Goal: Task Accomplishment & Management: Use online tool/utility

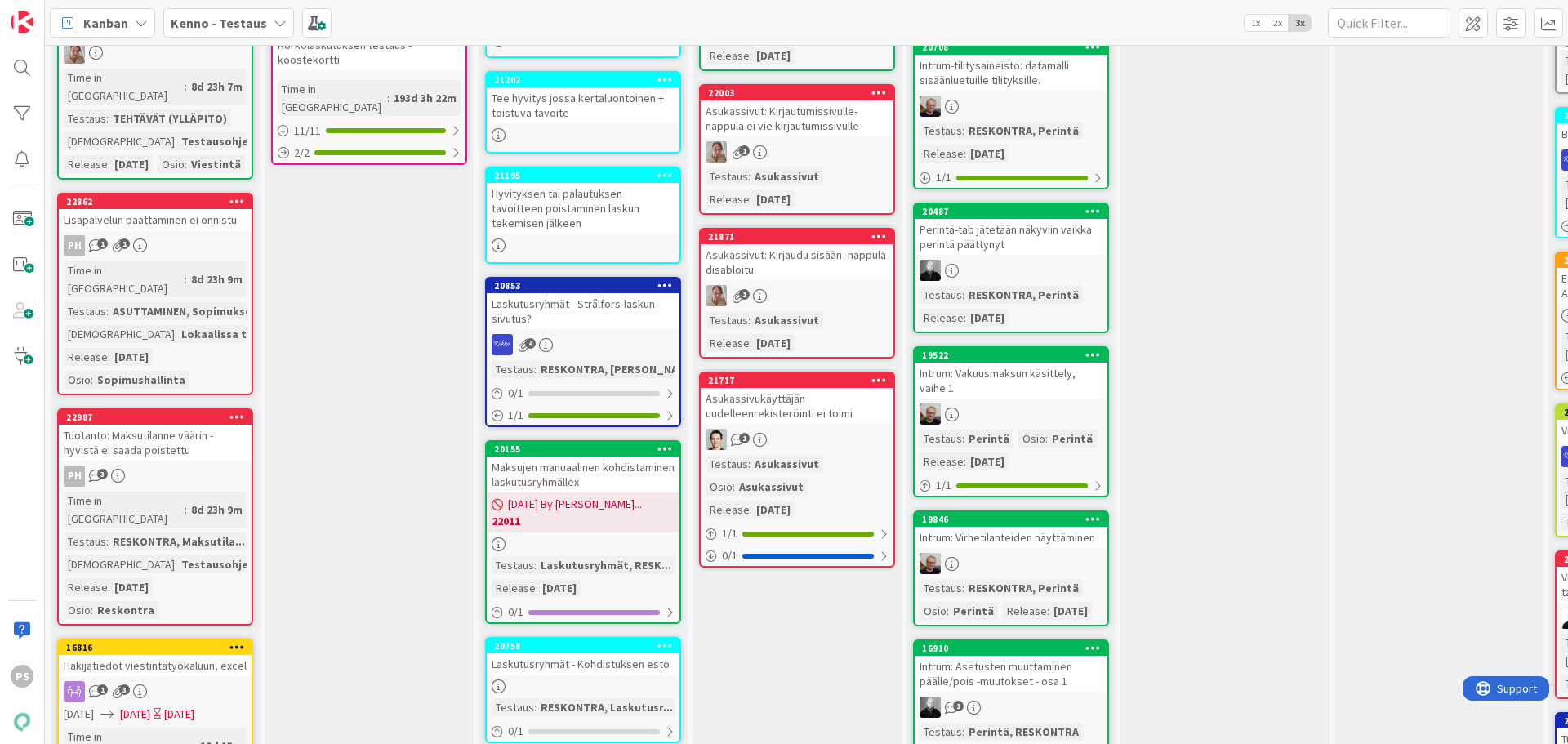
scroll to position [1225, 0]
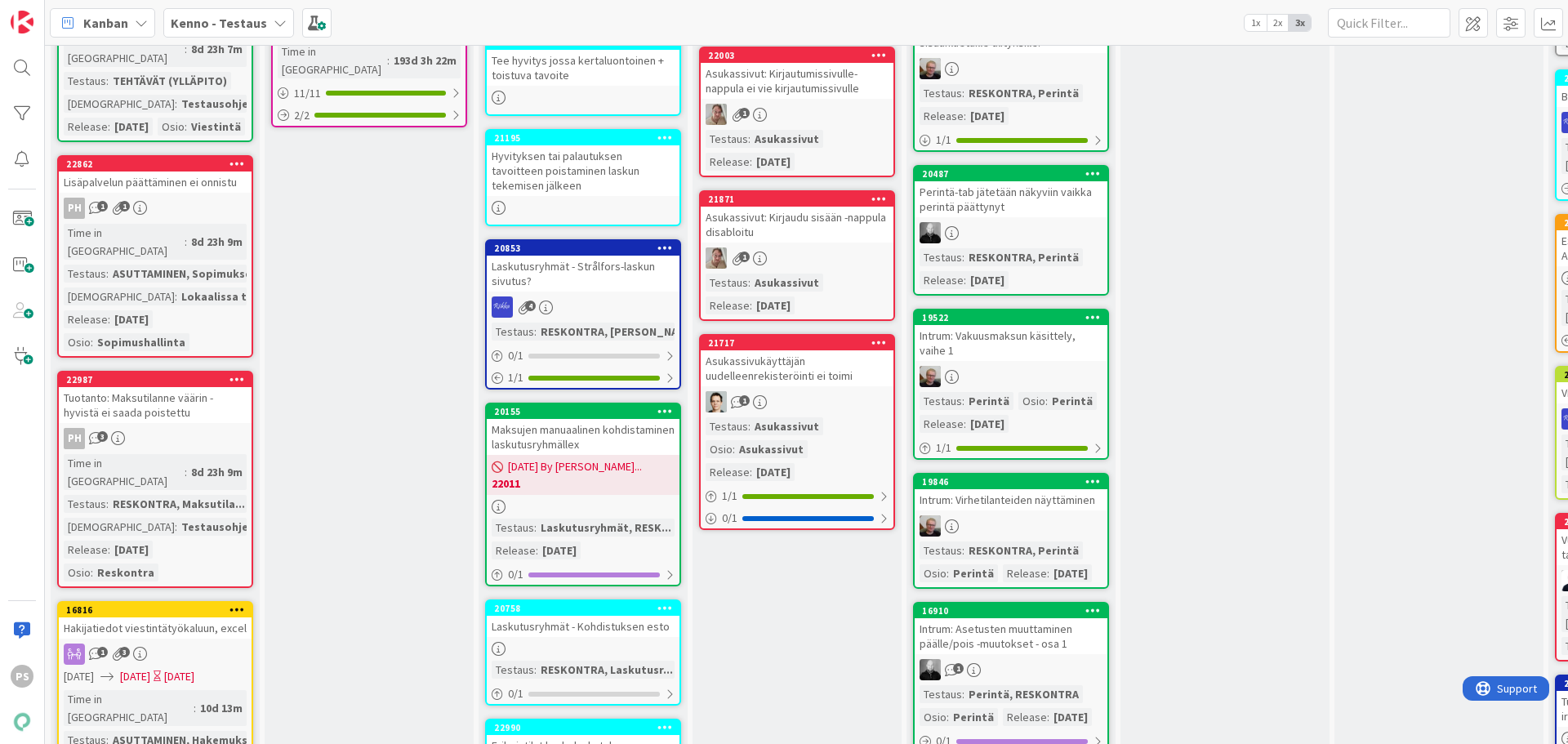
click at [168, 387] on div "Tuotanto: Maksutilanne väärin - hyvistä ei saada poistettu" at bounding box center [155, 405] width 193 height 36
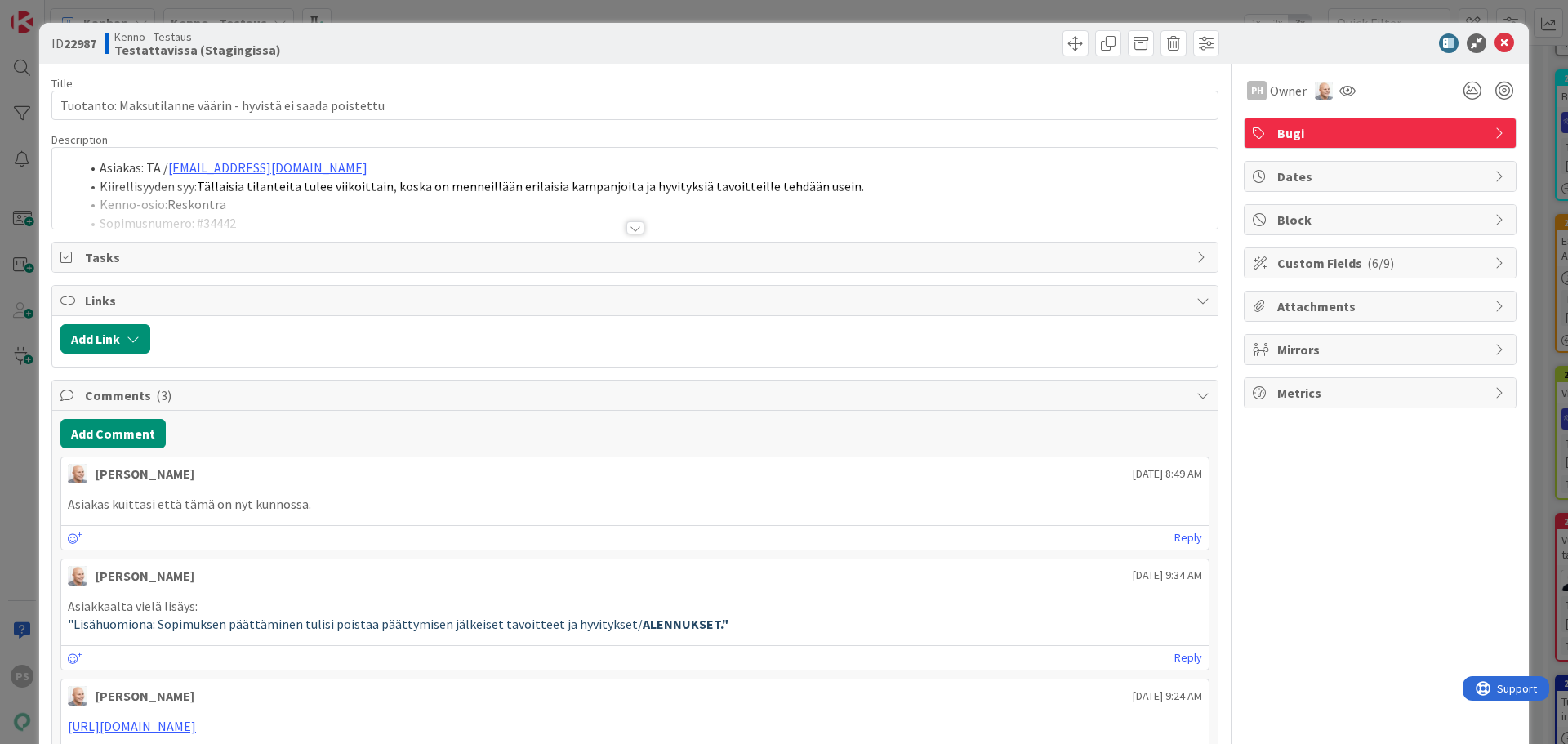
click at [629, 225] on div at bounding box center [635, 228] width 18 height 13
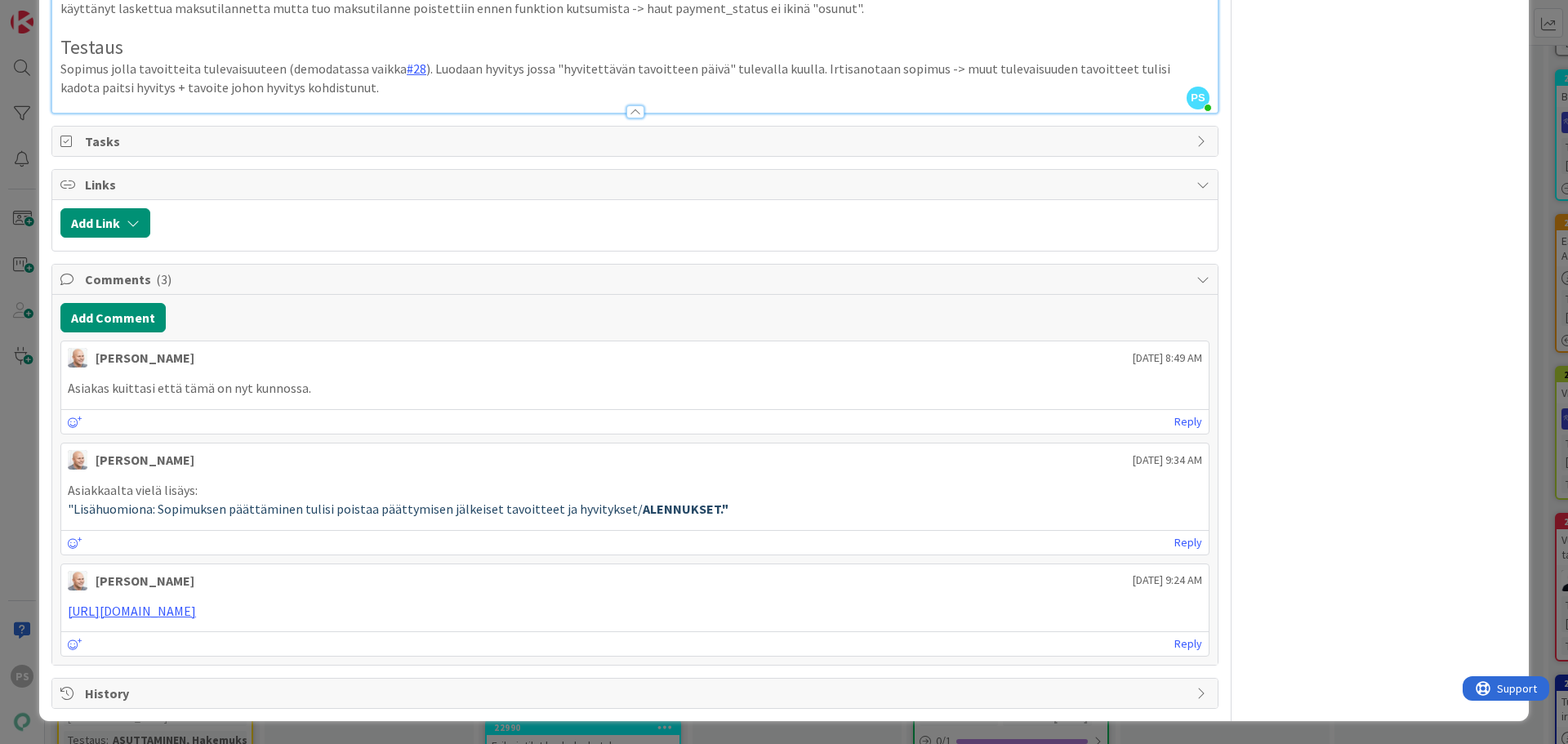
scroll to position [1470, 0]
click at [626, 119] on div at bounding box center [635, 112] width 18 height 13
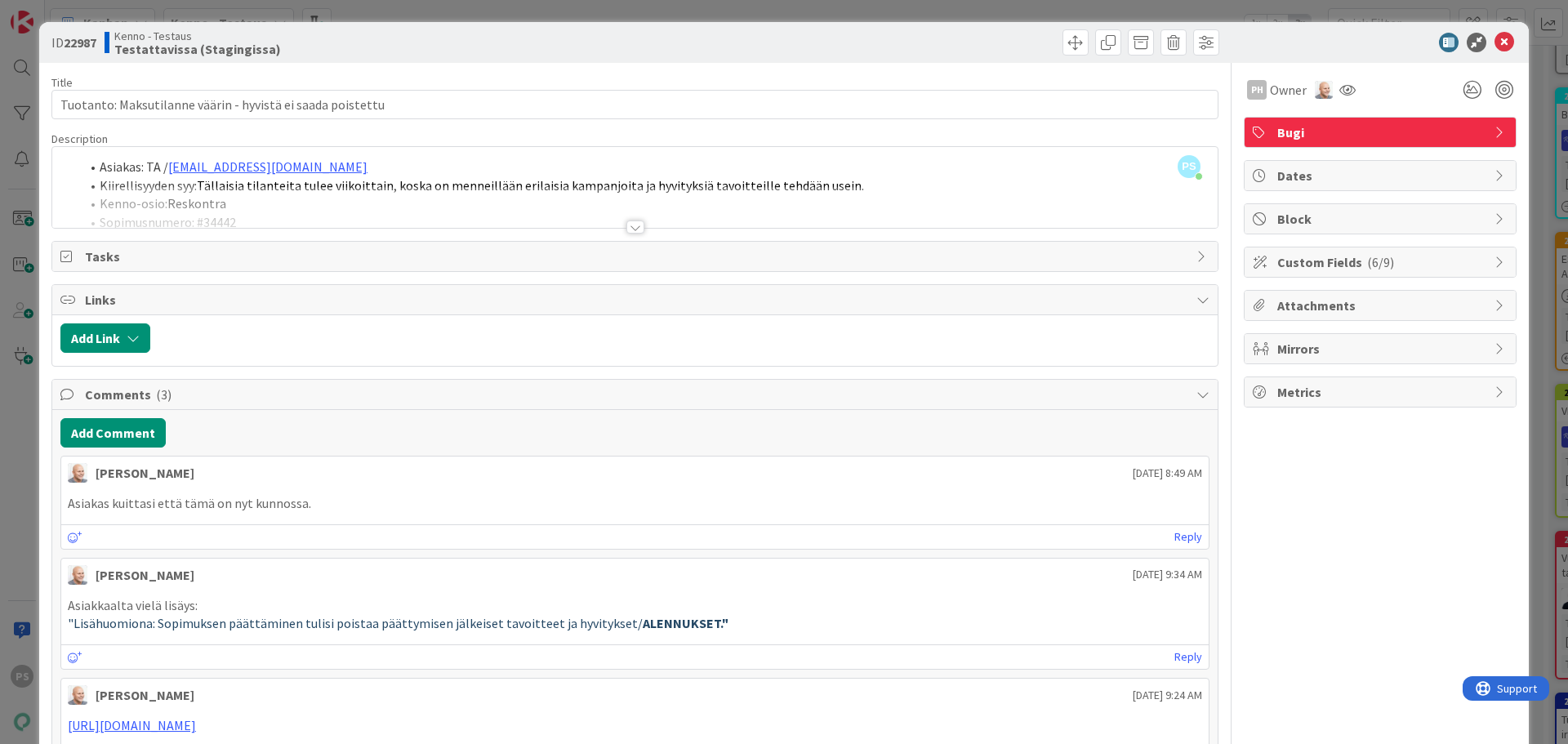
scroll to position [0, 0]
click at [1495, 42] on icon at bounding box center [1505, 44] width 20 height 20
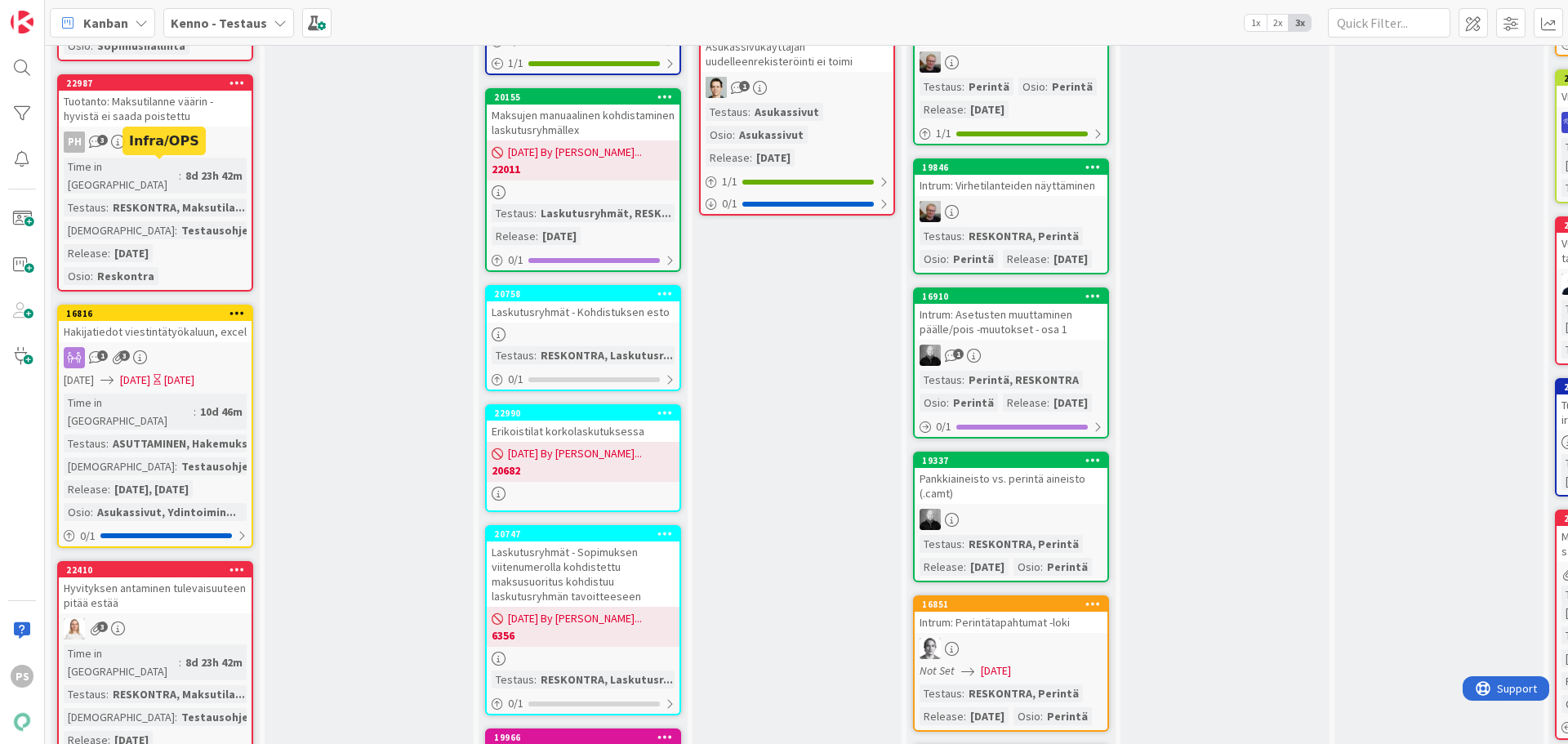
scroll to position [1633, 0]
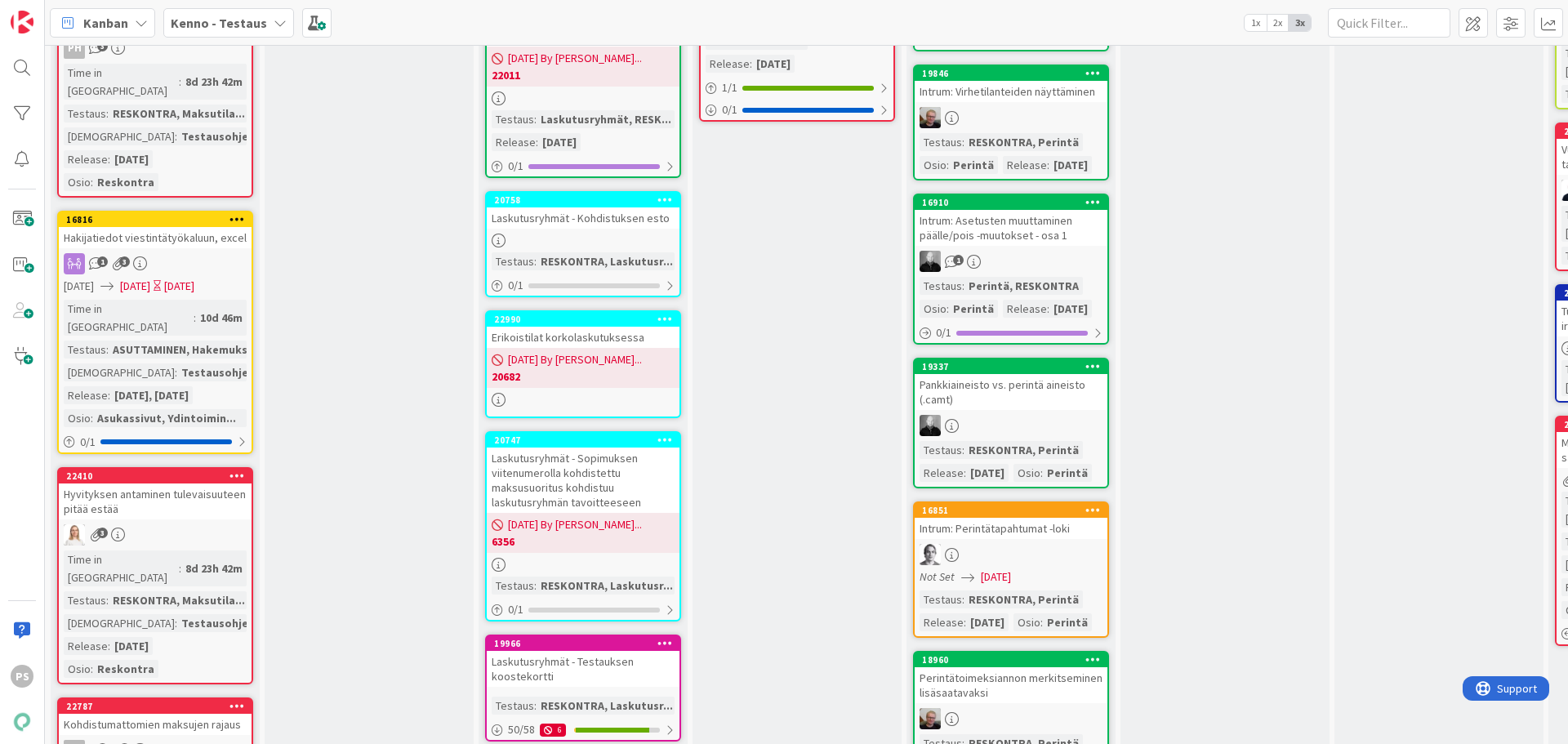
click at [171, 483] on div "Hyvityksen antaminen tulevaisuuteen pitää estää" at bounding box center [155, 501] width 193 height 36
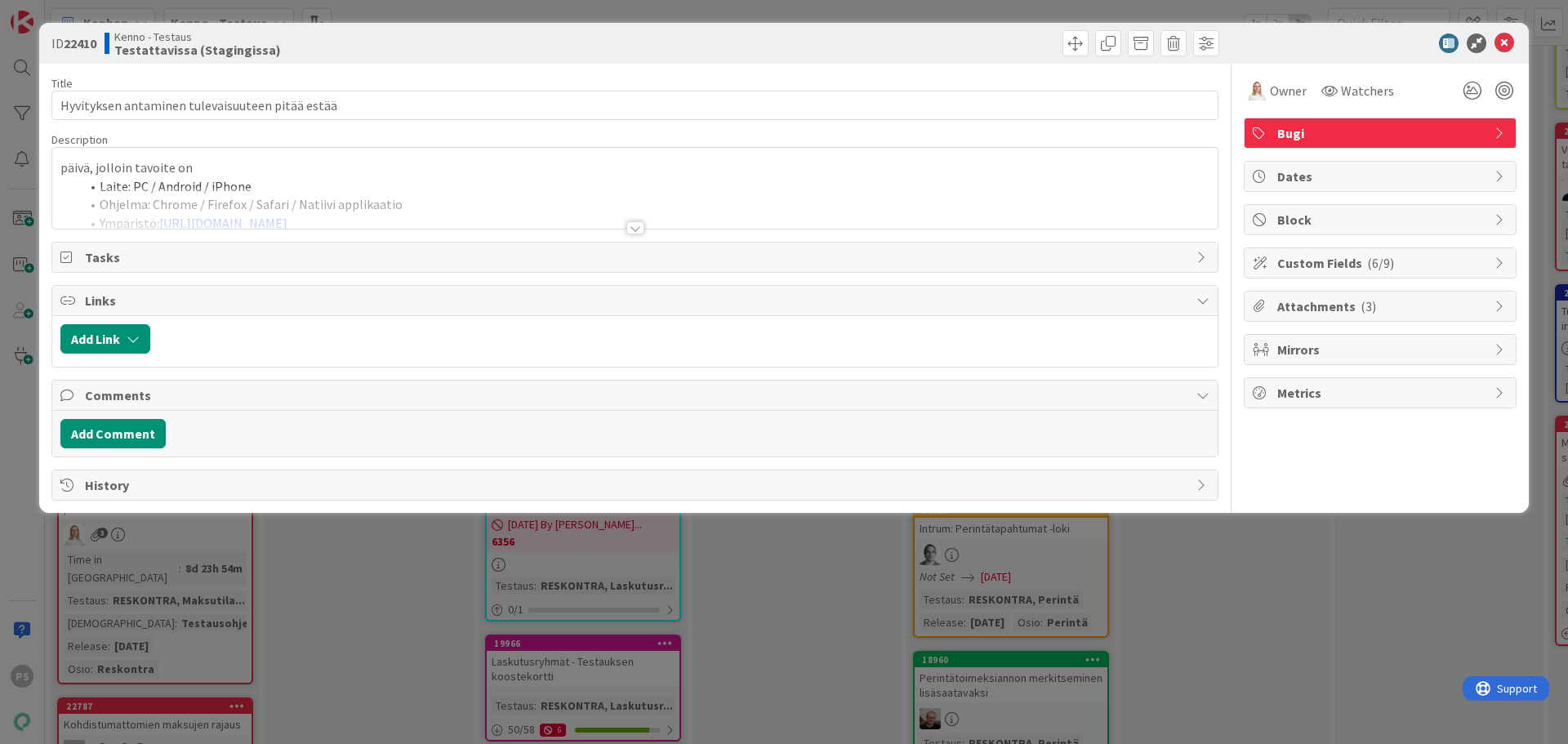
click at [634, 226] on div at bounding box center [635, 228] width 18 height 13
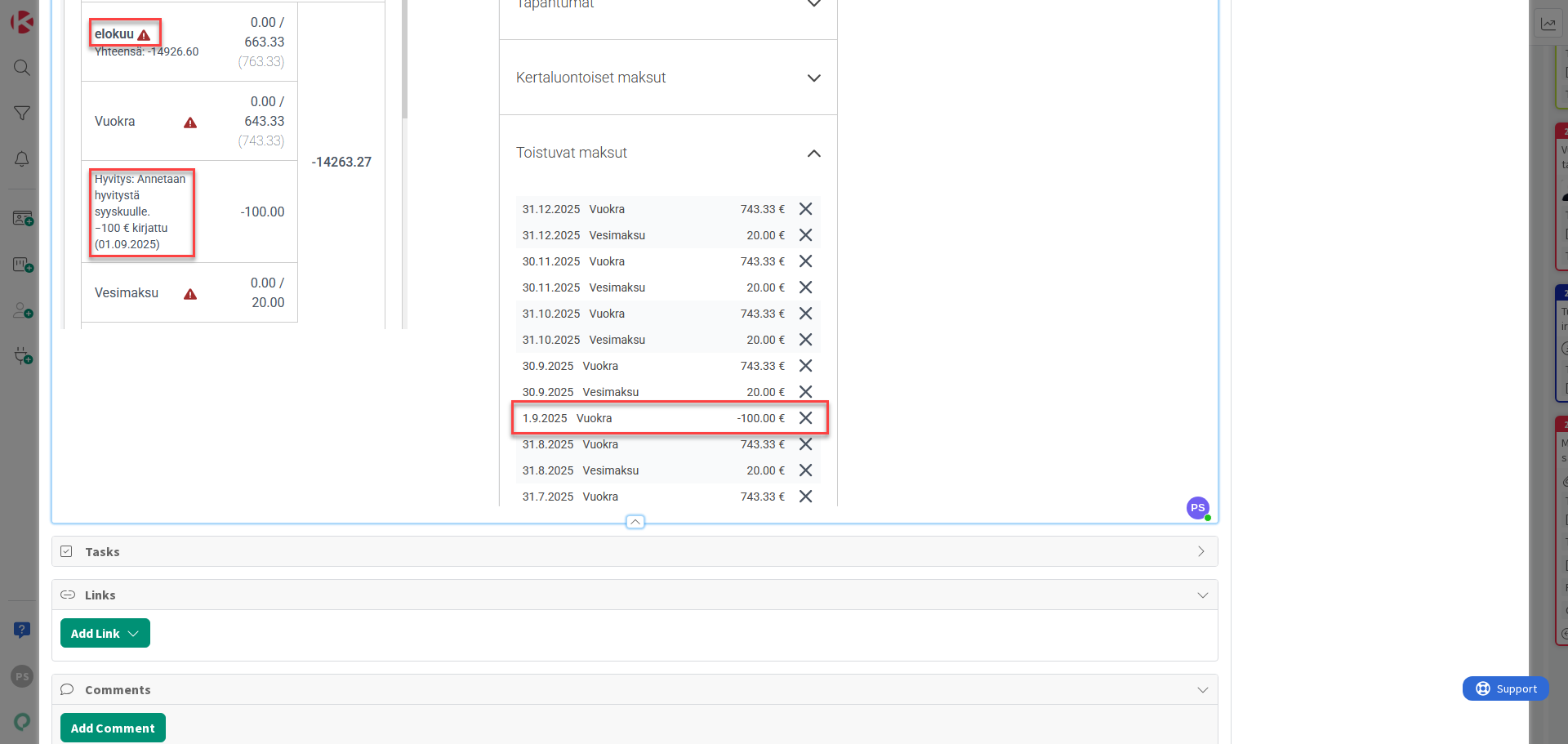
scroll to position [1076, 0]
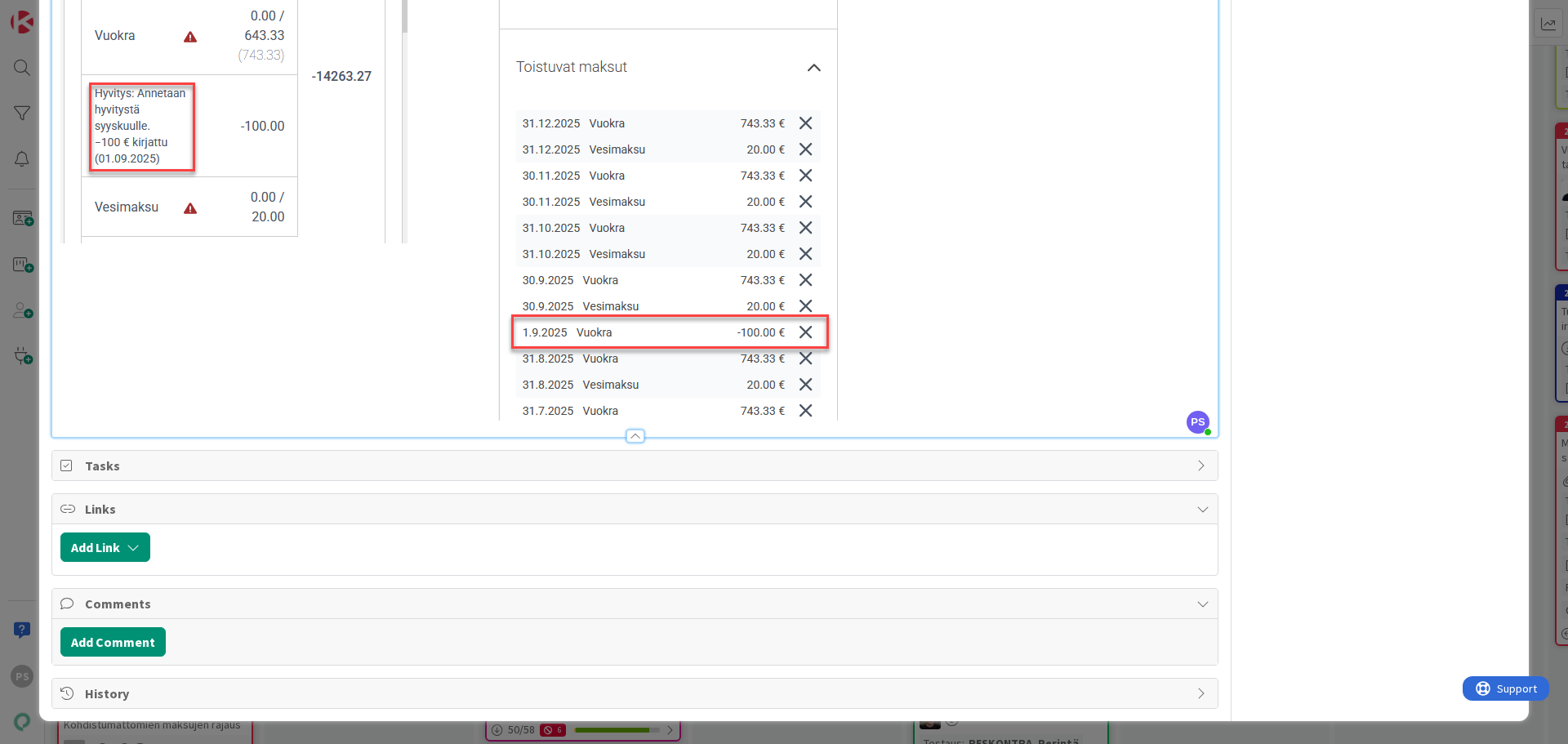
click at [872, 412] on p at bounding box center [635, 72] width 1149 height 695
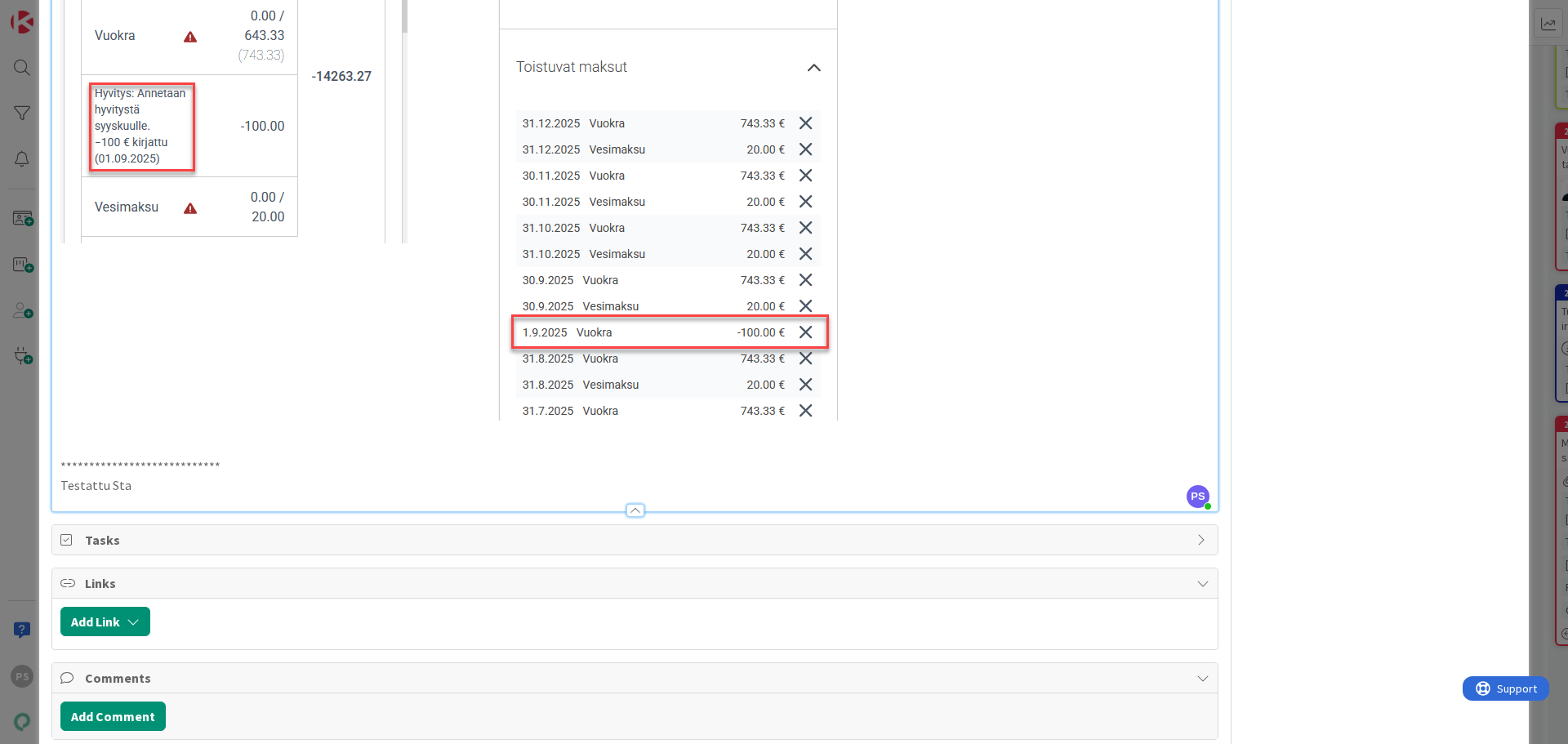
click at [131, 481] on p "Testattu Sta" at bounding box center [635, 485] width 1149 height 19
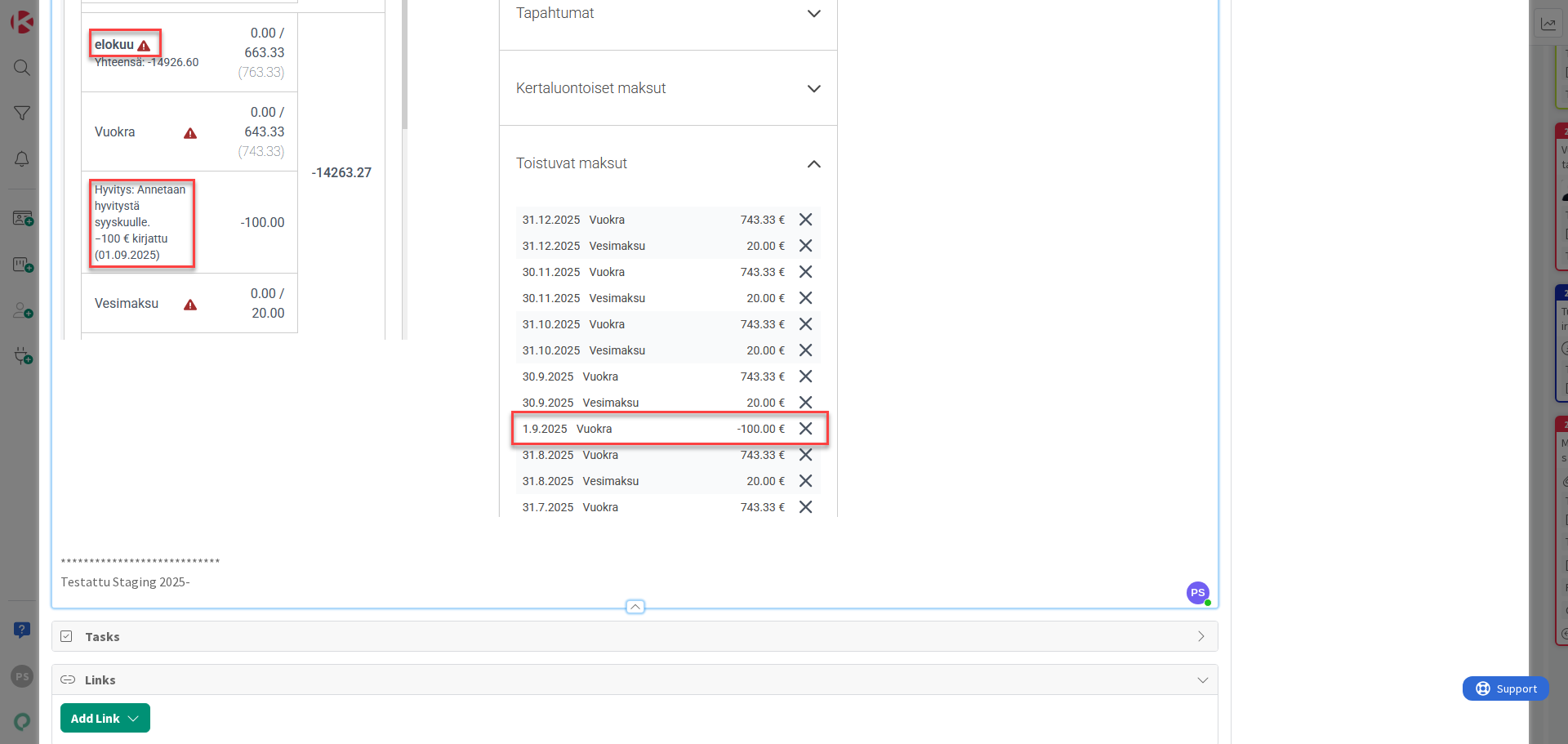
scroll to position [980, 0]
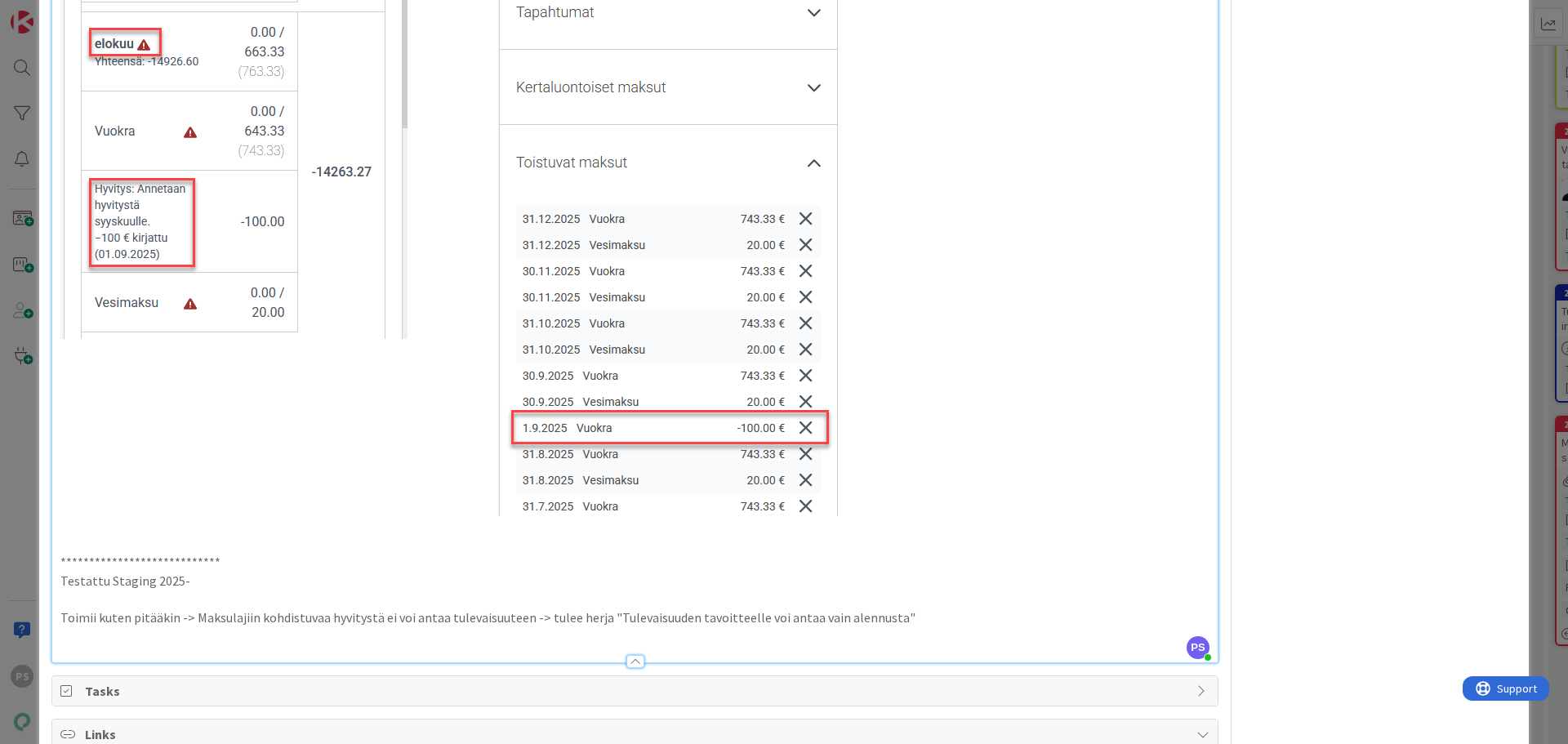
click at [66, 636] on p at bounding box center [635, 636] width 1149 height 19
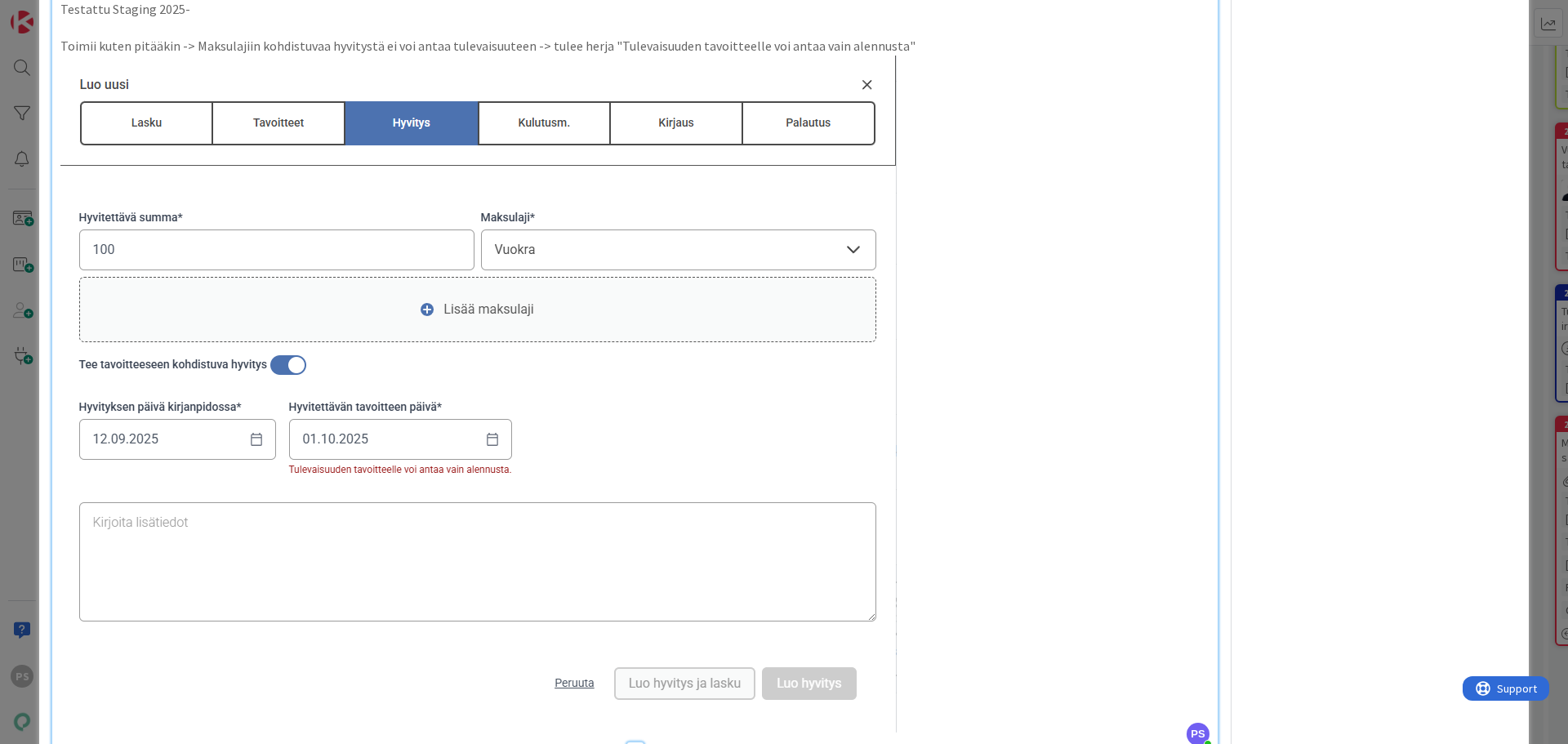
scroll to position [1797, 0]
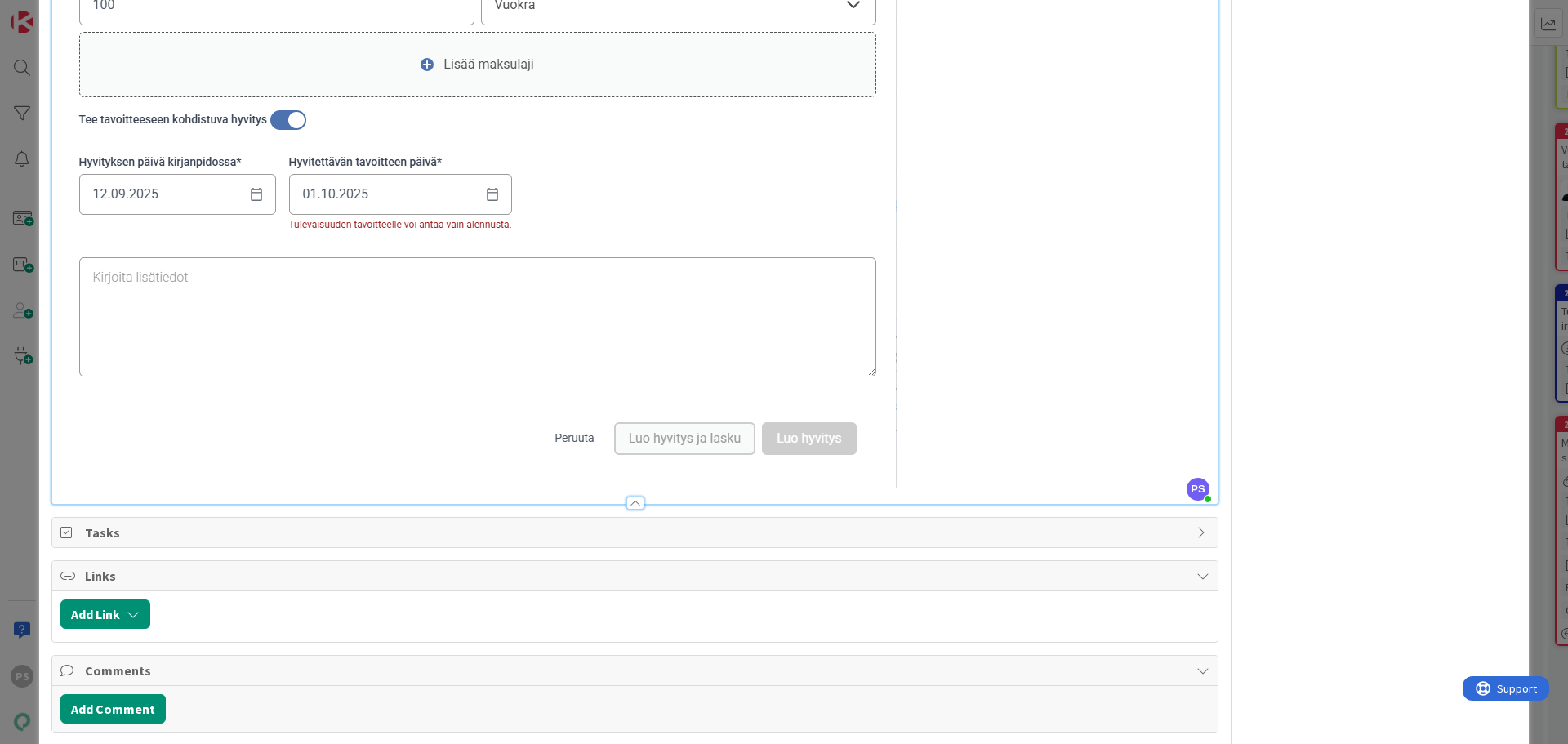
click at [919, 488] on div at bounding box center [635, 495] width 1166 height 17
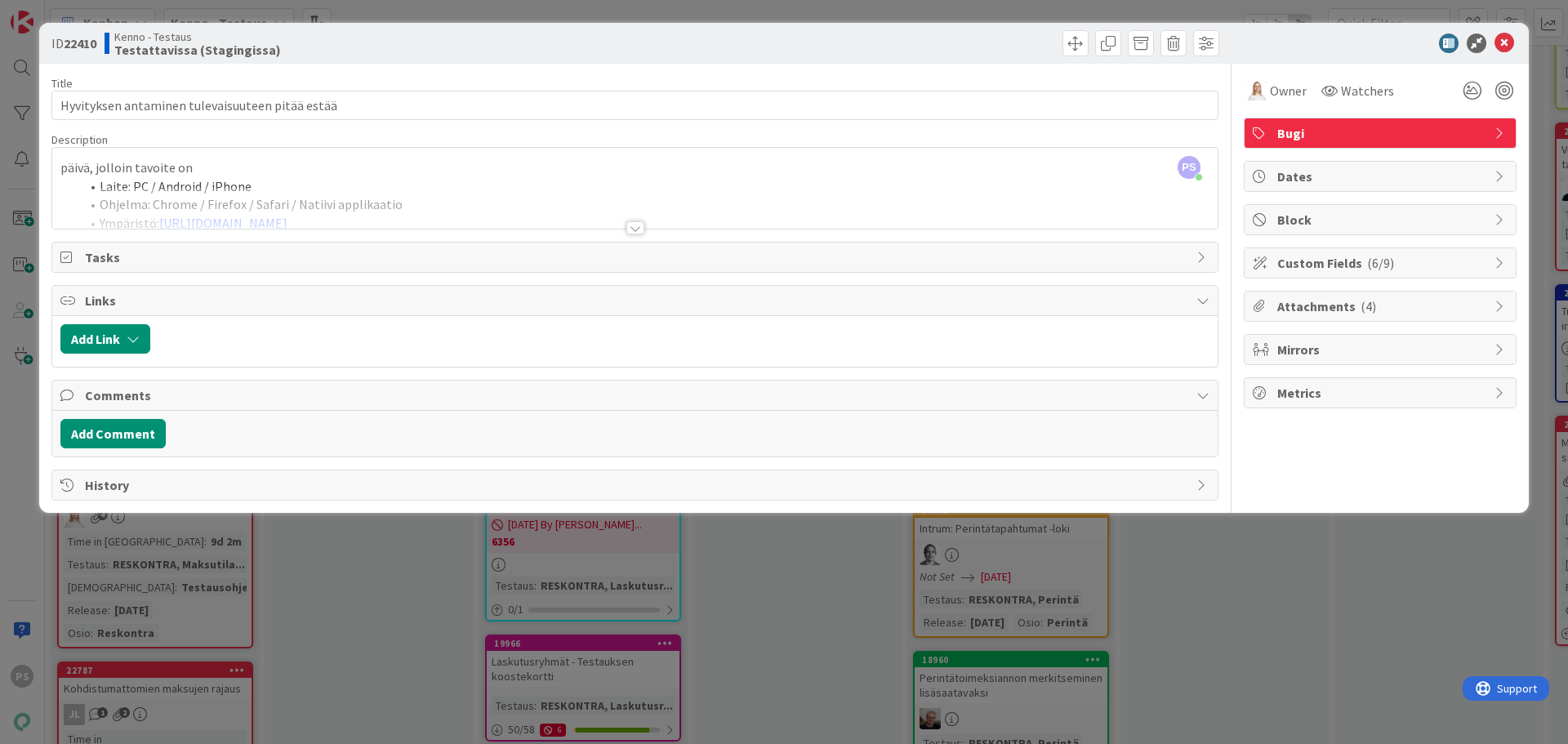
scroll to position [0, 0]
click at [632, 226] on div at bounding box center [635, 228] width 18 height 13
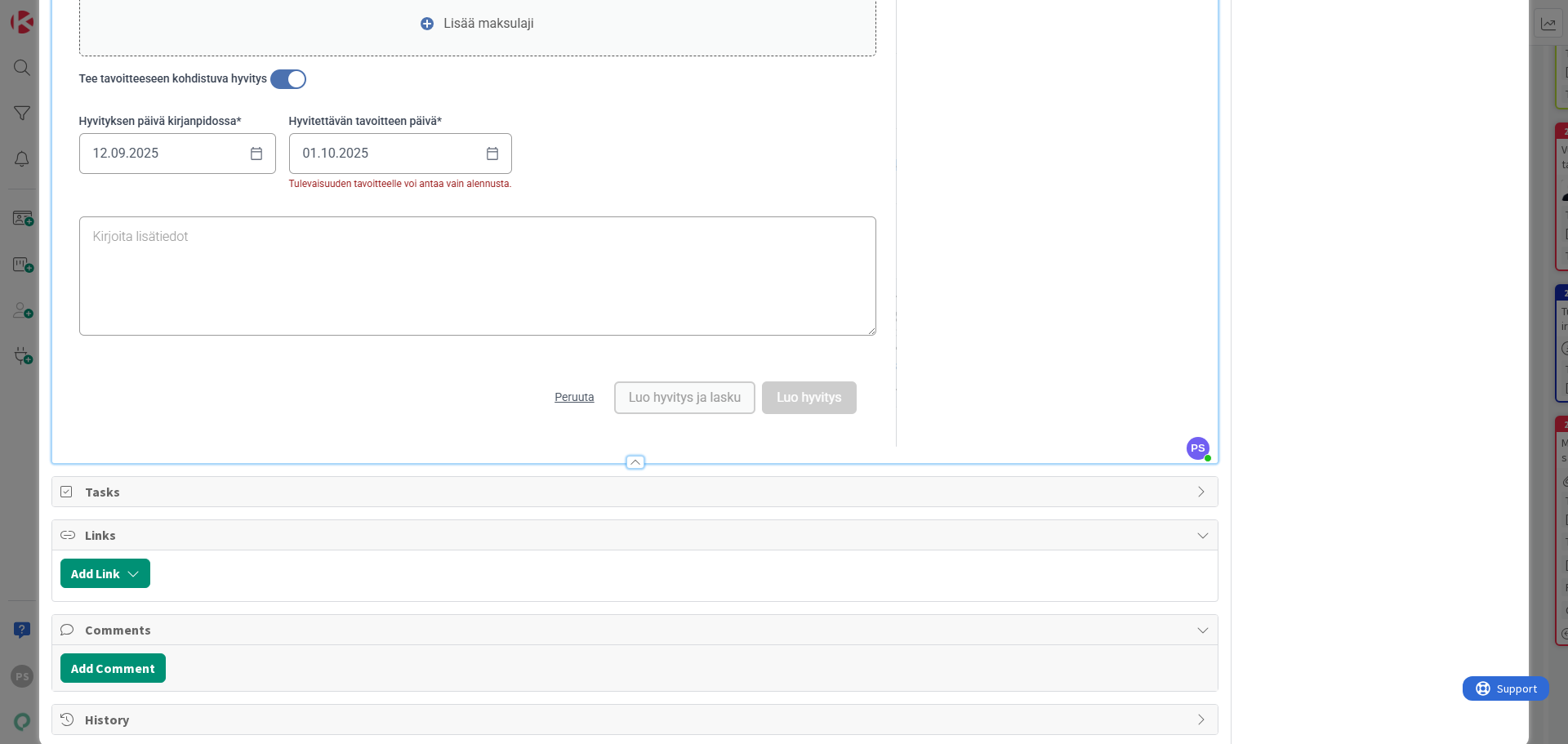
scroll to position [1863, 0]
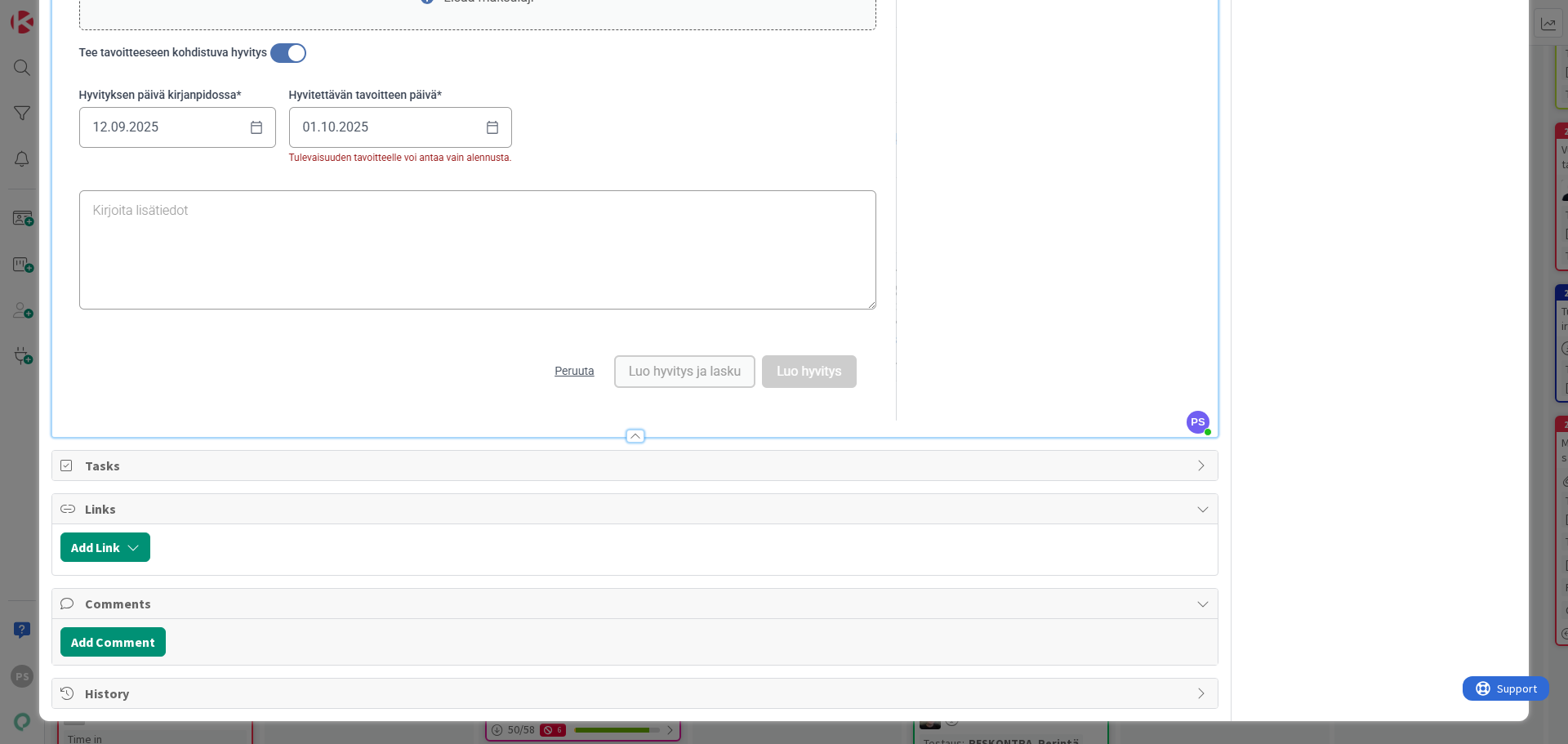
click at [926, 414] on p at bounding box center [635, 81] width 1149 height 677
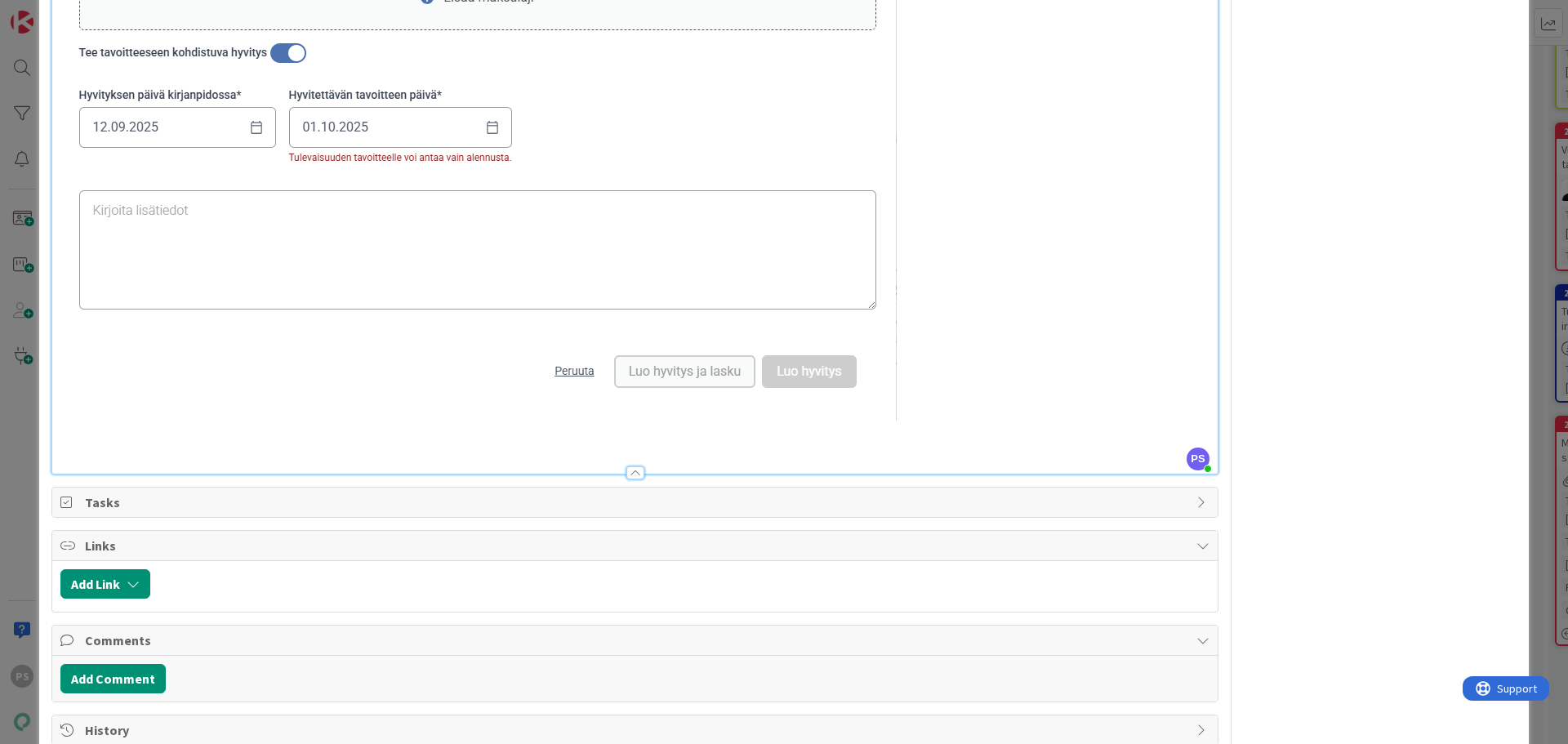
click at [919, 428] on p at bounding box center [635, 430] width 1149 height 19
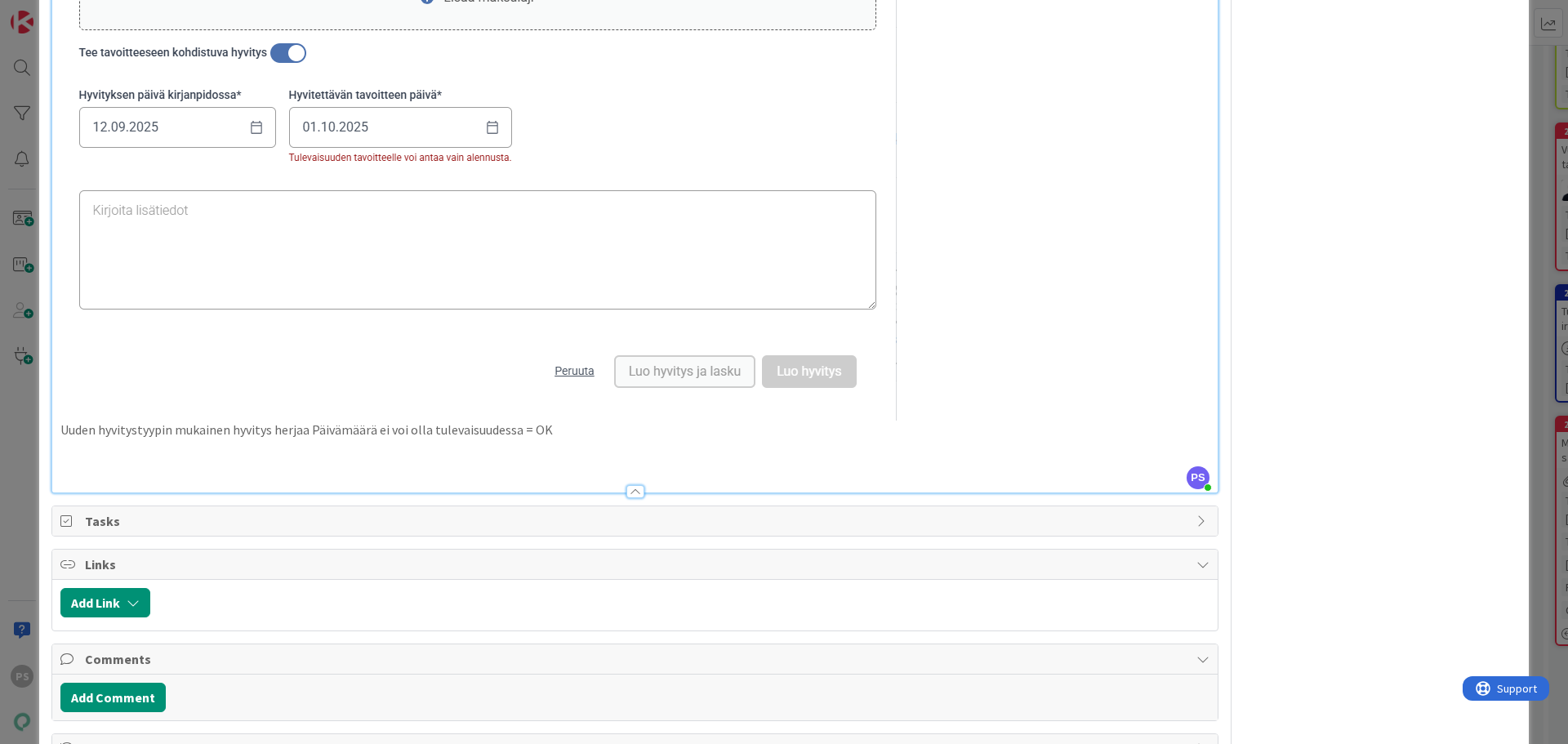
click at [77, 453] on p at bounding box center [635, 449] width 1149 height 19
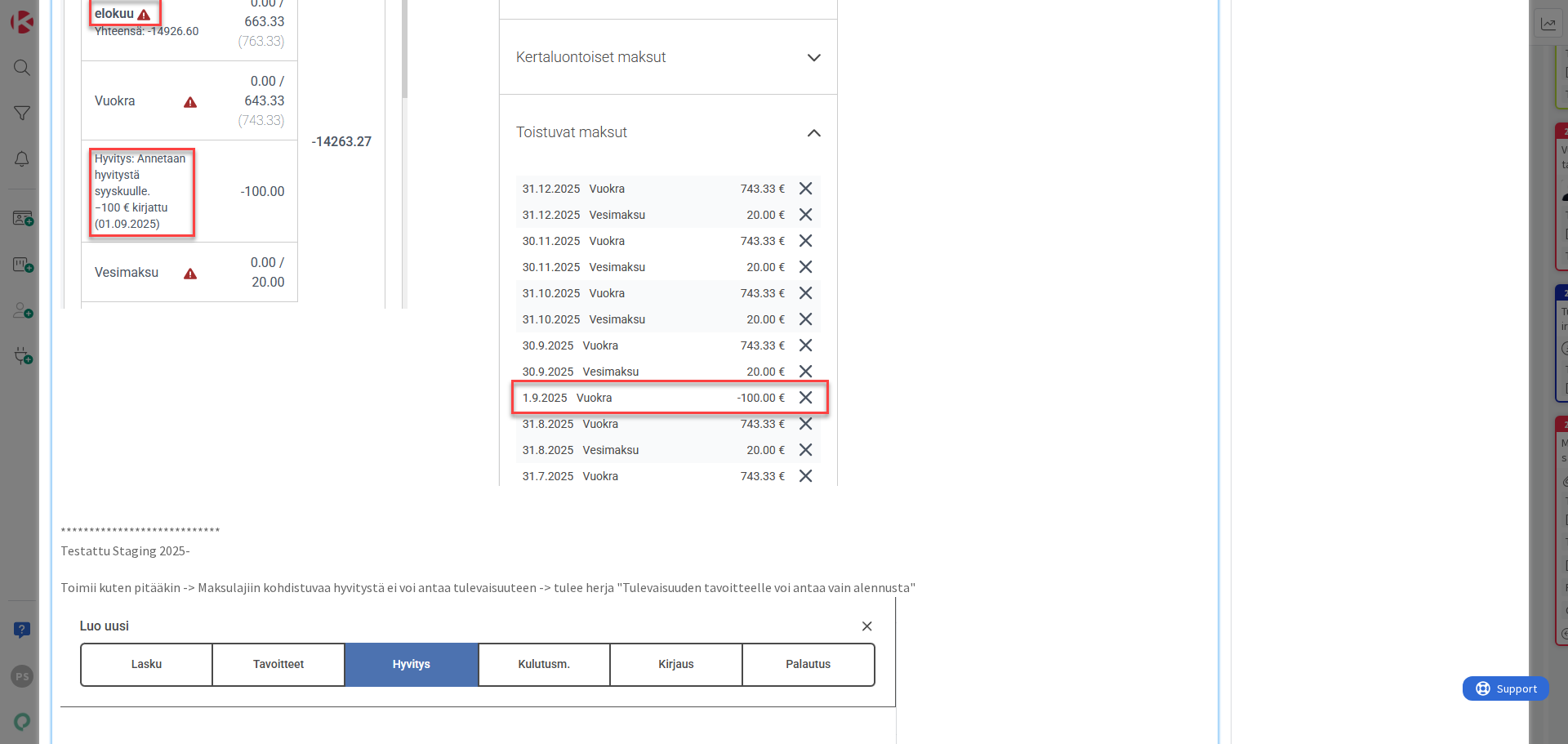
scroll to position [1002, 0]
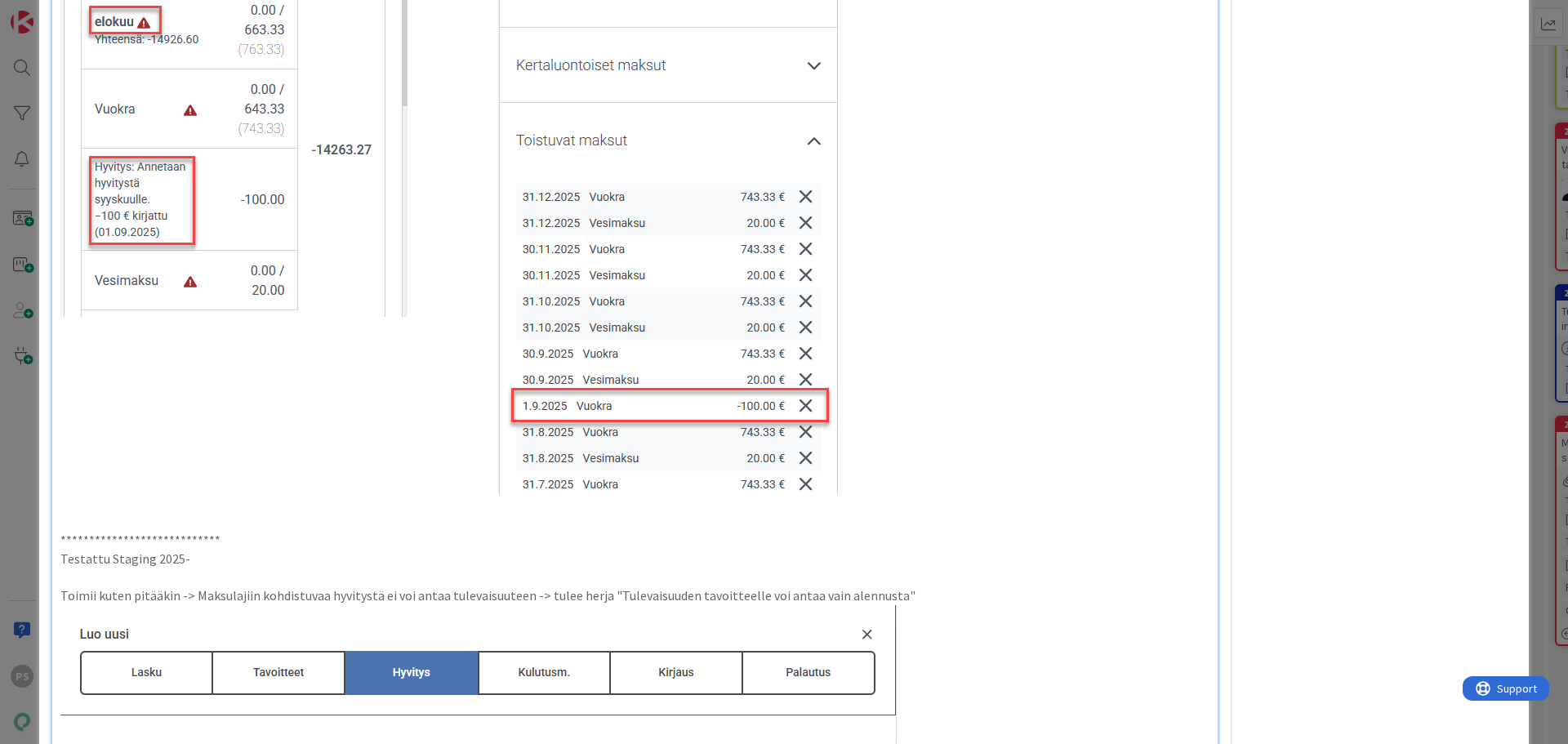
click at [198, 565] on p "Testattu Staging 2025-" at bounding box center [635, 559] width 1149 height 19
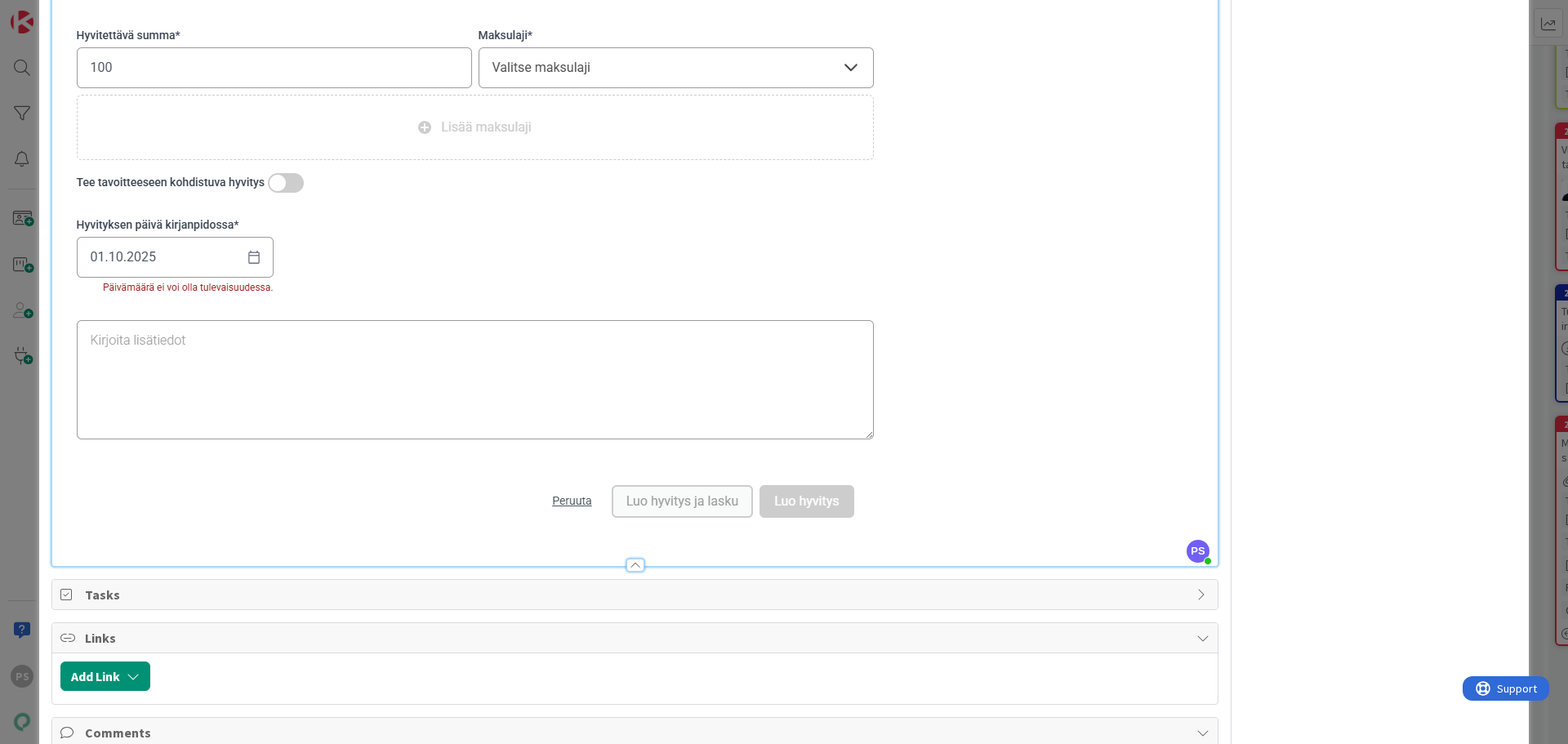
scroll to position [2553, 0]
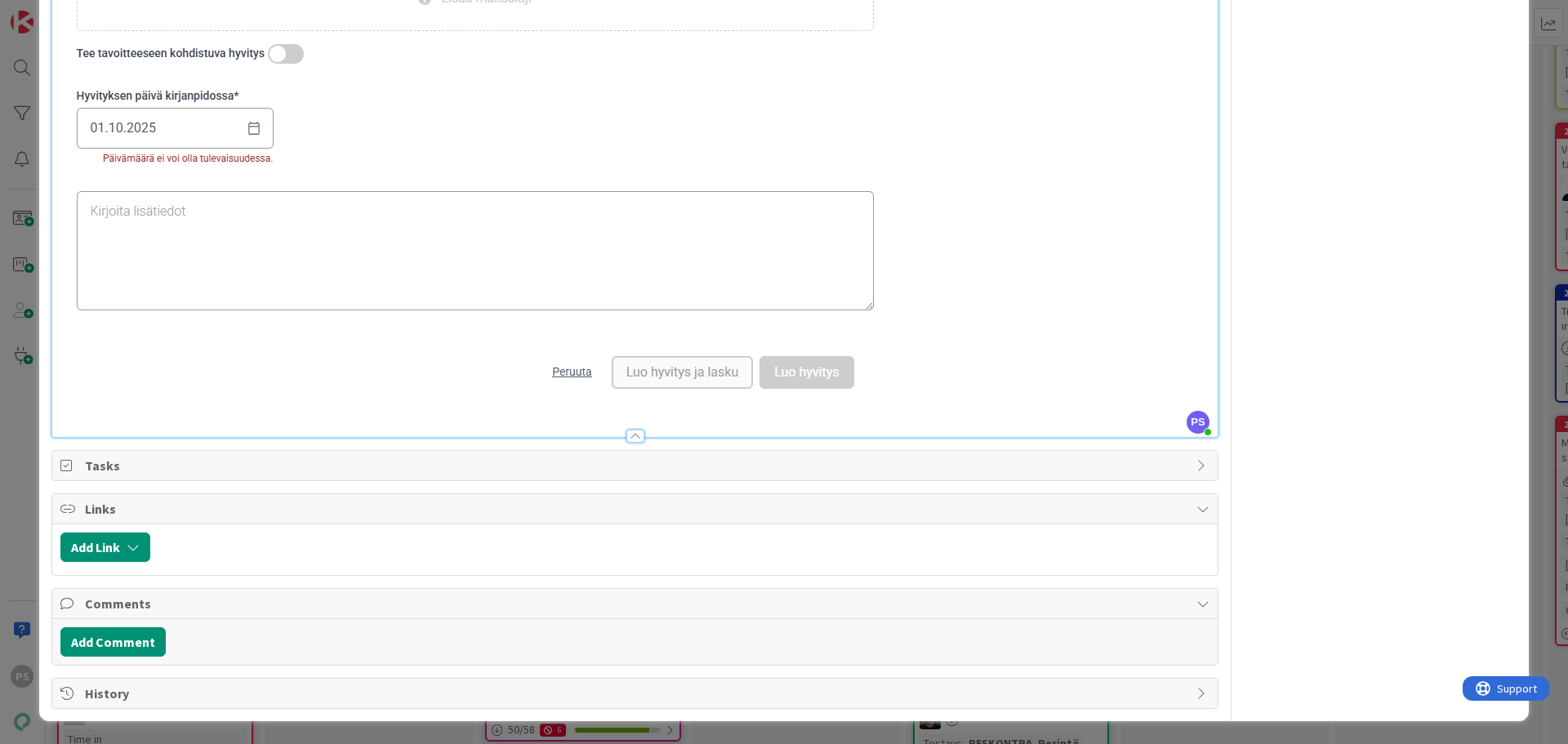
click at [630, 436] on div at bounding box center [635, 436] width 18 height 13
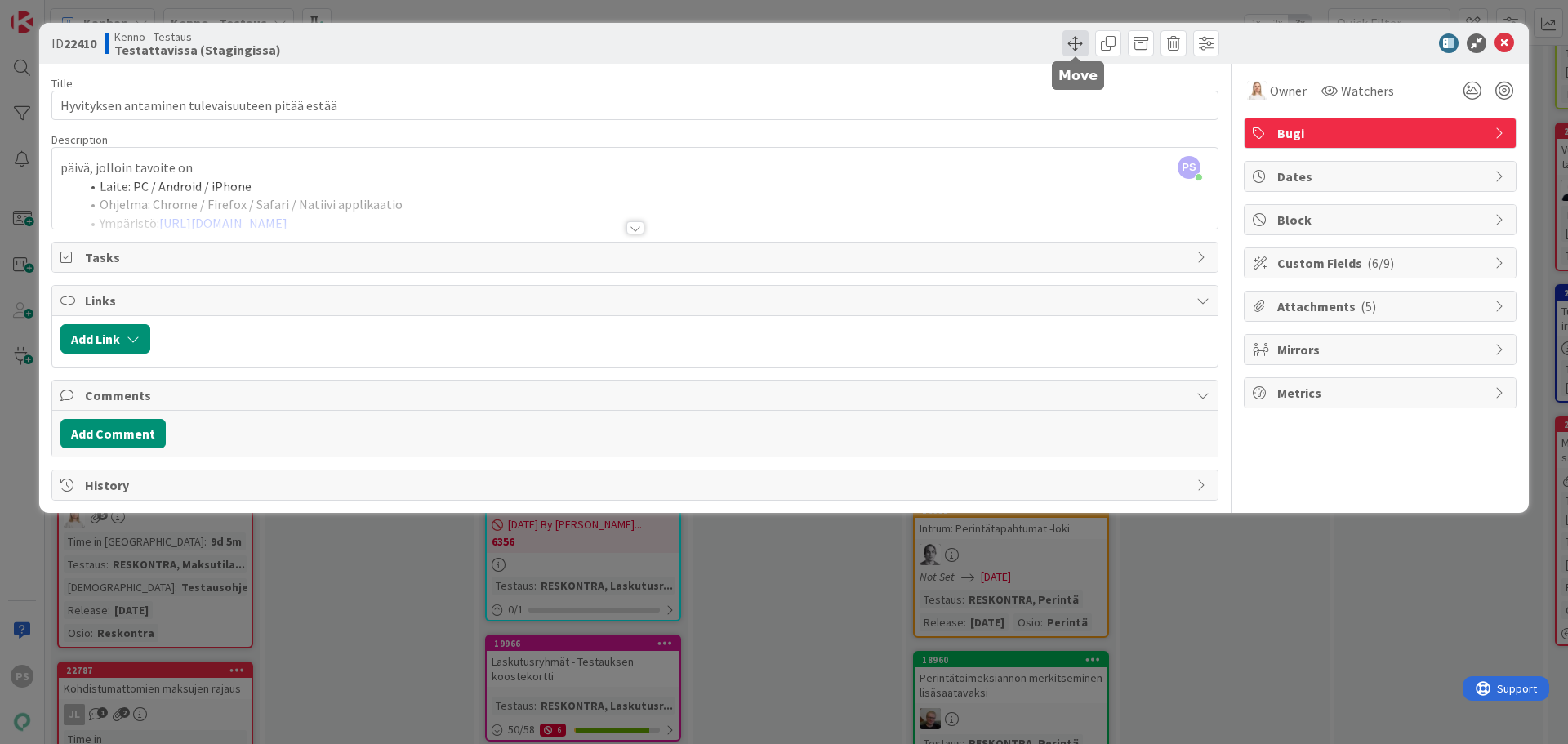
click at [1072, 40] on span at bounding box center [1076, 44] width 26 height 26
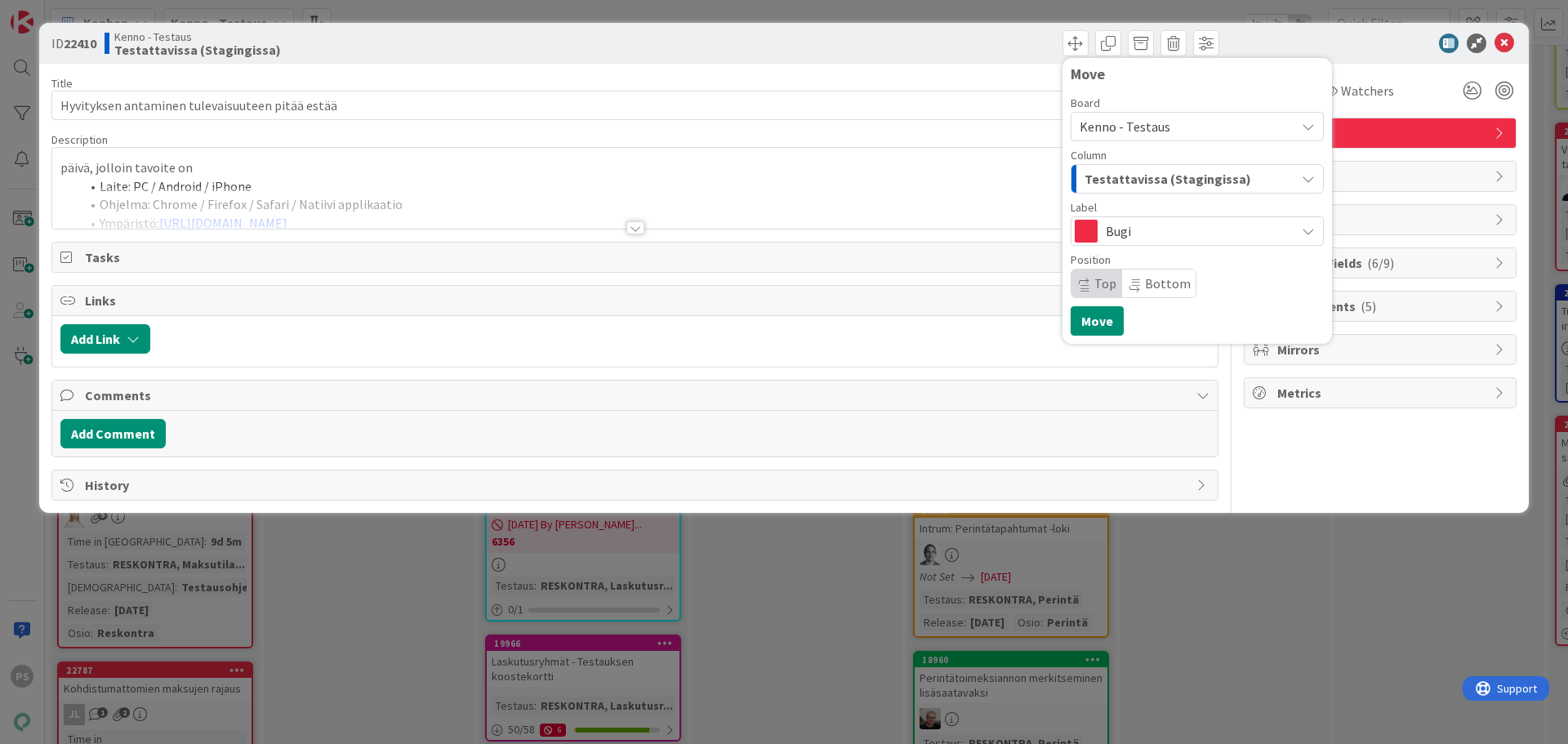
click at [1137, 177] on span "Testattavissa (Stagingissa)" at bounding box center [1168, 179] width 166 height 21
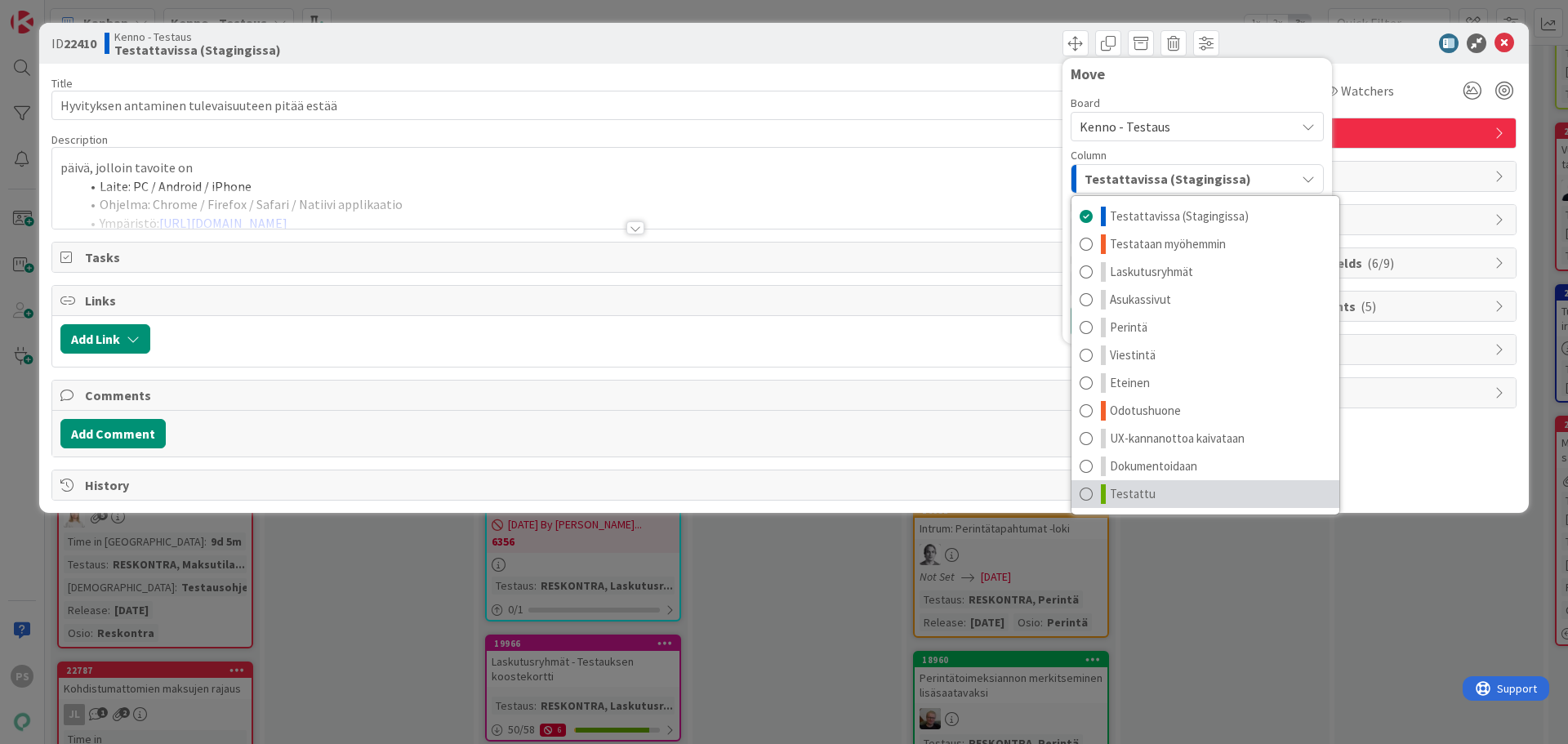
click at [1128, 493] on span "Testattu" at bounding box center [1133, 494] width 46 height 20
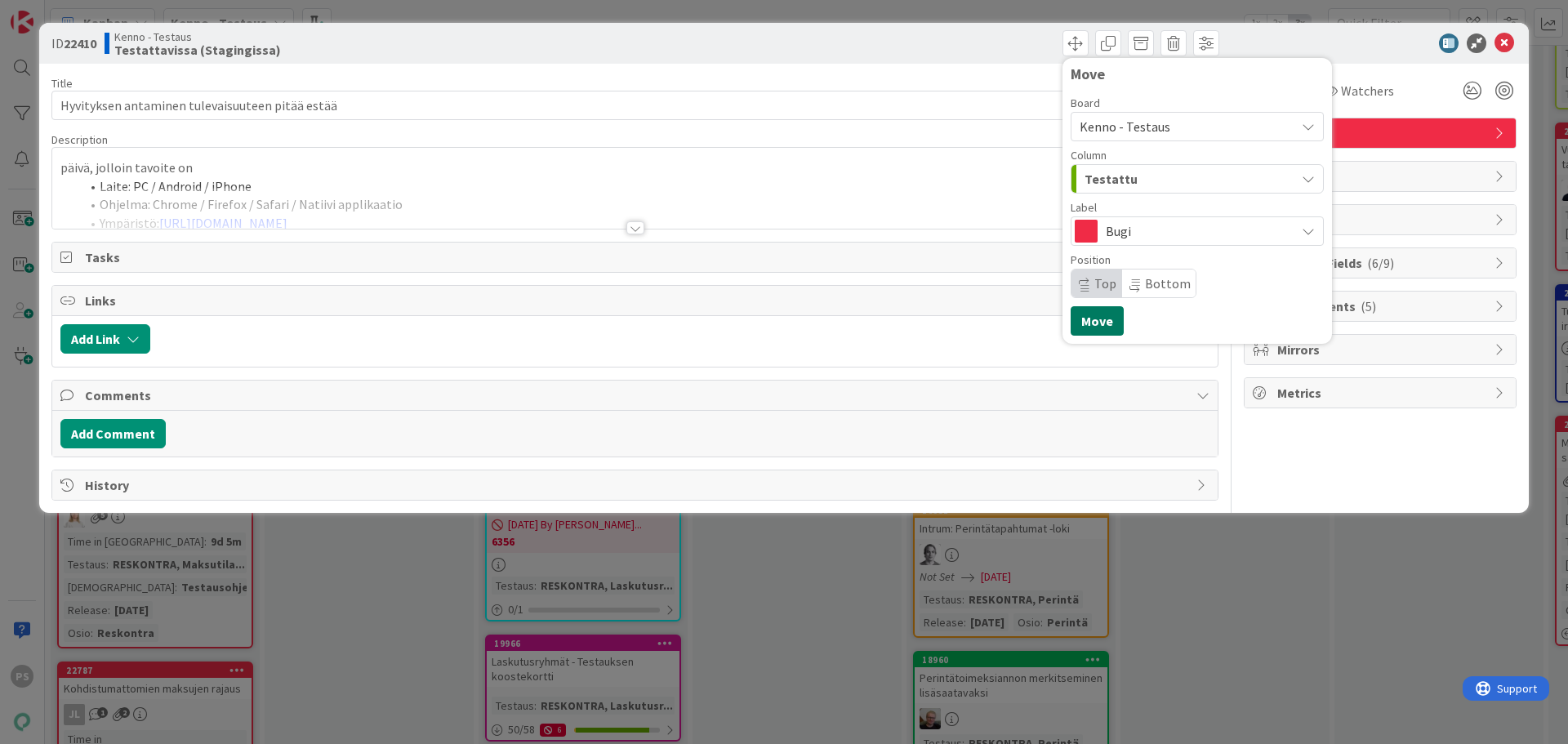
click at [1099, 320] on button "Move" at bounding box center [1097, 321] width 53 height 30
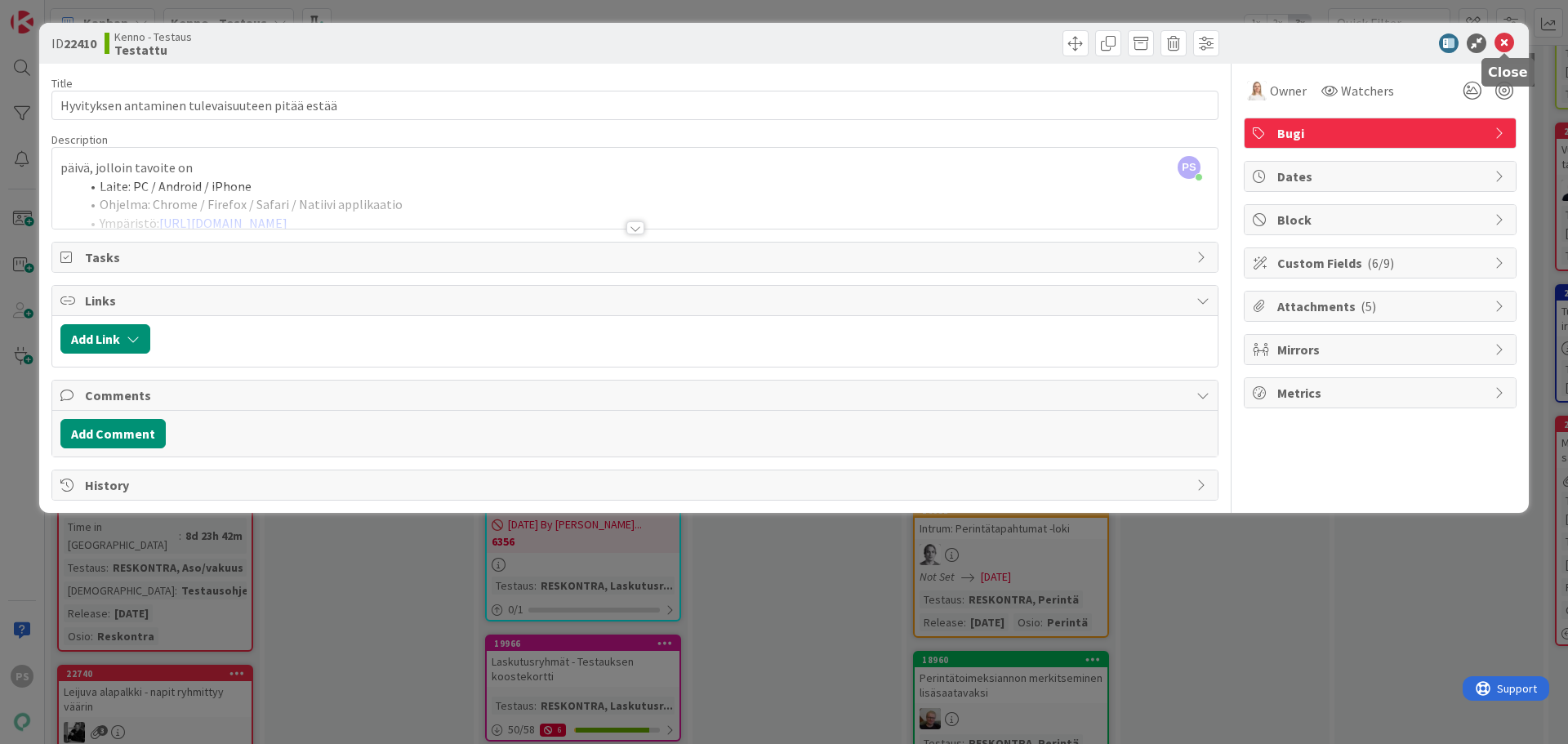
click at [1506, 44] on icon at bounding box center [1505, 44] width 20 height 20
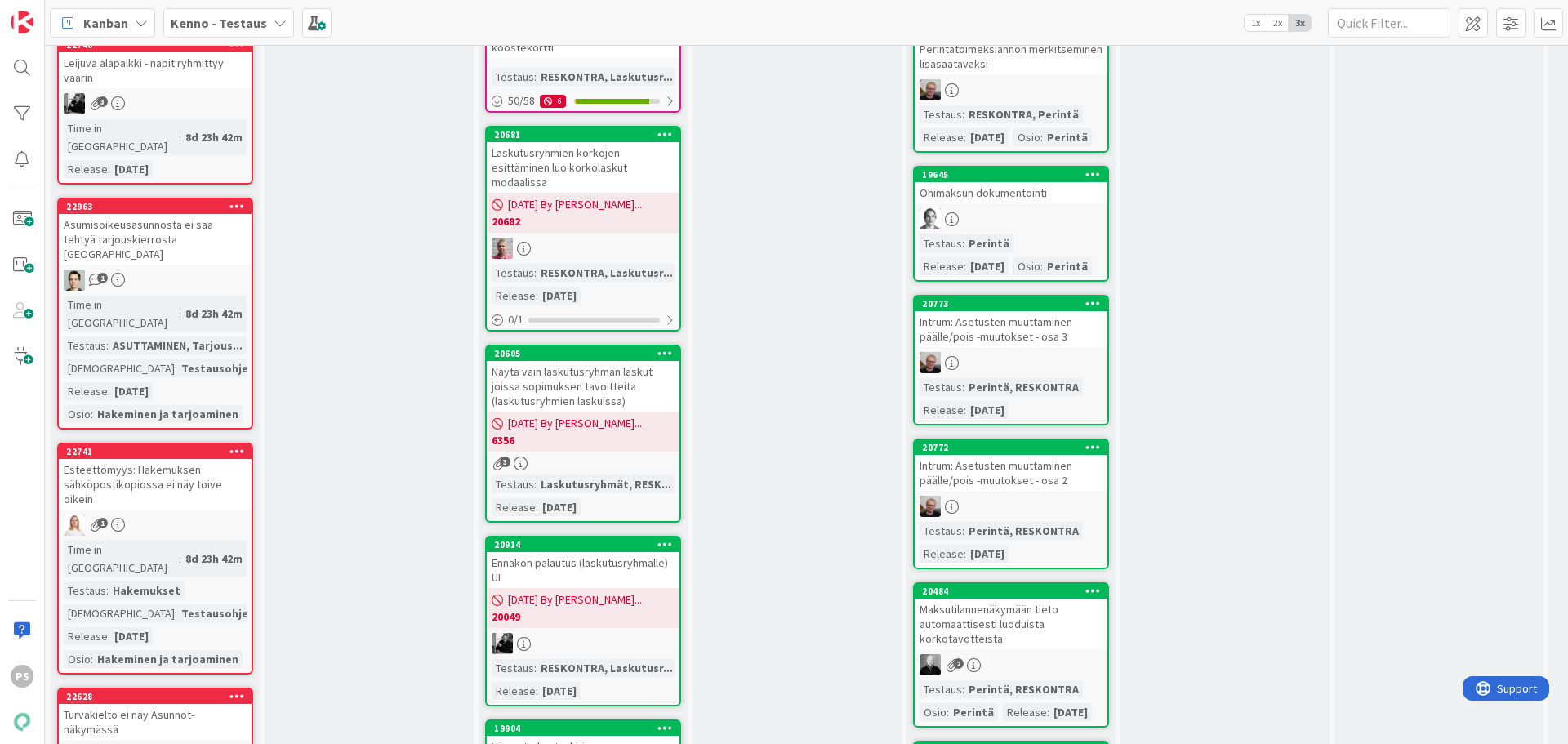
scroll to position [2286, 0]
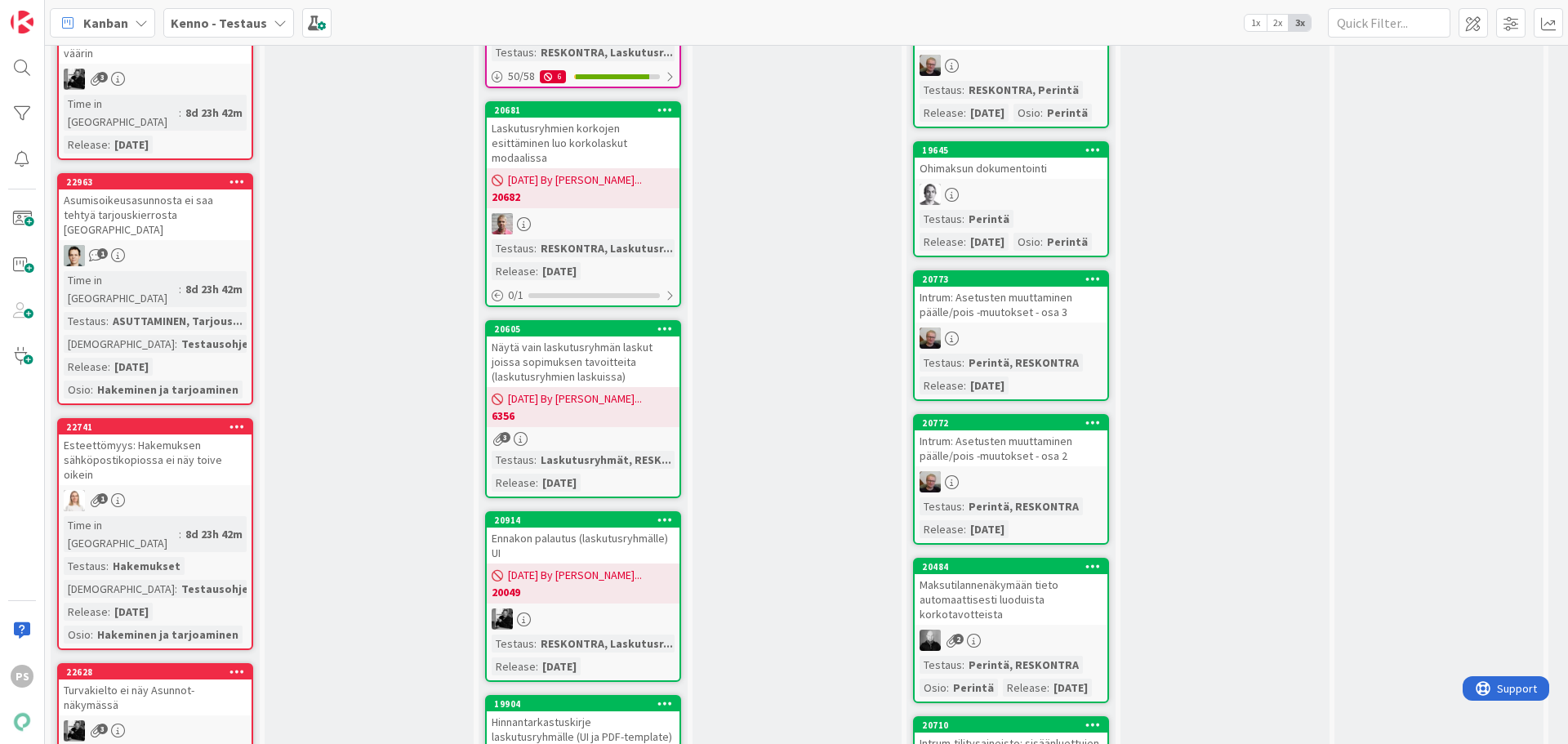
click at [168, 679] on div "Turvakielto ei näy Asunnot-näkymässä" at bounding box center [155, 697] width 193 height 36
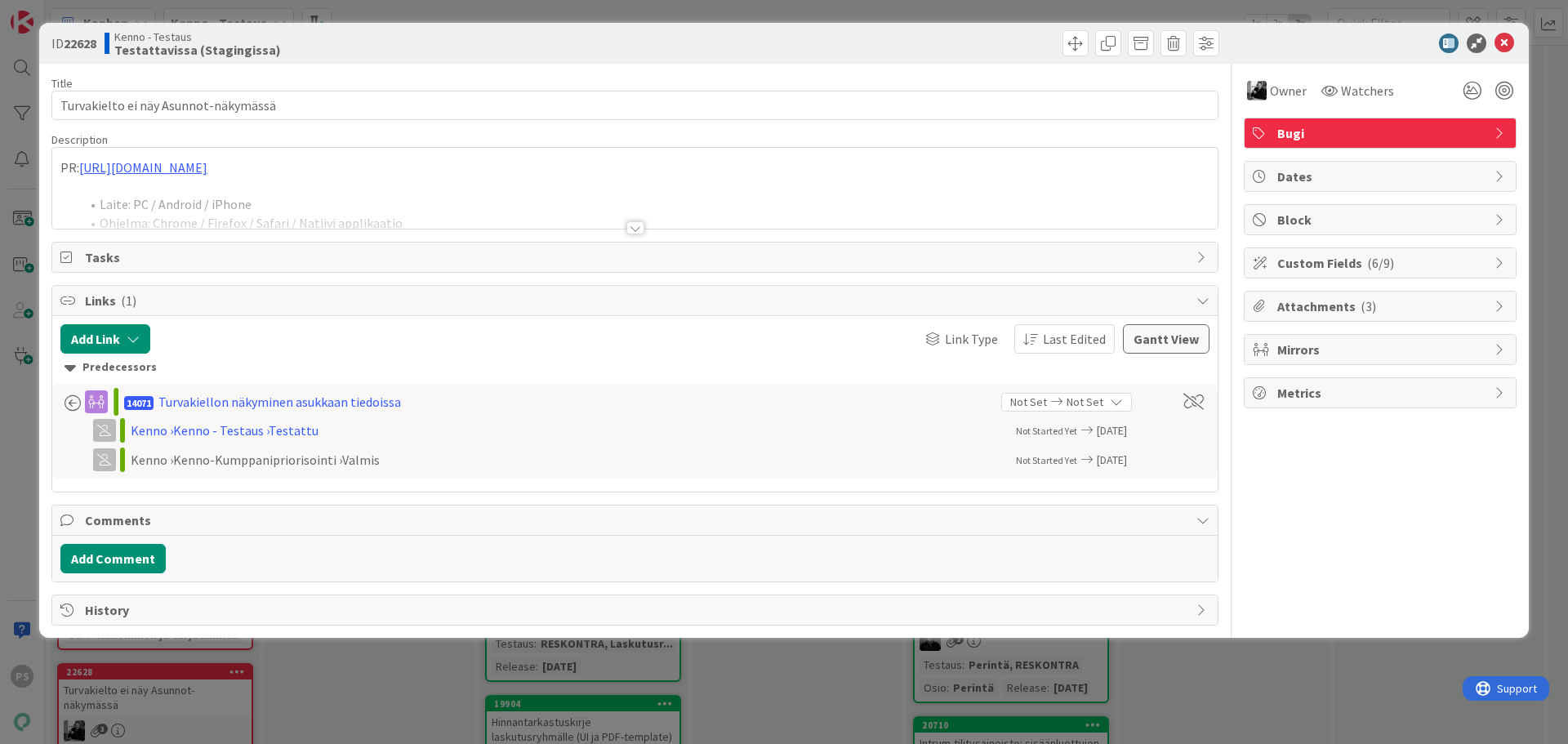
click at [632, 226] on div at bounding box center [635, 228] width 18 height 13
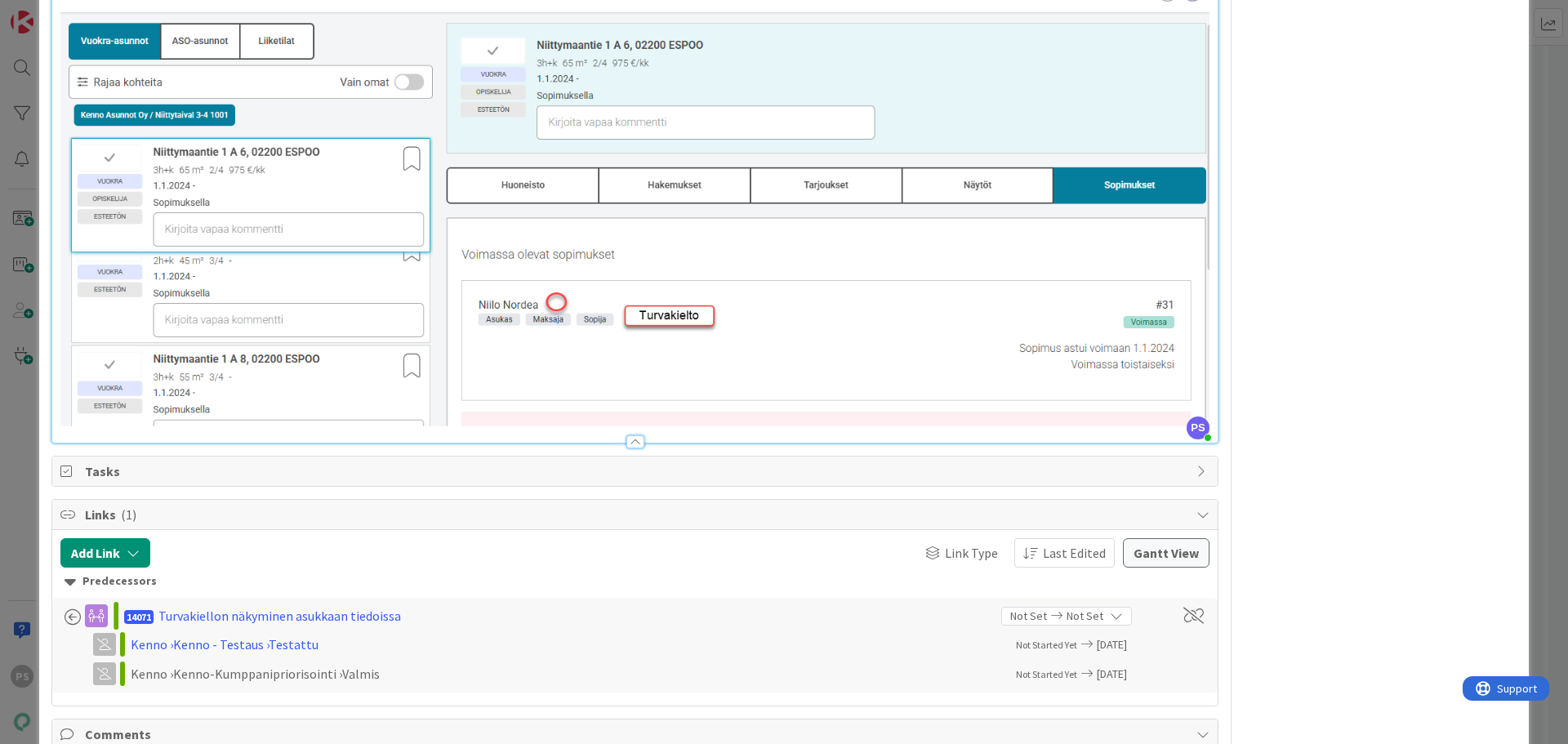
scroll to position [2232, 0]
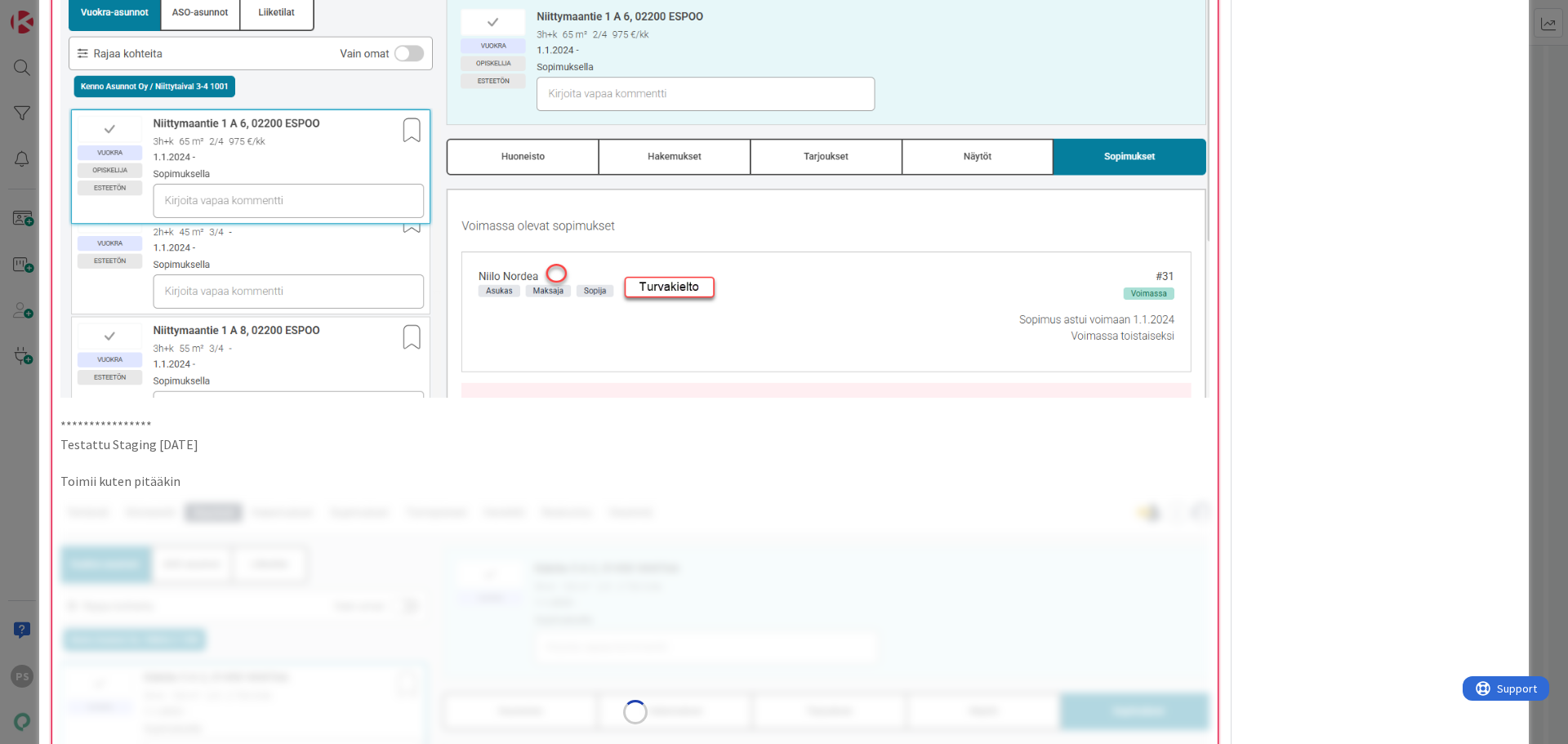
click at [198, 472] on p "Toimii kuten pitääkin" at bounding box center [635, 481] width 1149 height 19
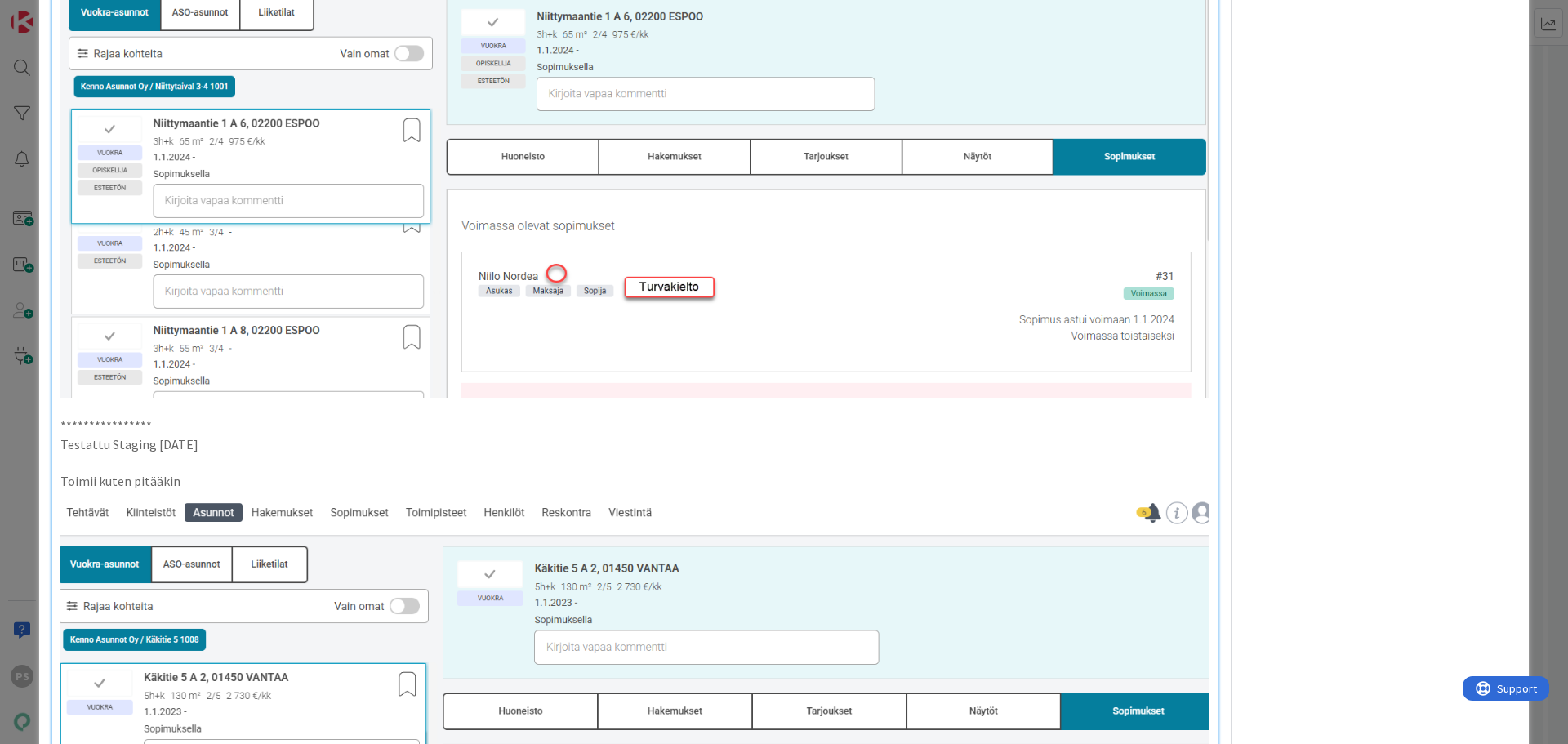
click at [198, 472] on p "Toimii kuten pitääkin" at bounding box center [635, 481] width 1149 height 19
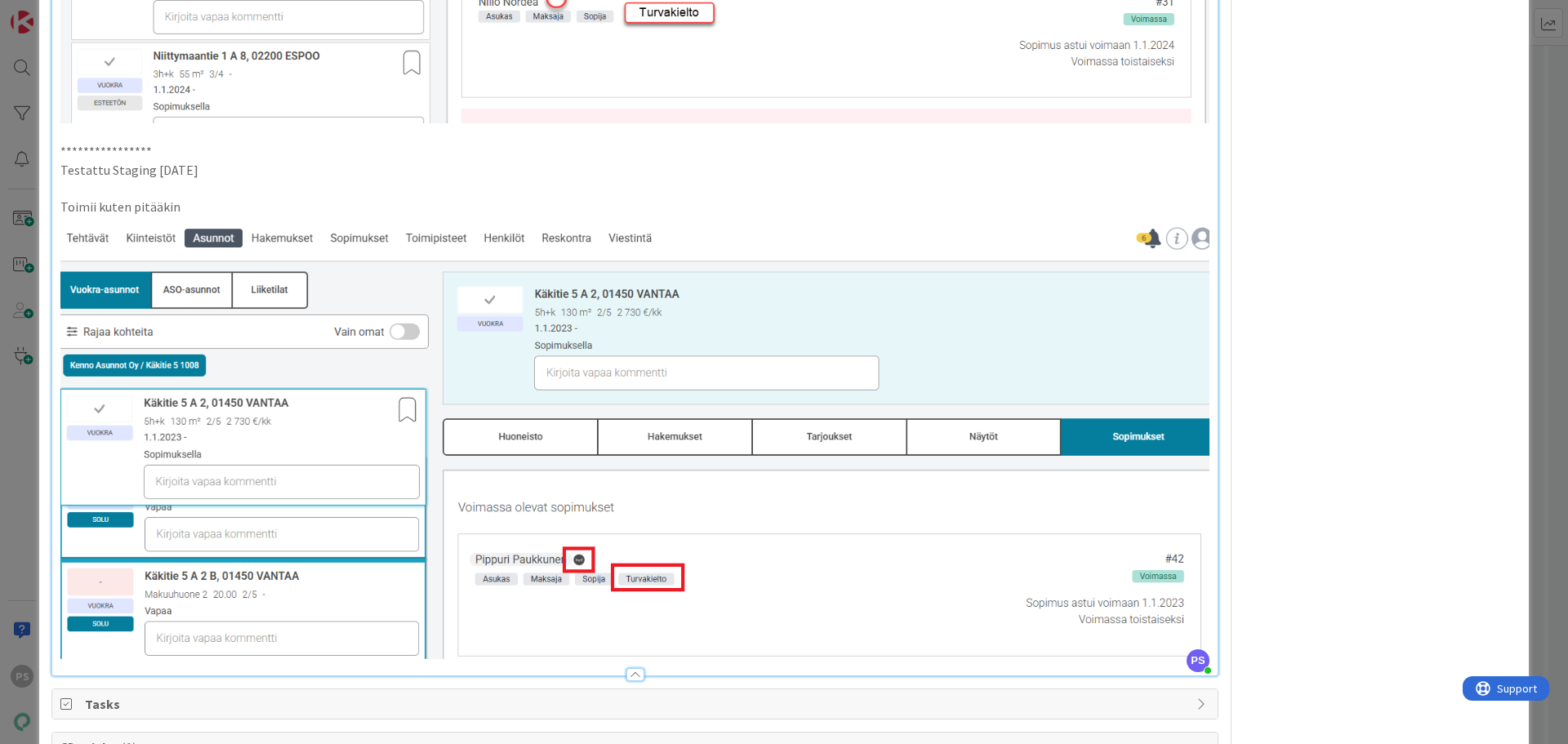
scroll to position [2476, 0]
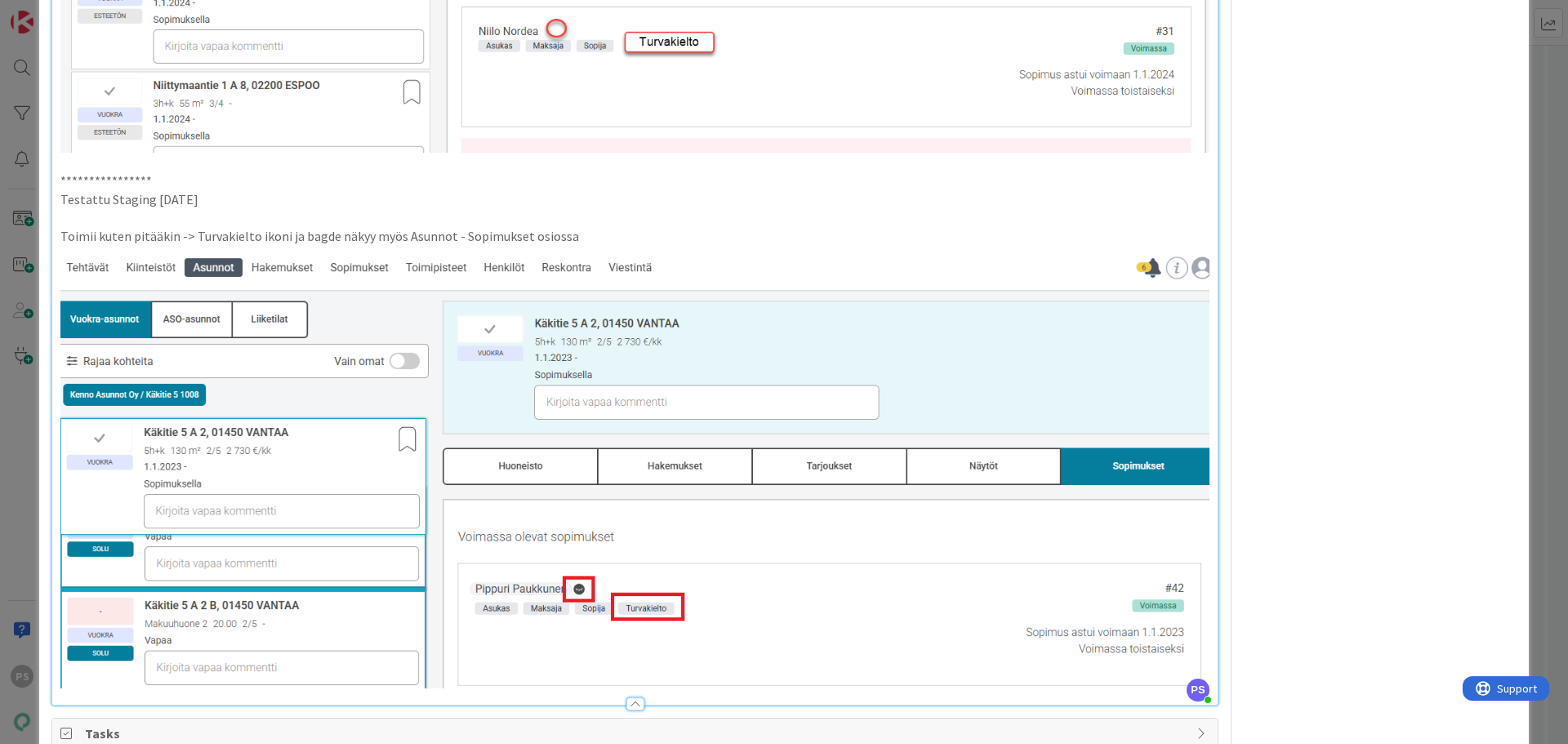
click at [629, 697] on div at bounding box center [635, 704] width 18 height 13
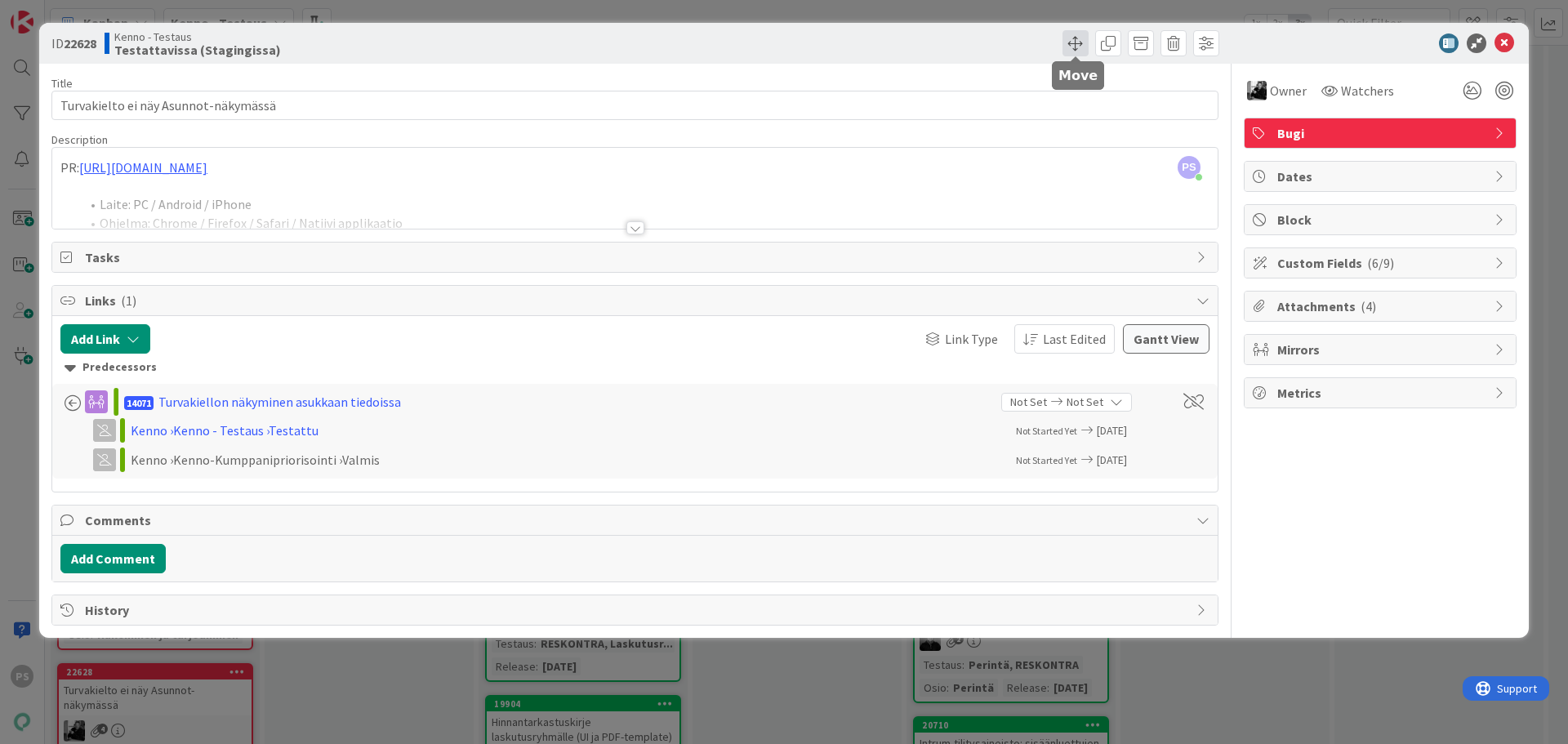
click at [1068, 48] on span at bounding box center [1076, 44] width 26 height 26
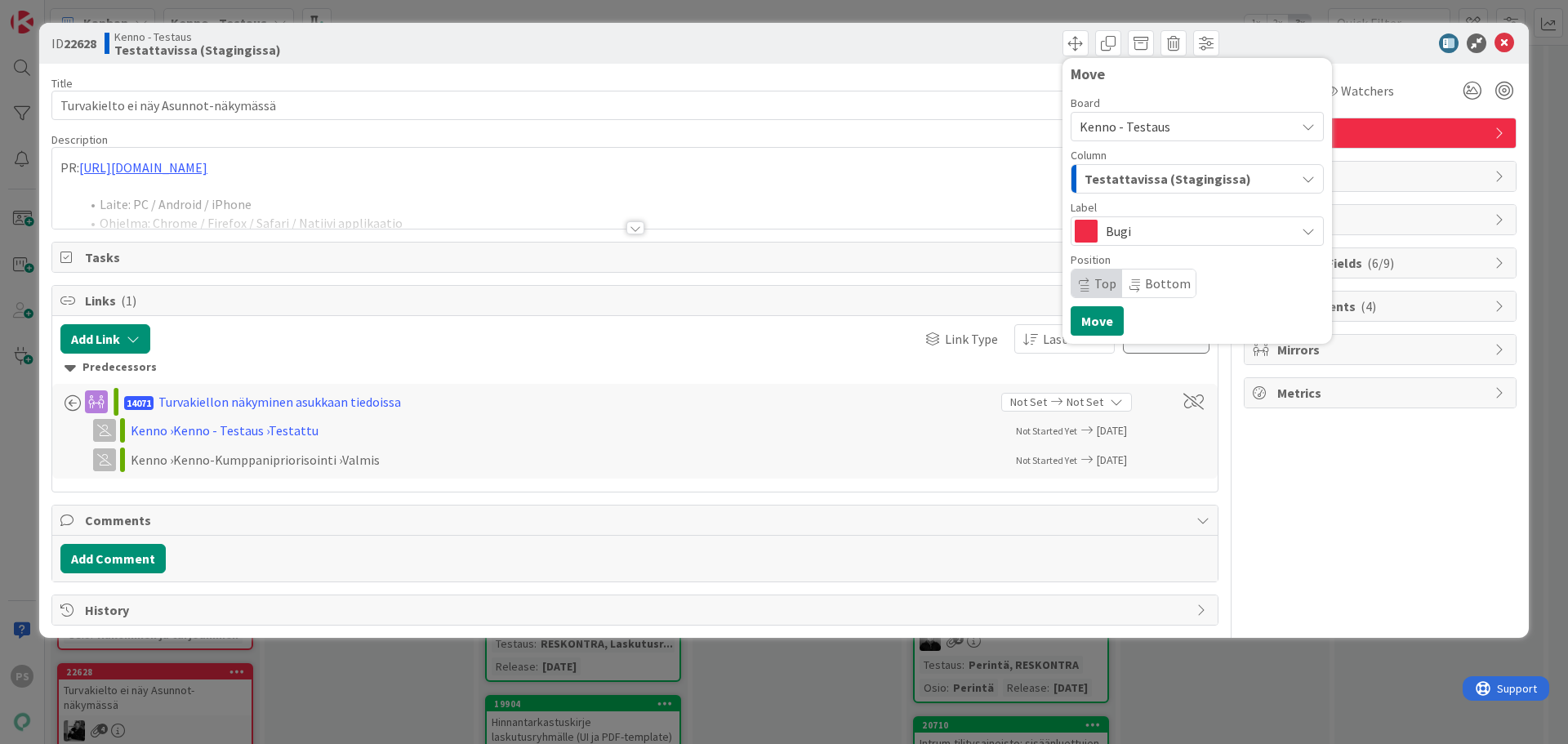
click at [1128, 184] on span "Testattavissa (Stagingissa)" at bounding box center [1168, 179] width 166 height 21
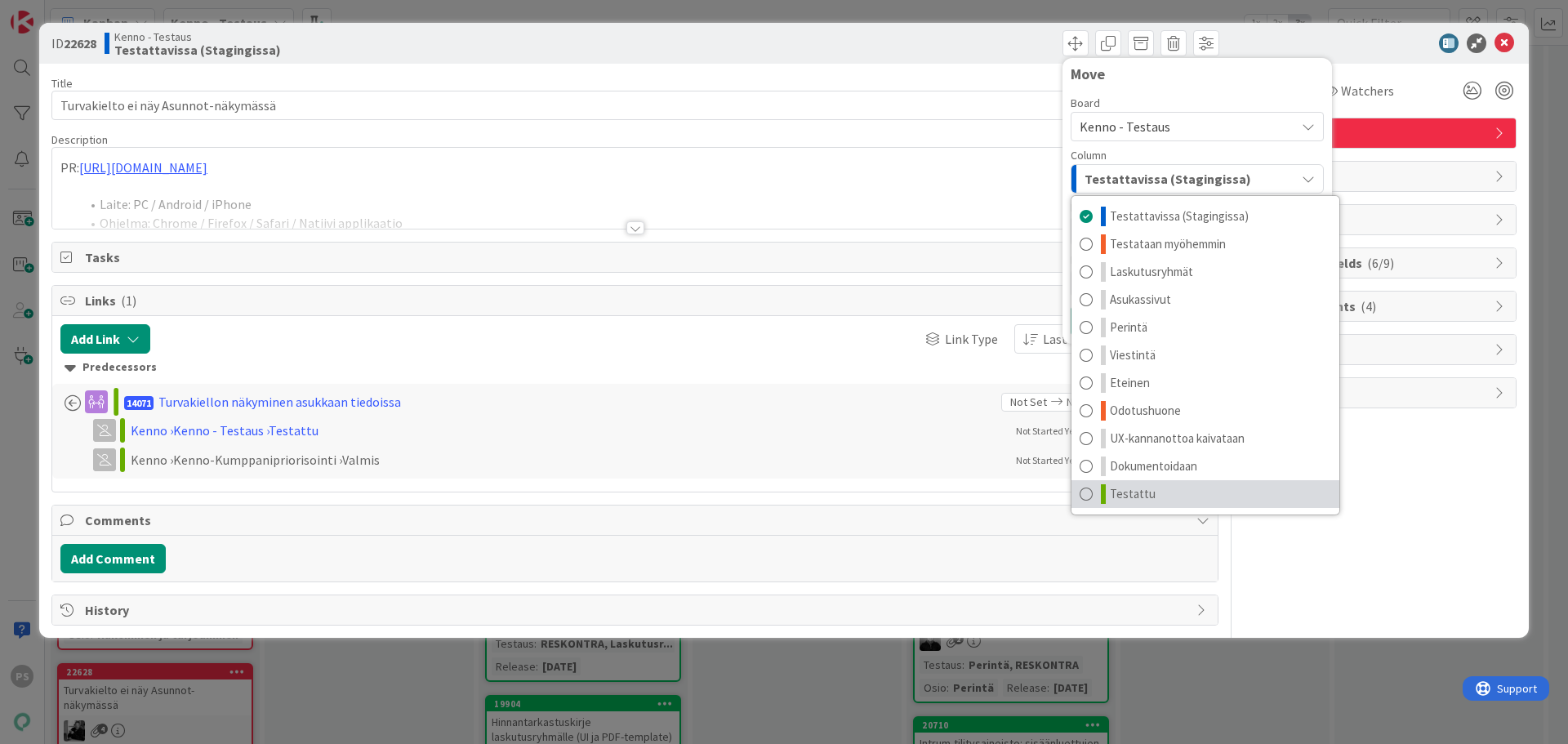
click at [1147, 490] on span "Testattu" at bounding box center [1133, 494] width 46 height 20
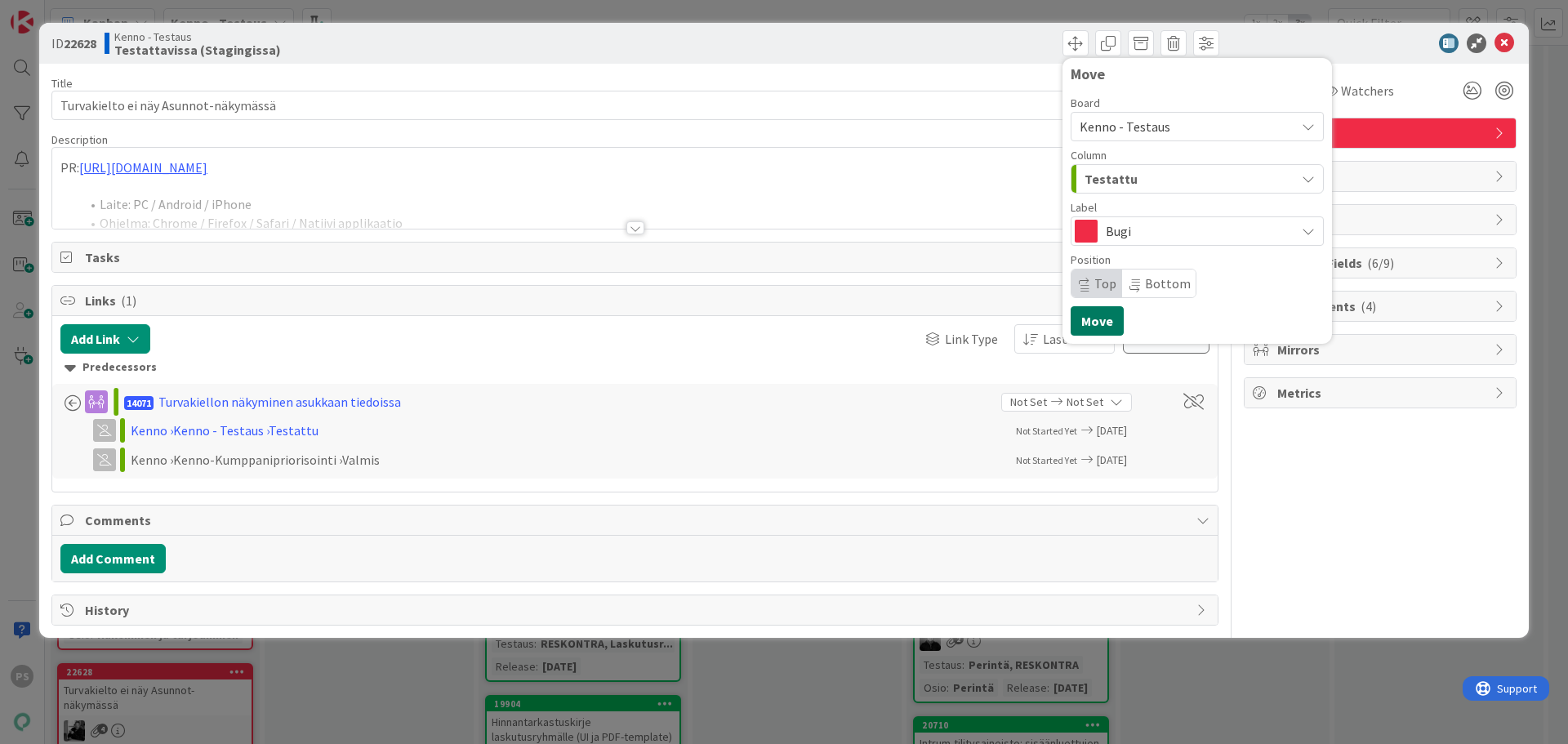
click at [1103, 319] on button "Move" at bounding box center [1097, 321] width 53 height 30
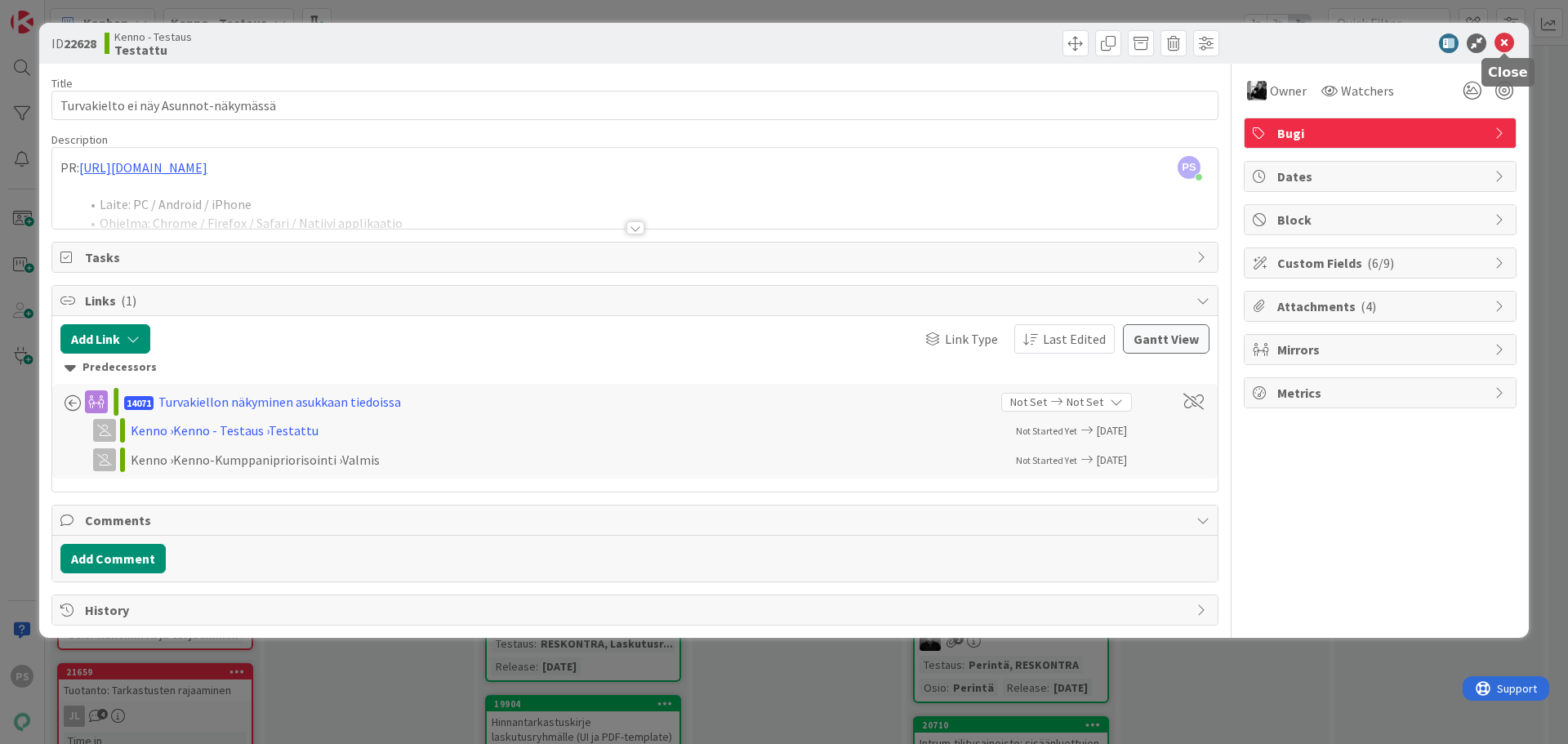
click at [1511, 43] on icon at bounding box center [1505, 44] width 20 height 20
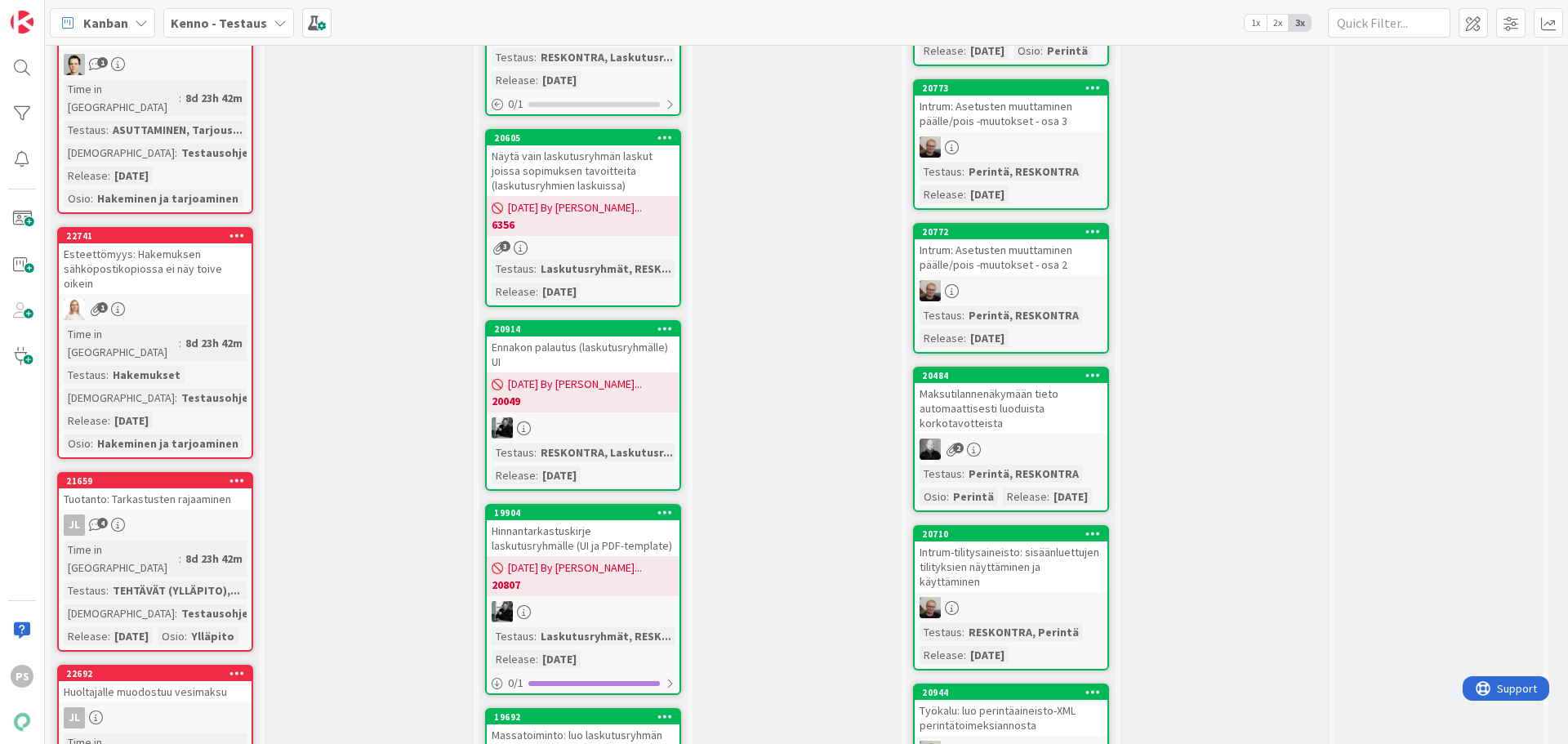
scroll to position [2532, 0]
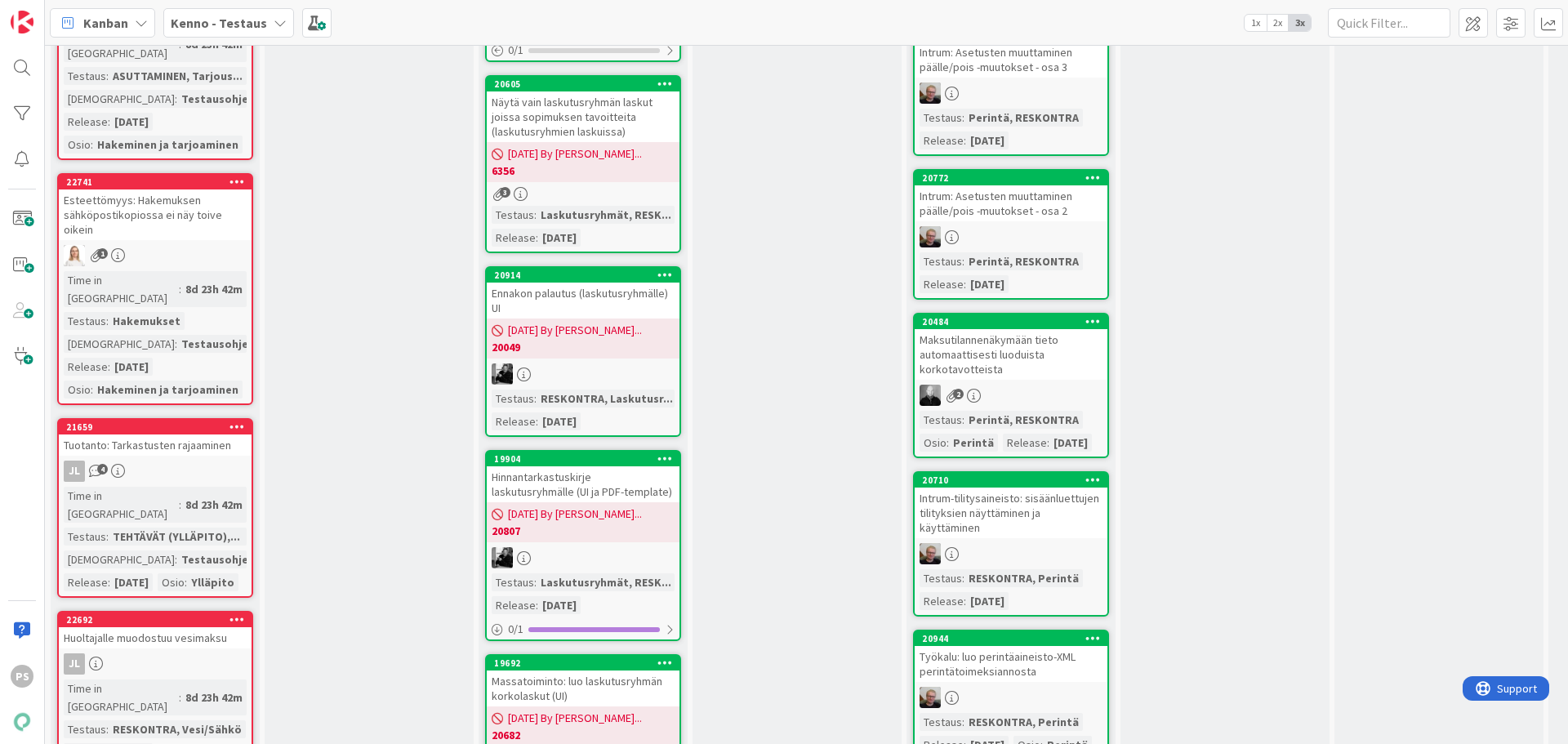
click at [187, 627] on div "Huoltajalle muodostuu vesimaksu" at bounding box center [155, 638] width 193 height 21
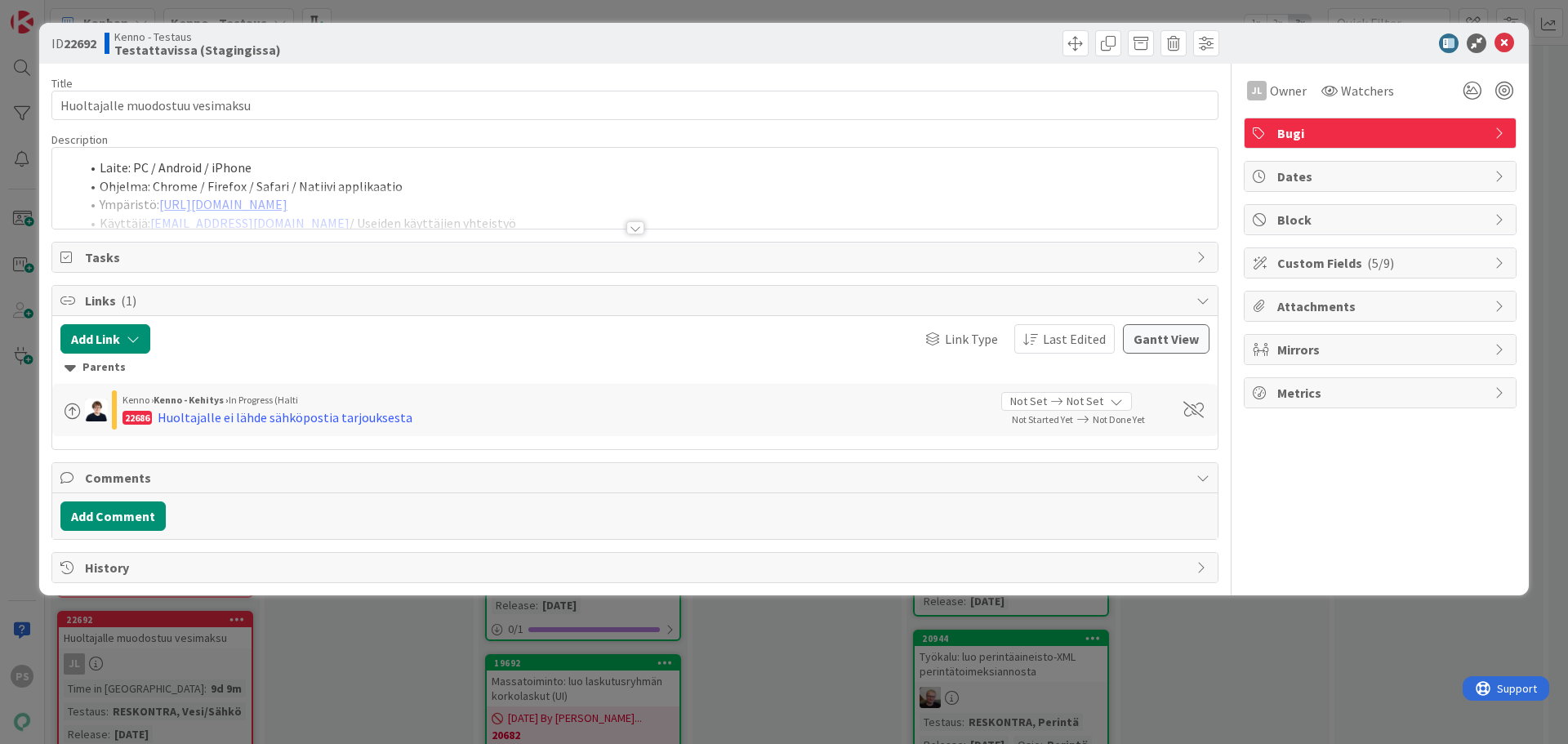
click at [634, 228] on div at bounding box center [635, 228] width 18 height 13
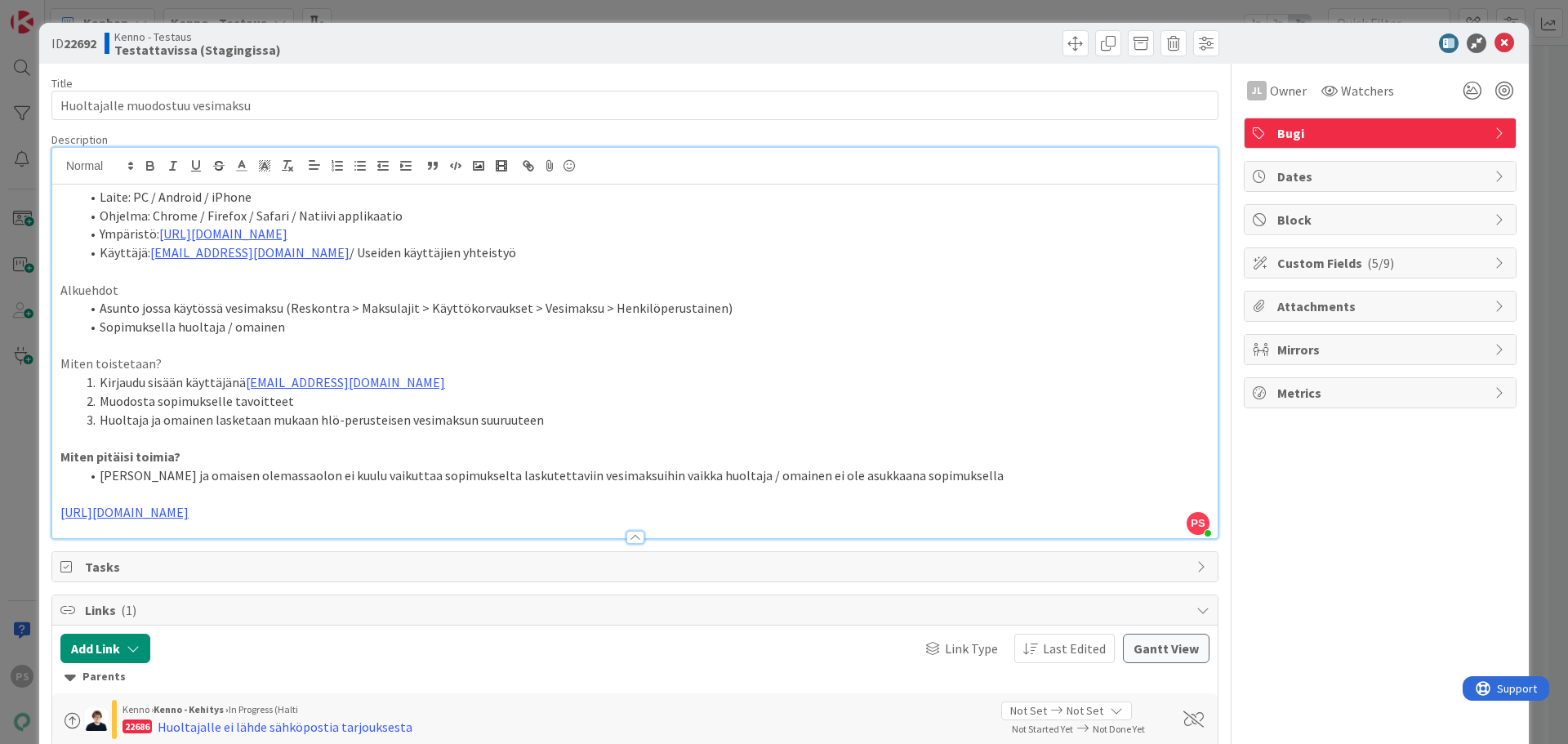
click at [971, 475] on li "Huoltajan ja omaisen olemassaolon ei kuulu vaikuttaa sopimukselta laskutettavii…" at bounding box center [644, 476] width 1129 height 19
click at [399, 516] on p "https://github.com/pandiafi/kenno/pull/8281" at bounding box center [635, 512] width 1149 height 19
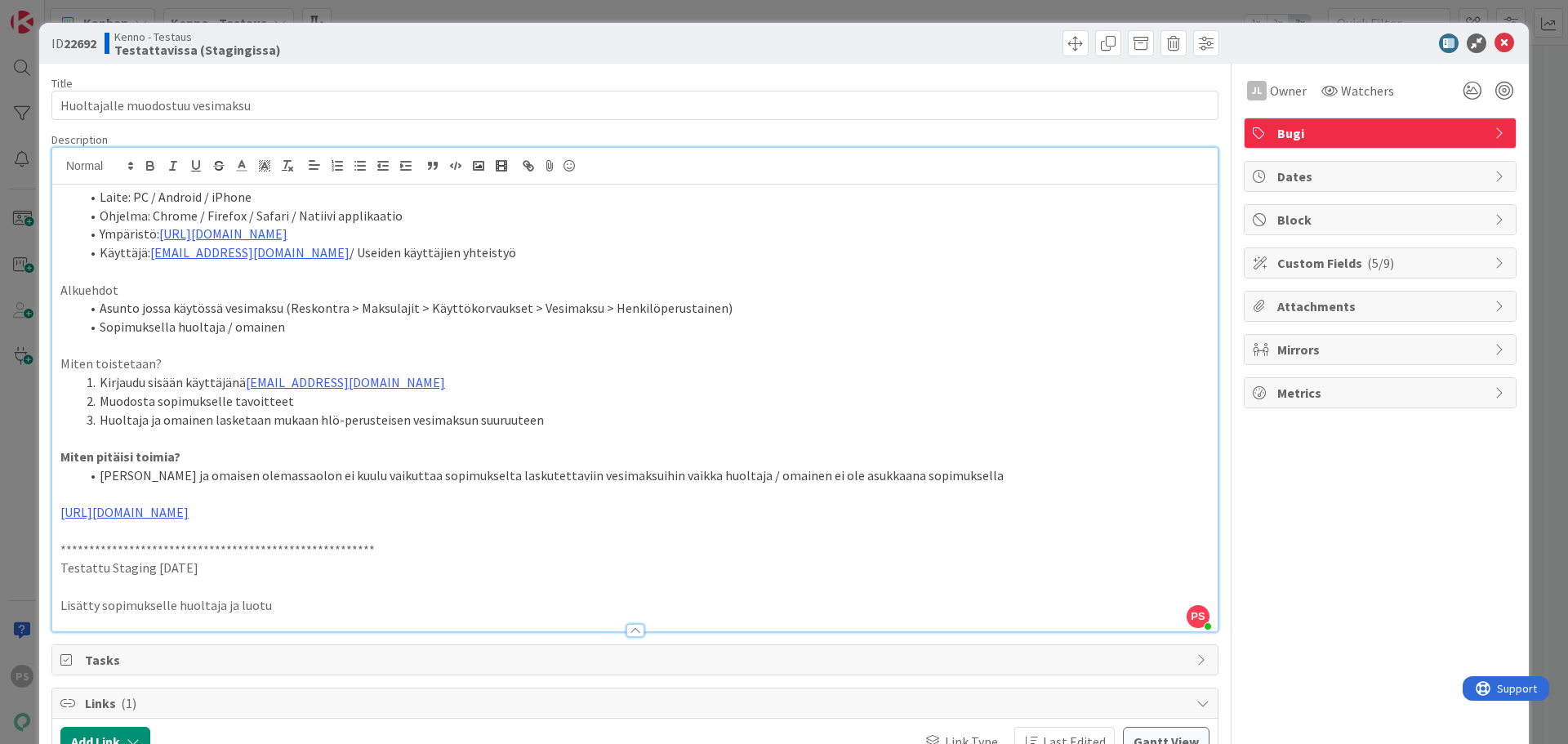
click at [62, 589] on p at bounding box center [635, 586] width 1149 height 19
click at [244, 564] on p "Testattu Staging 2025-09-03" at bounding box center [635, 568] width 1149 height 19
click at [301, 604] on p "Sopimuksella hlö-perusteinen vesimaksu" at bounding box center [635, 605] width 1149 height 19
click at [60, 604] on p "Sopimuksella hlö-perusteinen vesimaksu" at bounding box center [635, 605] width 1149 height 19
click at [280, 623] on p "Lisätty sopimukselle huoltaja ja luotu" at bounding box center [635, 624] width 1149 height 19
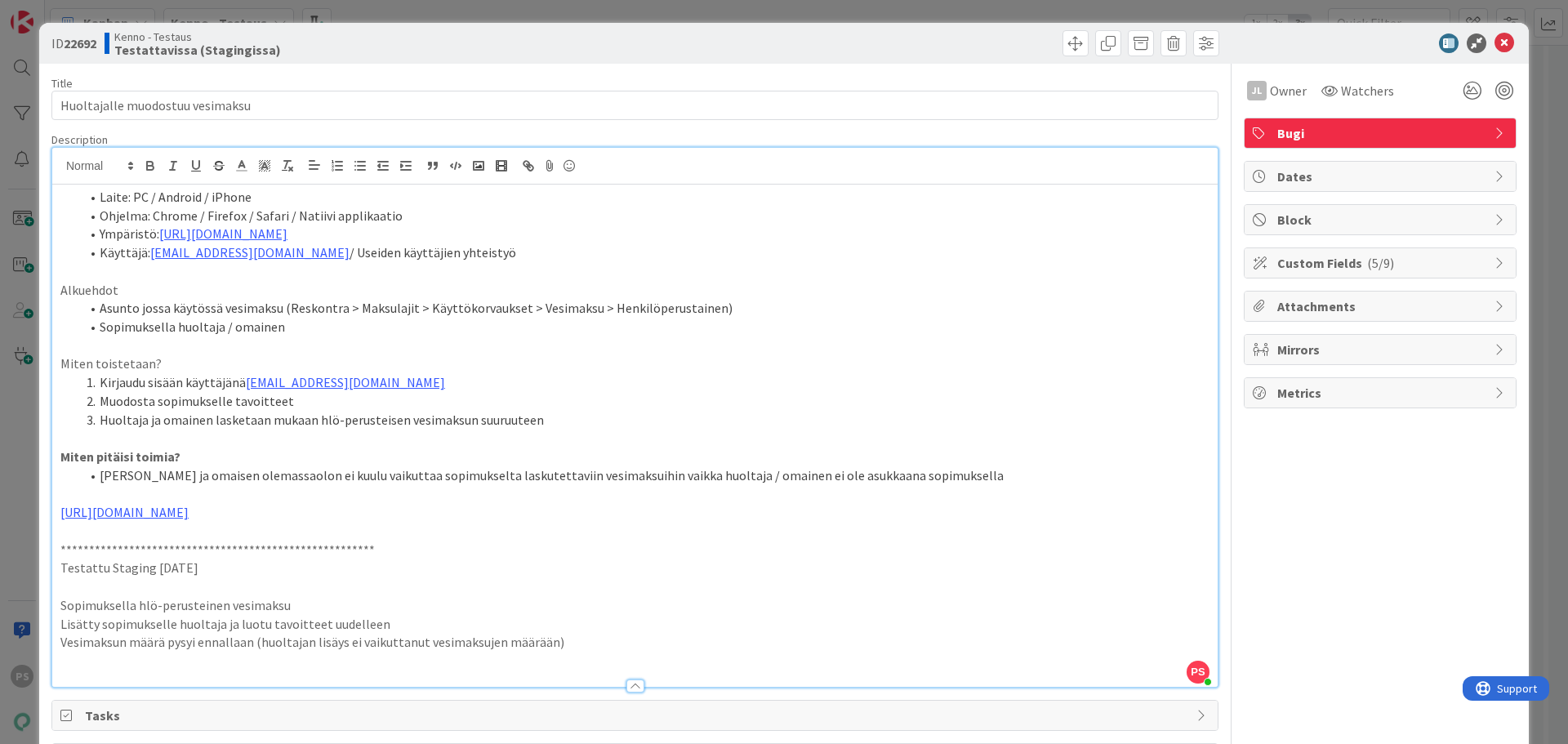
click at [94, 588] on p at bounding box center [635, 586] width 1149 height 19
click at [252, 565] on p "Testattu Staging 2025-09-03" at bounding box center [635, 568] width 1149 height 19
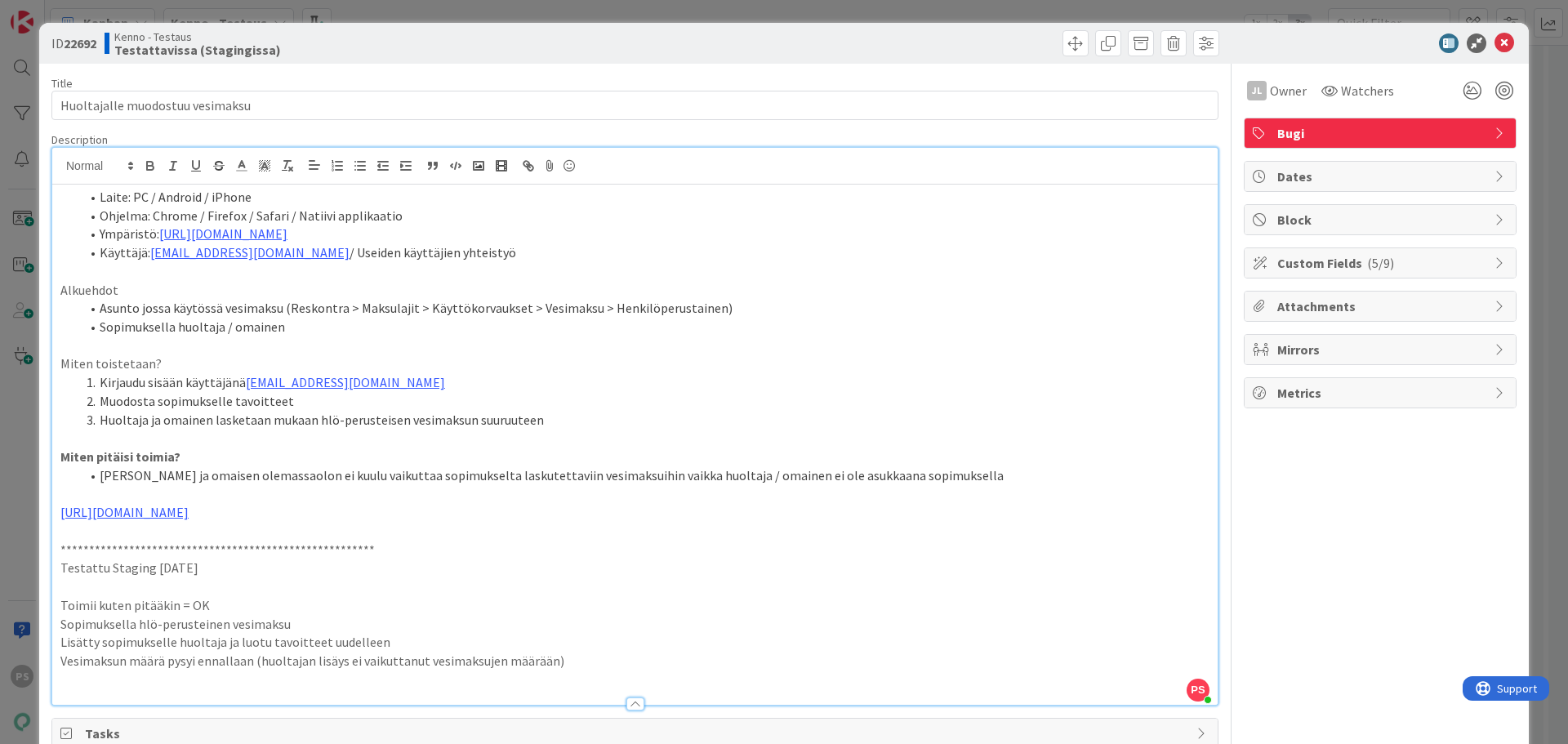
click at [566, 667] on p "Vesimaksun määrä pysyi ennallaan (huoltajan lisäys ei vaikuttanut vesimaksujen …" at bounding box center [635, 661] width 1149 height 19
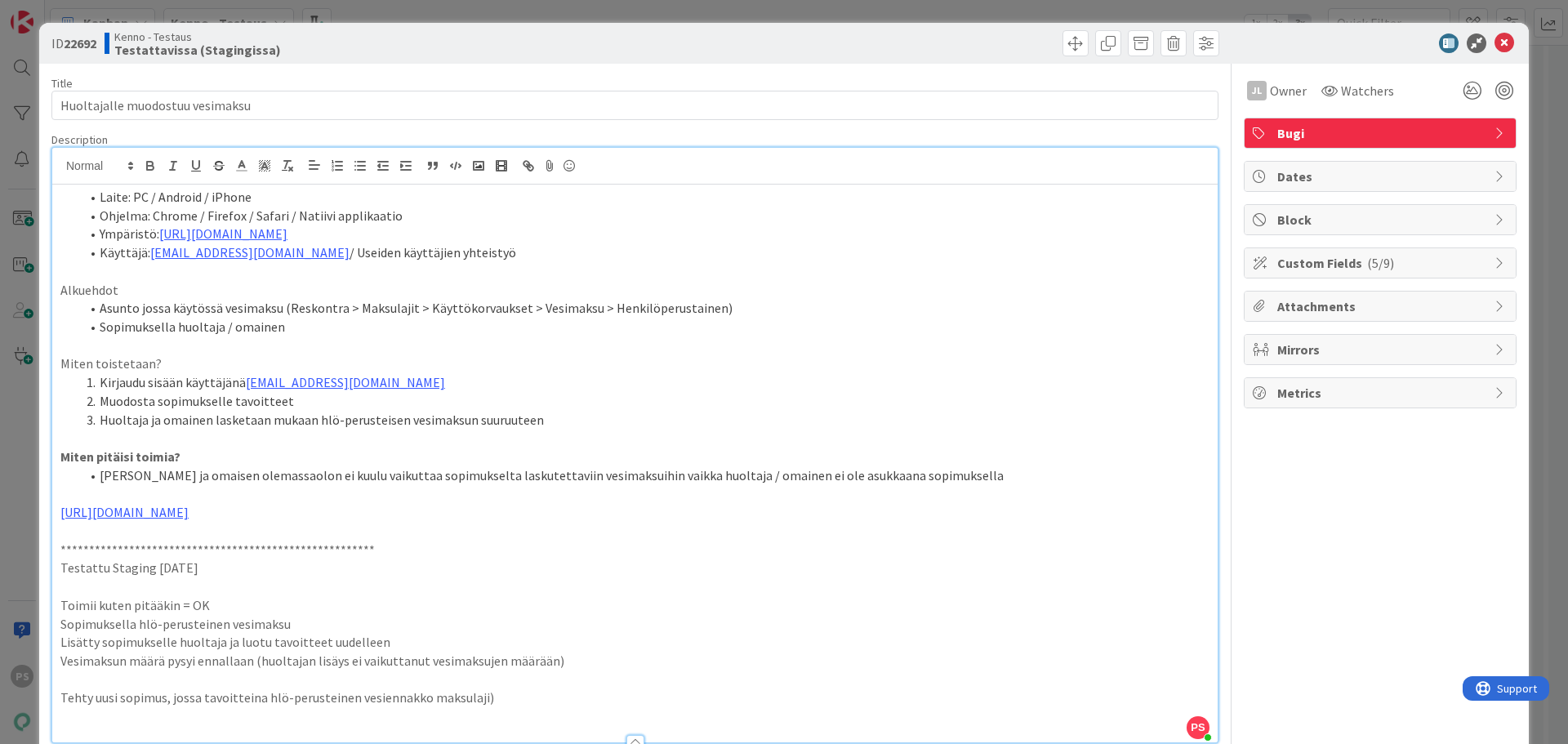
click at [170, 701] on p "Tehty uusi sopimus, jossa tavoitteina hlö-perusteinen vesiennakko maksulaji)" at bounding box center [635, 697] width 1149 height 19
click at [514, 695] on p "Tehty uusi sopimus, (jossa tavoitteina hlö-perusteinen vesiennakko maksulaji)" at bounding box center [635, 697] width 1149 height 19
click at [193, 692] on p "Tehty uusi sopimus, (jossa tavoitteina hlö-perusteinen vesiennakko maksulaji)" at bounding box center [635, 697] width 1149 height 19
click at [192, 696] on p "Tehty uusi sopimus, (jossa tavoitteina hlö-perusteinen vesiennakko maksulaji)" at bounding box center [635, 697] width 1149 height 19
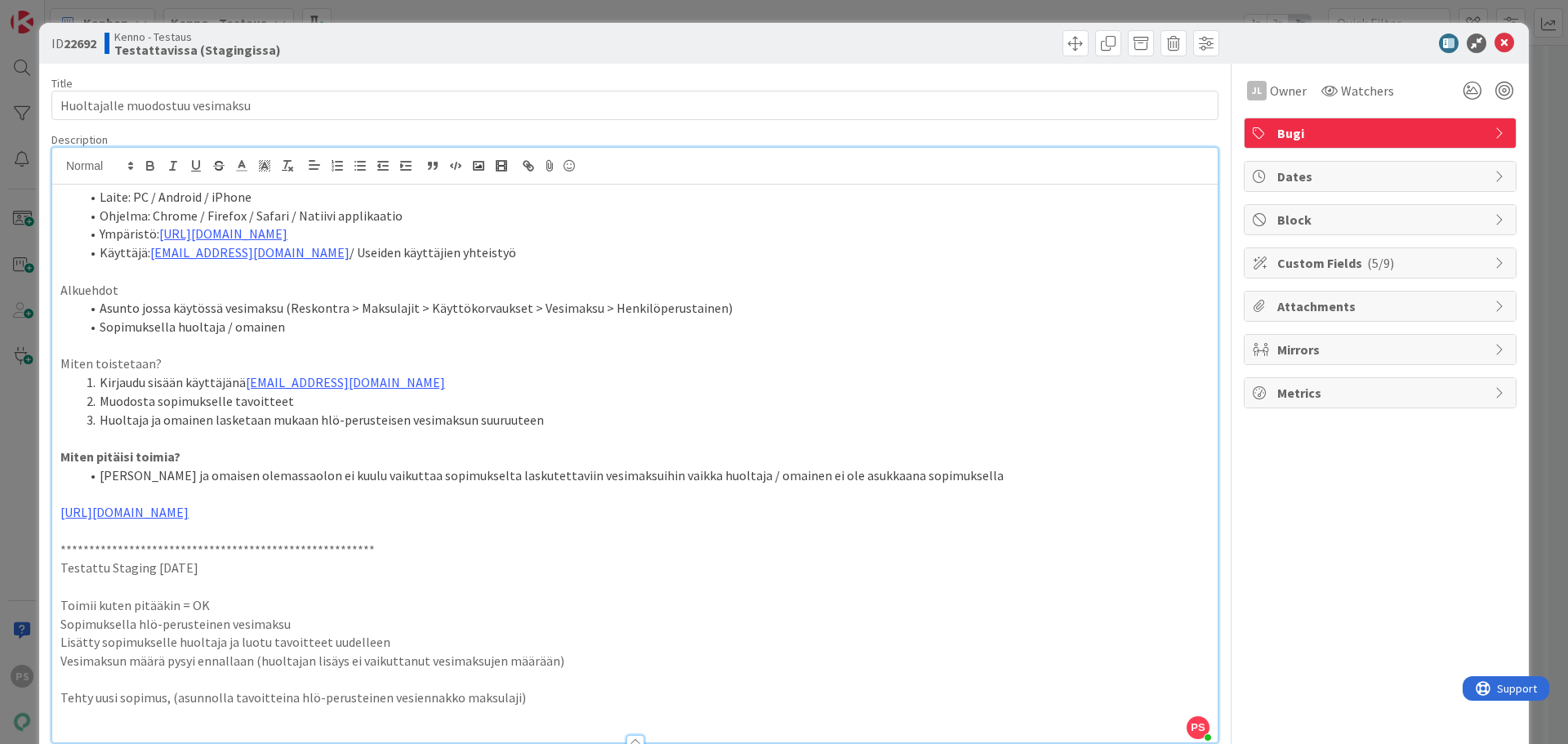
click at [550, 697] on p "Tehty uusi sopimus, (asunnolla tavoitteina hlö-perusteinen vesiennakko maksulaj…" at bounding box center [635, 697] width 1149 height 19
click at [609, 699] on p "Tehty uusi sopimus, (asunnolla tavoitteina hlö-perusteinen vesiennakko maksulaj…" at bounding box center [635, 697] width 1149 height 19
click at [779, 696] on p "Tehty uusi sopimus, (asunnolla tavoitteina hlö-perusteinen vesiennakko maksulaj…" at bounding box center [635, 697] width 1149 height 19
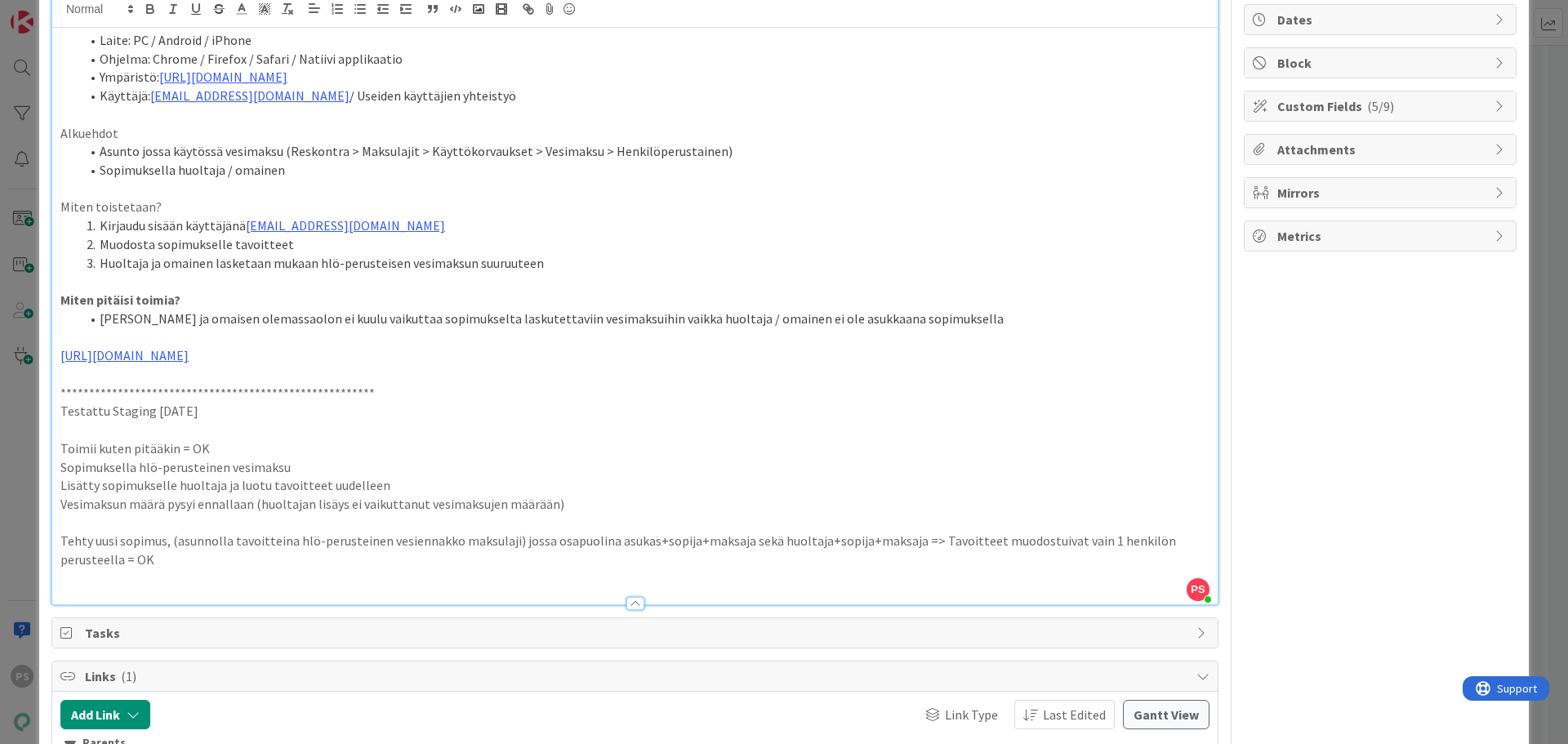
scroll to position [407, 0]
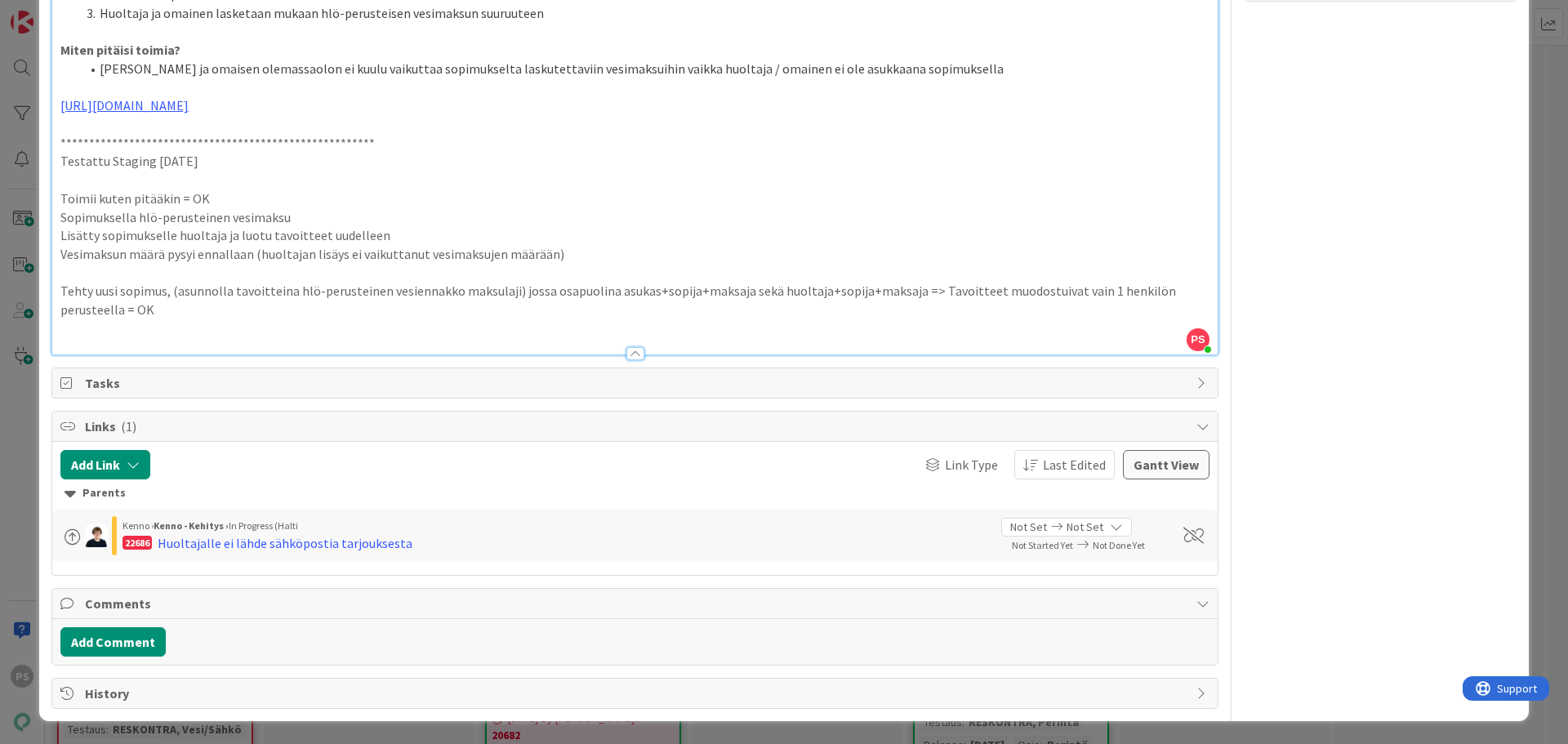
click at [630, 355] on div at bounding box center [635, 354] width 18 height 13
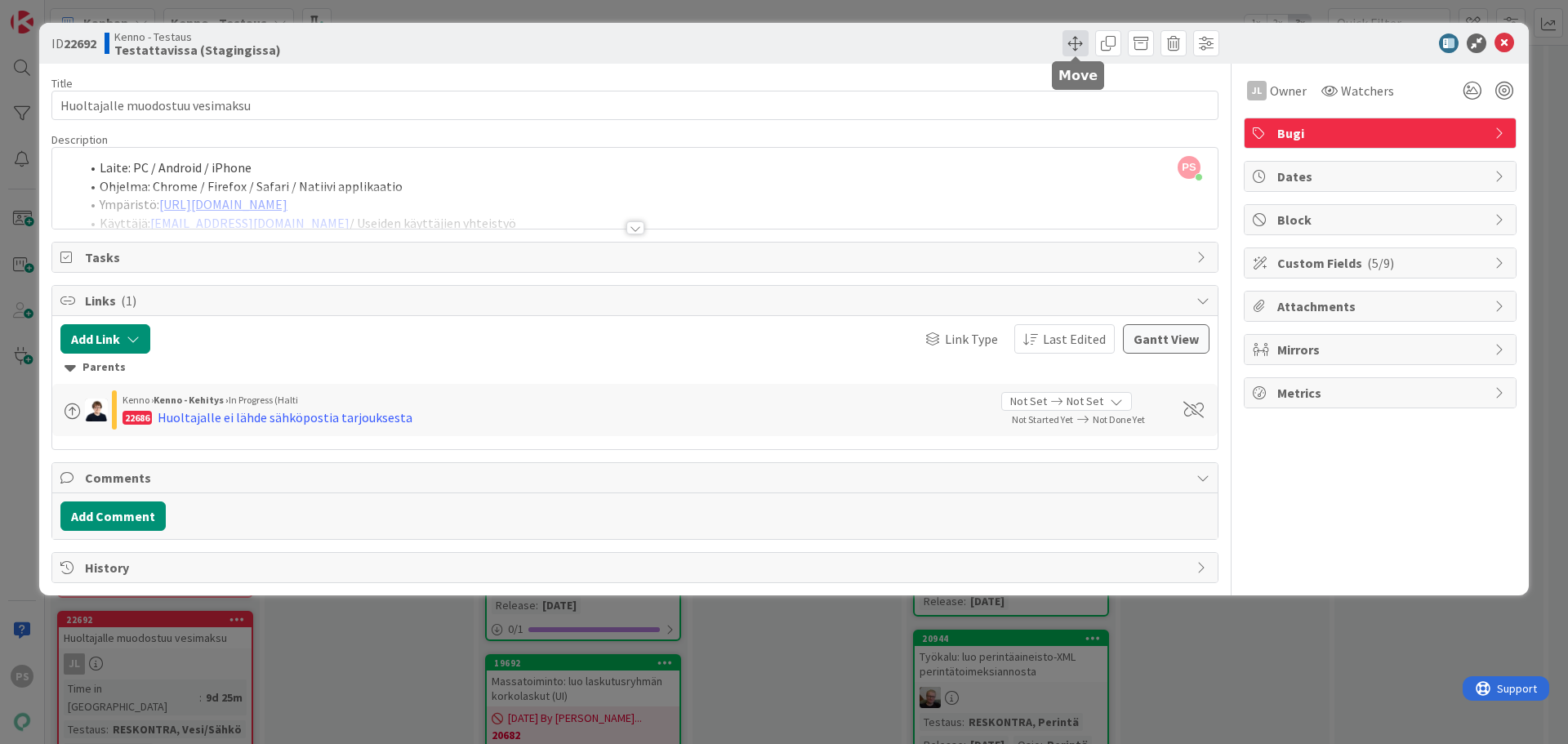
click at [1071, 40] on span at bounding box center [1076, 44] width 26 height 26
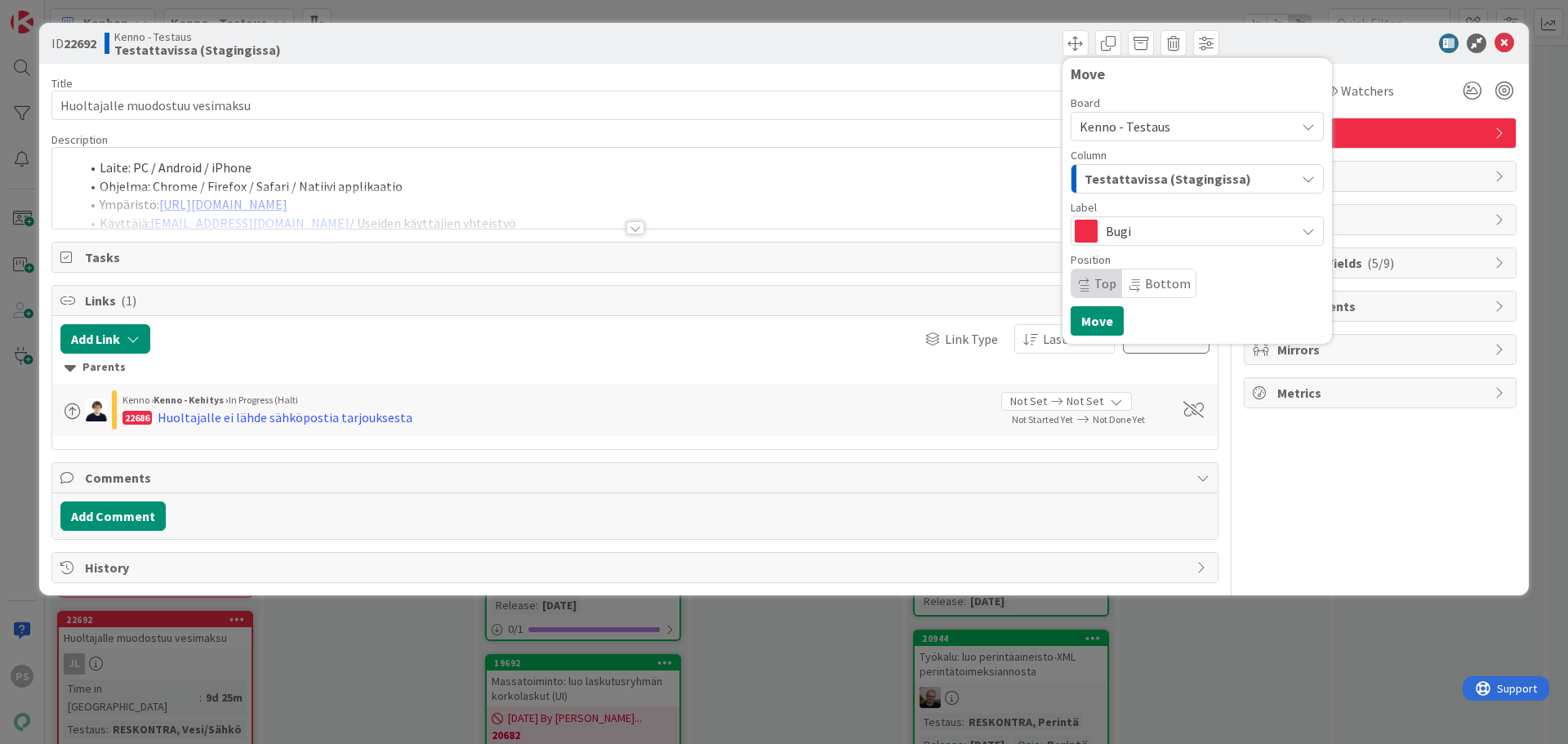
click at [1157, 172] on span "Testattavissa (Stagingissa)" at bounding box center [1168, 179] width 166 height 21
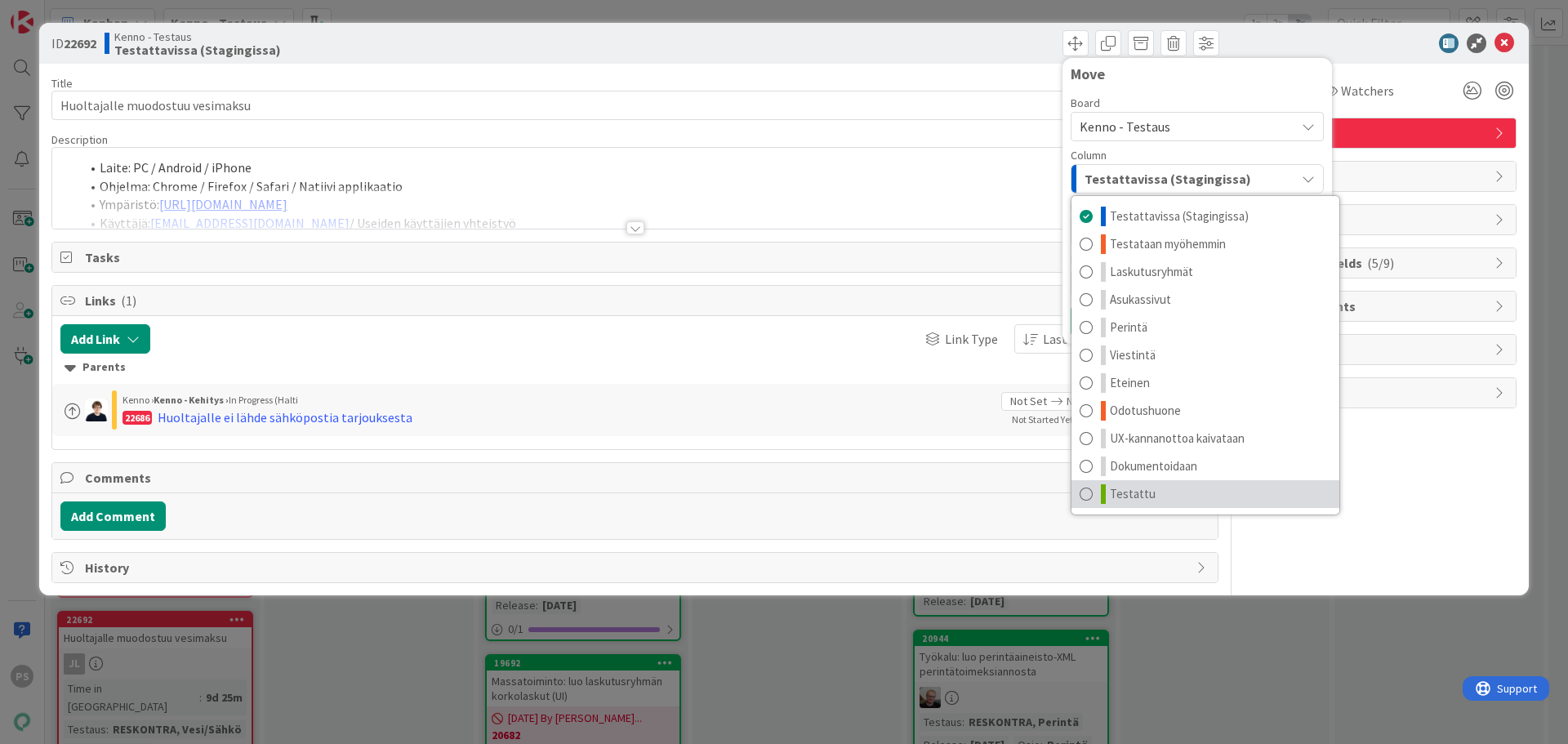
click at [1147, 495] on span "Testattu" at bounding box center [1133, 494] width 46 height 20
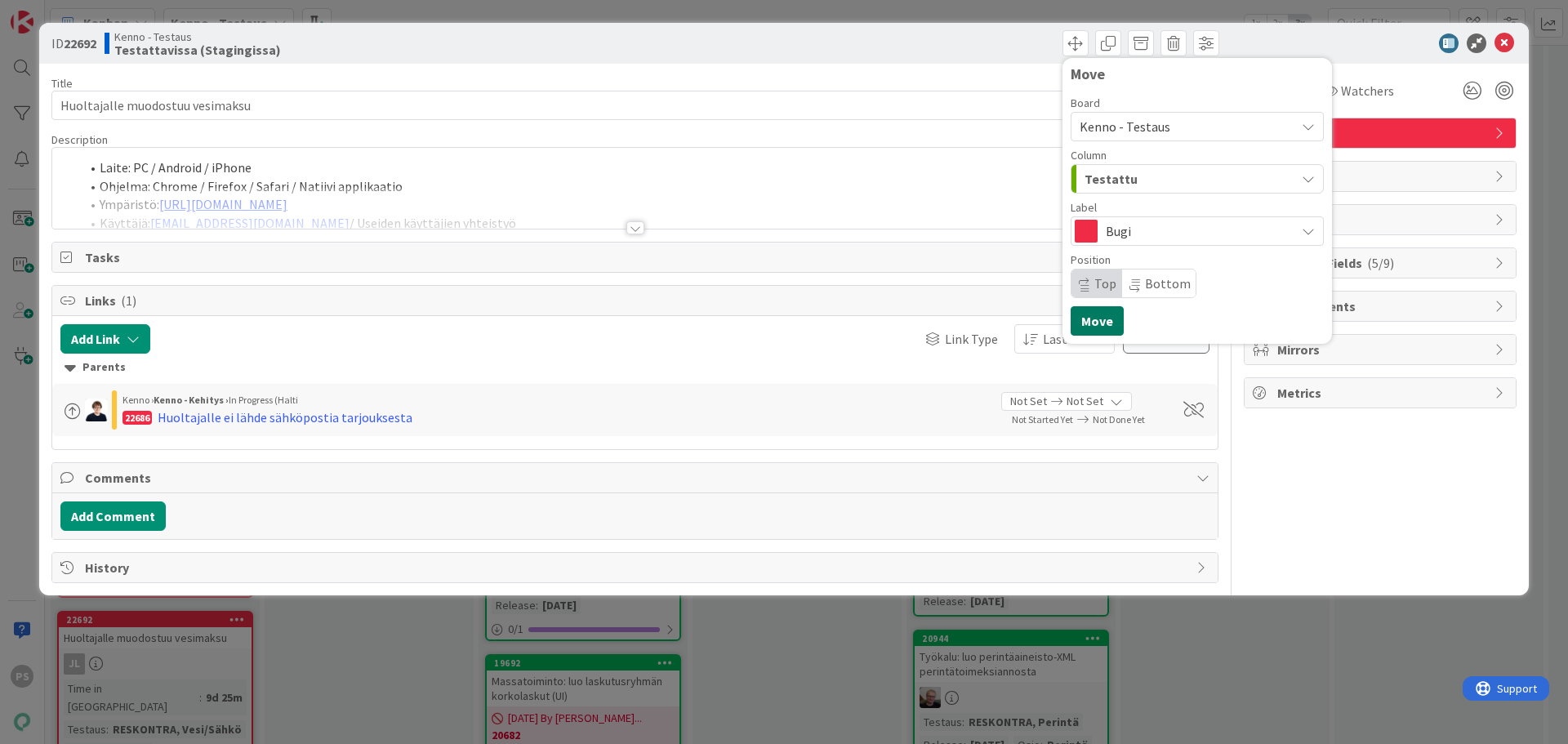
click at [1107, 329] on button "Move" at bounding box center [1097, 321] width 53 height 30
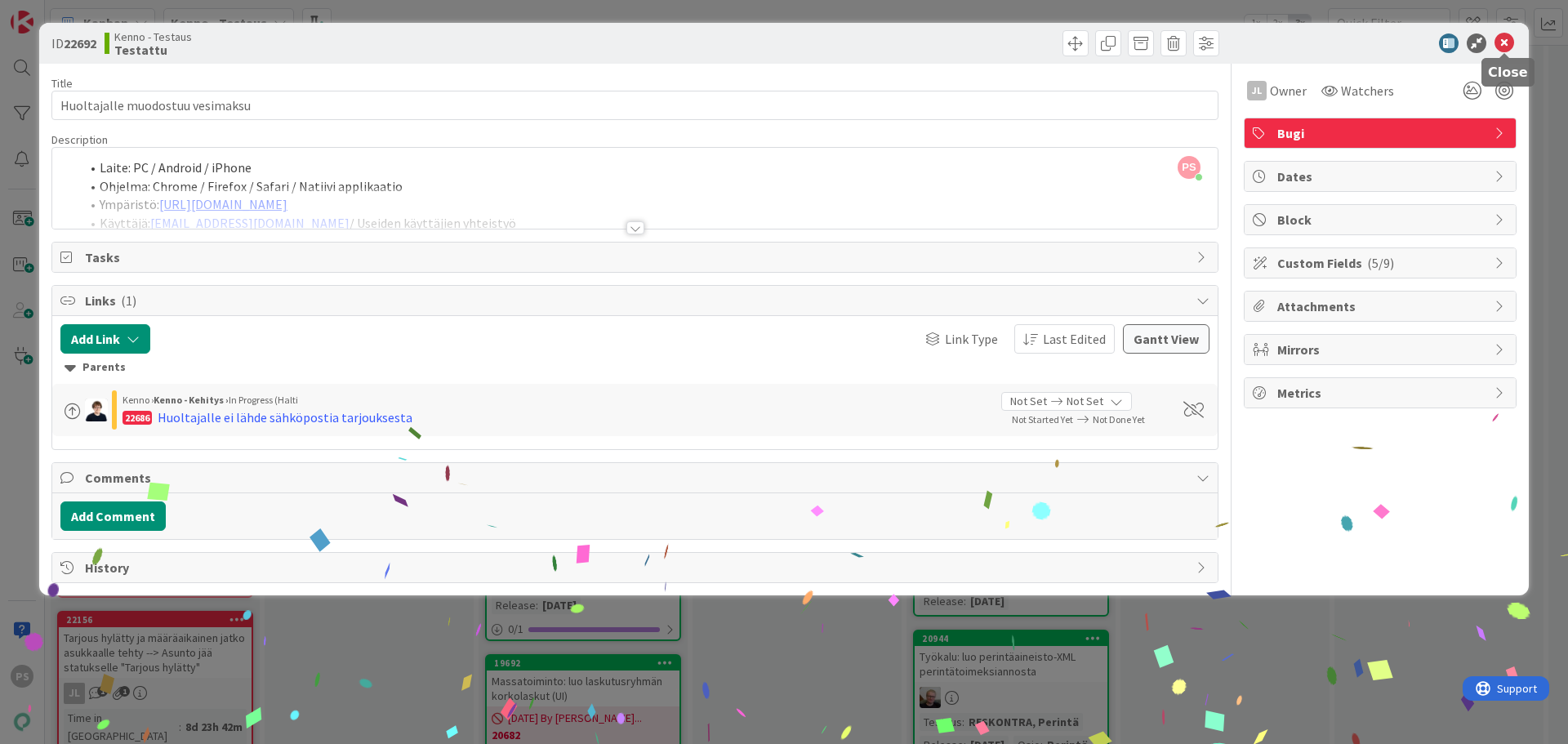
click at [1505, 44] on icon at bounding box center [1505, 44] width 20 height 20
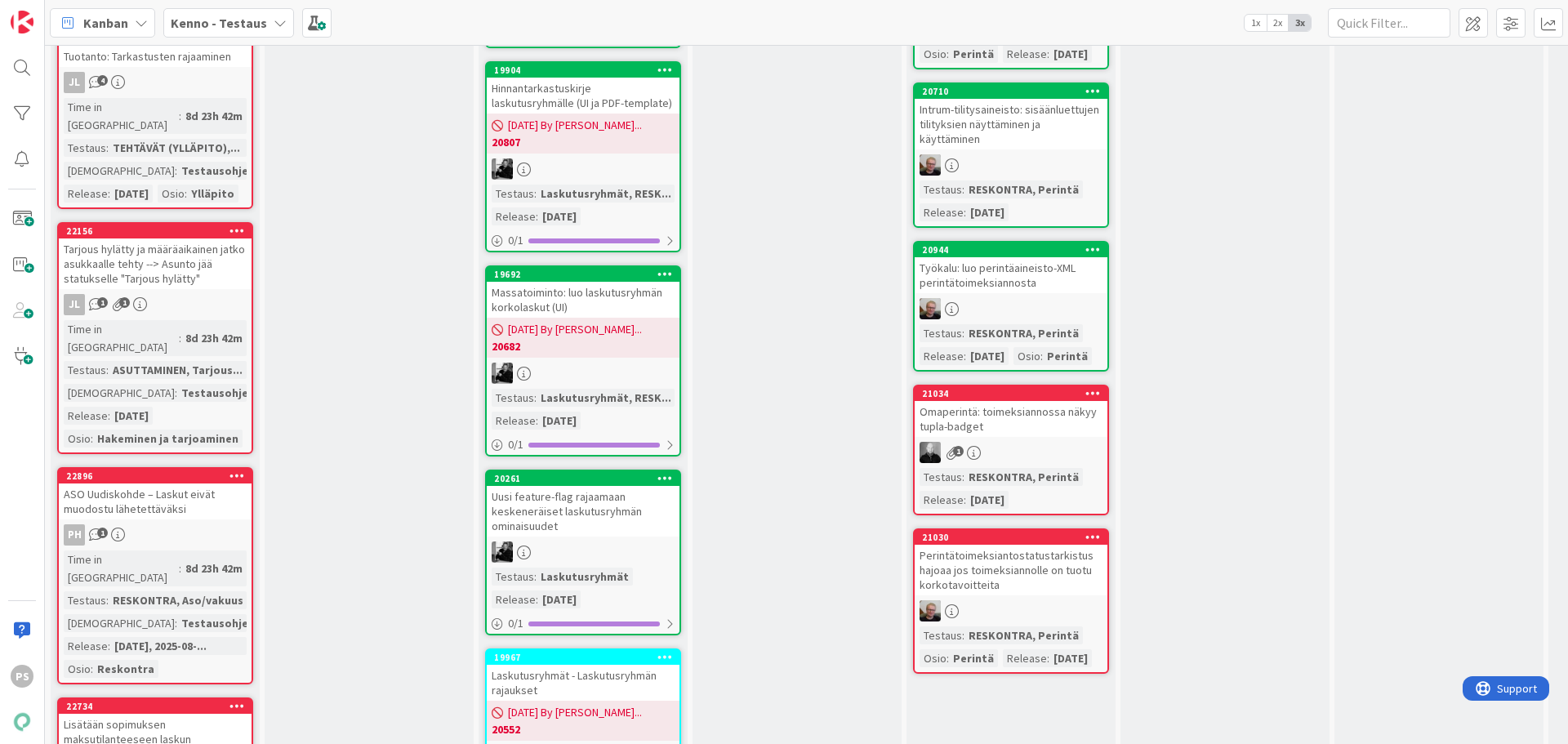
scroll to position [2940, 0]
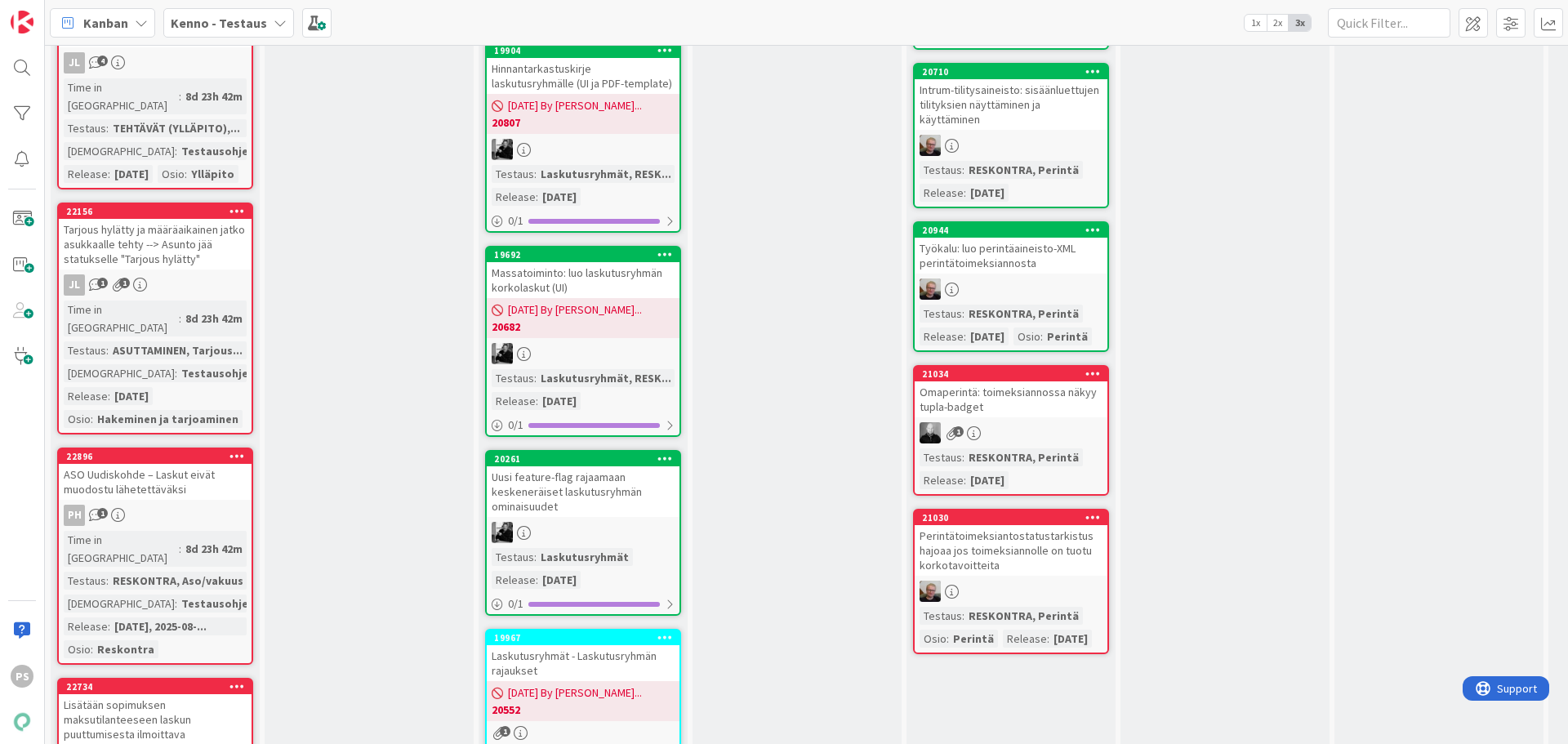
click at [142, 694] on div "Lisätään sopimuksen maksutilanteeseen laskun puuttumisesta ilmoittava varoitusk…" at bounding box center [155, 733] width 193 height 80
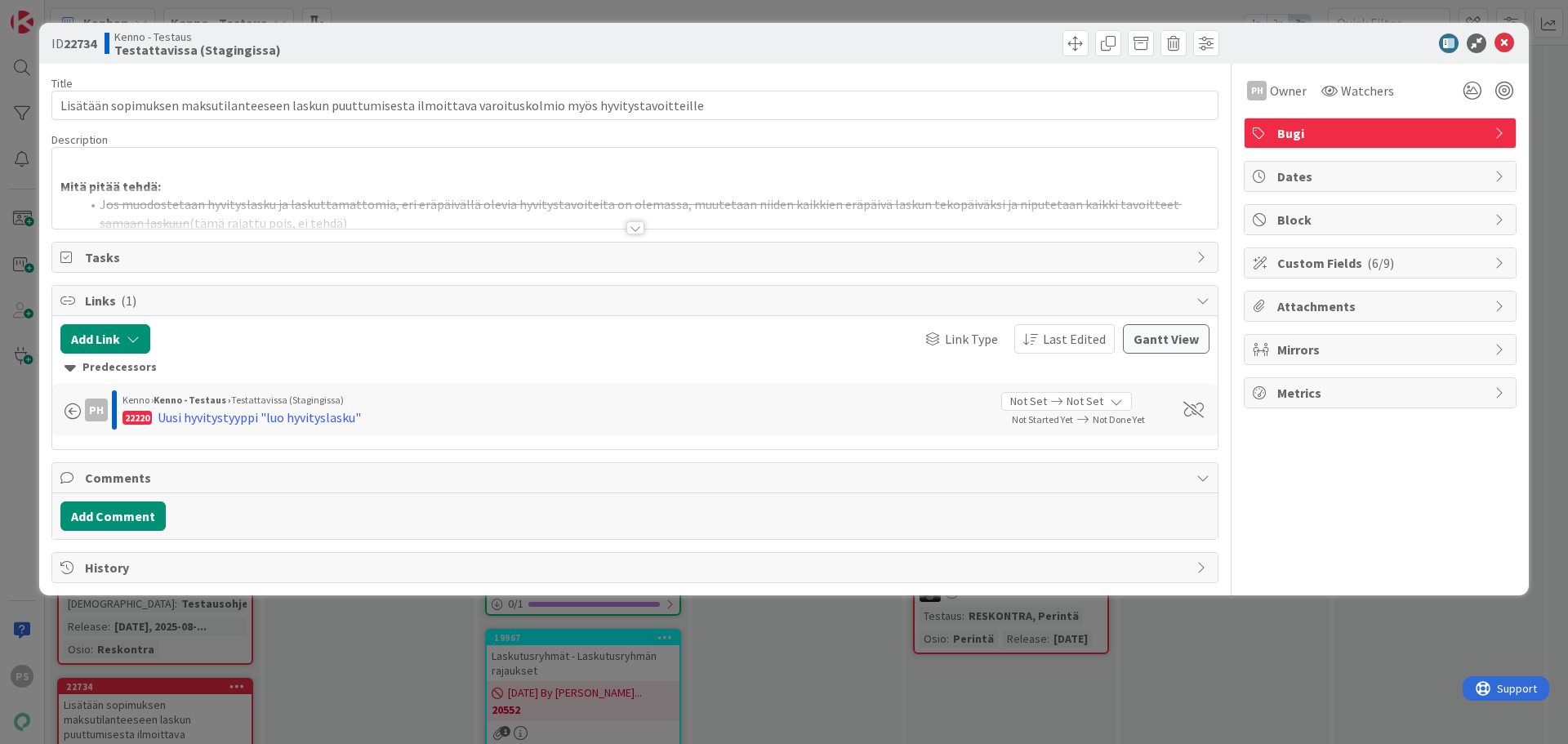
click at [637, 229] on div at bounding box center [635, 228] width 18 height 13
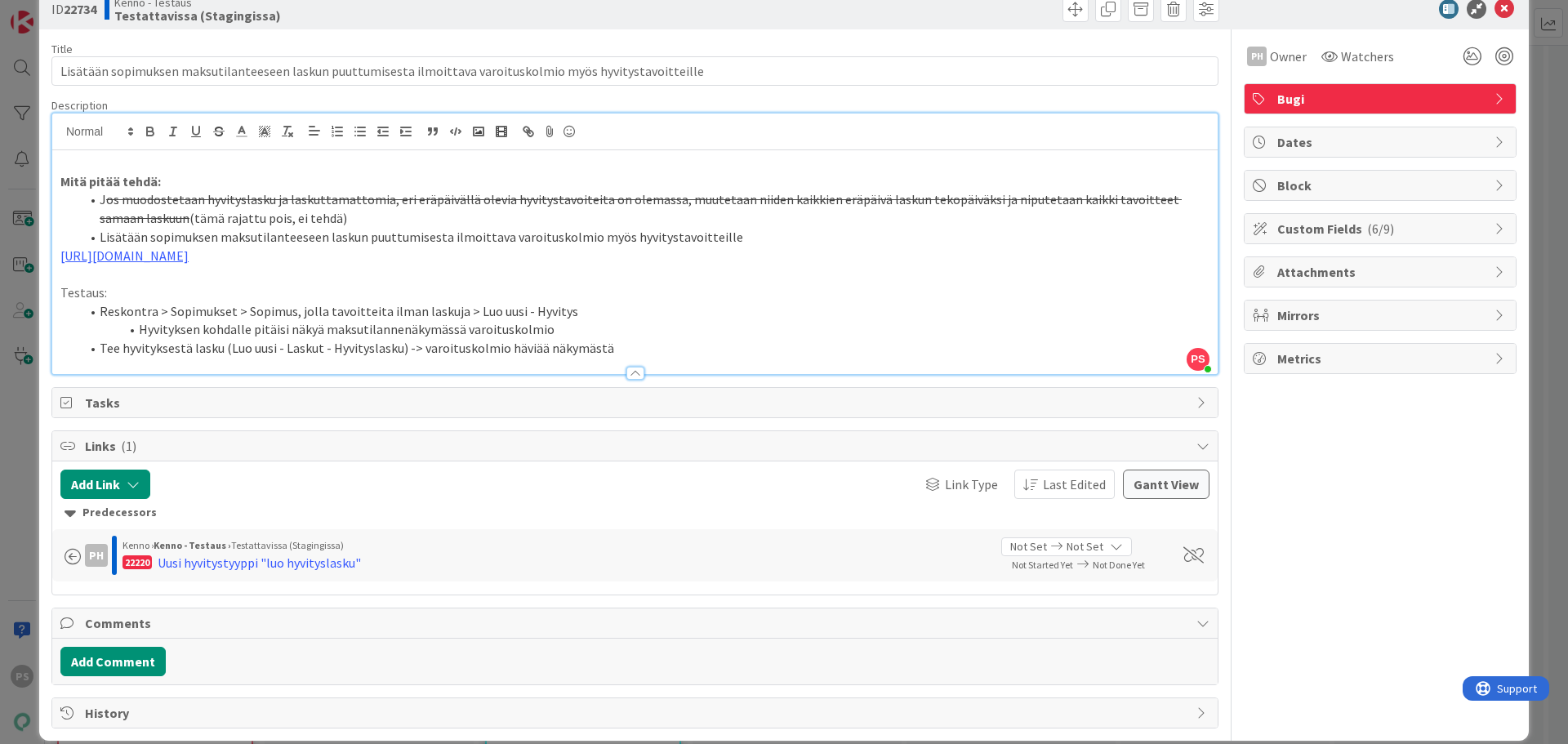
scroll to position [53, 0]
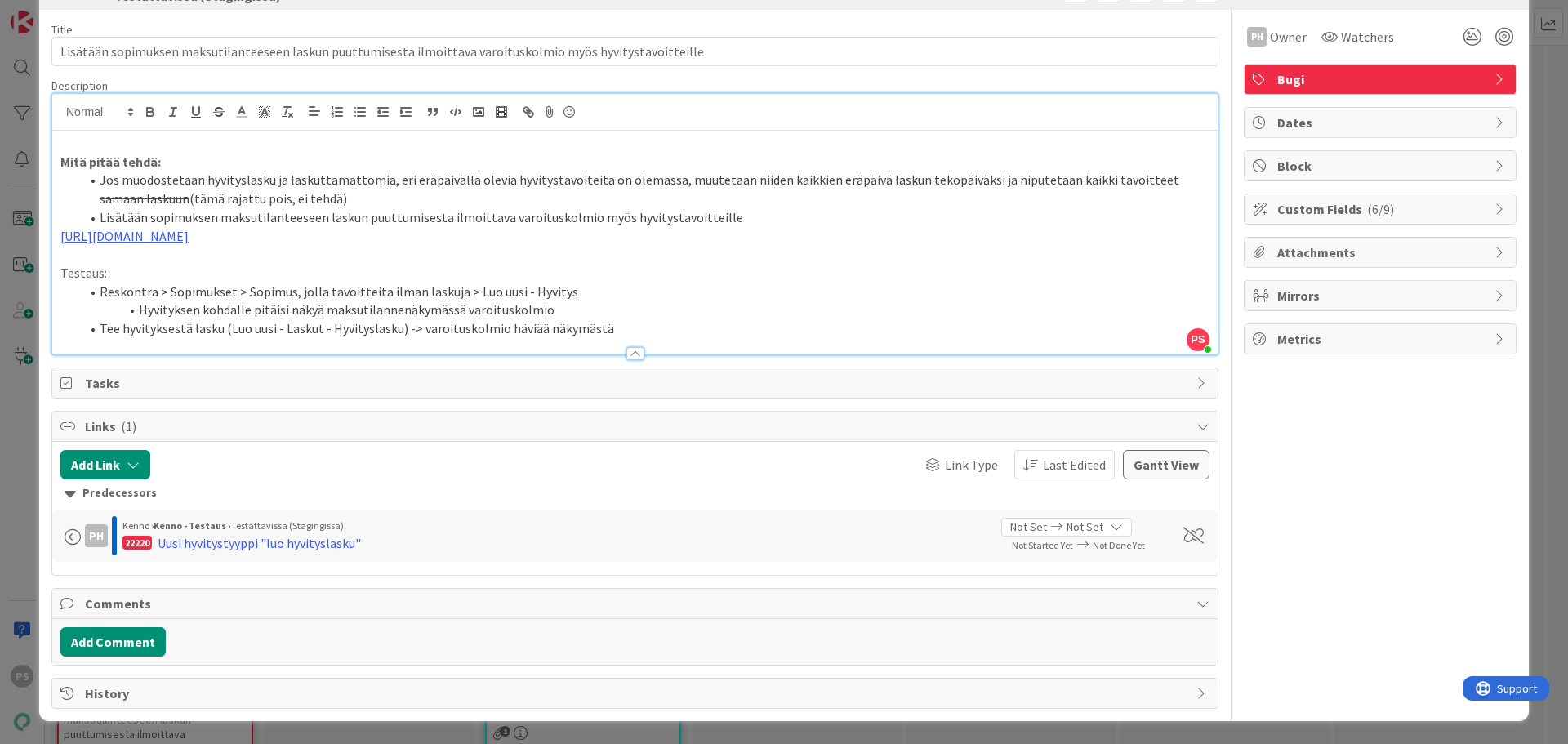
click at [623, 332] on li "Tee hyvityksestä lasku (Luo uusi - Laskut - Hyvityslasku) -> varoituskolmio häv…" at bounding box center [644, 328] width 1129 height 19
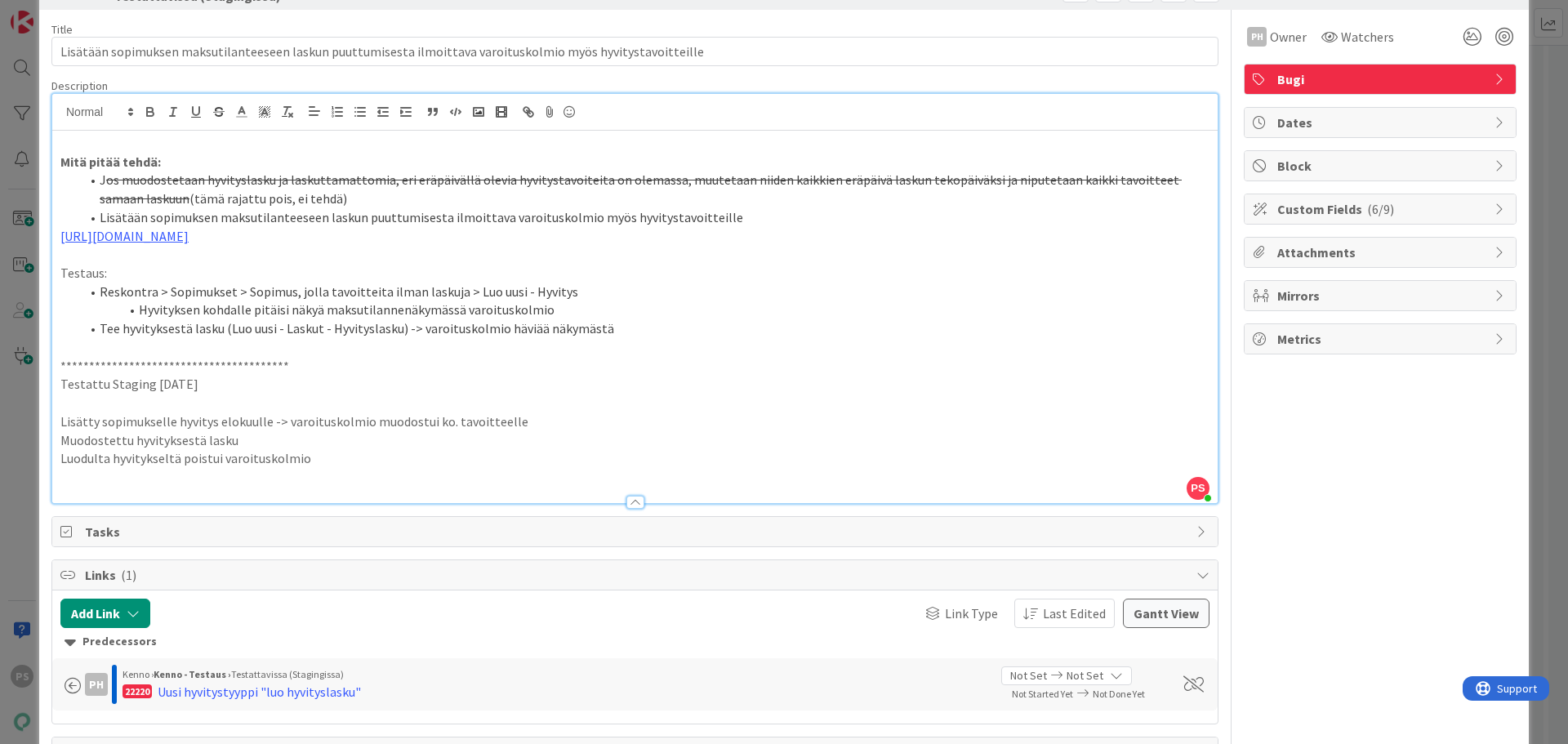
click at [74, 400] on p at bounding box center [635, 402] width 1149 height 19
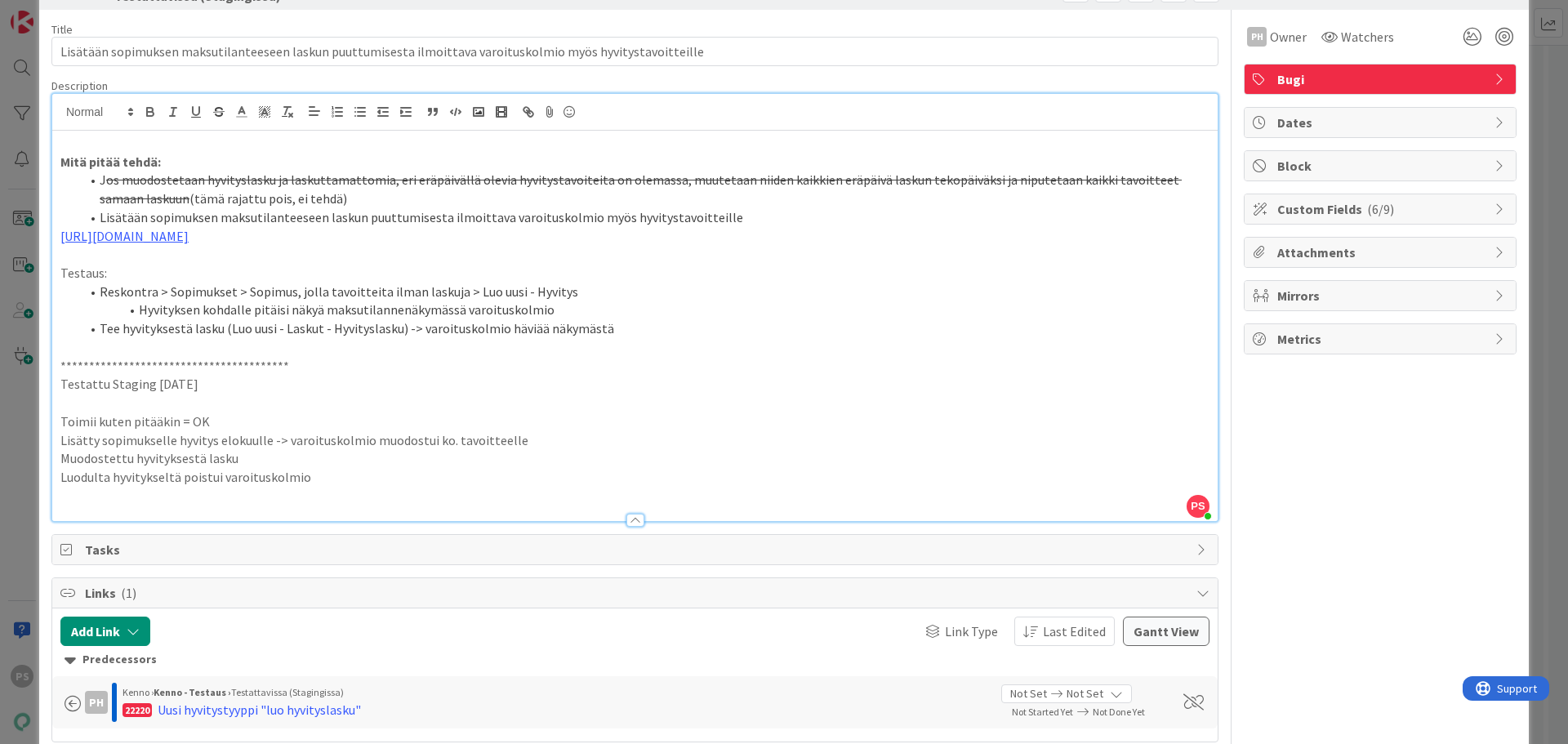
click at [70, 500] on p at bounding box center [635, 495] width 1149 height 19
click at [225, 446] on p "Lisätty sopimukselle hyvitys elokuulle -> varoituskolmio muodostui ko. tavoitte…" at bounding box center [635, 440] width 1149 height 19
click at [72, 495] on p at bounding box center [635, 495] width 1149 height 19
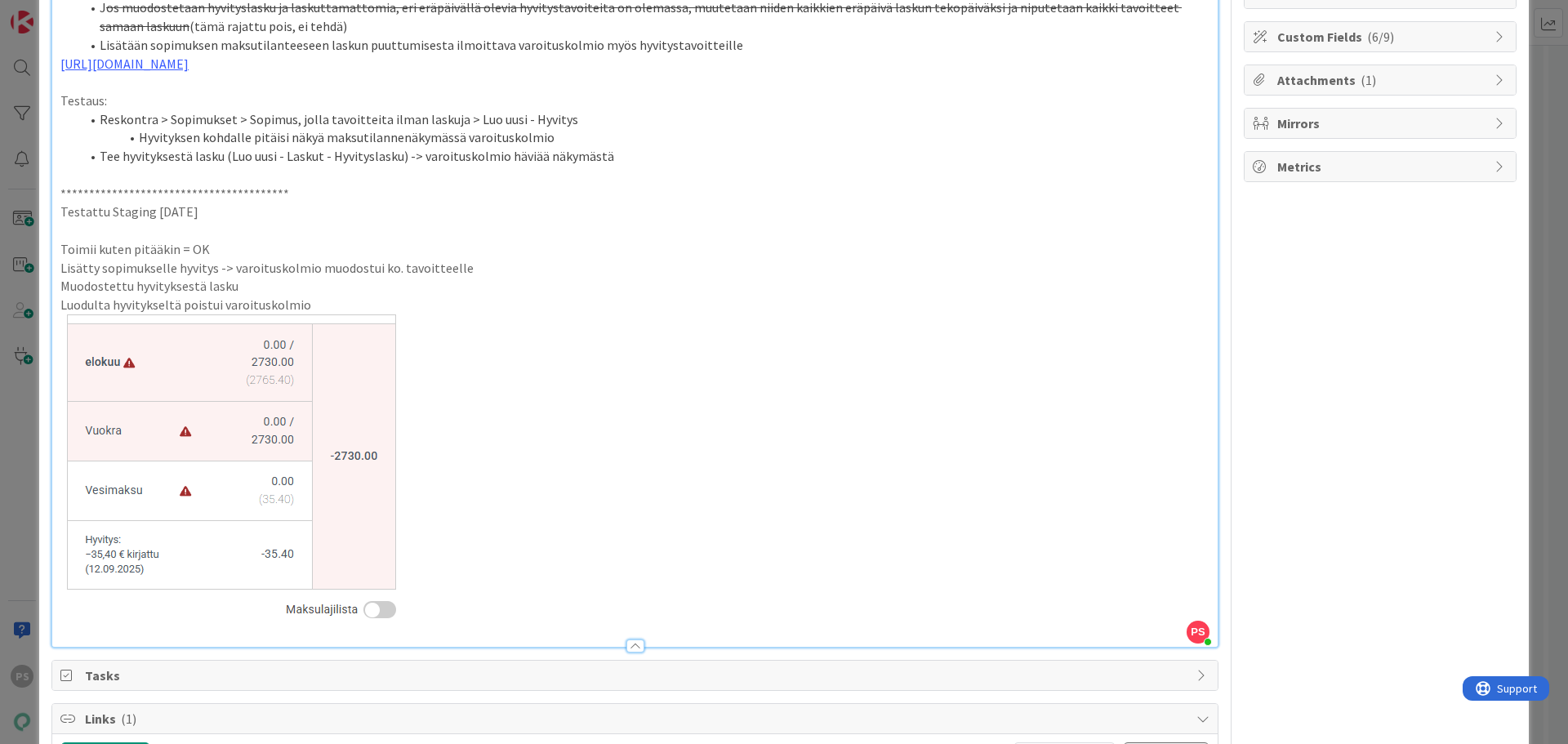
scroll to position [299, 0]
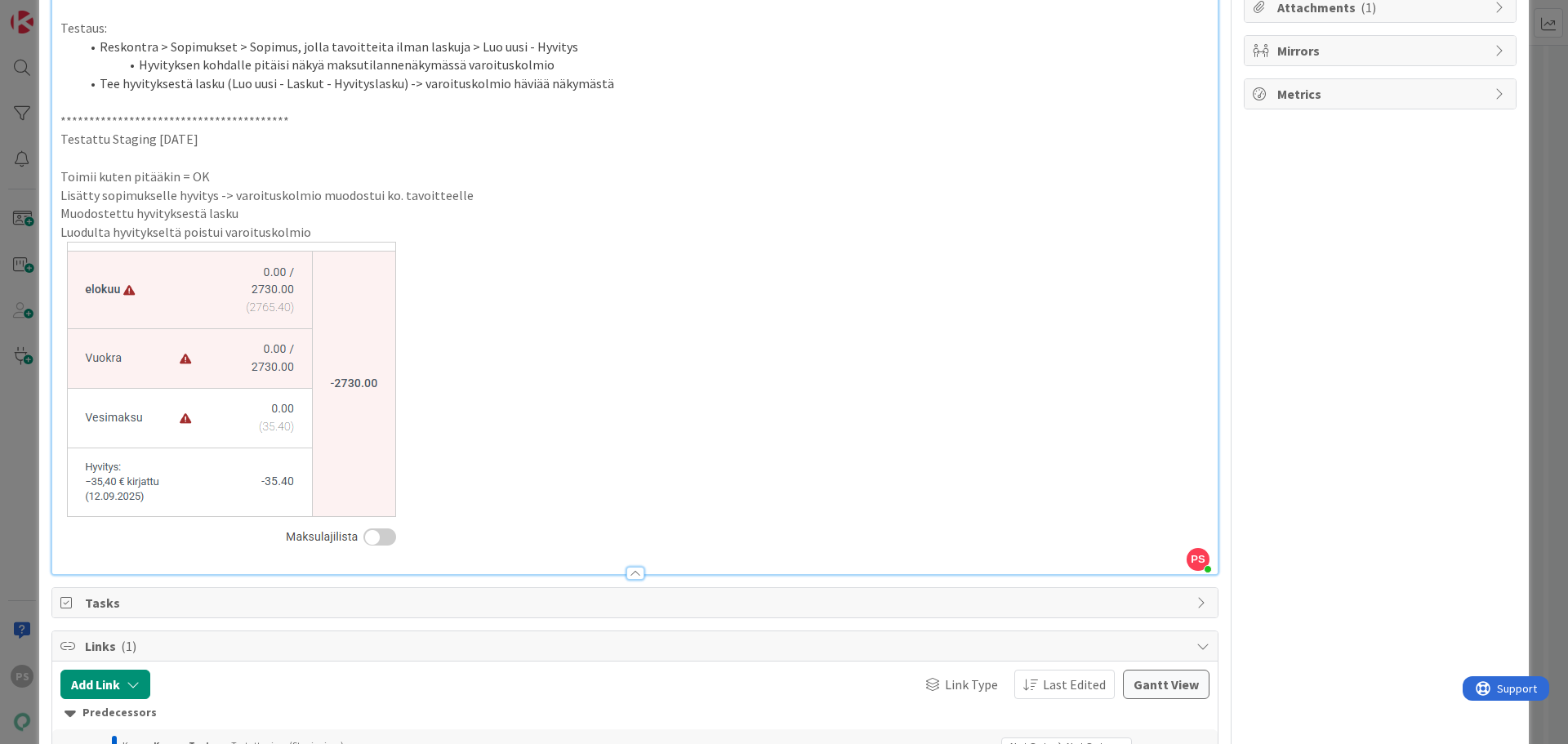
click at [635, 571] on div at bounding box center [635, 574] width 18 height 13
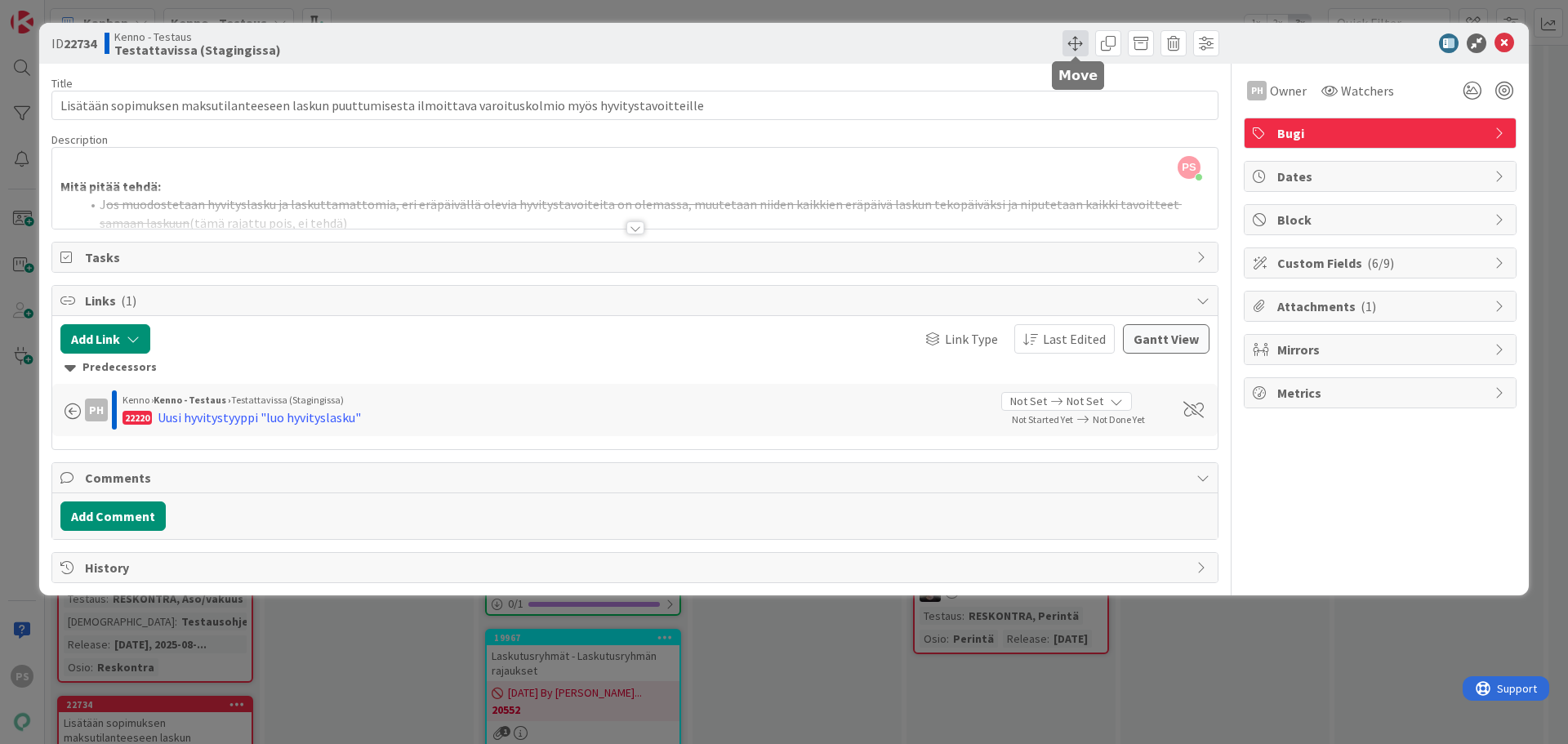
click at [1071, 48] on span at bounding box center [1076, 44] width 26 height 26
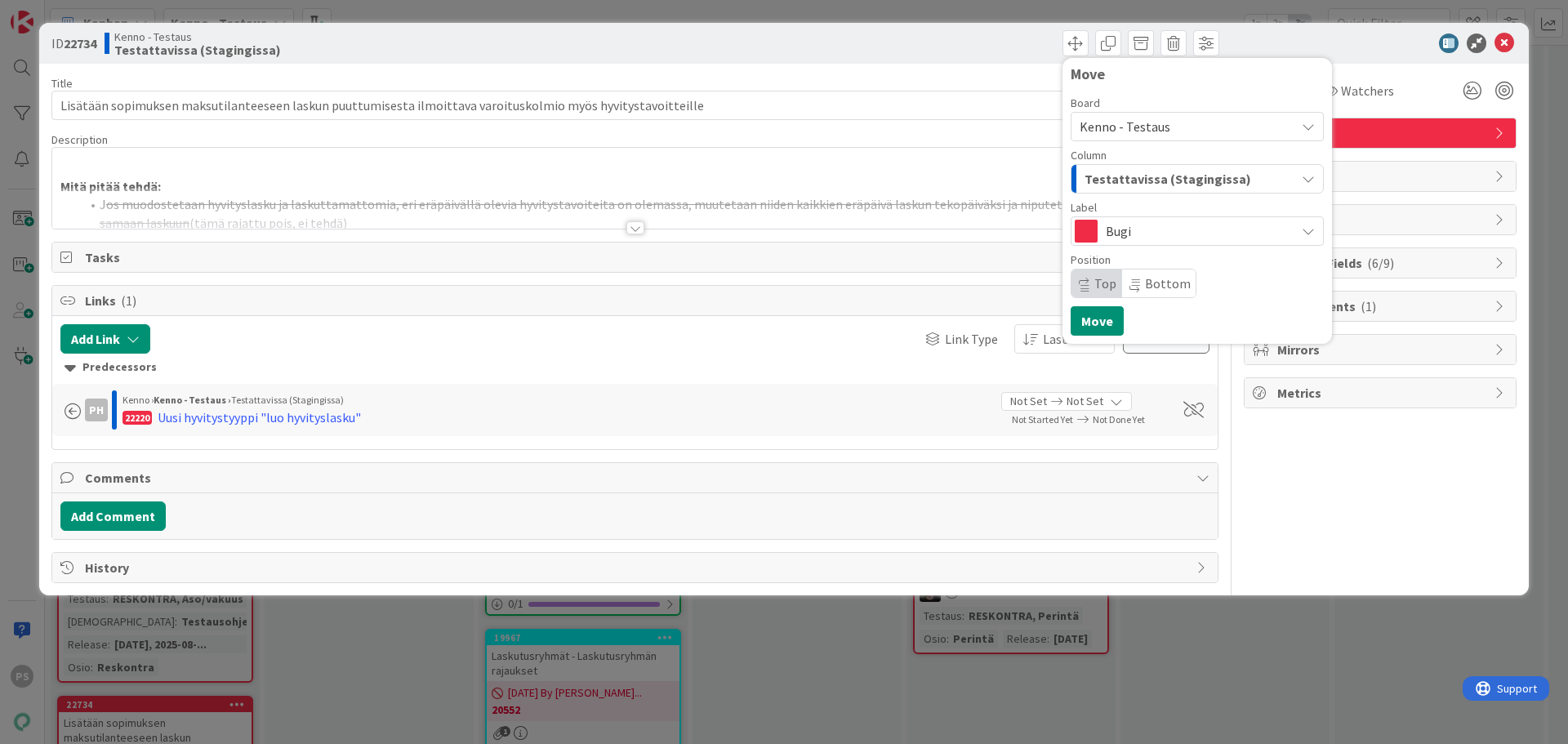
click at [1187, 173] on span "Testattavissa (Stagingissa)" at bounding box center [1168, 179] width 166 height 21
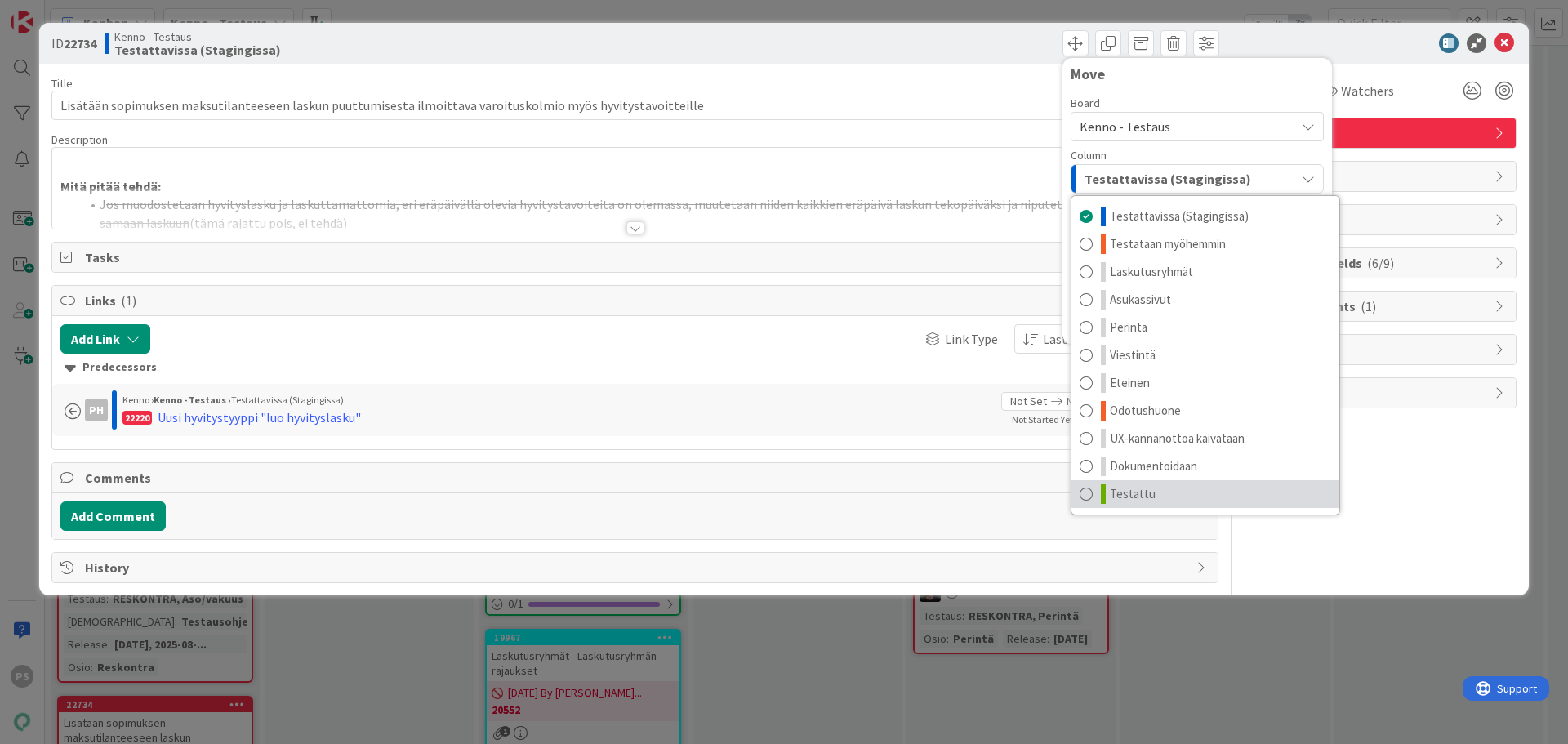
click at [1139, 493] on span "Testattu" at bounding box center [1133, 494] width 46 height 20
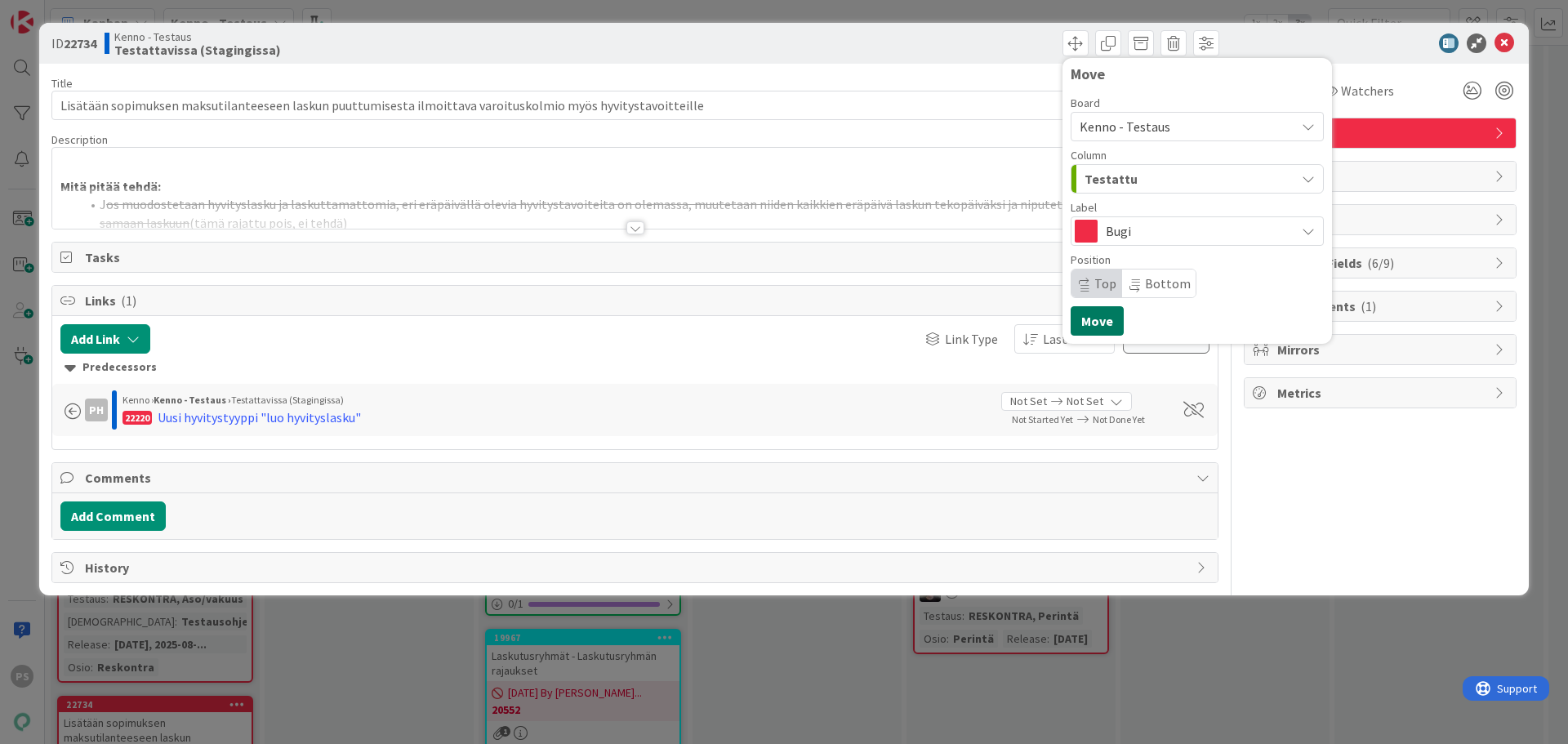
click at [1110, 322] on button "Move" at bounding box center [1097, 321] width 53 height 30
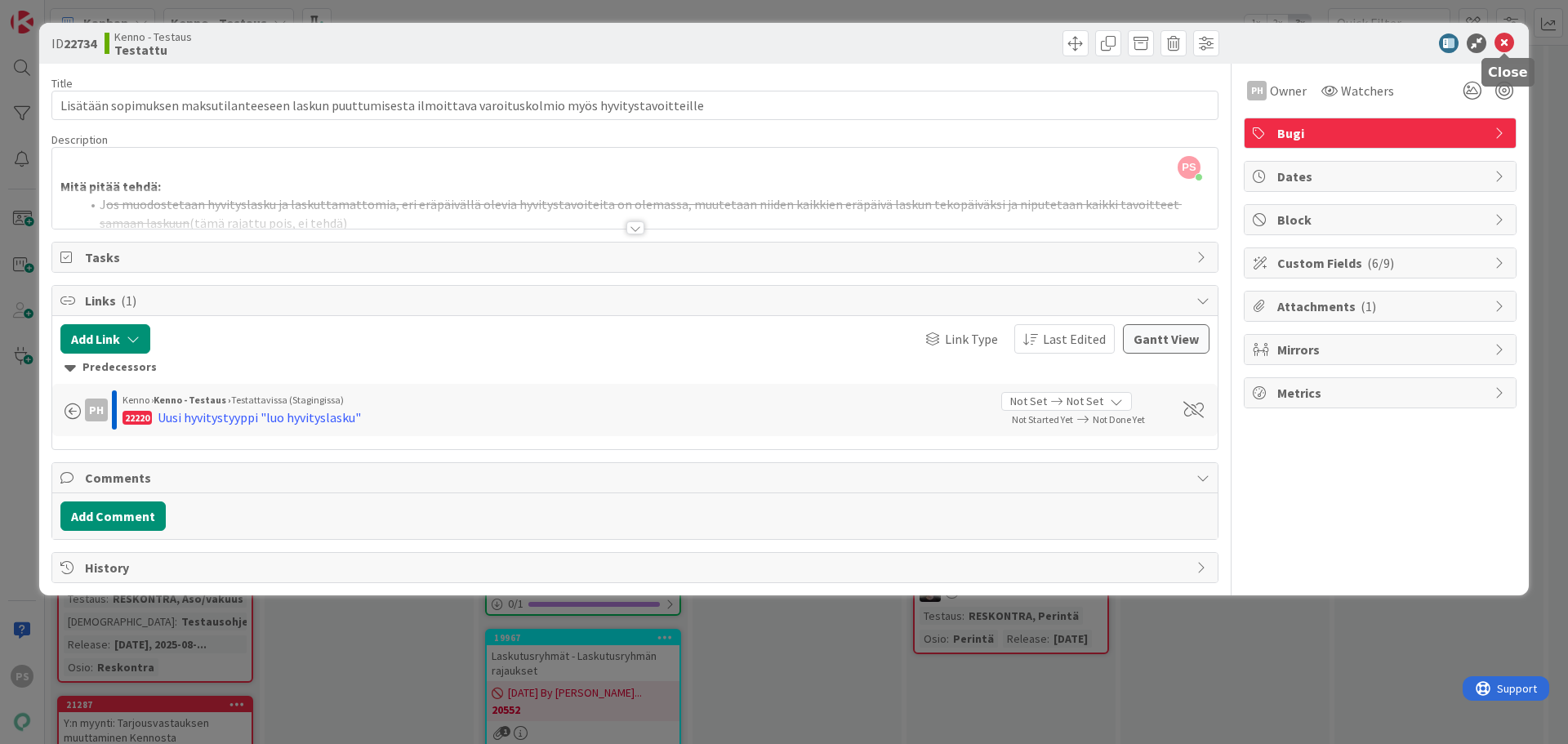
click at [1506, 44] on icon at bounding box center [1505, 44] width 20 height 20
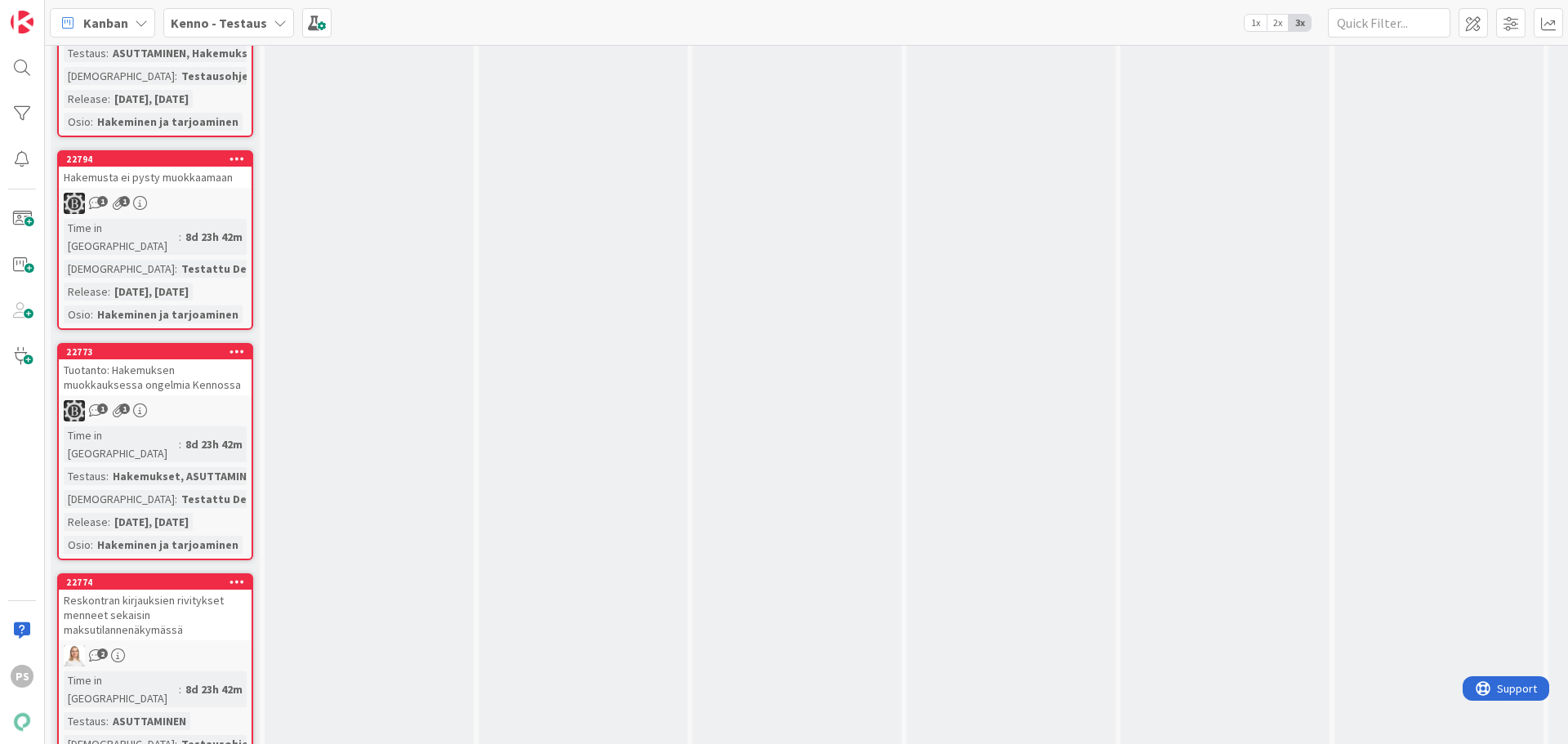
scroll to position [4573, 0]
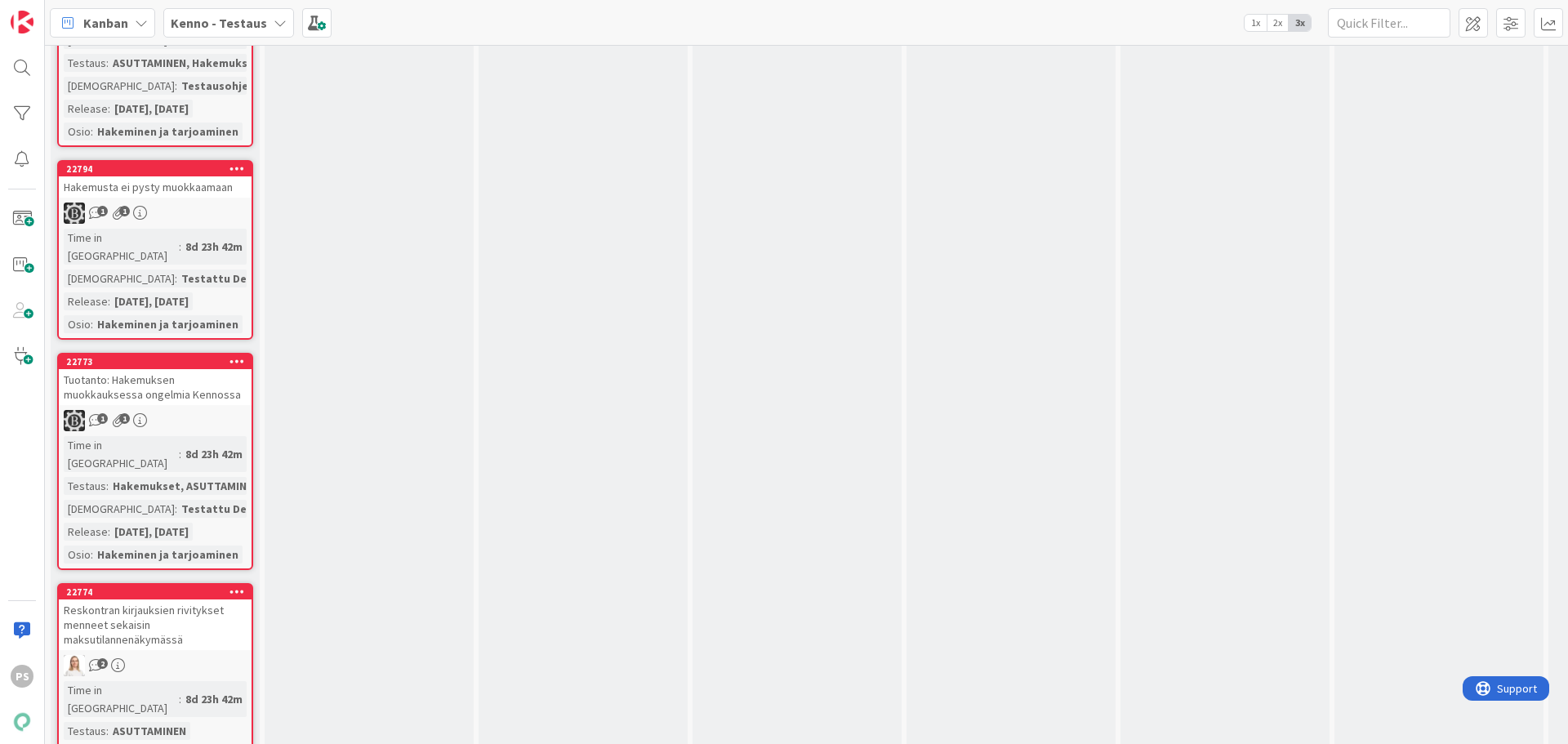
click at [119, 599] on div "Reskontran kirjauksien rivitykset menneet sekaisin maksutilannenäkymässä" at bounding box center [155, 625] width 193 height 51
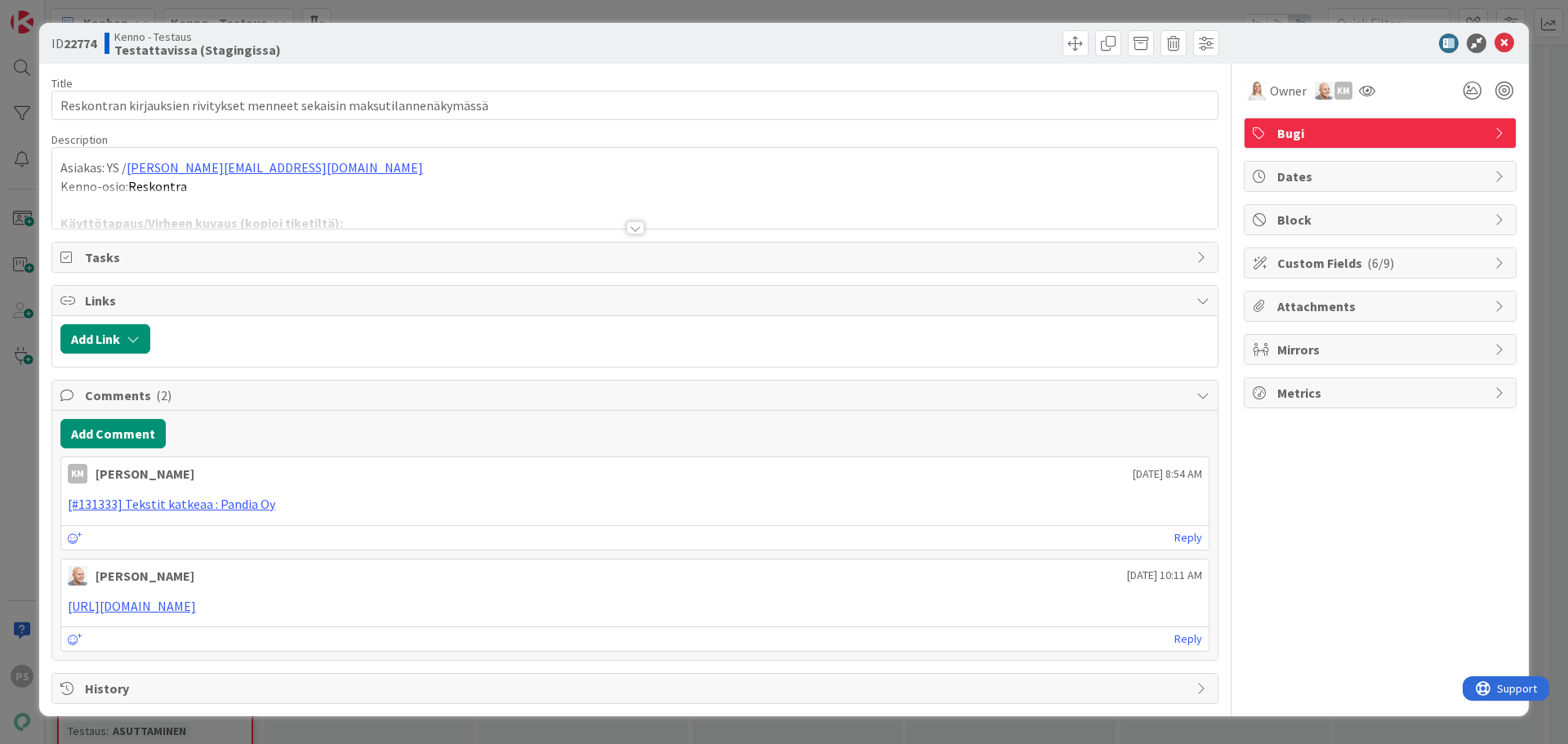
click at [639, 225] on div at bounding box center [635, 228] width 18 height 13
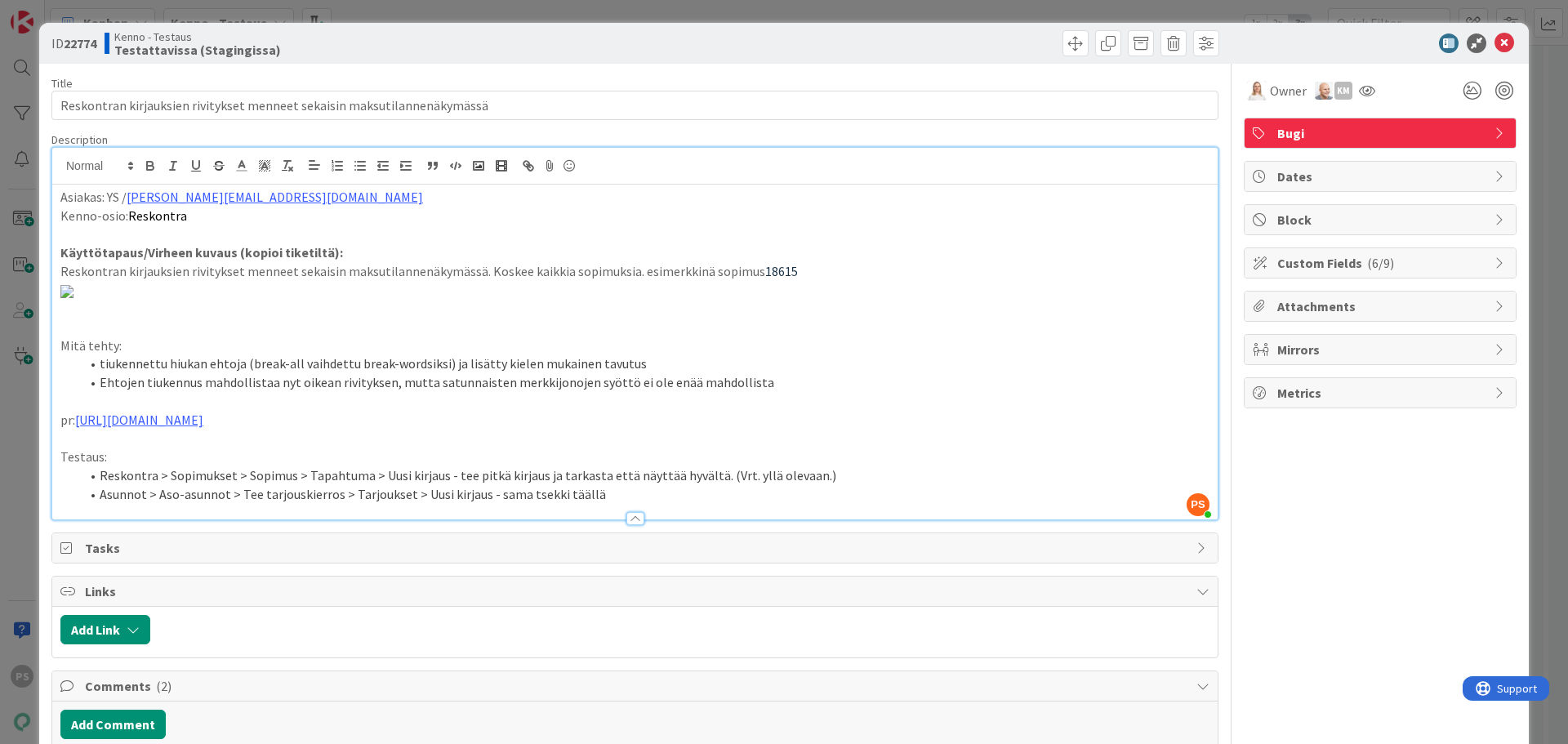
click at [598, 504] on li "Asunnot > Aso-asunnot > Tee tarjouskierros > Tarjoukset > Uusi kirjaus - sama t…" at bounding box center [644, 494] width 1129 height 19
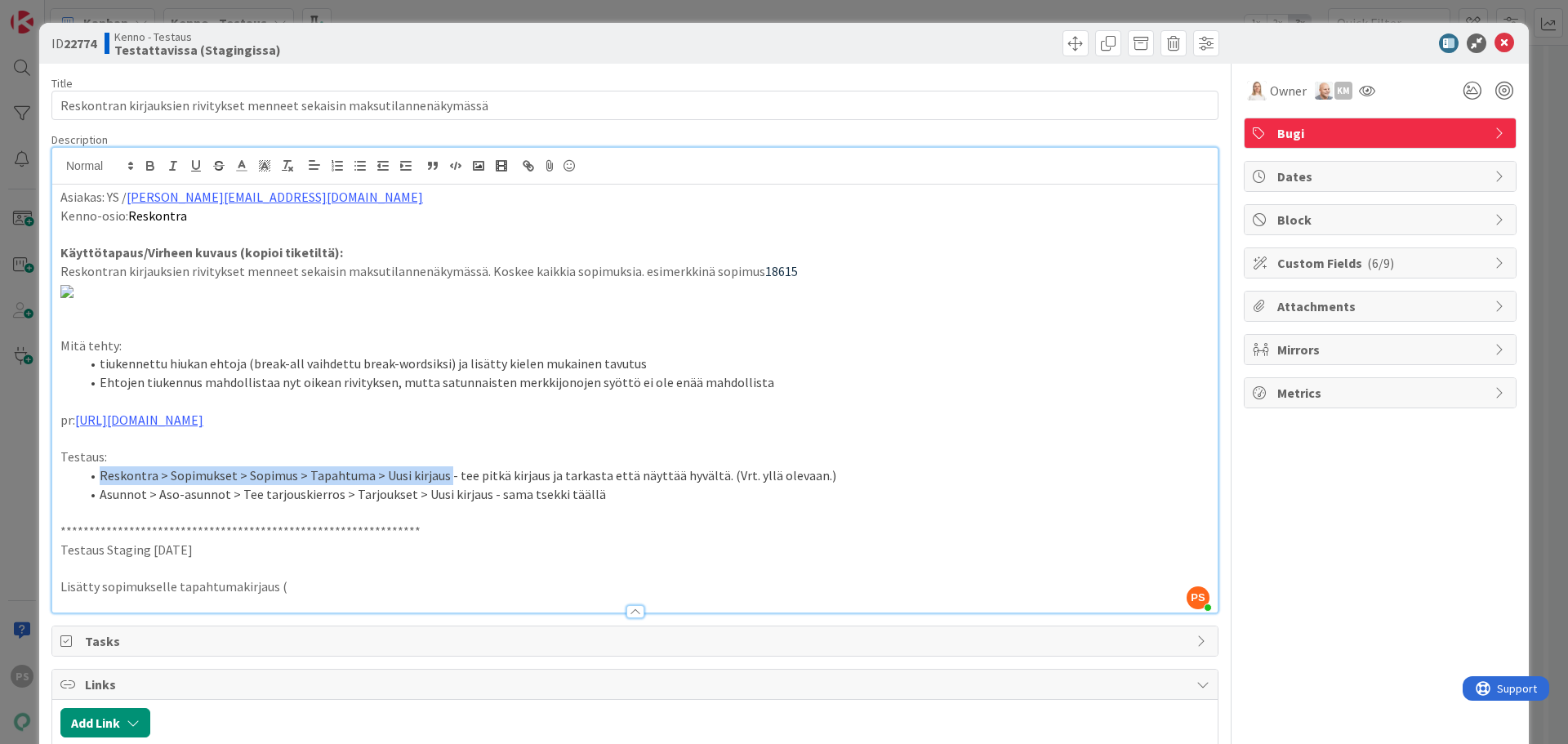
drag, startPoint x: 101, startPoint y: 542, endPoint x: 443, endPoint y: 544, distance: 342.0
click at [443, 485] on li "Reskontra > Sopimukset > Sopimus > Tapahtuma > Uusi kirjaus - tee pitkä kirjaus…" at bounding box center [644, 476] width 1129 height 19
copy li "Reskontra > Sopimukset > Sopimus > Tapahtuma > Uusi kirjaus"
click at [282, 596] on p "Lisätty sopimukselle tapahtumakirjaus (" at bounding box center [635, 586] width 1149 height 19
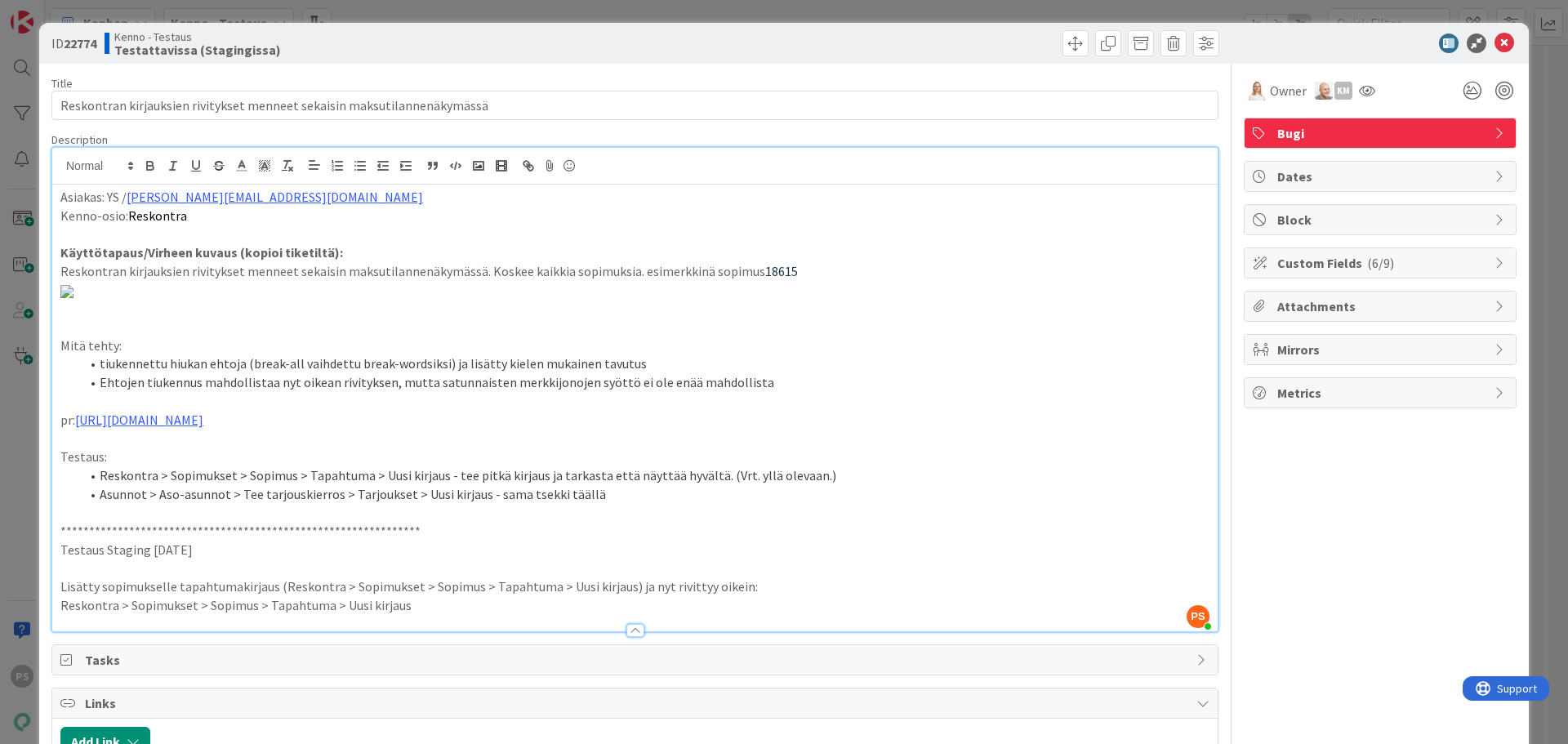
drag, startPoint x: 409, startPoint y: 670, endPoint x: 42, endPoint y: 671, distance: 367.0
click at [42, 671] on div "ID 22774 Kenno - Testaus Testattavissa (Stagingissa) Title 74 / 128 Reskontran …" at bounding box center [784, 570] width 1490 height 1095
click at [67, 615] on p at bounding box center [635, 605] width 1149 height 19
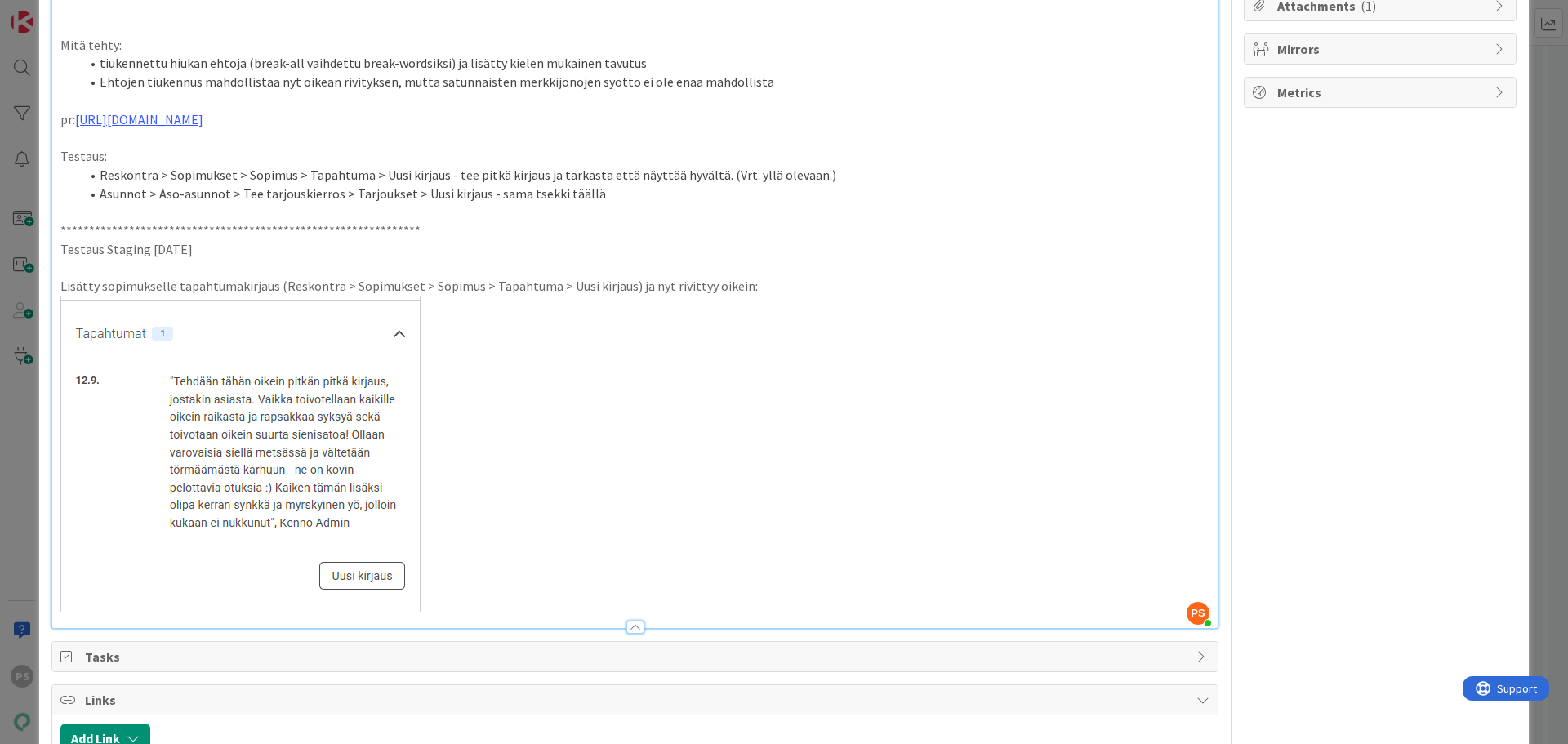
scroll to position [408, 0]
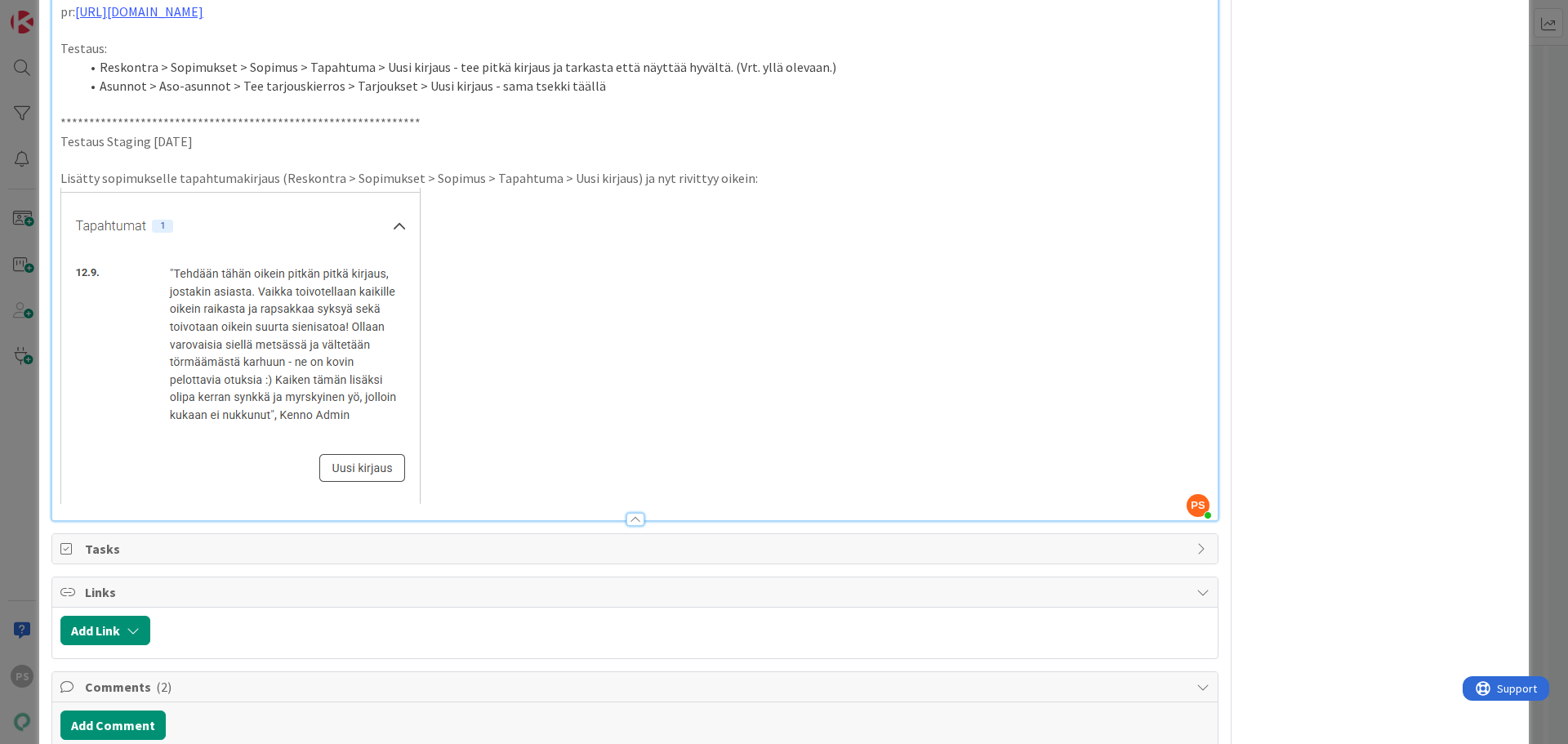
click at [448, 504] on p at bounding box center [635, 346] width 1149 height 316
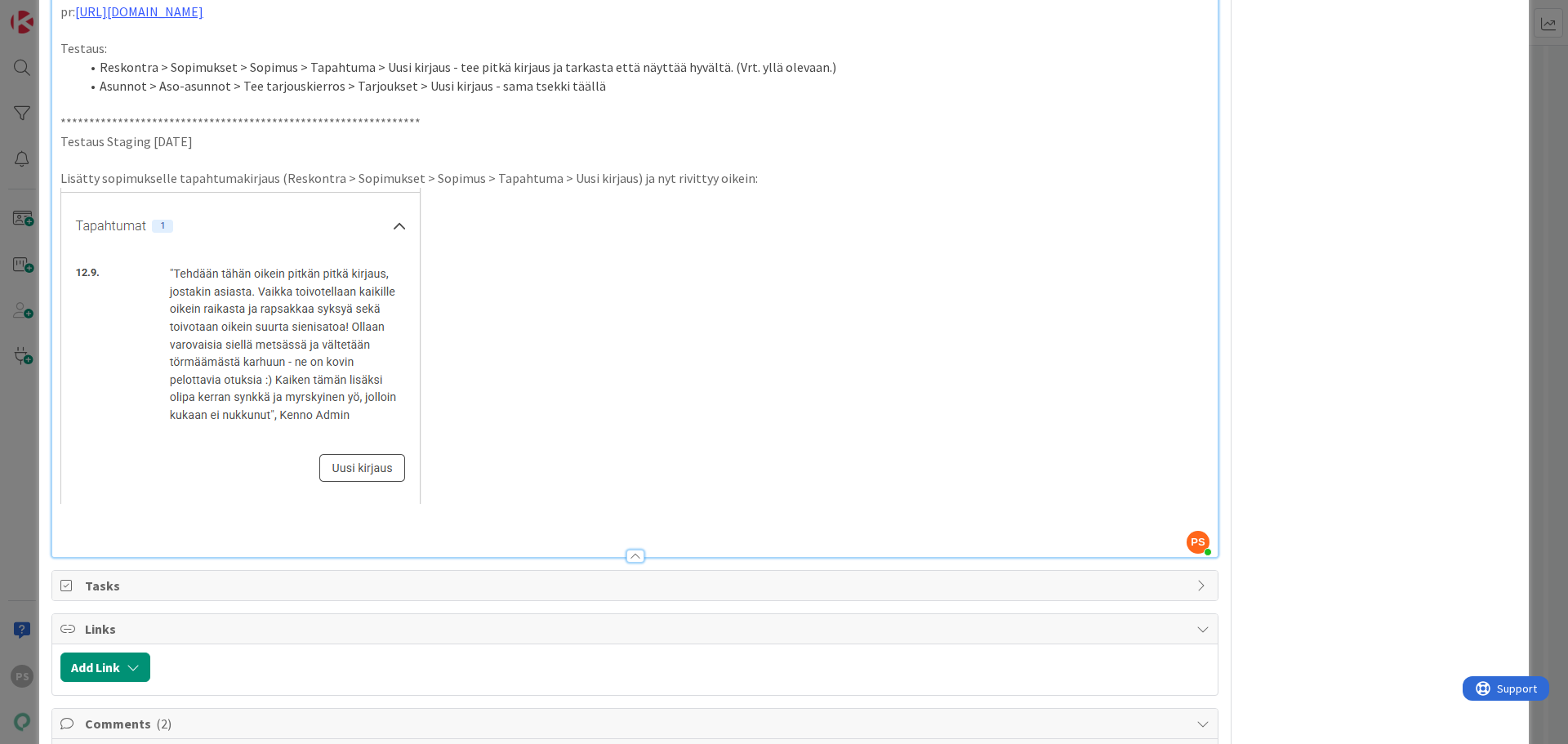
click at [466, 504] on p at bounding box center [635, 346] width 1149 height 316
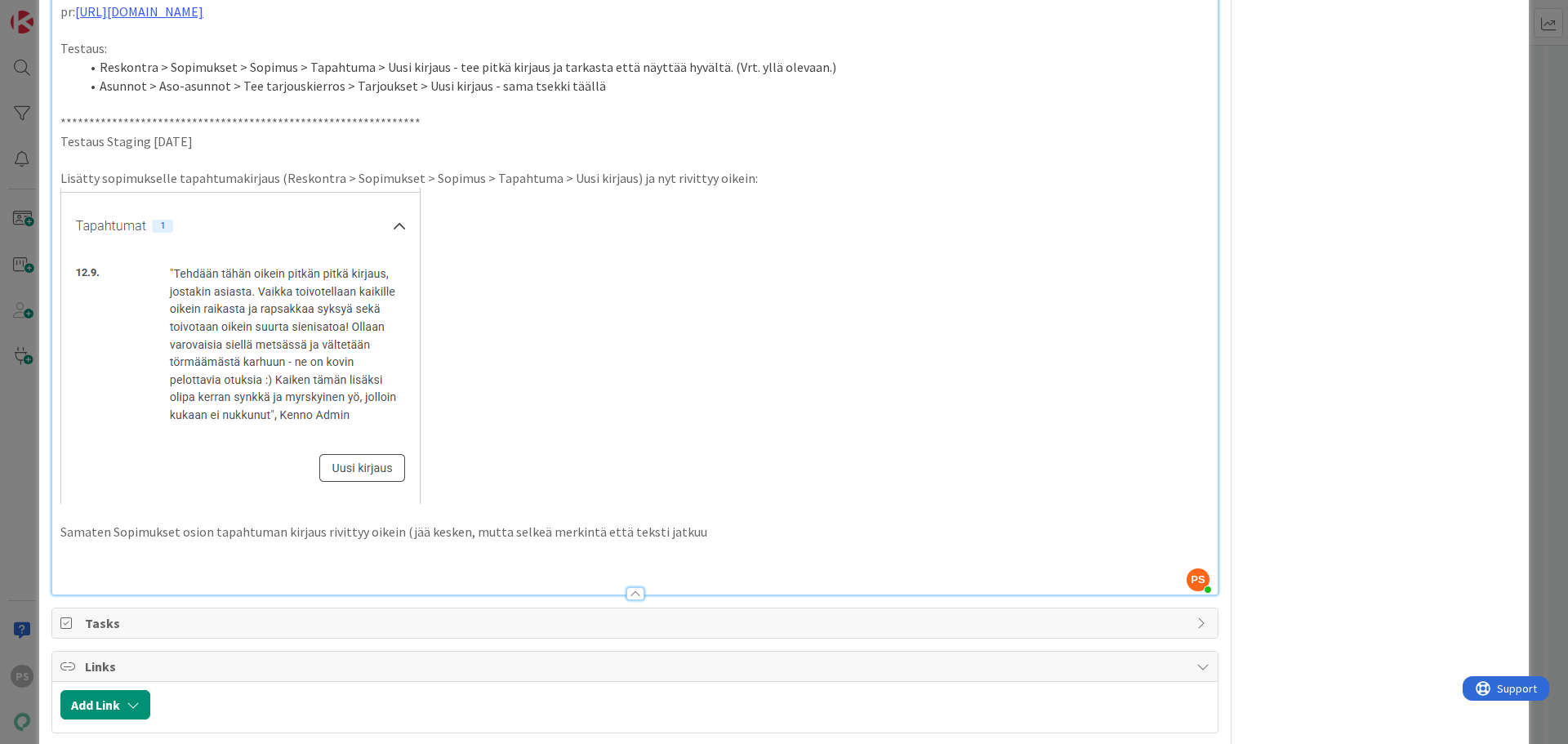
click at [703, 542] on p "Samaten Sopimukset osion tapahtuman kirjaus rivittyy oikein (jää kesken, mutta …" at bounding box center [635, 532] width 1149 height 19
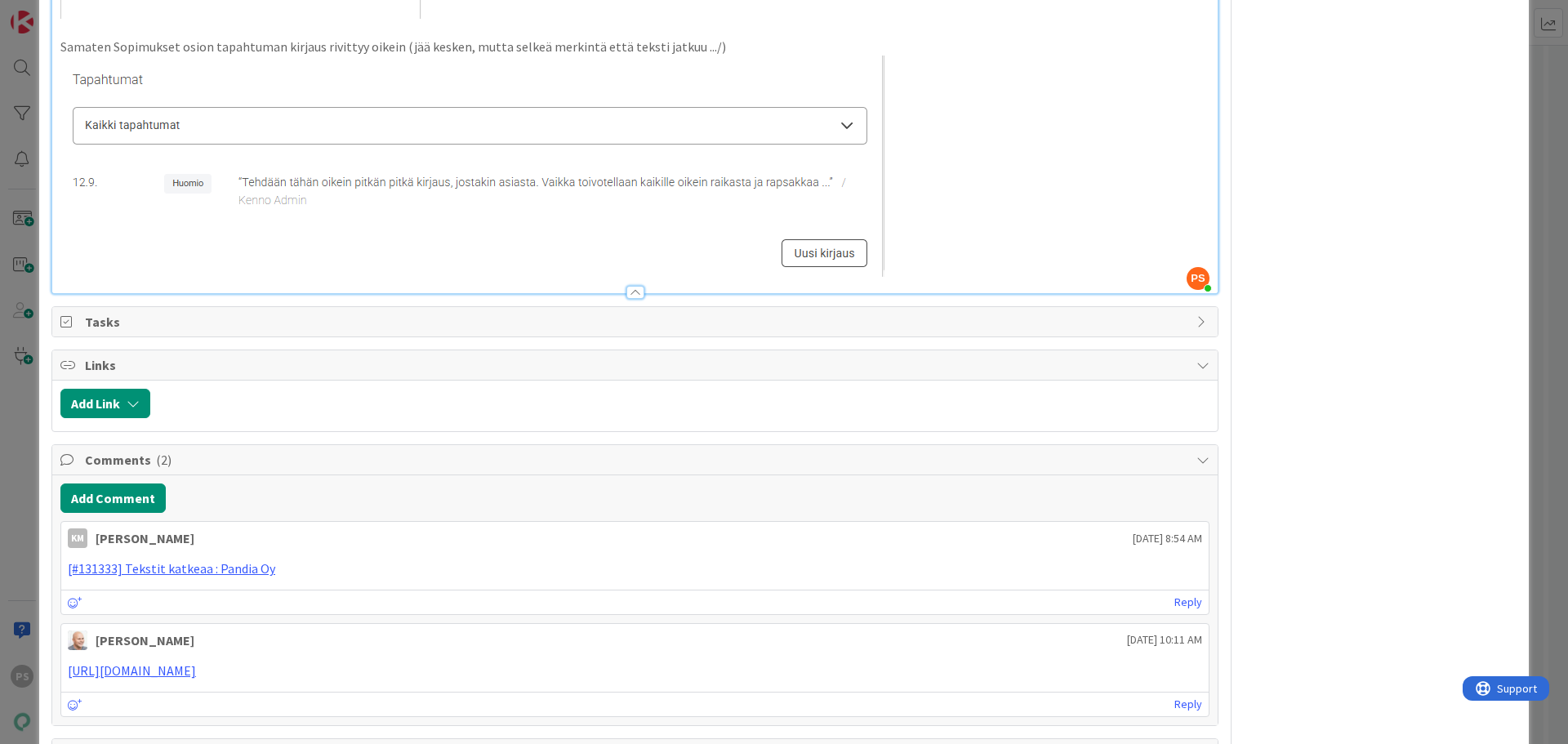
scroll to position [898, 0]
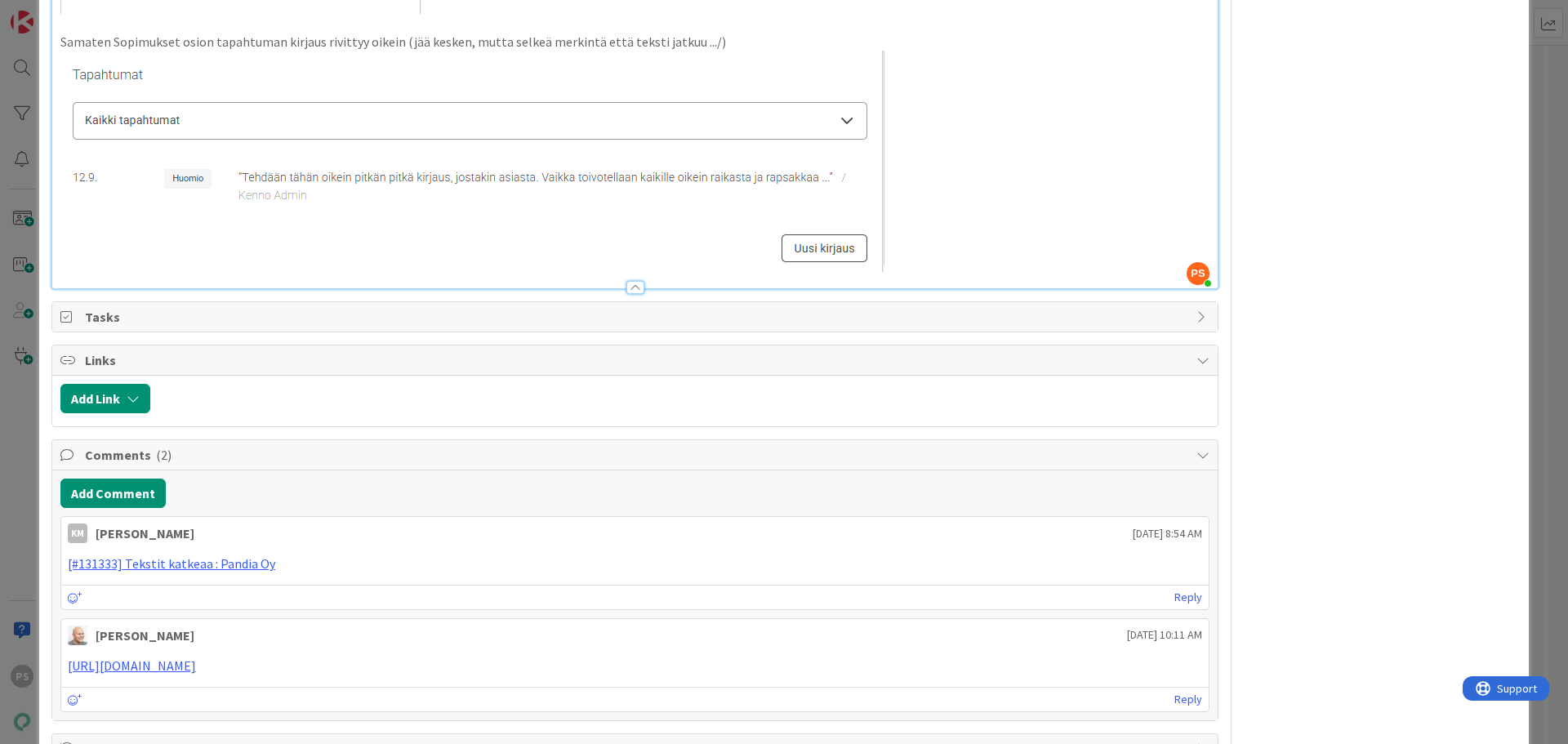
click at [908, 272] on p at bounding box center [635, 161] width 1149 height 221
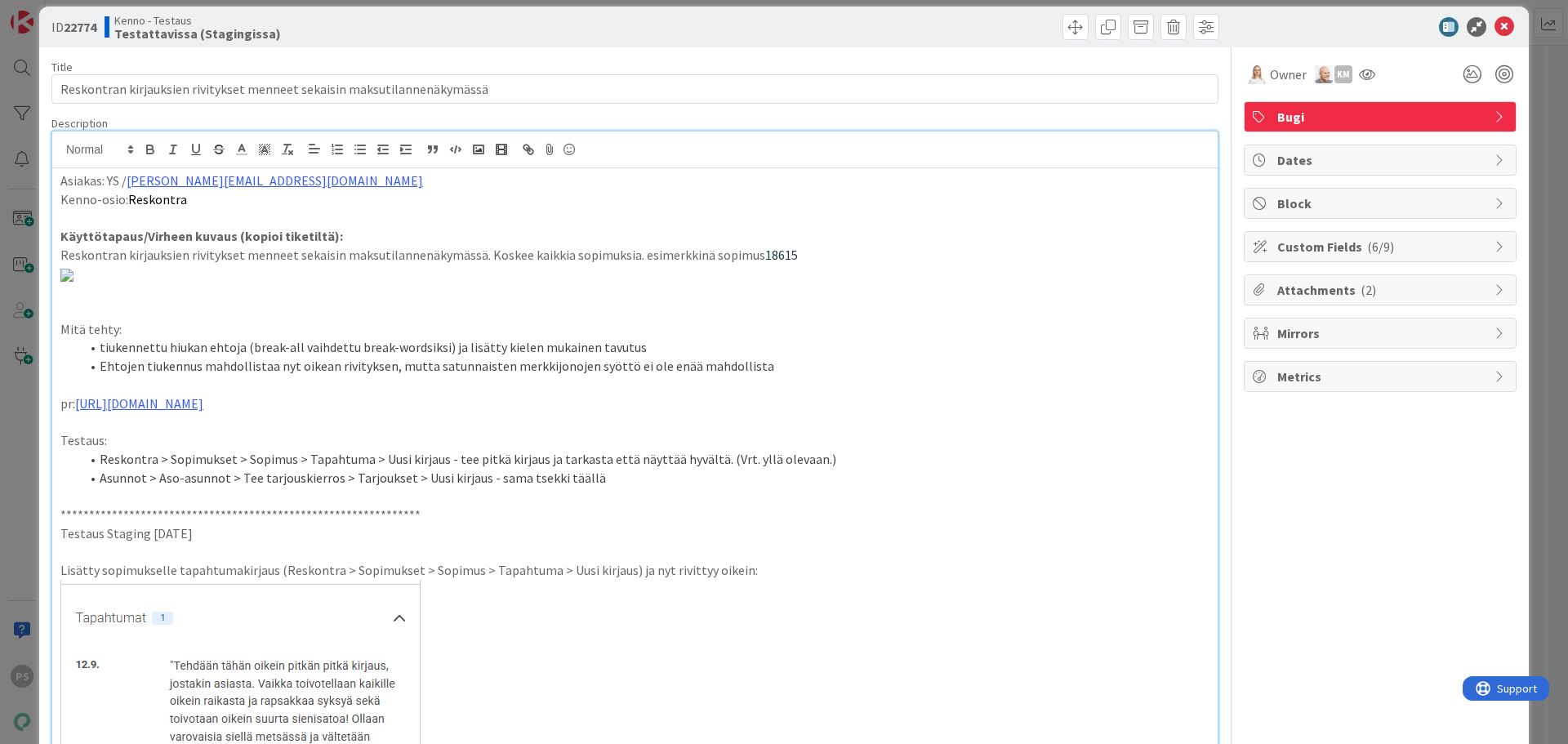
scroll to position [0, 0]
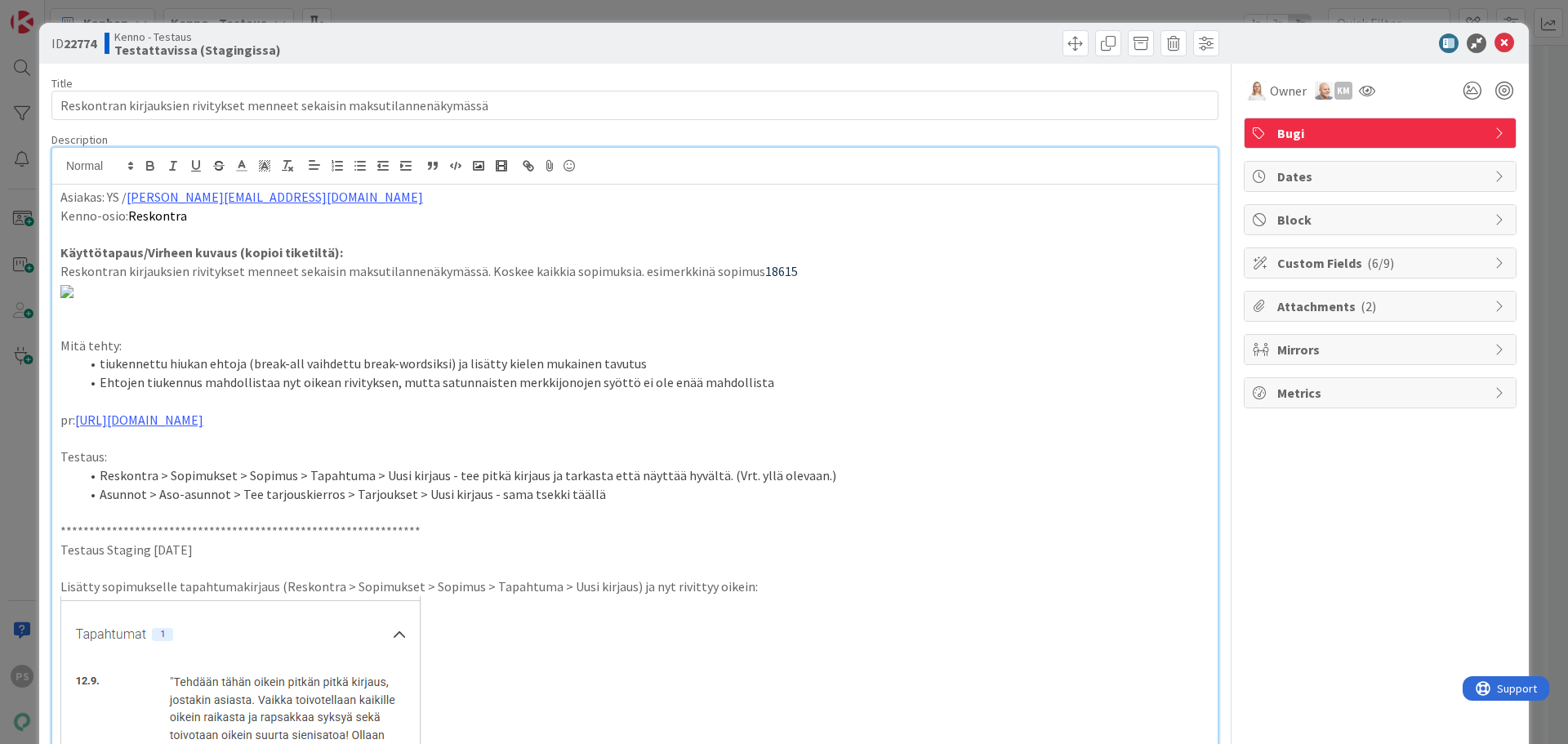
click at [60, 197] on p "Asiakas: YS / paula.niskanen@ysaatio.fi" at bounding box center [635, 197] width 1149 height 19
click at [60, 198] on p "Asiakas: YS / paula.niskanen@ysaatio.fi" at bounding box center [635, 197] width 1149 height 19
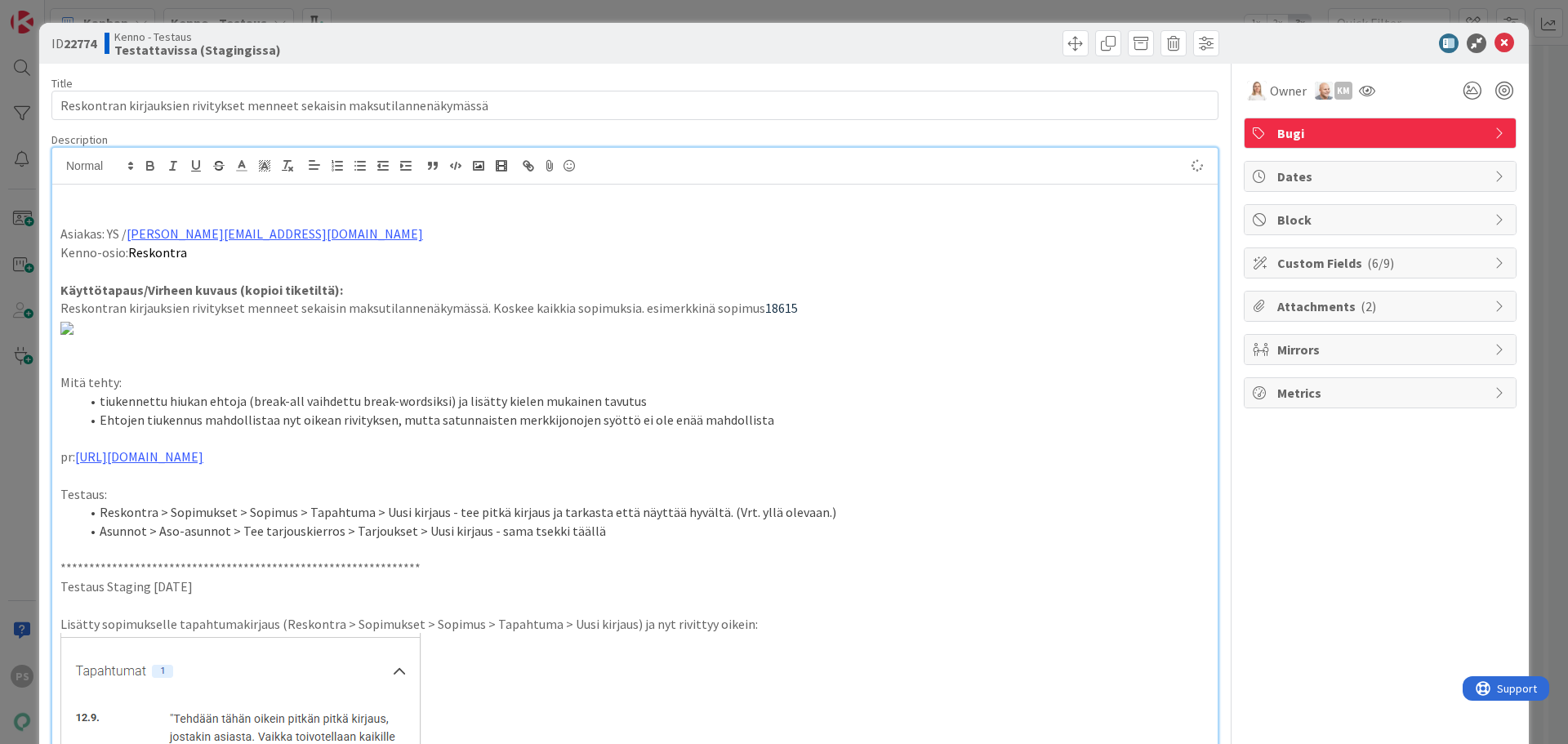
click at [69, 198] on p at bounding box center [635, 197] width 1149 height 19
click at [148, 160] on icon "button" at bounding box center [151, 165] width 15 height 15
click at [242, 160] on polyline at bounding box center [242, 164] width 6 height 7
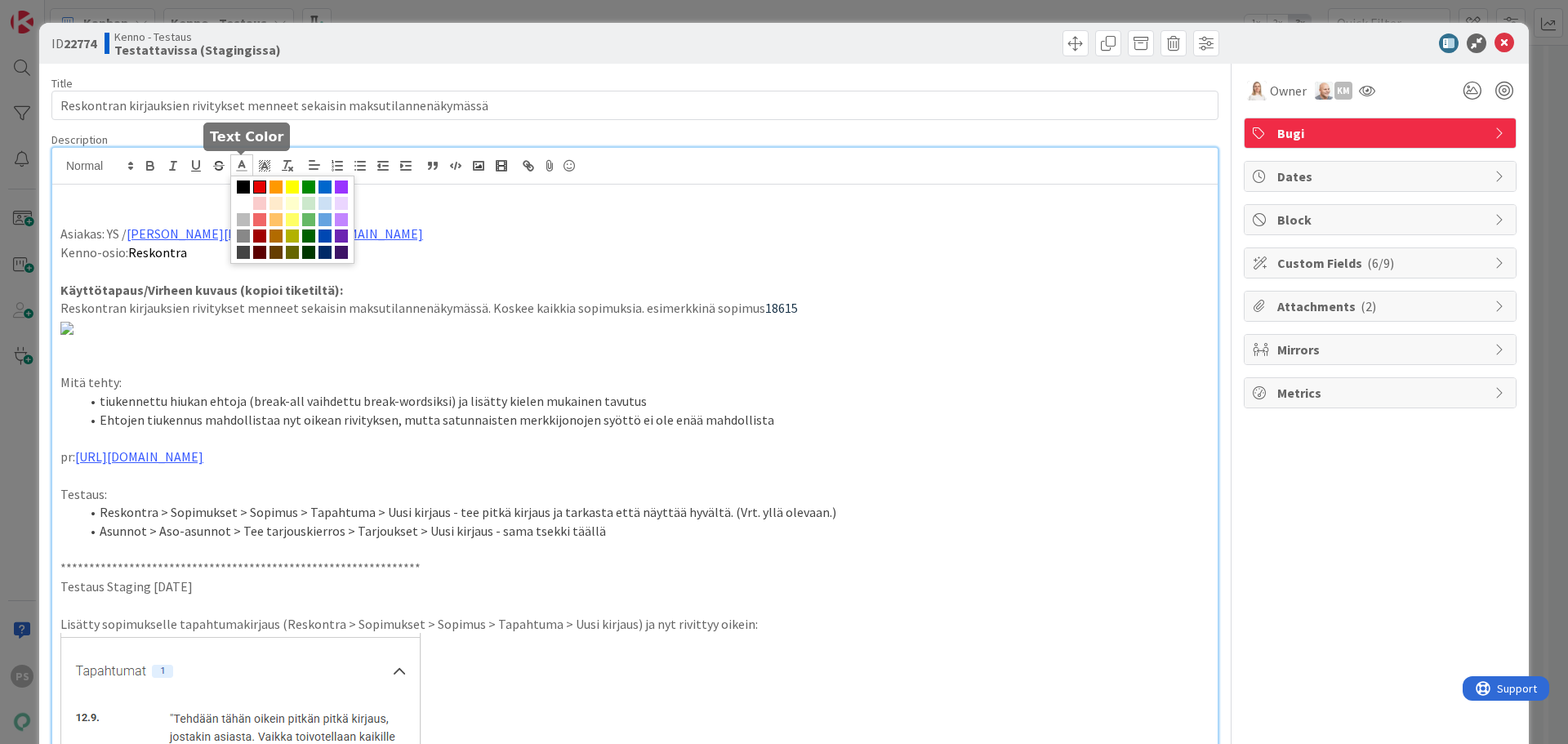
click at [260, 180] on span at bounding box center [260, 187] width 13 height 13
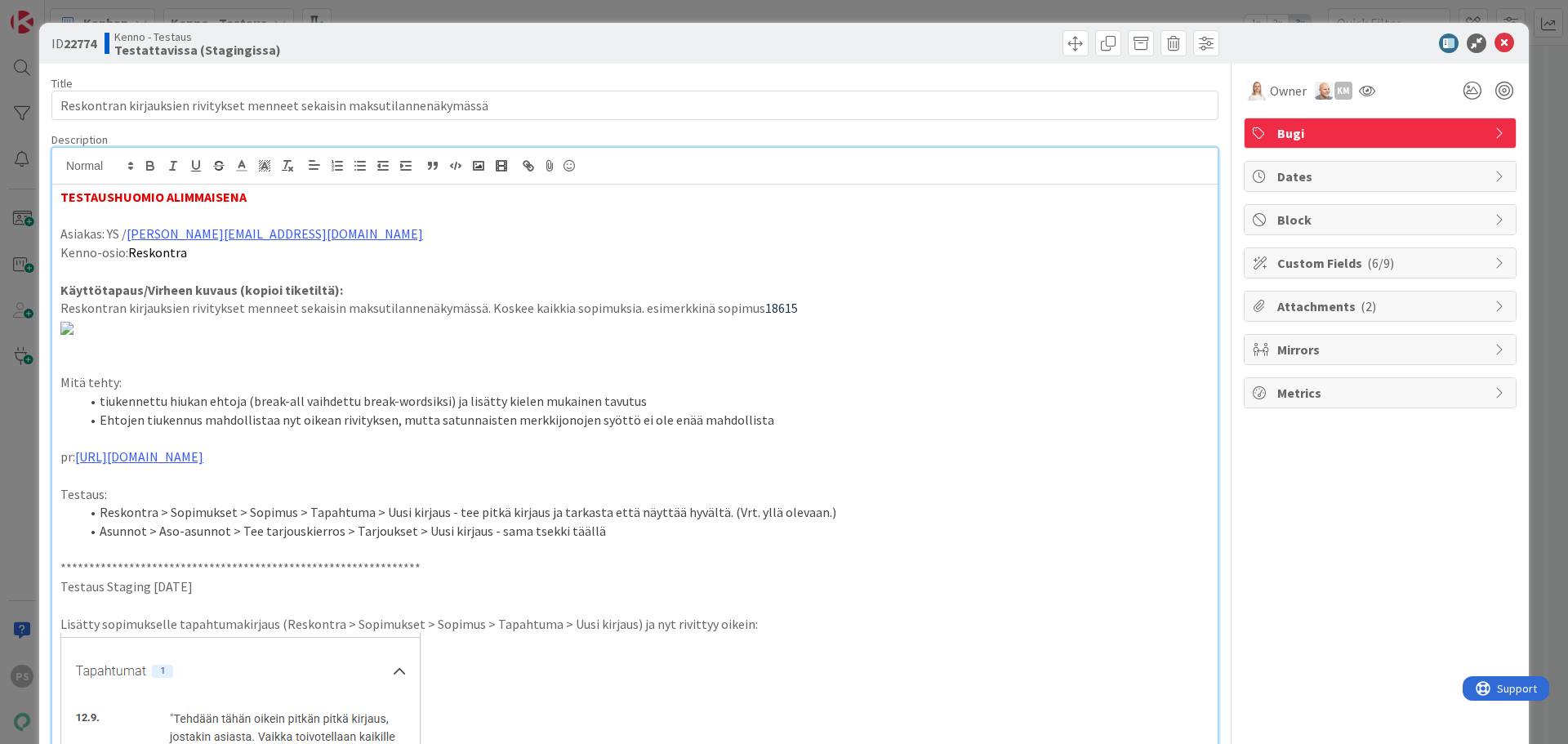
click at [163, 198] on strong "TESTAUSHUOMIO ALIMMAISENA" at bounding box center [153, 197] width 186 height 16
click at [309, 191] on p "TESTAUSHUOMIO KORTIN ALIMMAISENA" at bounding box center [635, 197] width 1149 height 19
click at [75, 216] on p at bounding box center [635, 216] width 1149 height 19
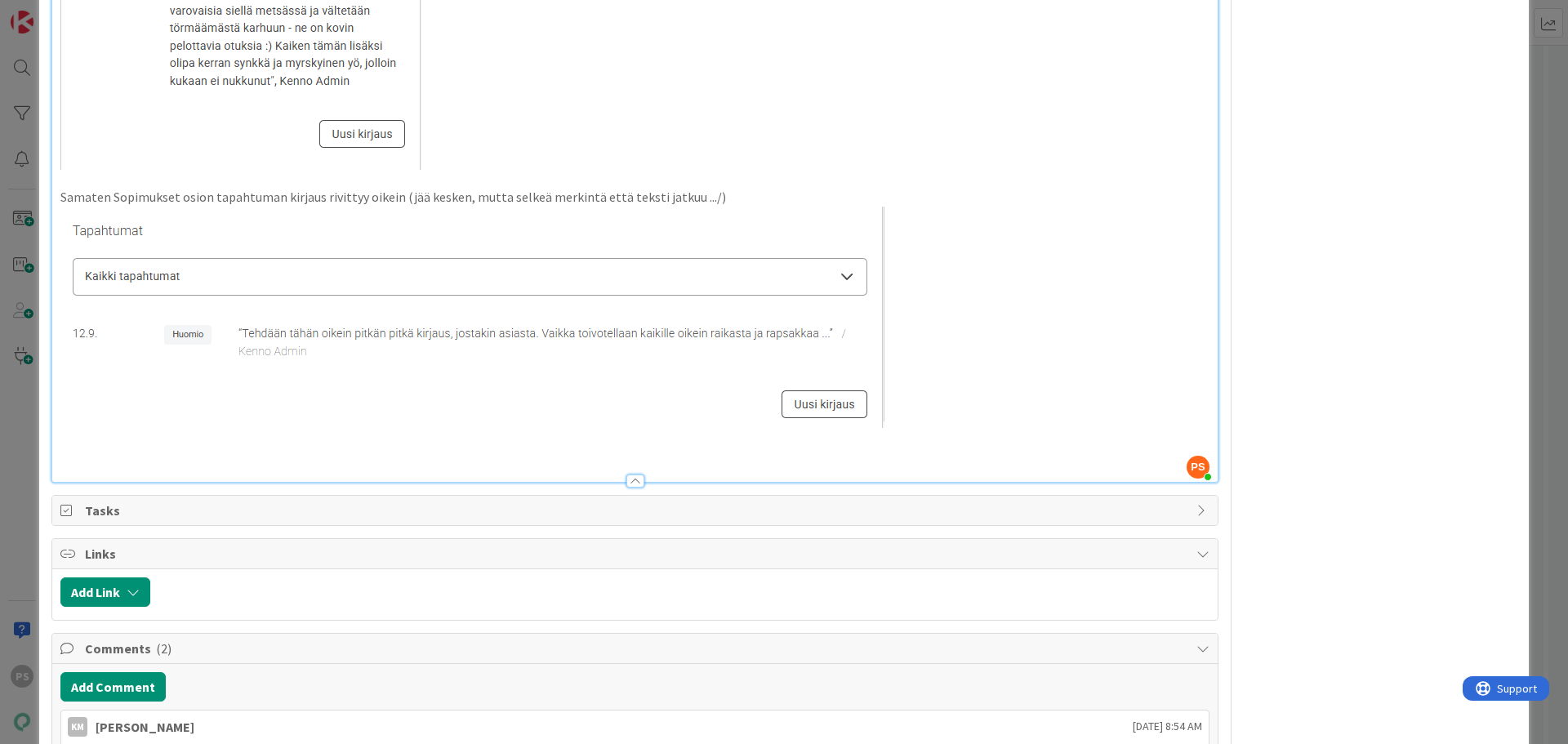
scroll to position [898, 0]
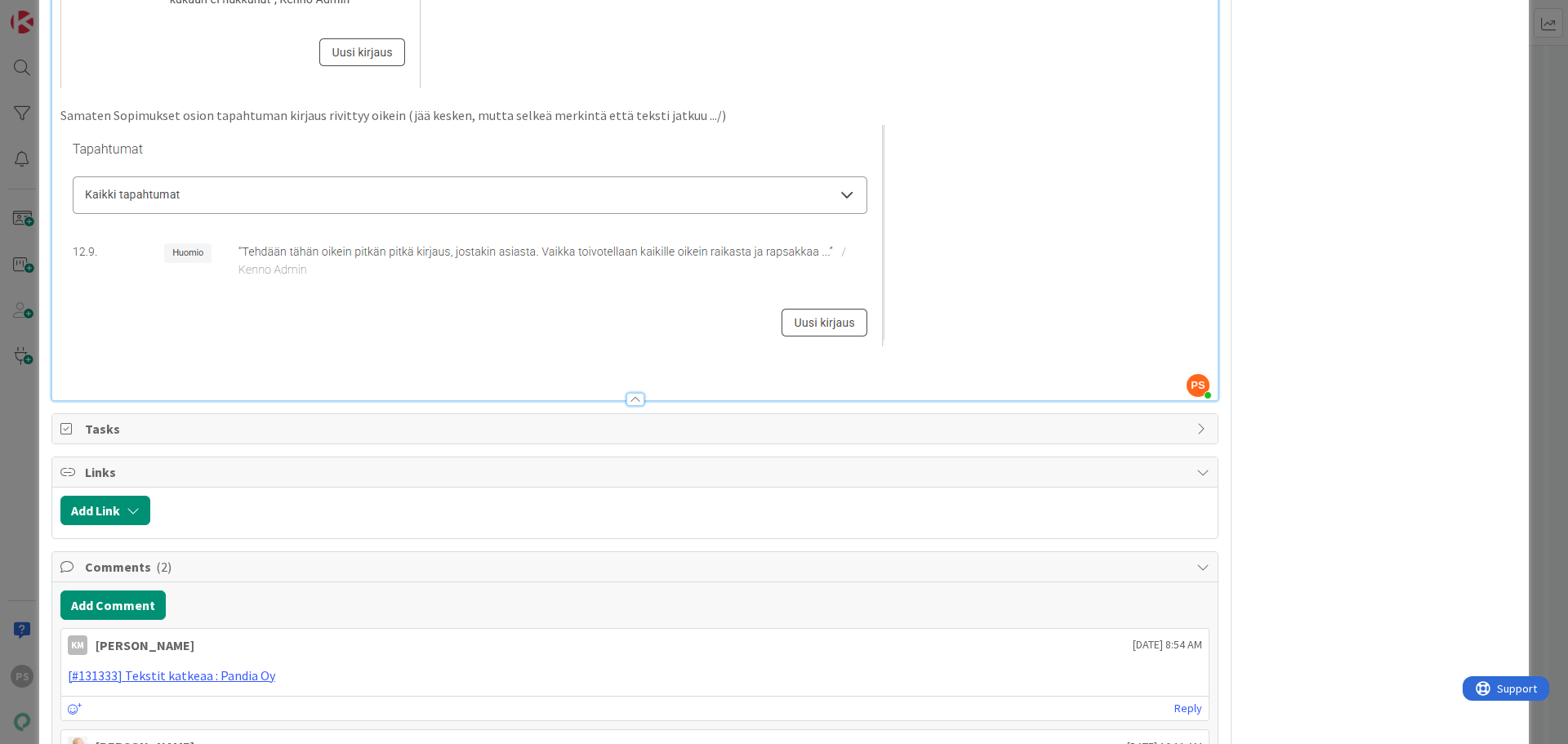
click at [920, 346] on p at bounding box center [635, 235] width 1149 height 221
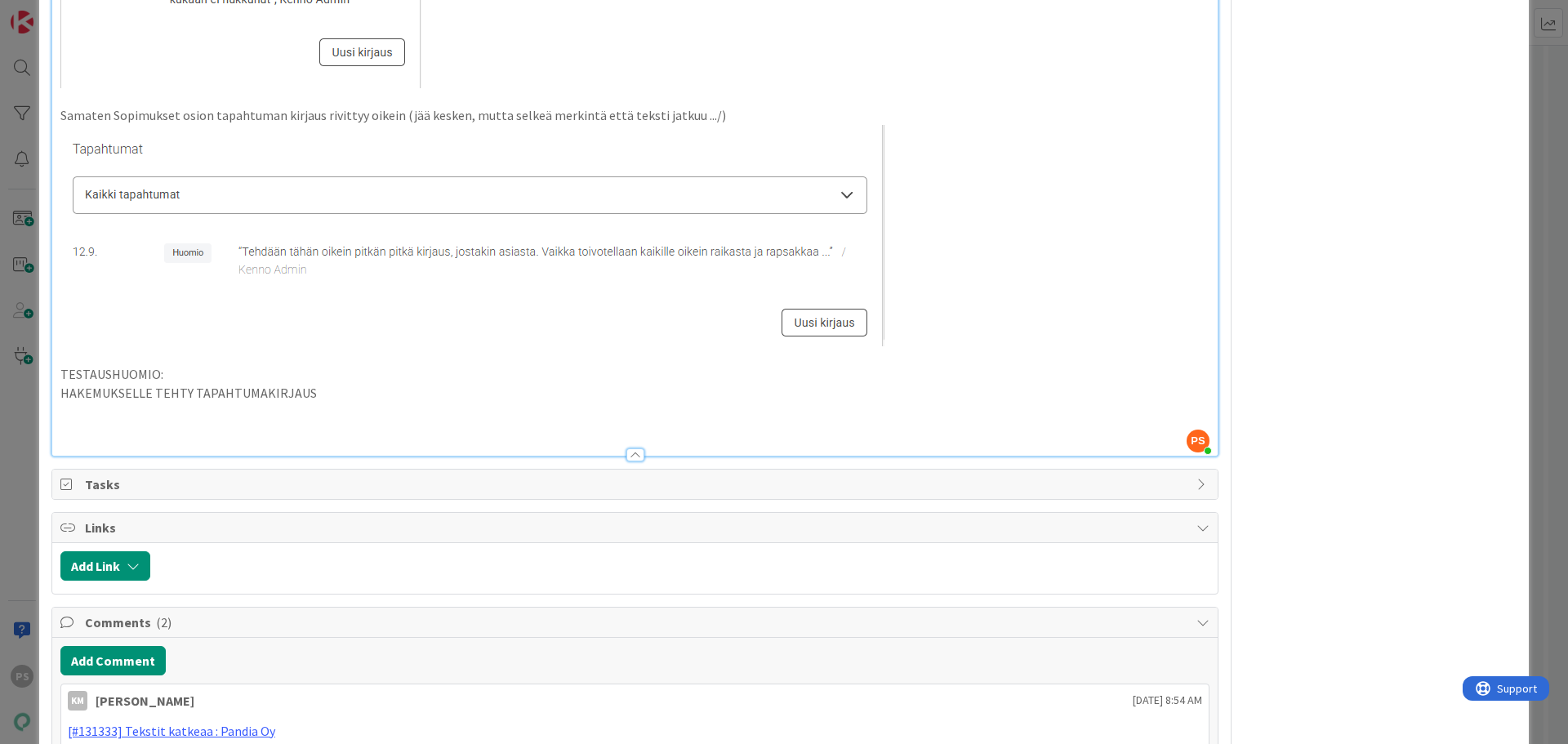
click at [362, 384] on p "TESTAUSHUOMIO:" at bounding box center [635, 374] width 1149 height 19
click at [326, 402] on p "HAKEMUKSELLE TEHTY TAPAHTUMAKIRJAUS" at bounding box center [635, 393] width 1149 height 19
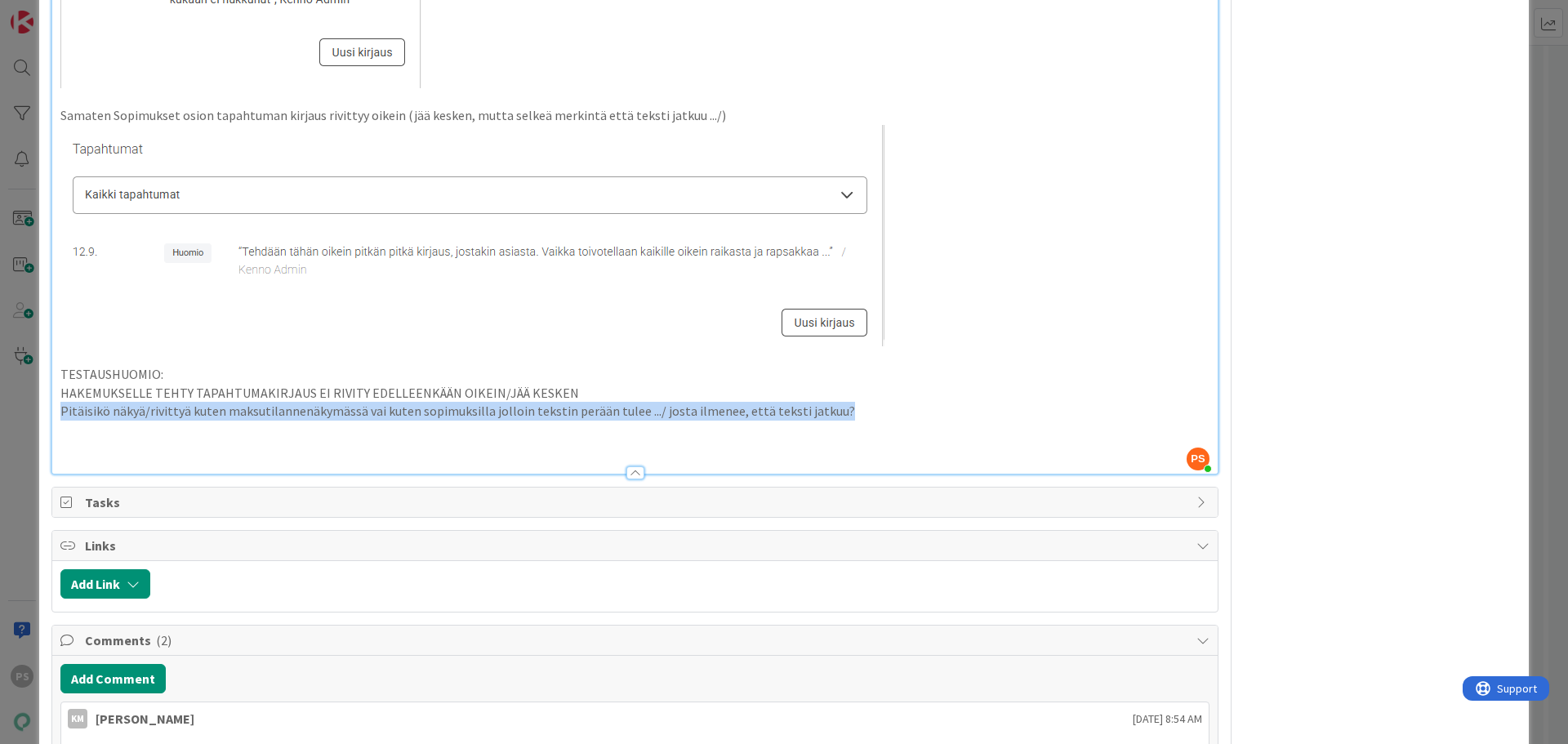
drag, startPoint x: 58, startPoint y: 481, endPoint x: 838, endPoint y: 477, distance: 780.0
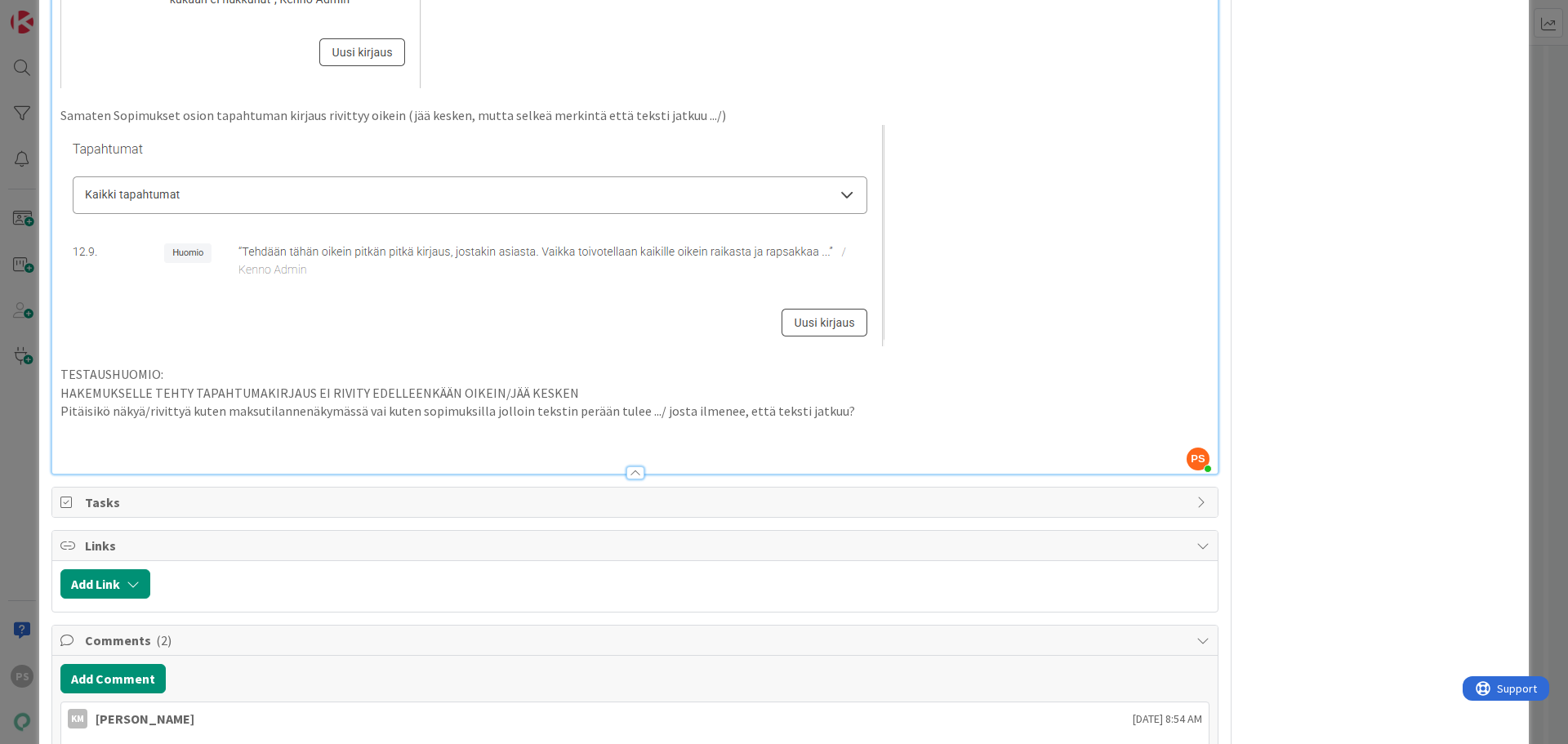
click at [579, 439] on p at bounding box center [635, 430] width 1149 height 19
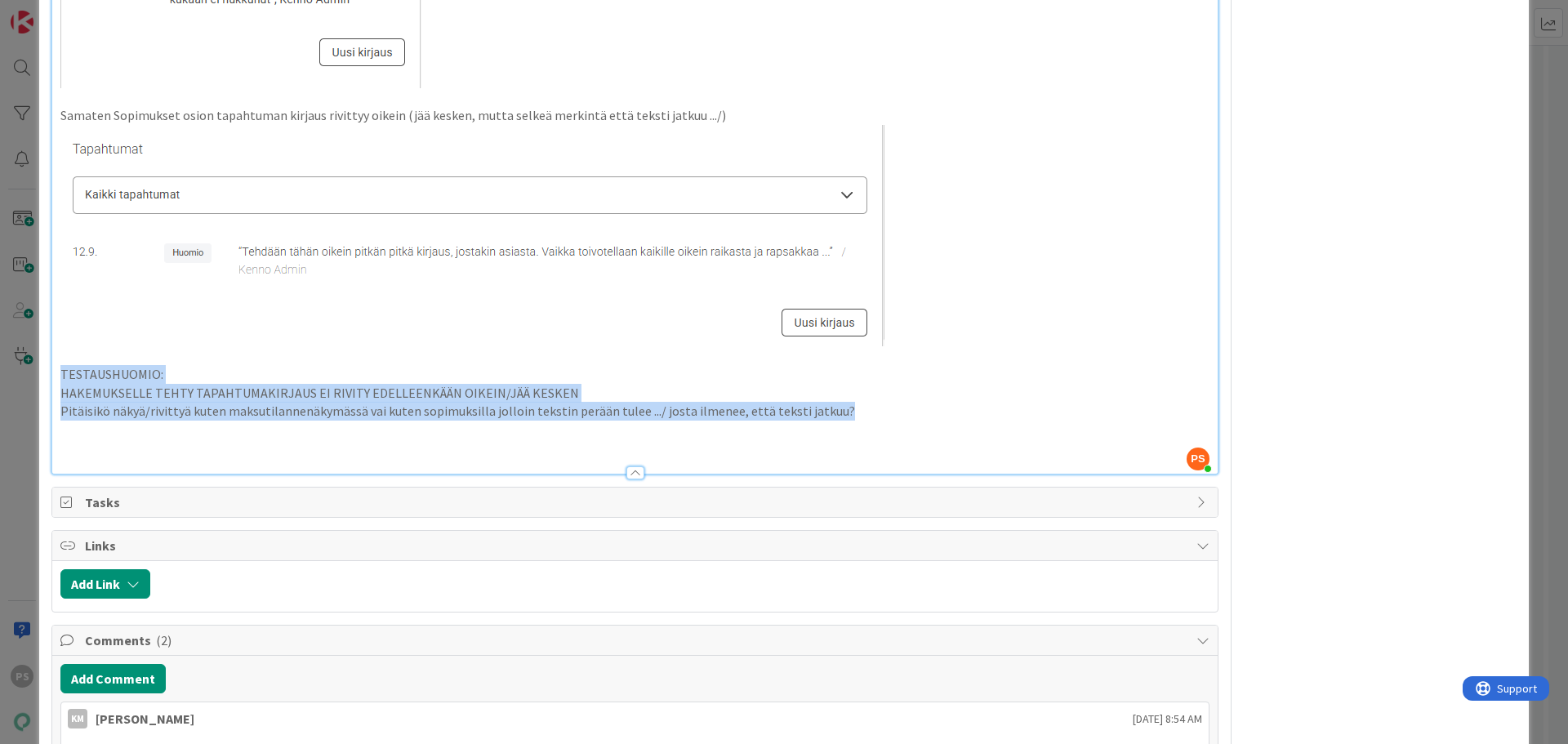
drag, startPoint x: 61, startPoint y: 444, endPoint x: 860, endPoint y: 479, distance: 799.8
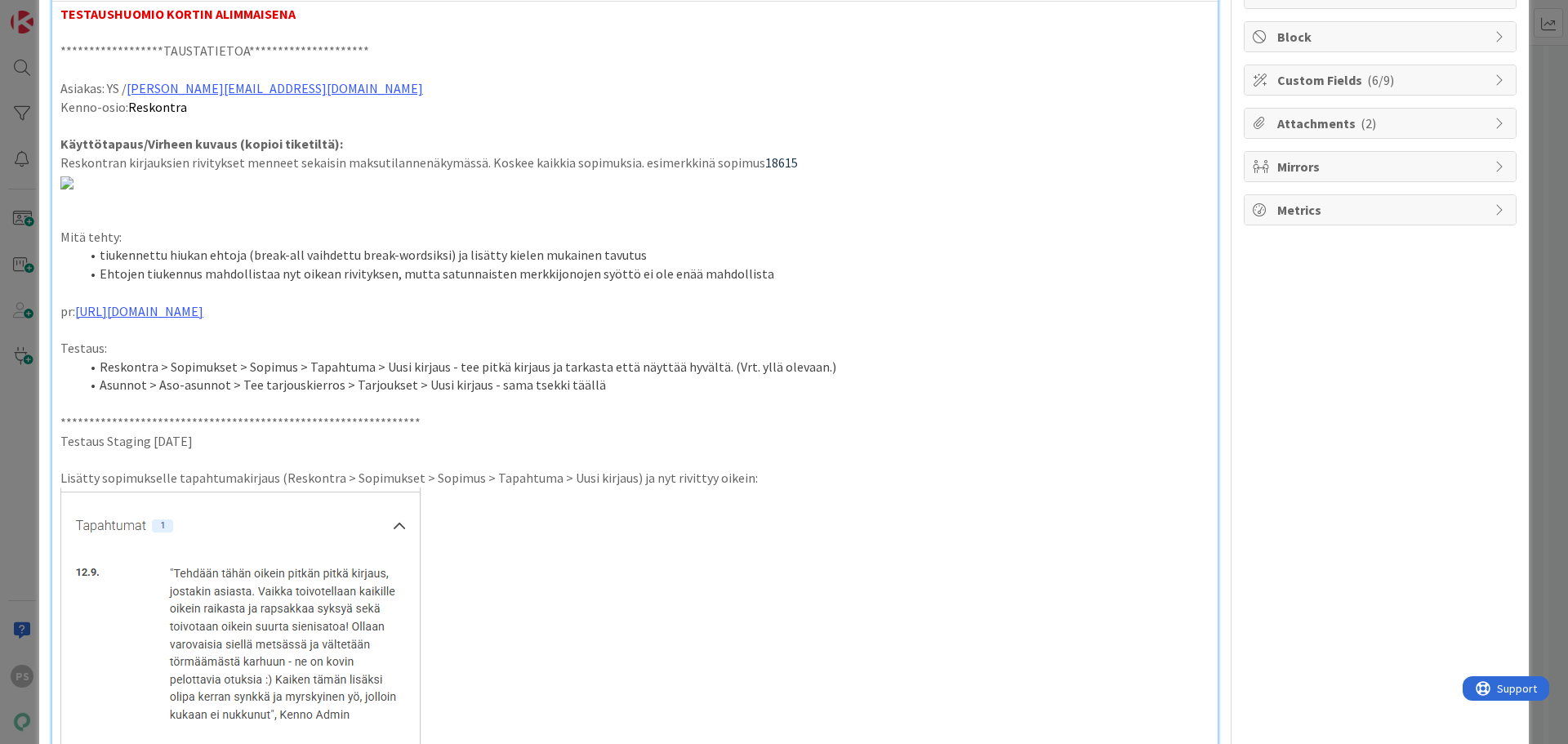
scroll to position [0, 0]
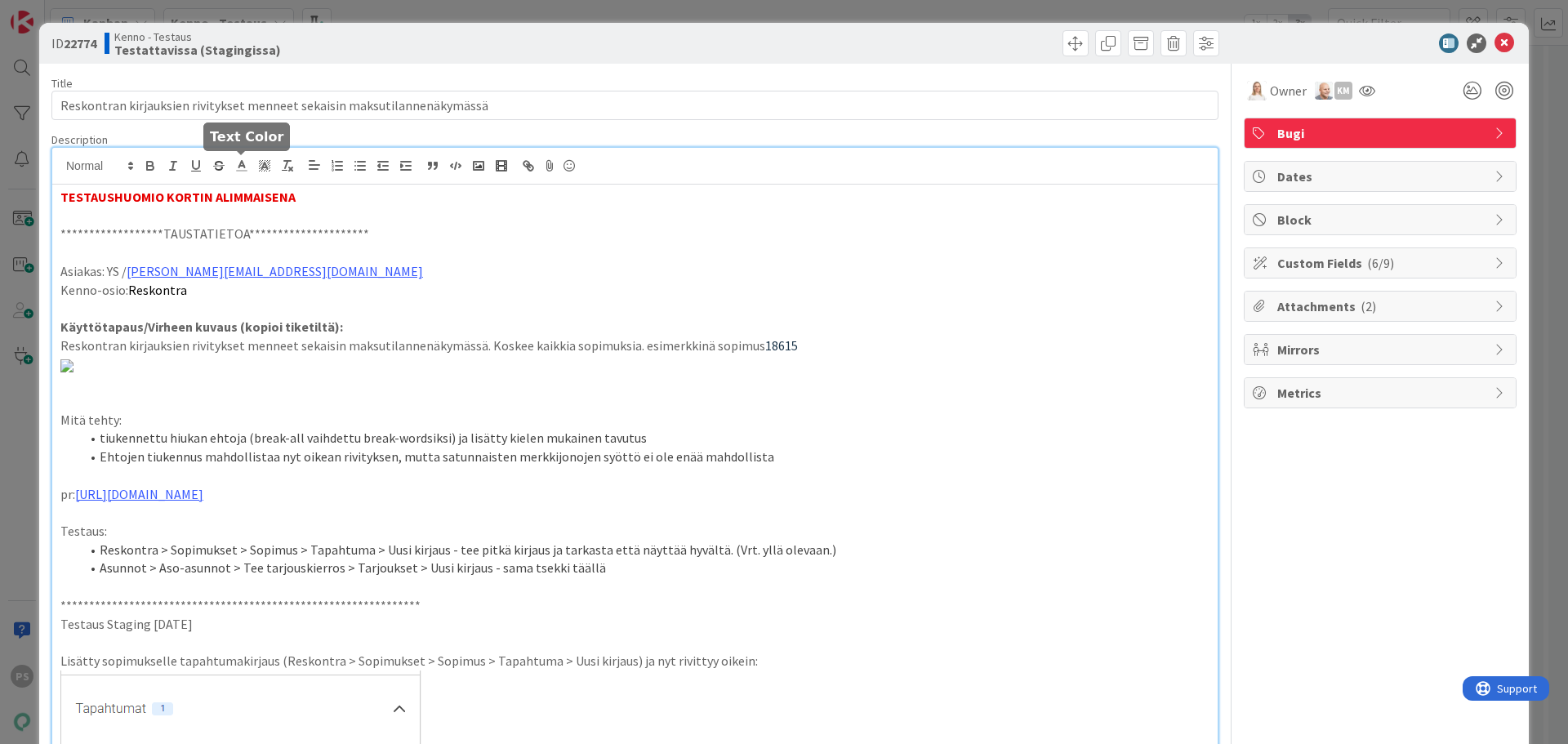
click at [240, 165] on line at bounding box center [241, 165] width 4 height 0
click at [263, 184] on span at bounding box center [260, 187] width 13 height 13
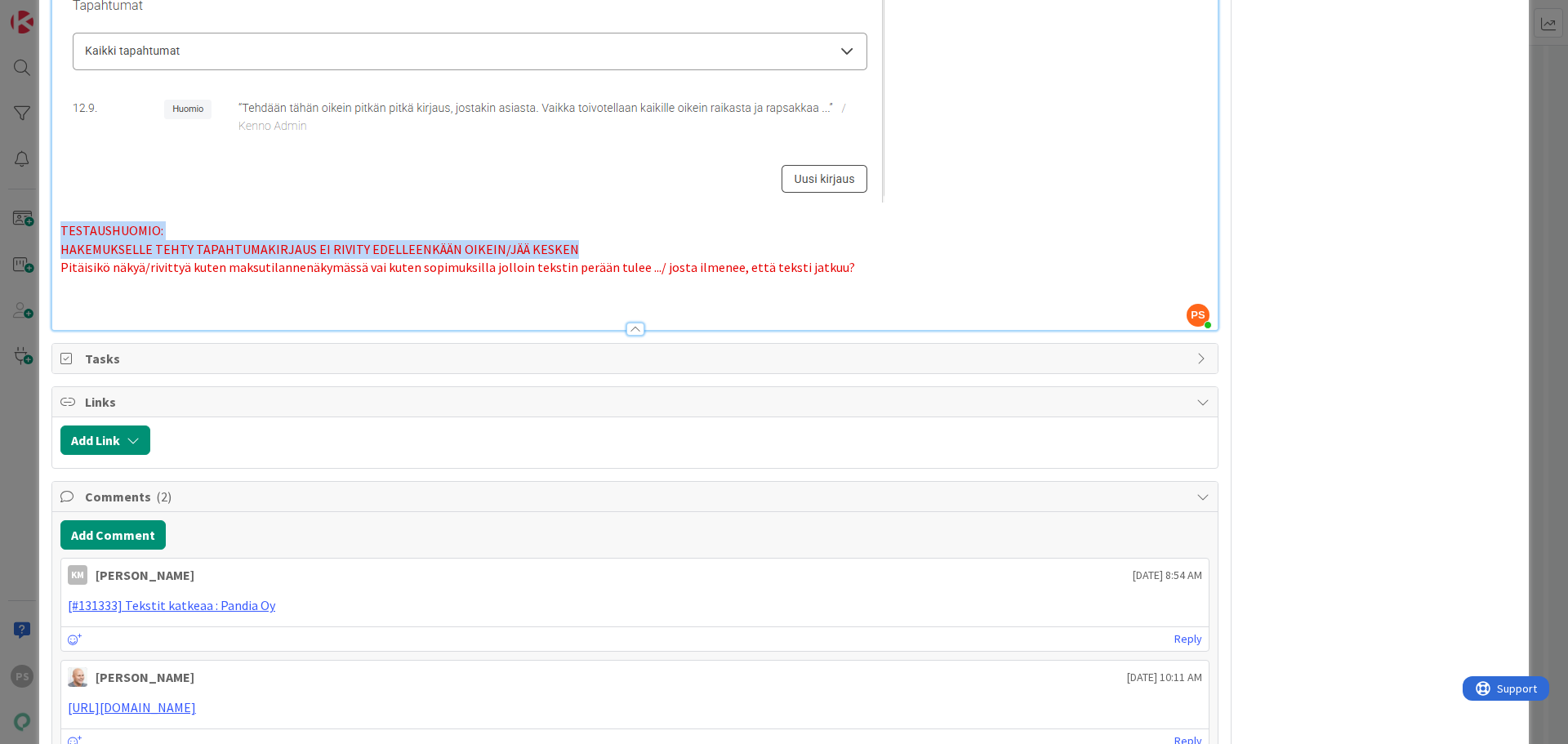
scroll to position [1207, 0]
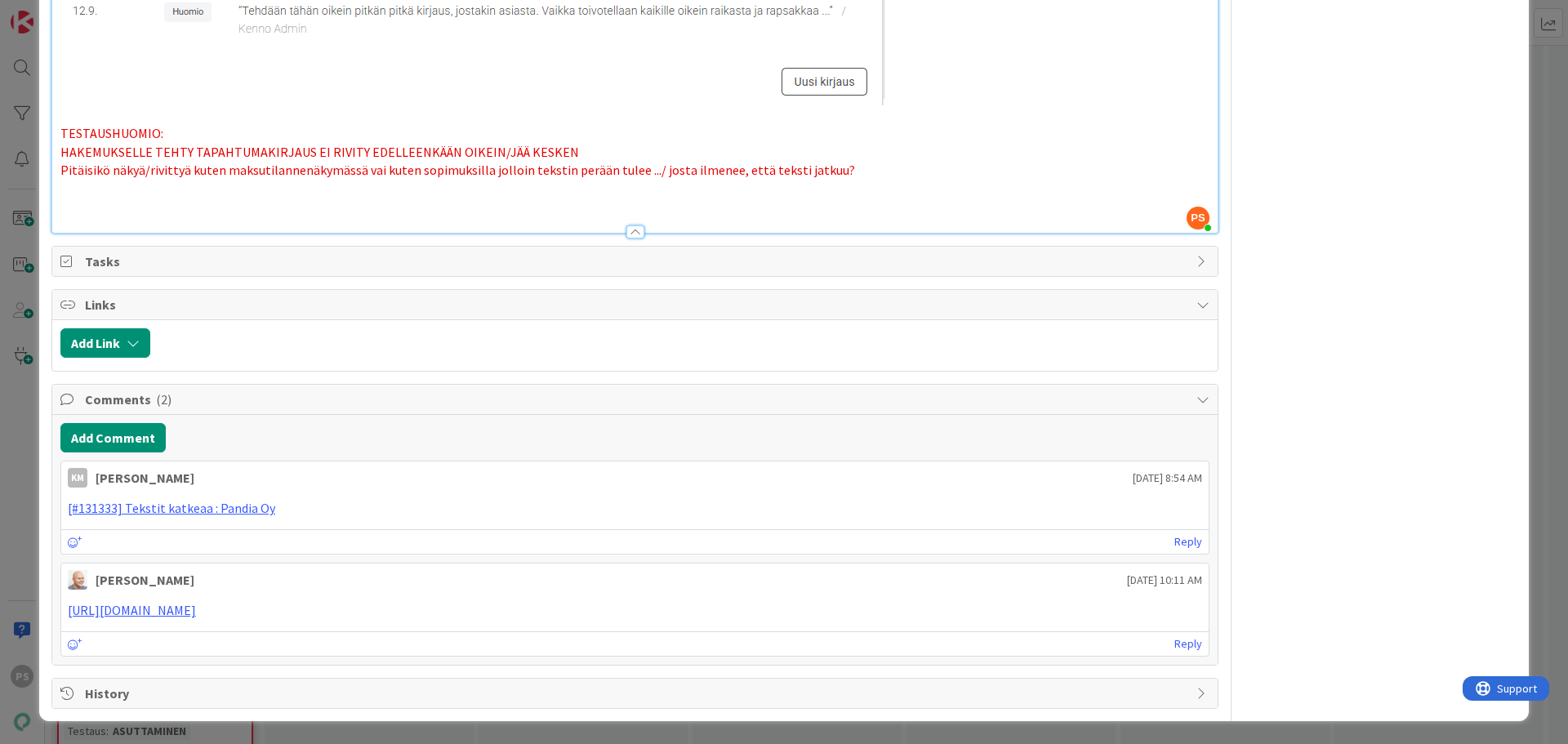
click at [835, 186] on p at bounding box center [635, 188] width 1149 height 19
click at [75, 199] on p at bounding box center [635, 207] width 1149 height 19
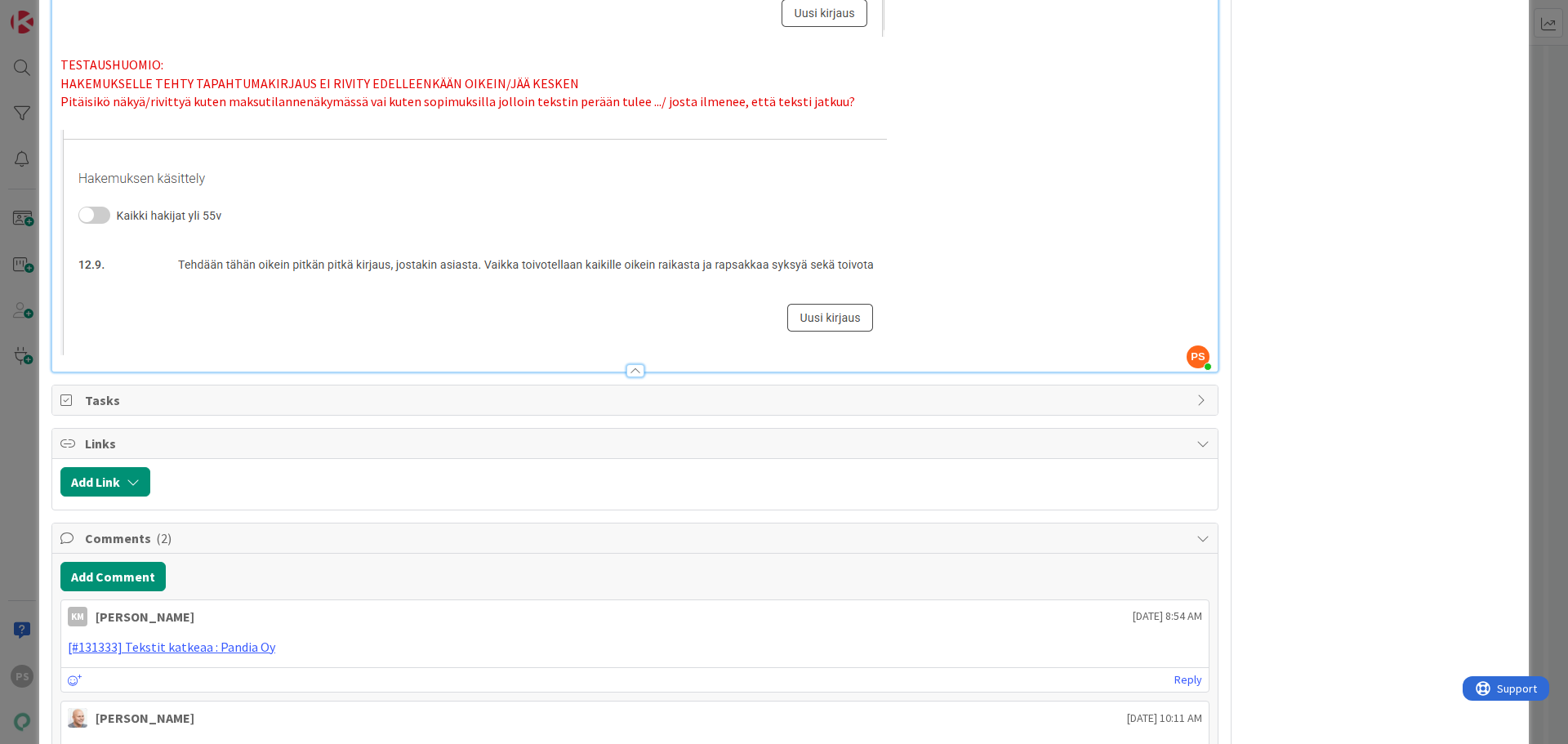
click at [589, 93] on p "HAKEMUKSELLE TEHTY TAPAHTUMAKIRJAUS EI RIVITY EDELLEENKÄÄN OIKEIN/JÄÄ KESKEN" at bounding box center [635, 83] width 1149 height 19
drag, startPoint x: 58, startPoint y: 151, endPoint x: 559, endPoint y: 146, distance: 501.0
click at [60, 109] on span "Pitäisikö näkyä/rivittyä kuten maksutilannenäkymässä vai kuten sopimuksilla jol…" at bounding box center [457, 101] width 794 height 16
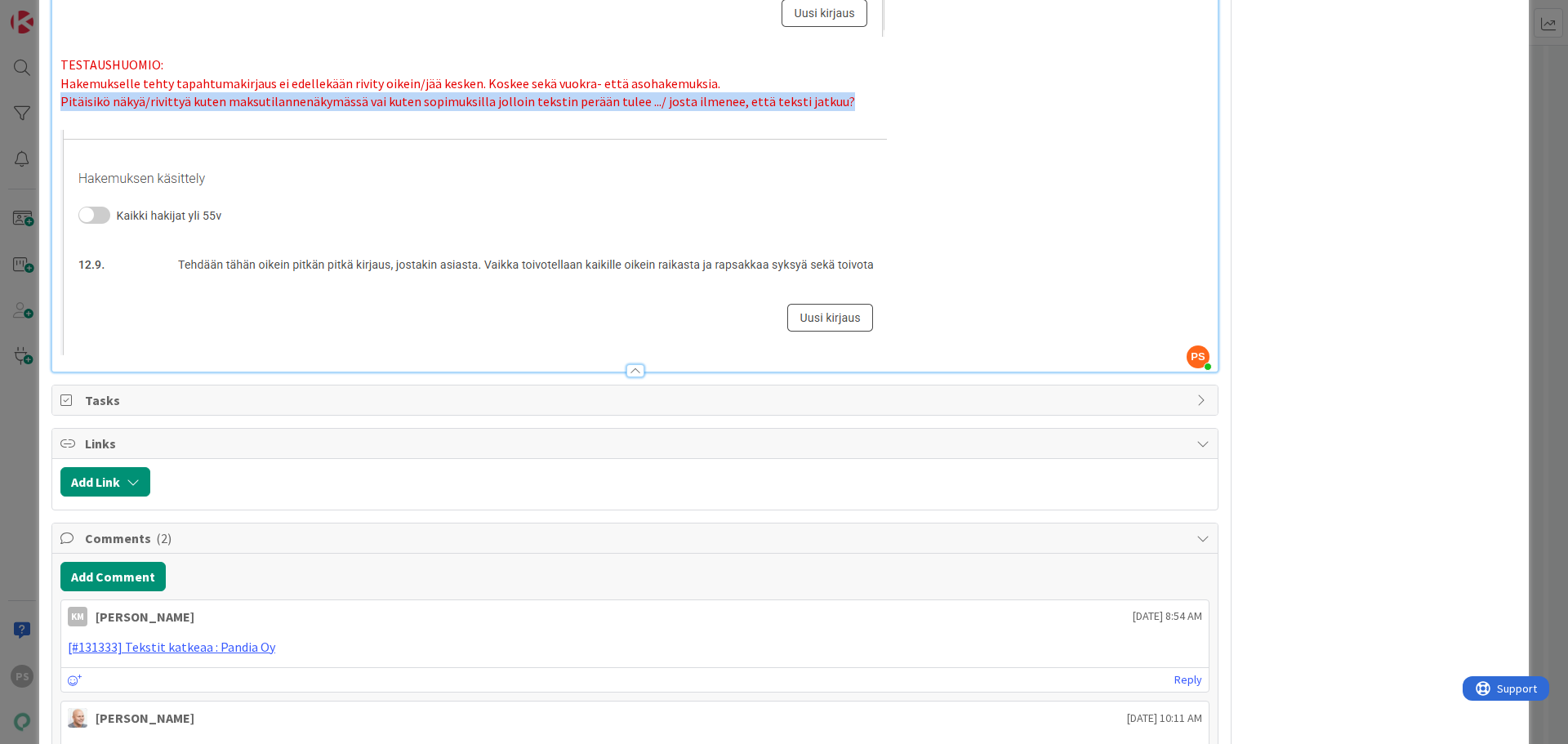
drag, startPoint x: 59, startPoint y: 173, endPoint x: 849, endPoint y: 173, distance: 790.0
click at [849, 111] on p "Pitäisikö näkyä/rivittyä kuten maksutilannenäkymässä vai kuten sopimuksilla jol…" at bounding box center [635, 101] width 1149 height 19
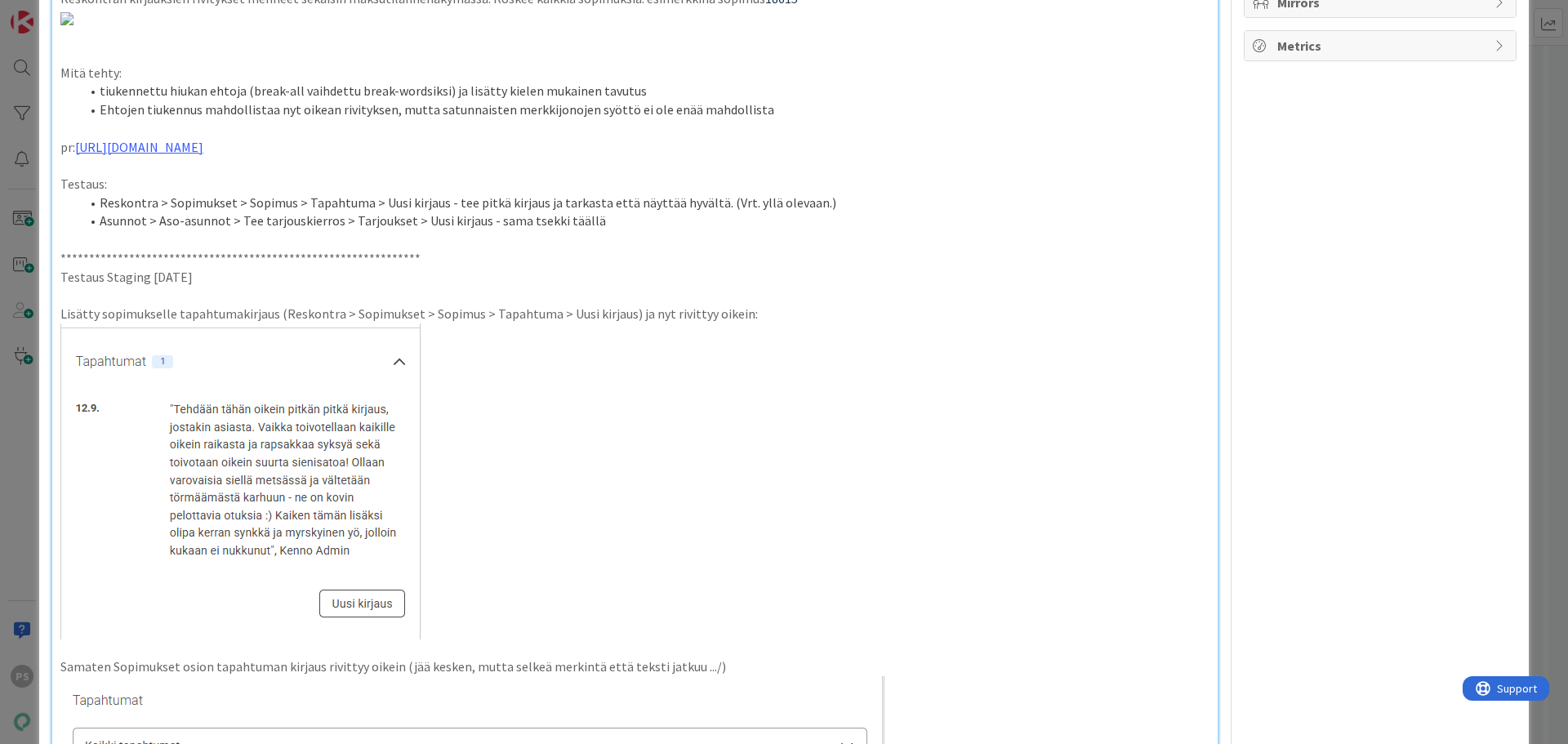
scroll to position [0, 0]
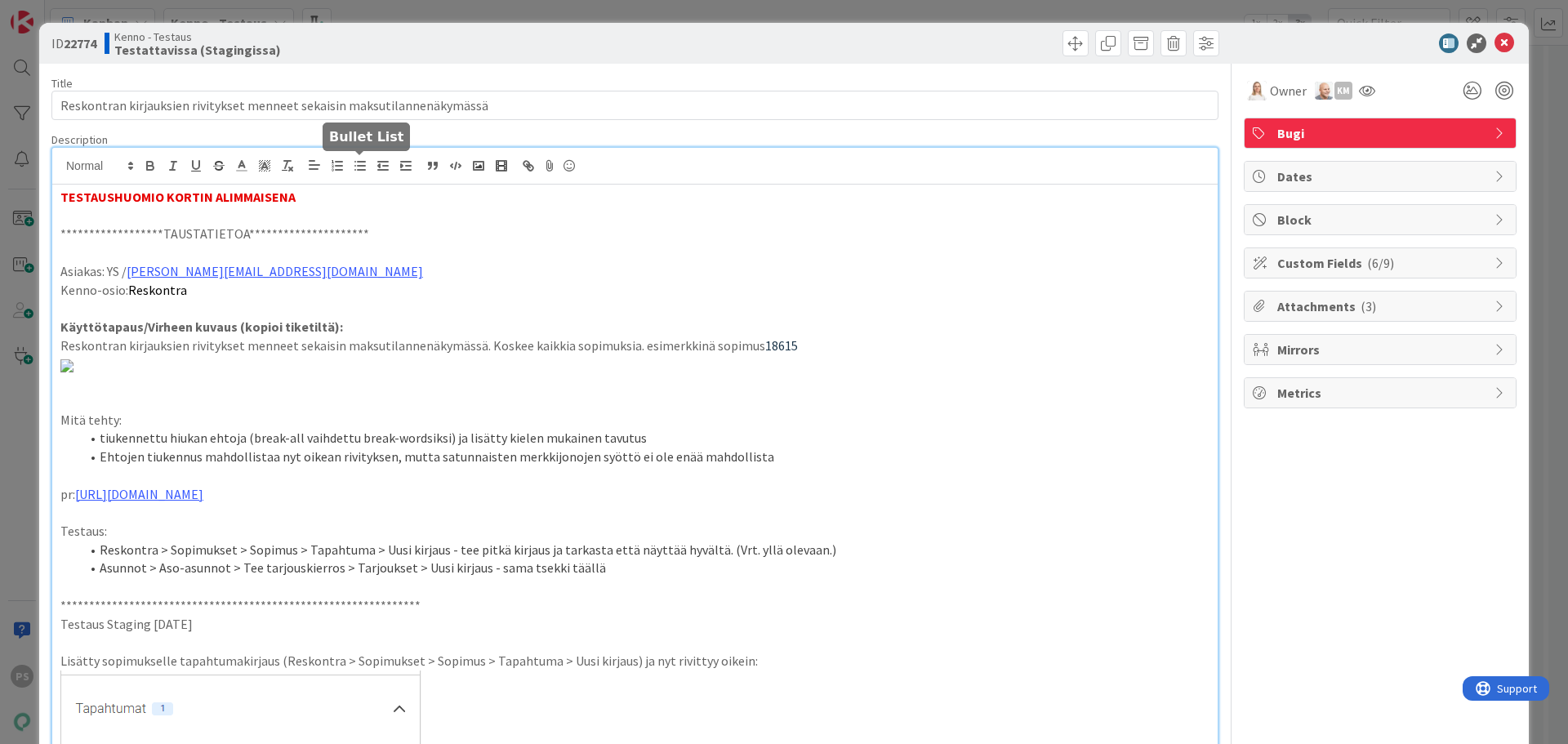
click at [363, 172] on icon "button" at bounding box center [361, 165] width 15 height 15
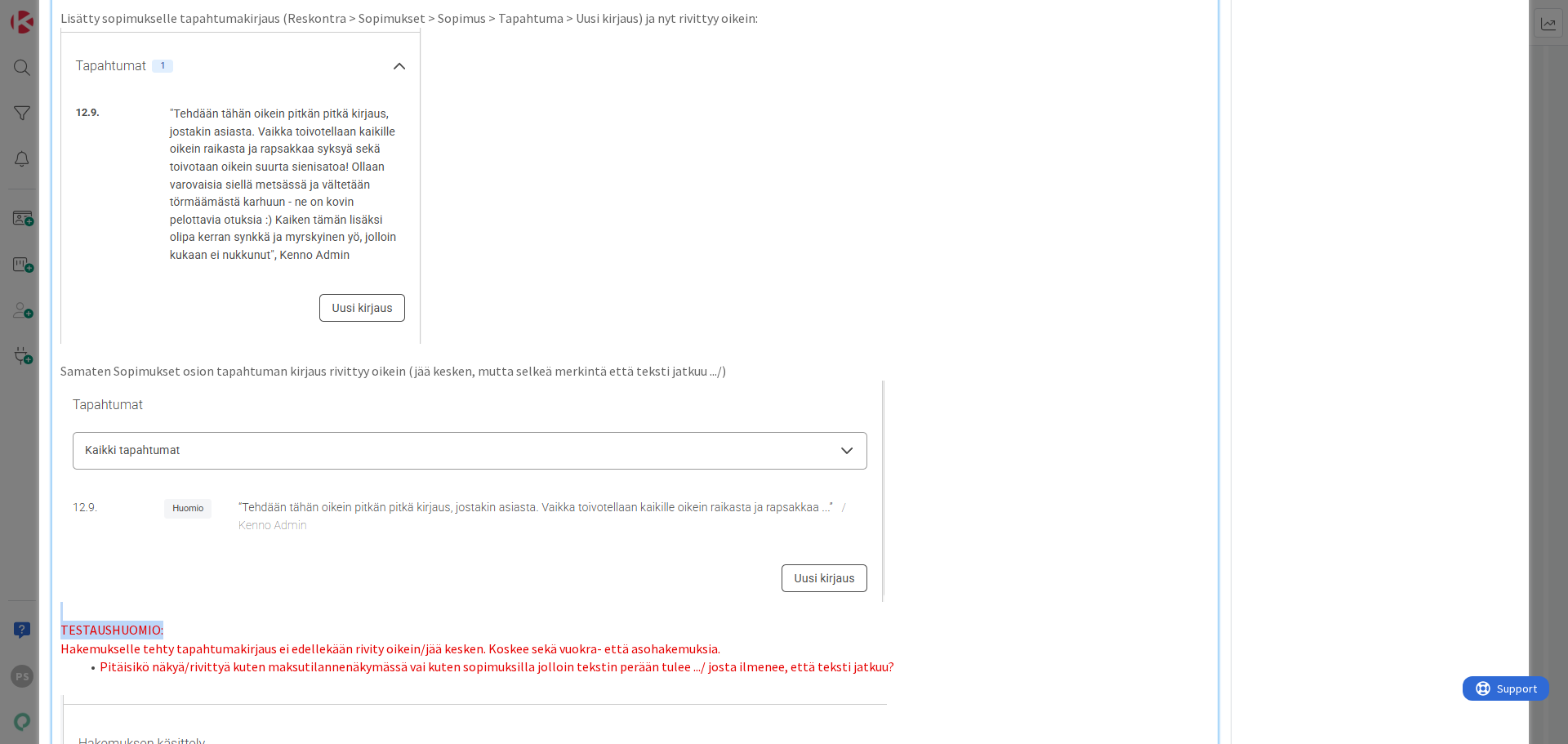
drag, startPoint x: 939, startPoint y: 691, endPoint x: 939, endPoint y: 677, distance: 14.0
click at [939, 685] on div "**********" at bounding box center [635, 239] width 1166 height 1395
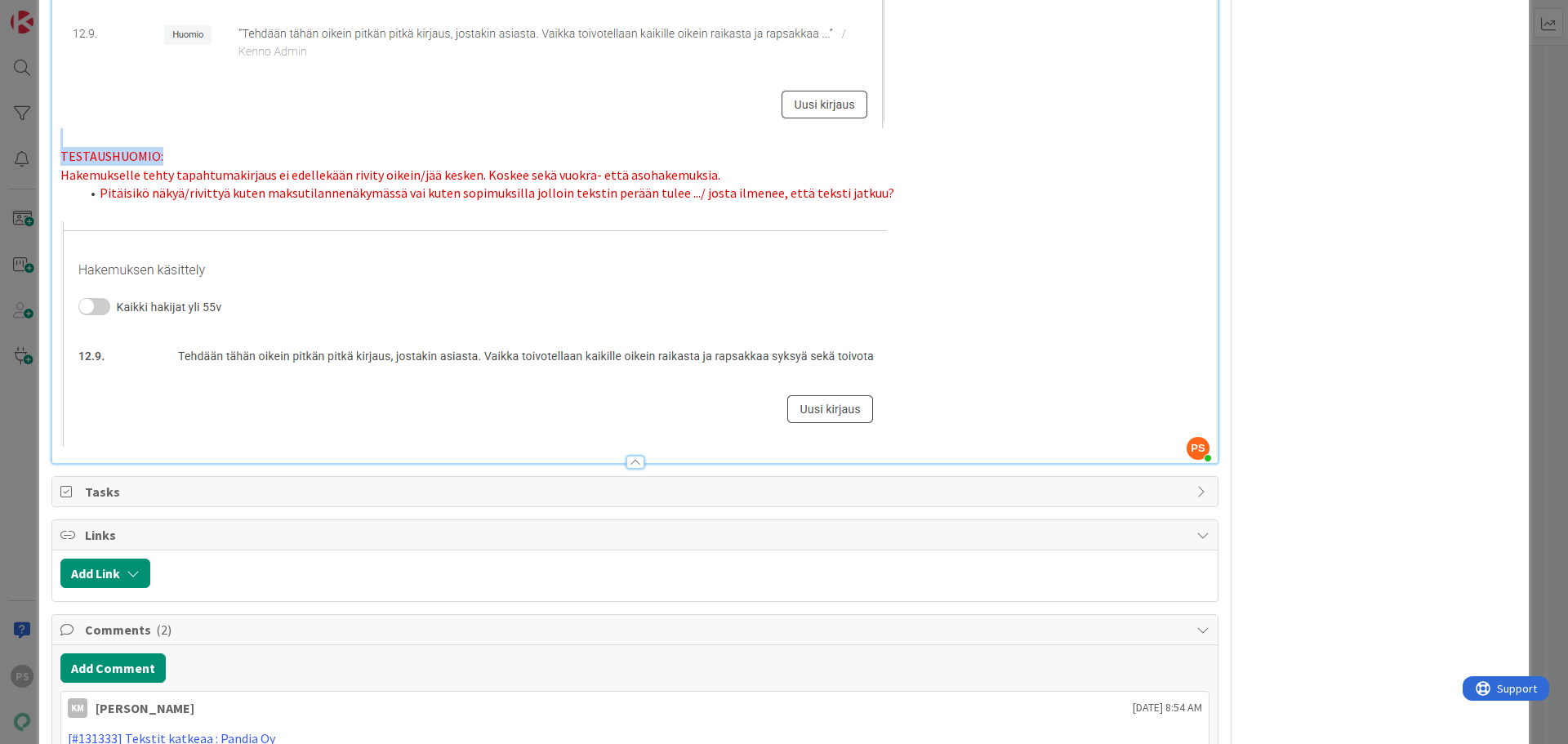
scroll to position [1132, 0]
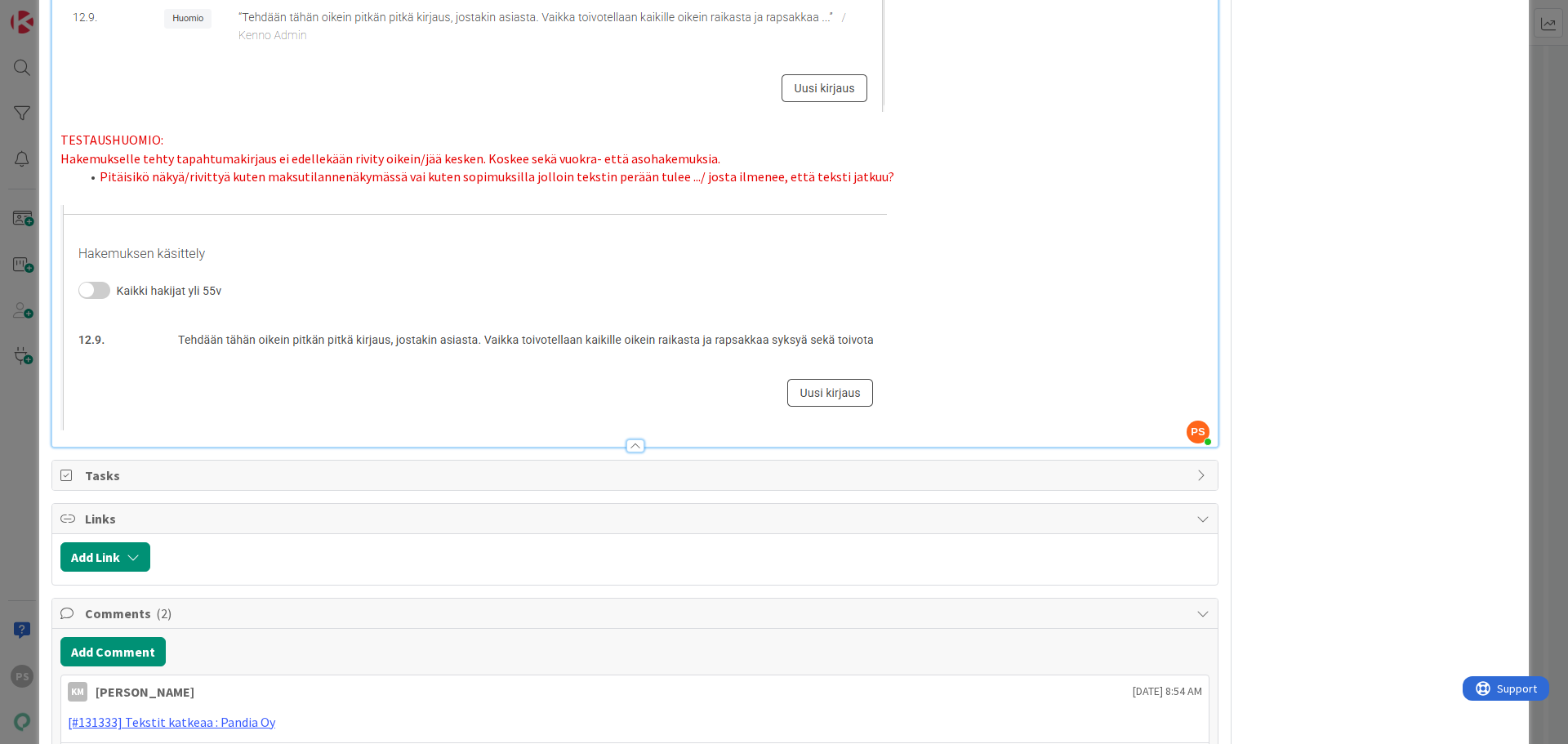
click at [75, 205] on p at bounding box center [635, 195] width 1149 height 19
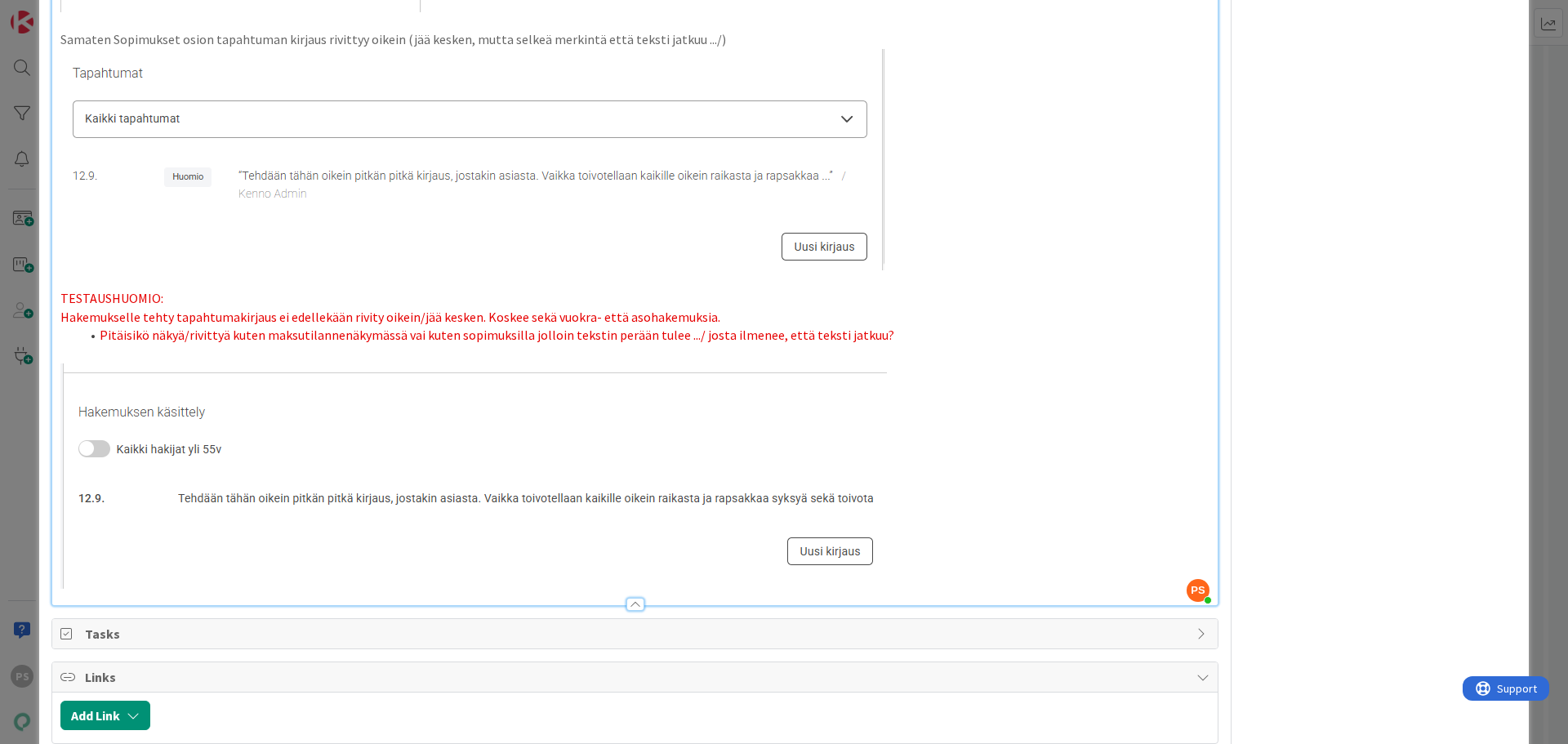
scroll to position [980, 0]
click at [630, 605] on div at bounding box center [635, 598] width 18 height 13
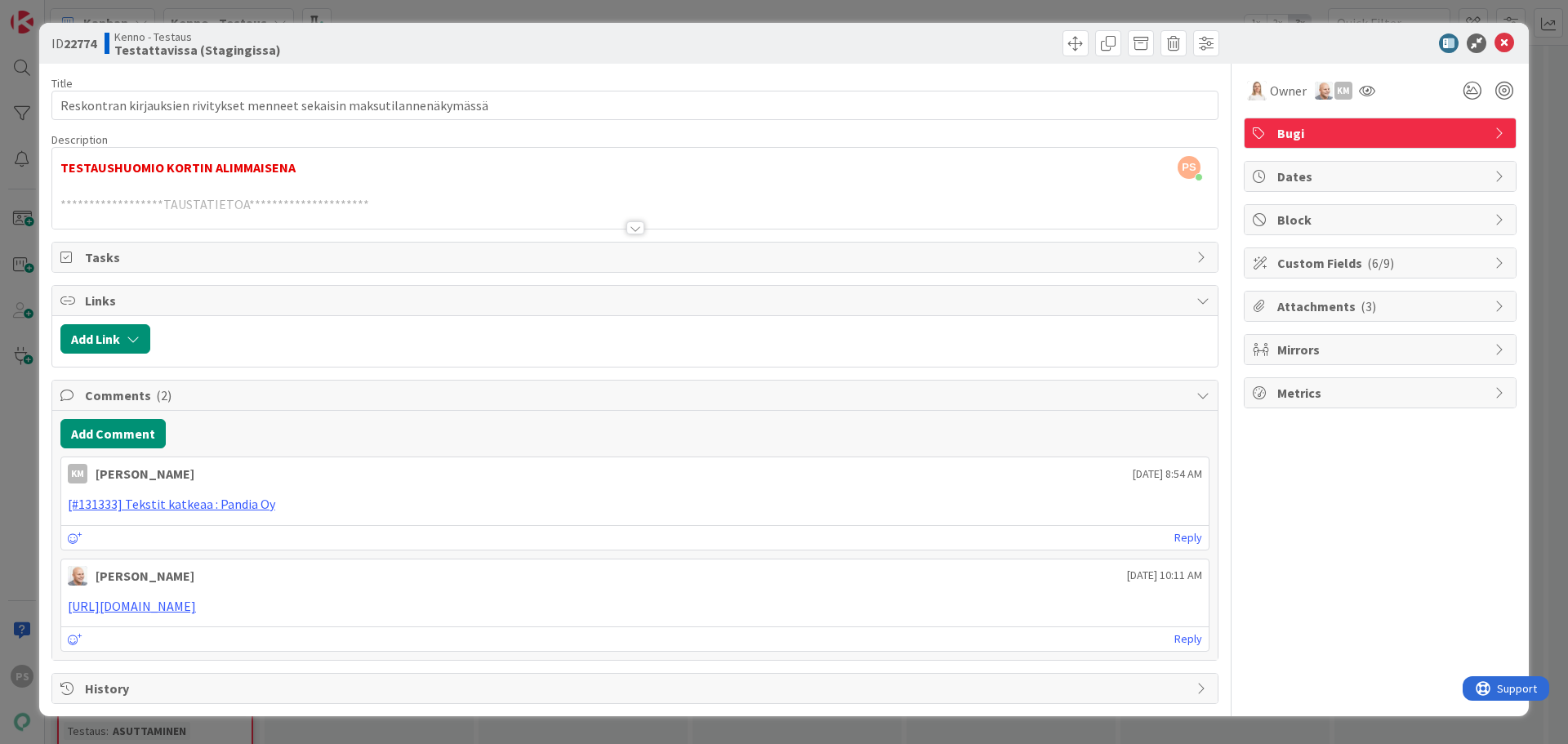
scroll to position [0, 0]
click at [1072, 38] on span at bounding box center [1076, 44] width 26 height 26
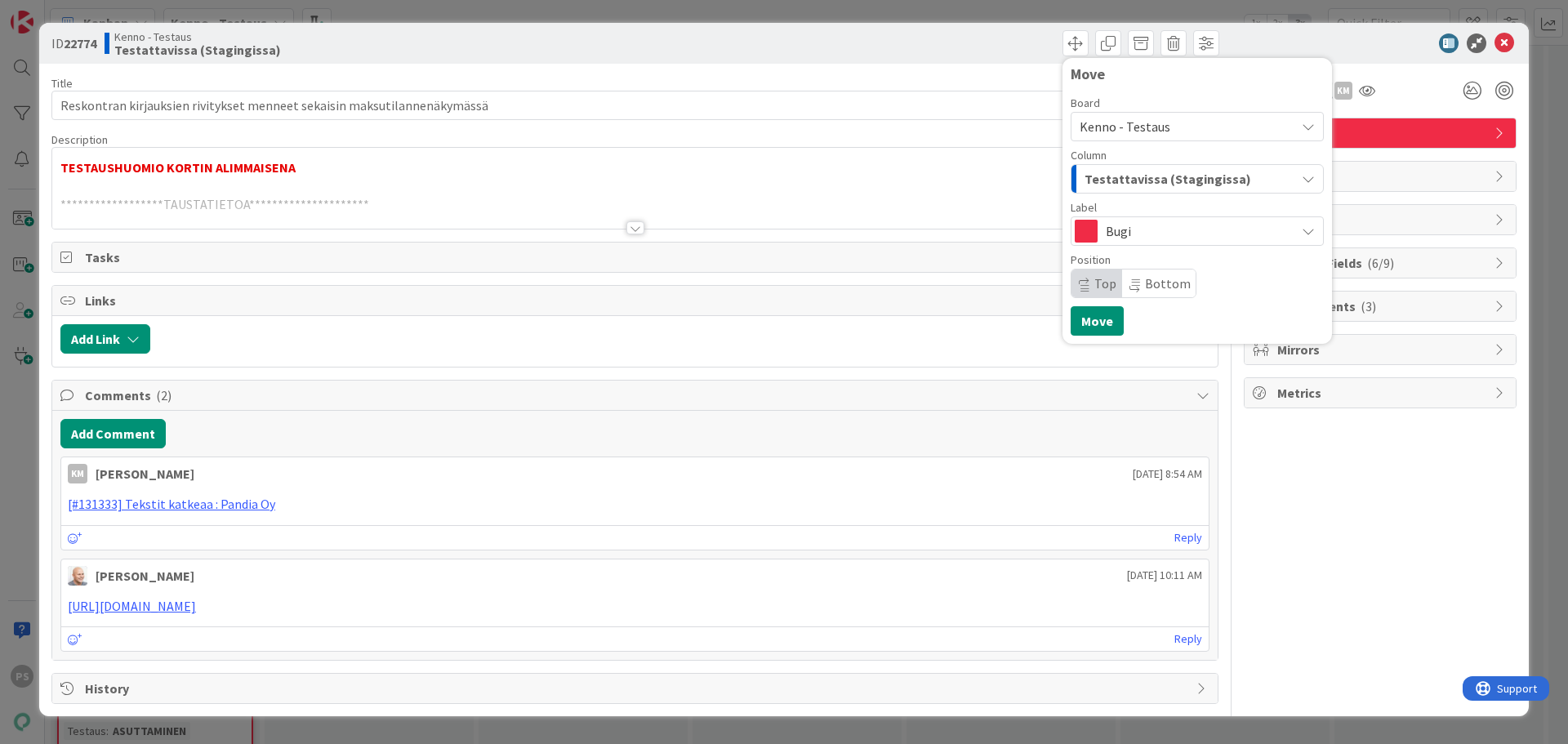
click at [1202, 175] on span "Testattavissa (Stagingissa)" at bounding box center [1168, 179] width 166 height 21
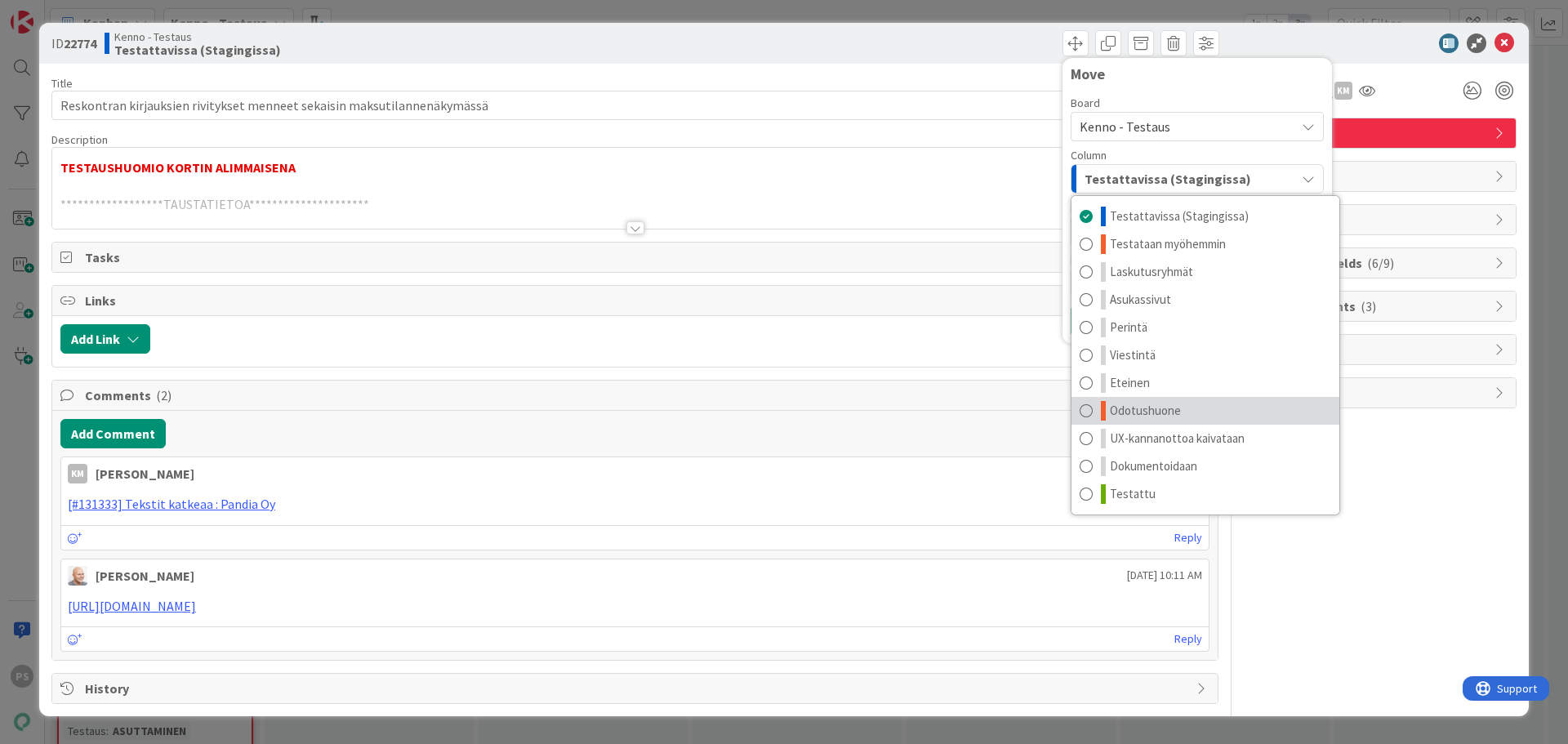
click at [1148, 407] on span "Odotushuone" at bounding box center [1145, 411] width 71 height 20
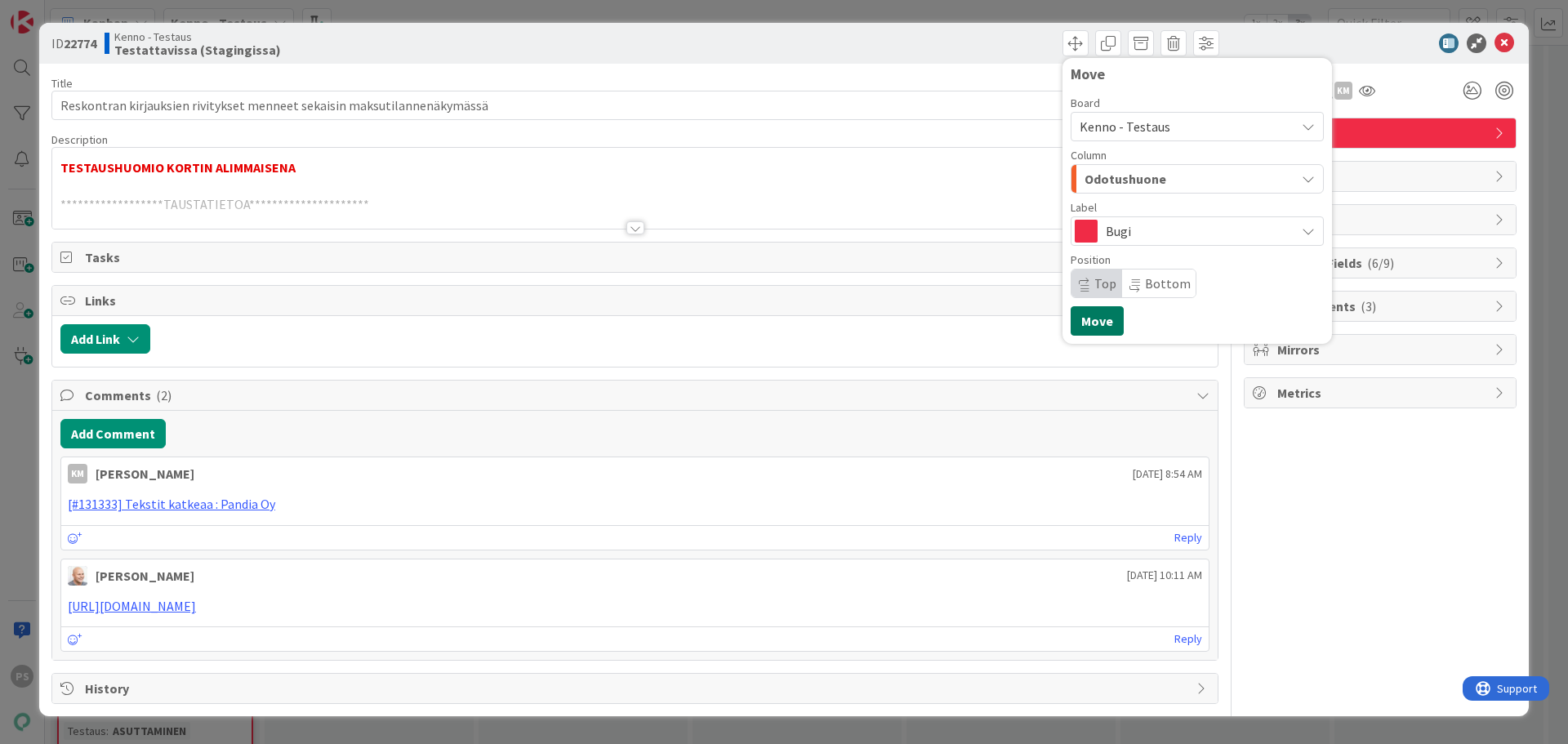
click at [1101, 319] on button "Move" at bounding box center [1097, 321] width 53 height 30
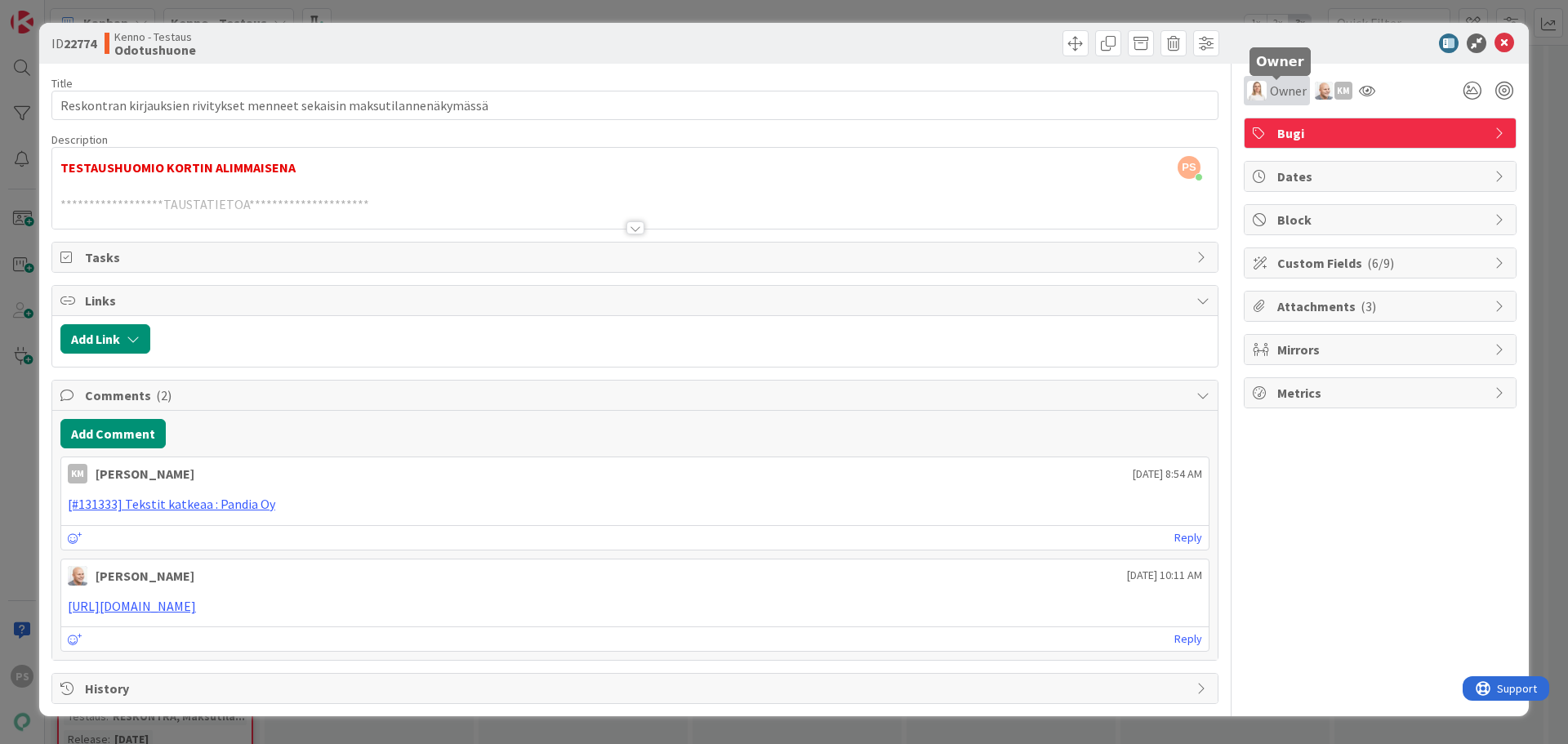
click at [1279, 86] on span "Owner" at bounding box center [1288, 91] width 37 height 20
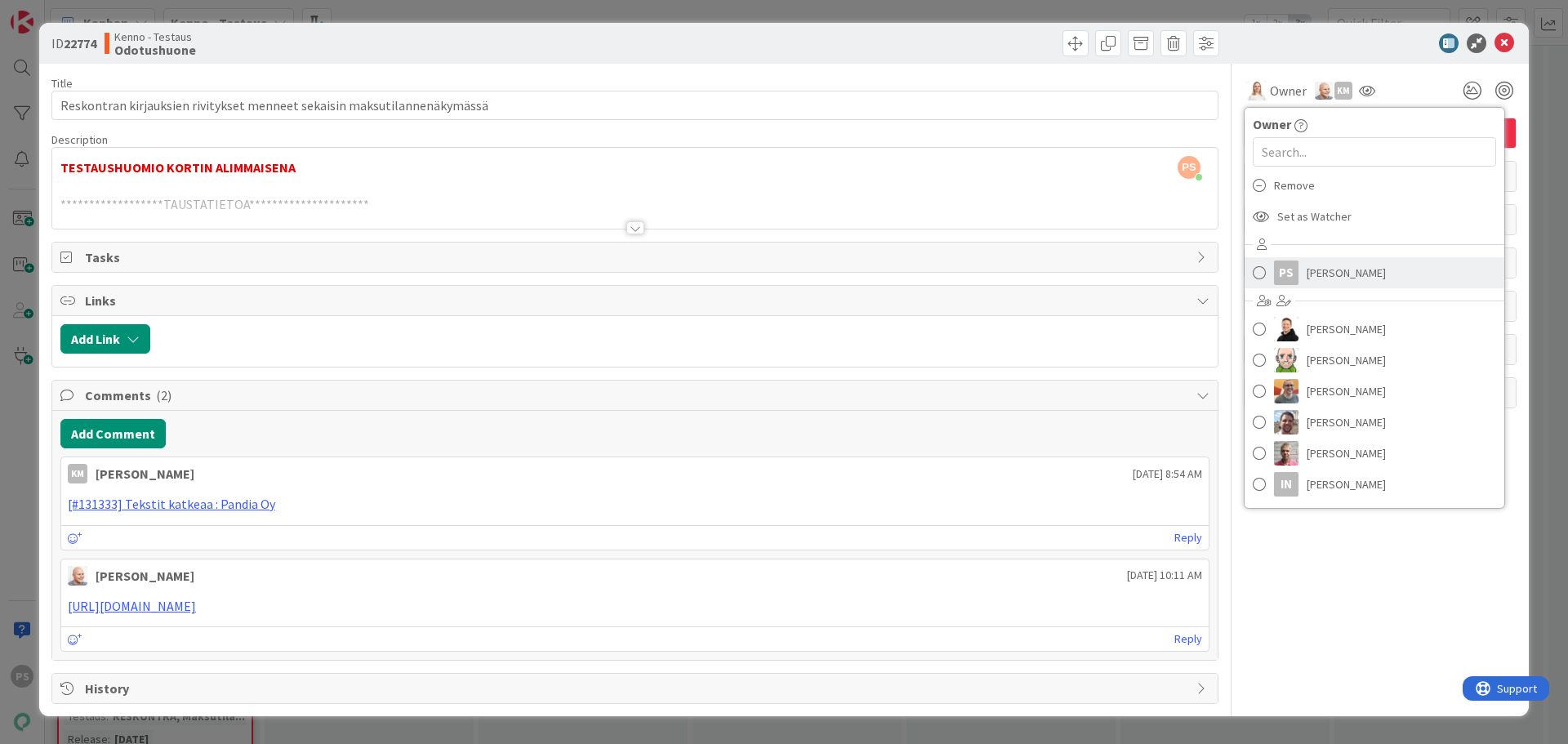
click at [1330, 267] on span "[PERSON_NAME]" at bounding box center [1346, 272] width 79 height 25
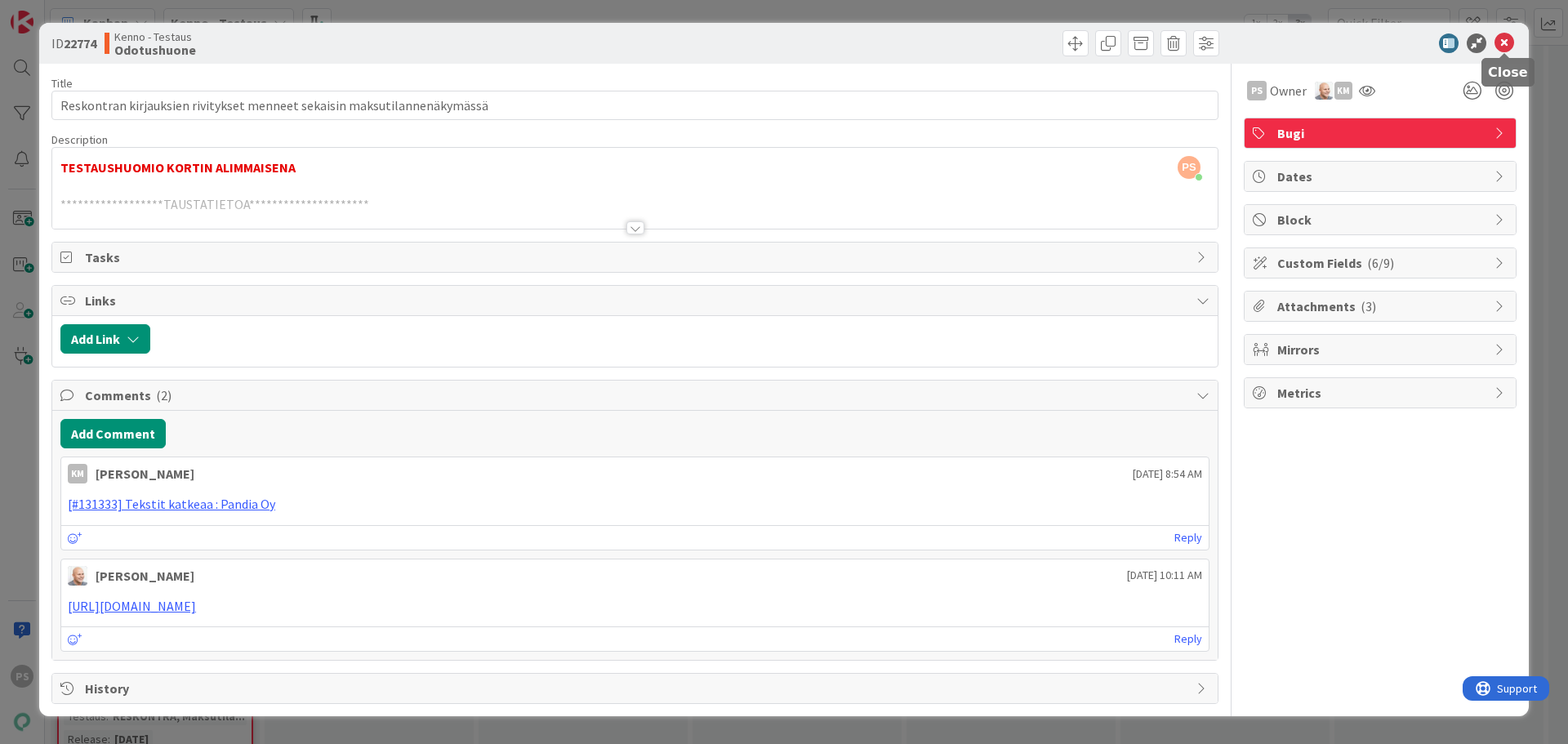
click at [1505, 46] on icon at bounding box center [1505, 44] width 20 height 20
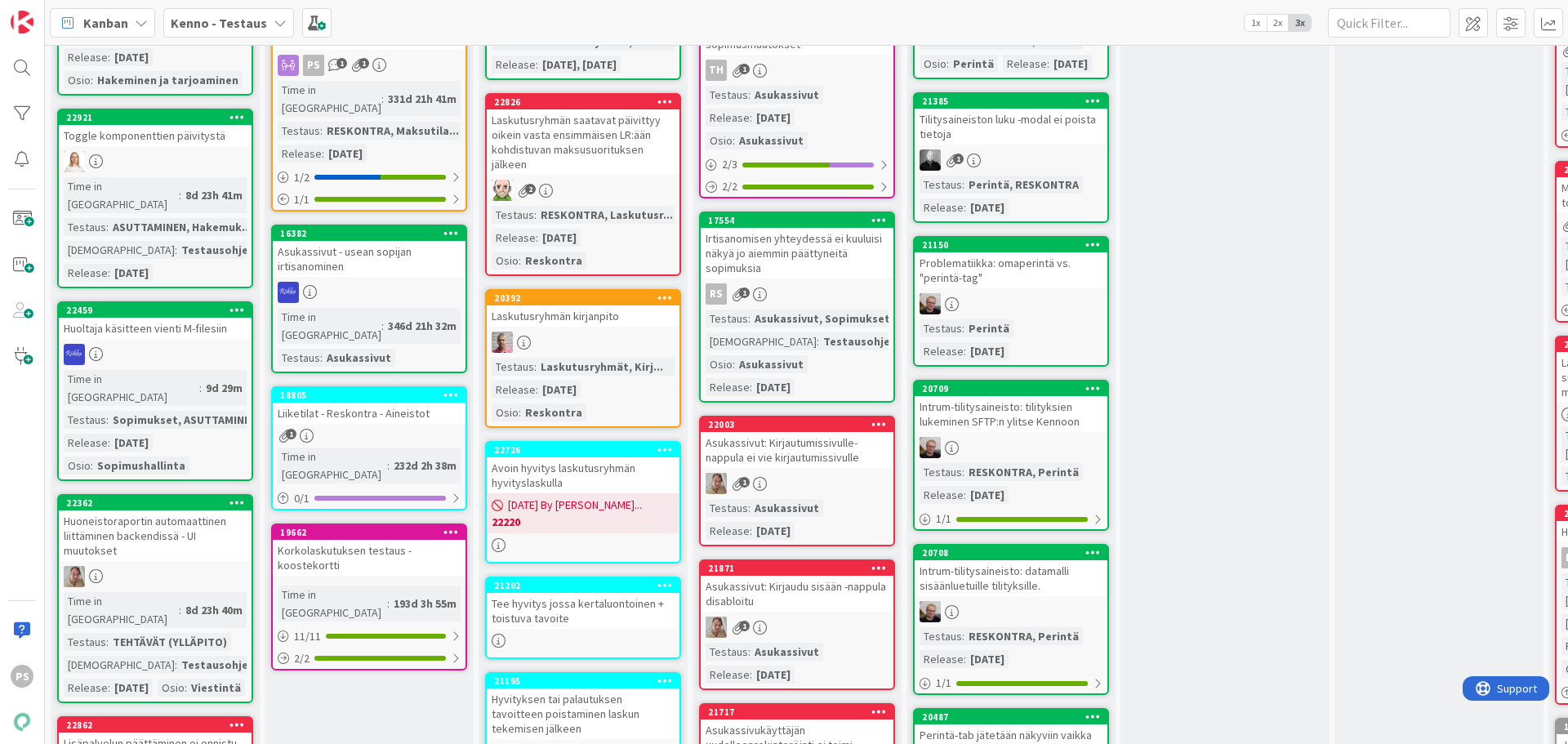
scroll to position [653, 0]
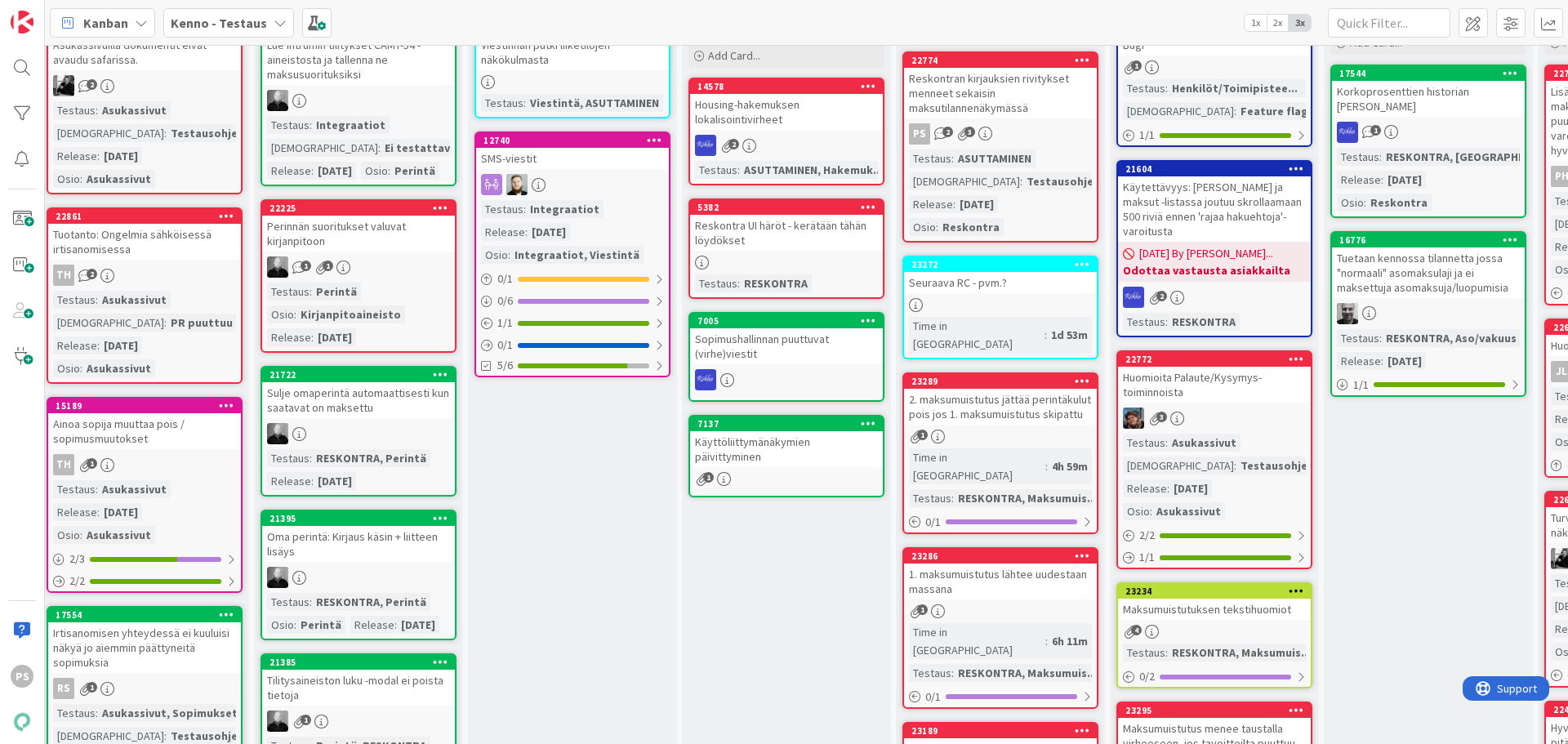
scroll to position [163, 653]
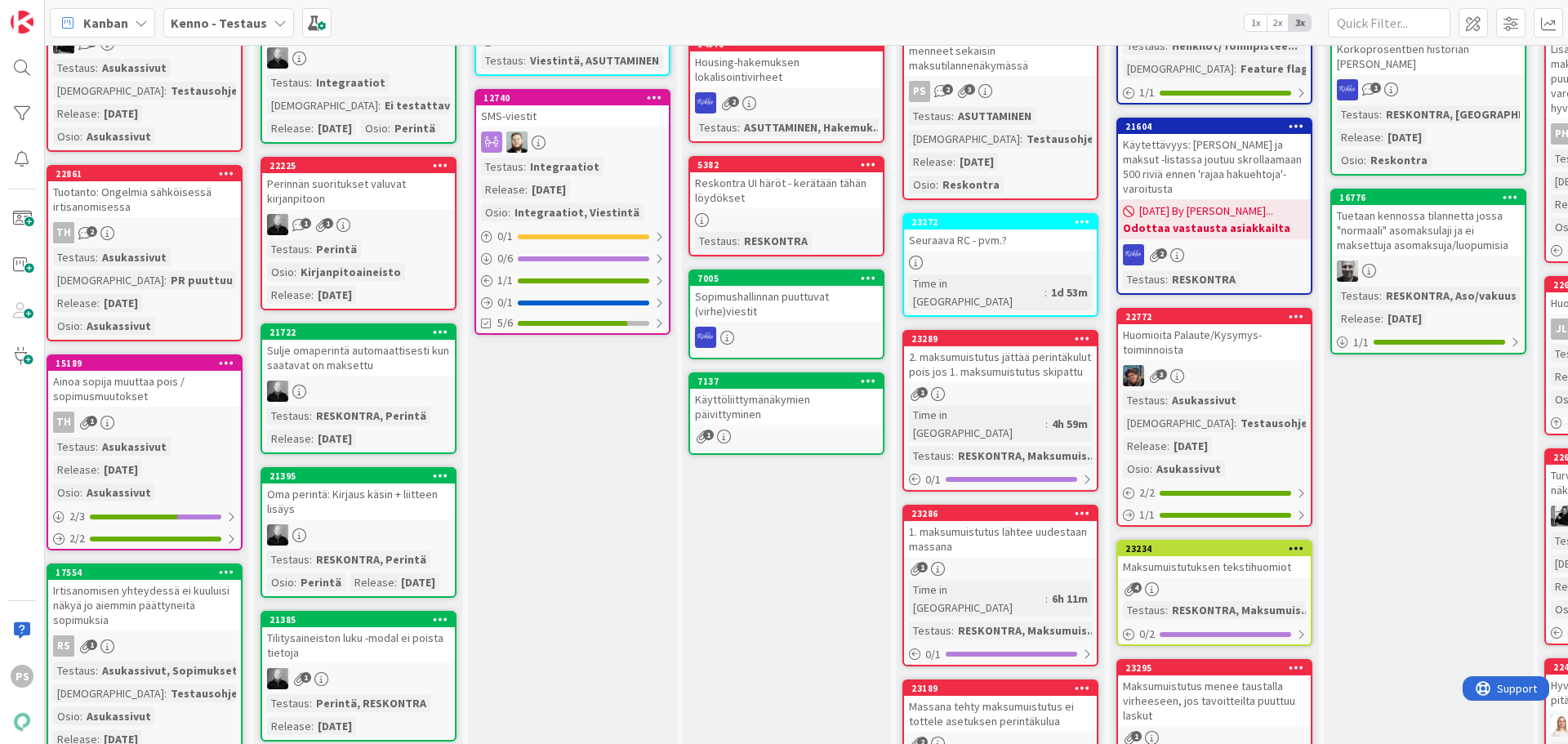
click at [1057, 346] on div "2. maksumuistutus jättää perintäkulut pois jos 1. maksumuistutus skipattu" at bounding box center [1000, 365] width 193 height 36
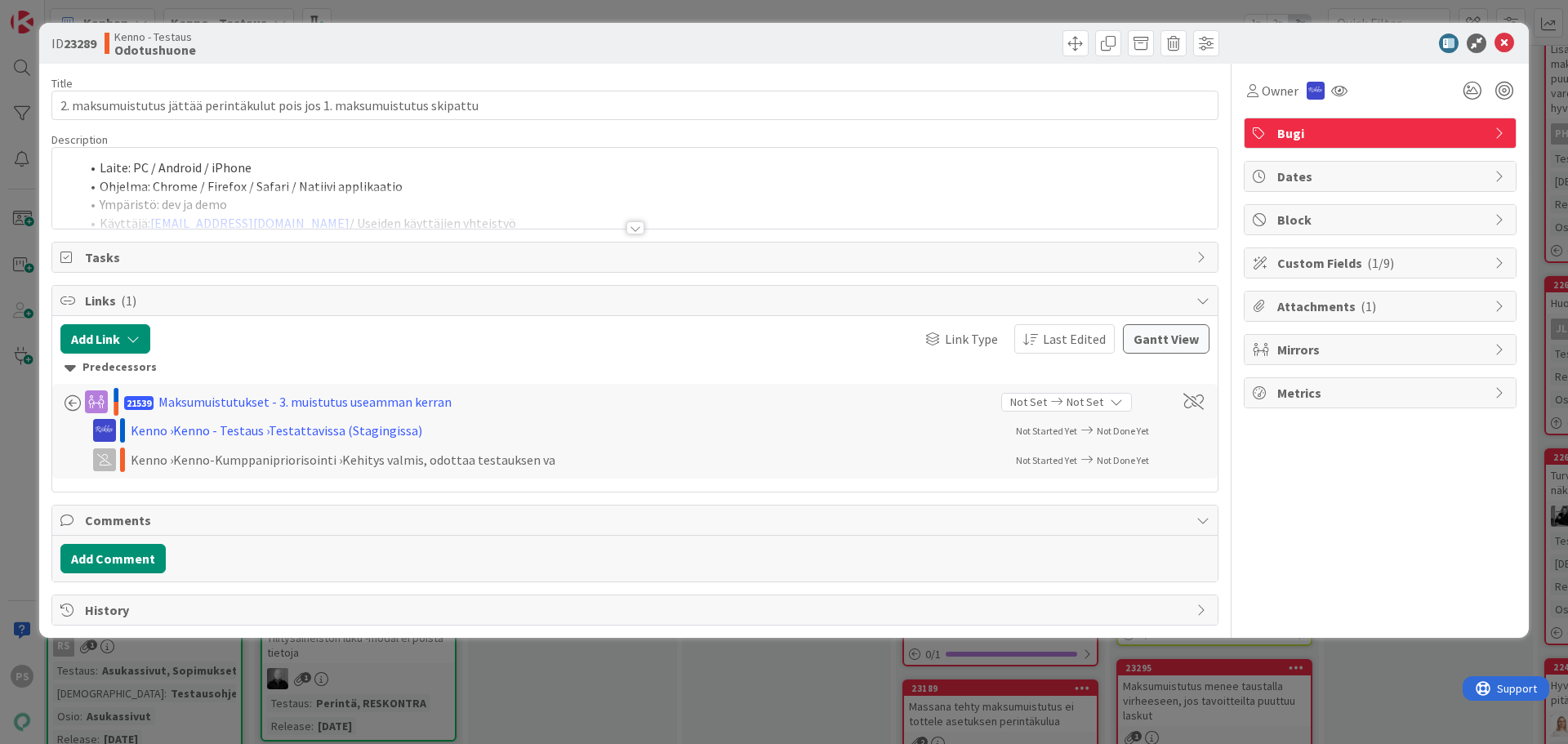
click at [638, 228] on div at bounding box center [635, 228] width 18 height 13
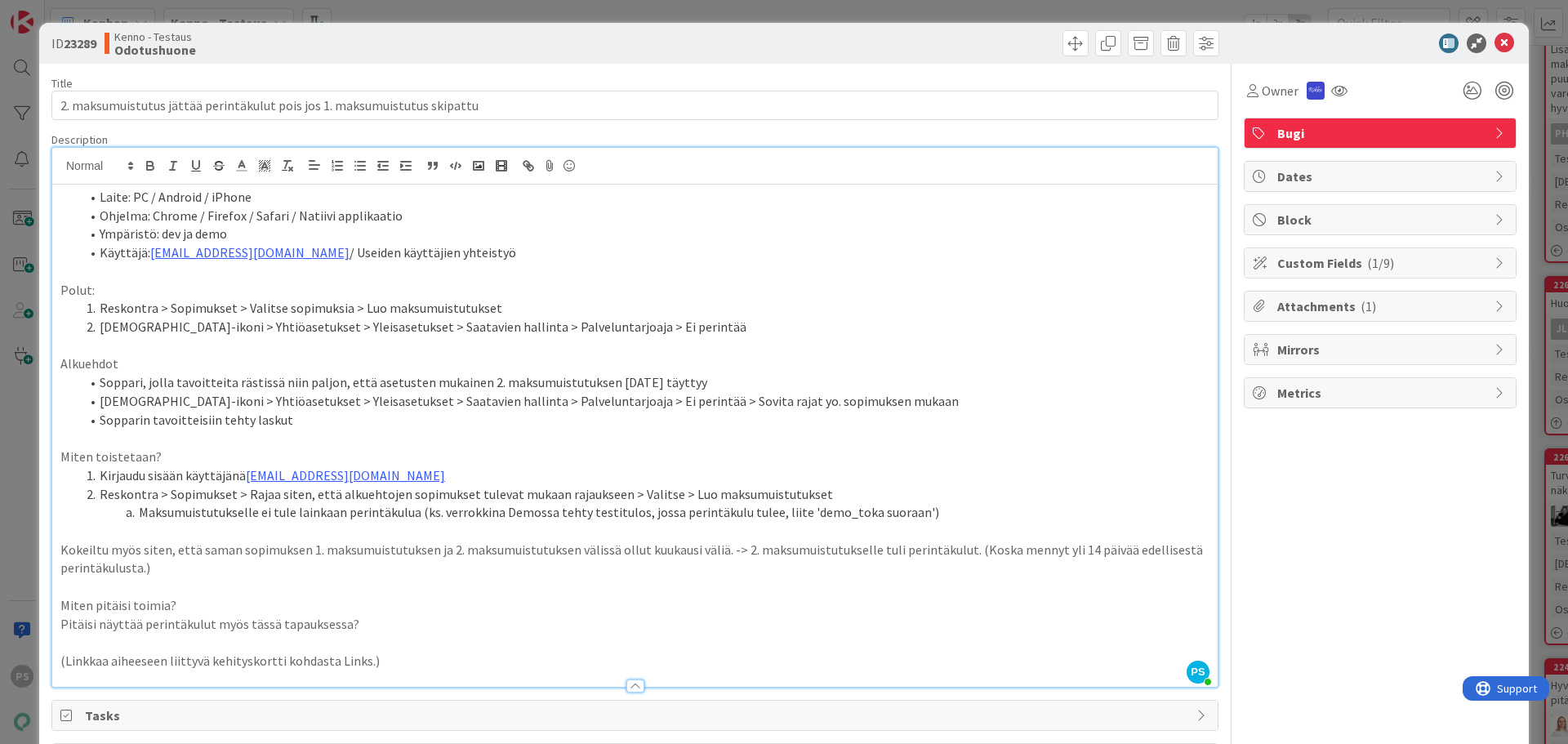
click at [632, 685] on div at bounding box center [635, 686] width 18 height 13
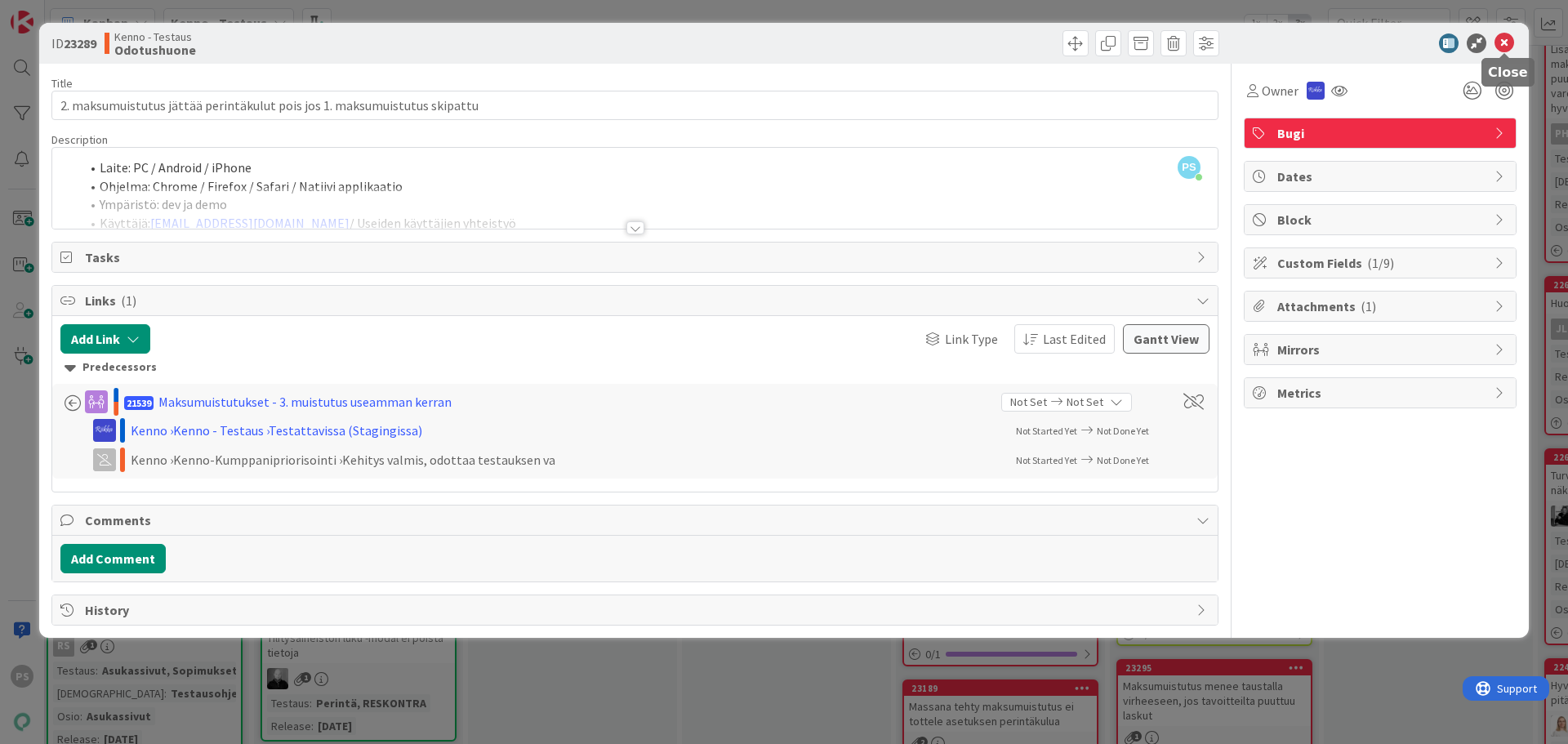
click at [1508, 37] on icon at bounding box center [1505, 44] width 20 height 20
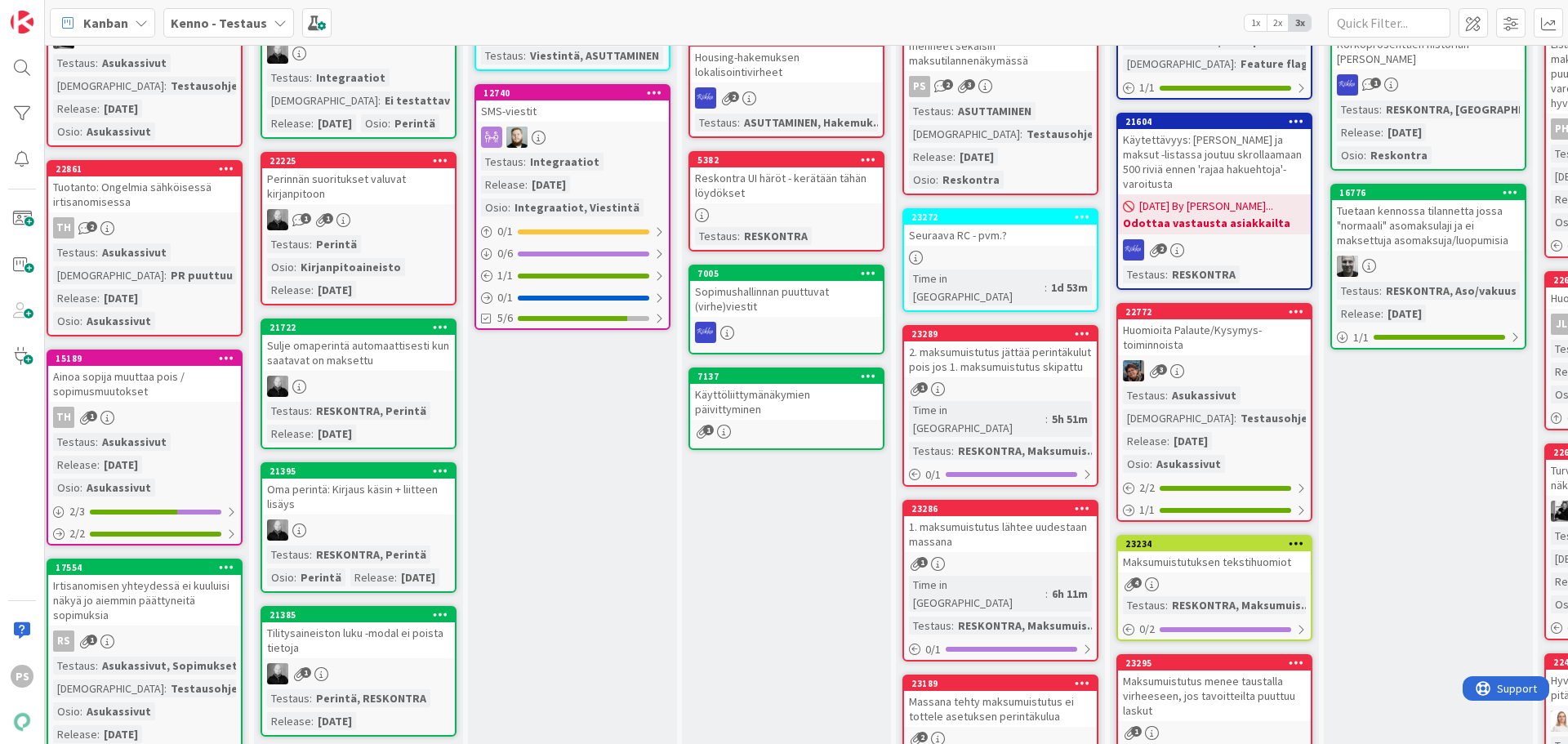
scroll to position [245, 653]
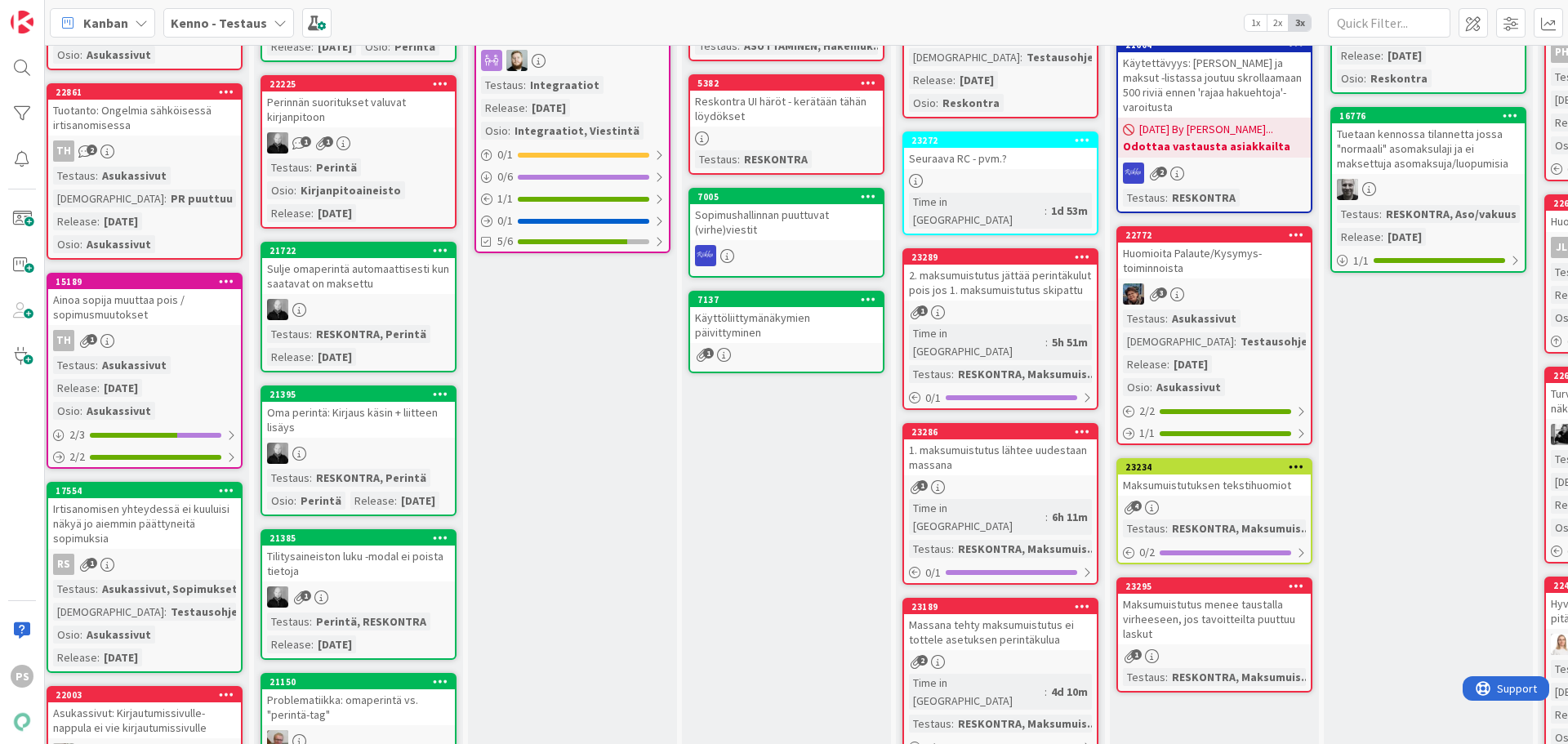
click at [963, 439] on div "1. maksumuistutus lähtee uudestaan massana" at bounding box center [1000, 458] width 193 height 36
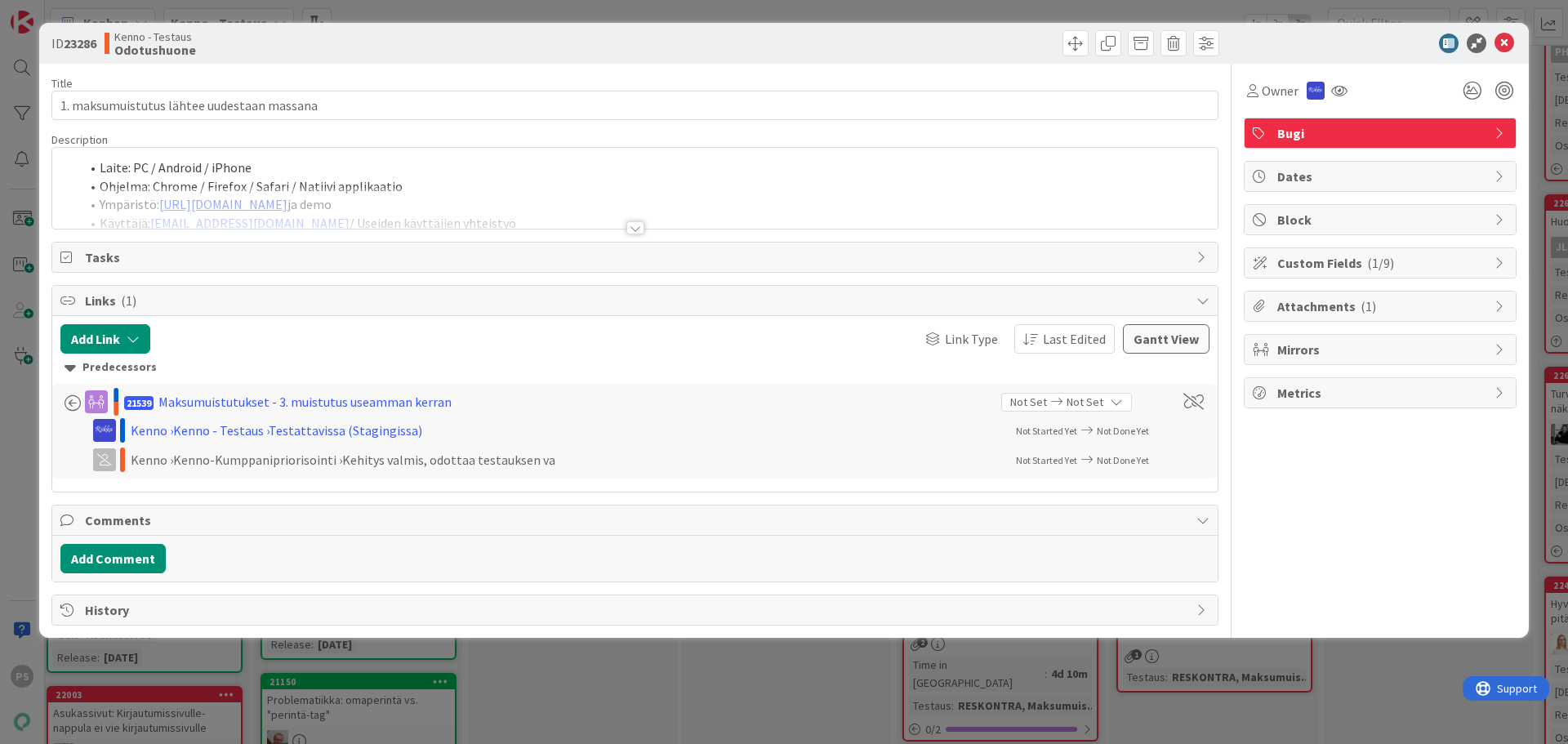
click at [636, 235] on div at bounding box center [635, 228] width 18 height 13
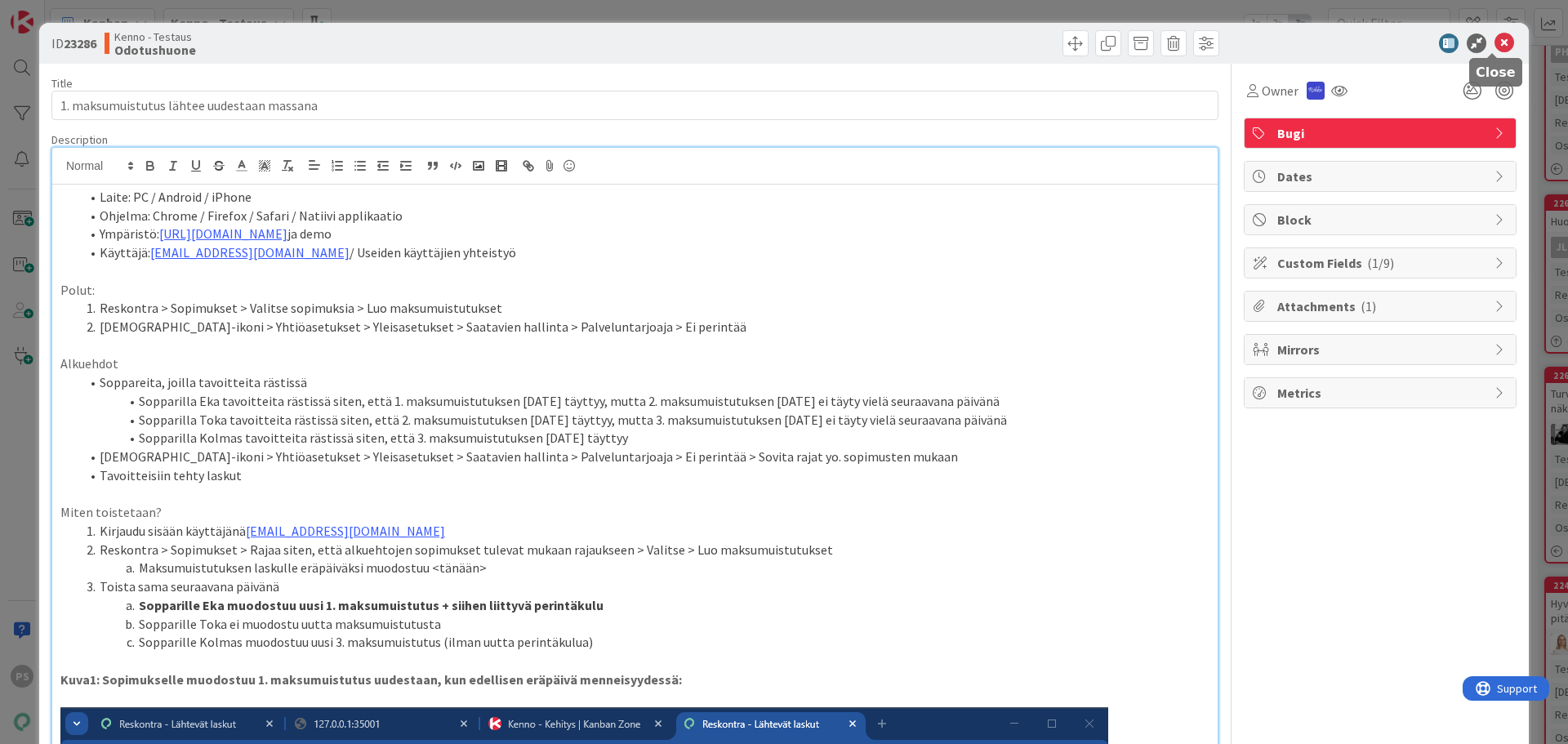
click at [1495, 43] on icon at bounding box center [1505, 44] width 20 height 20
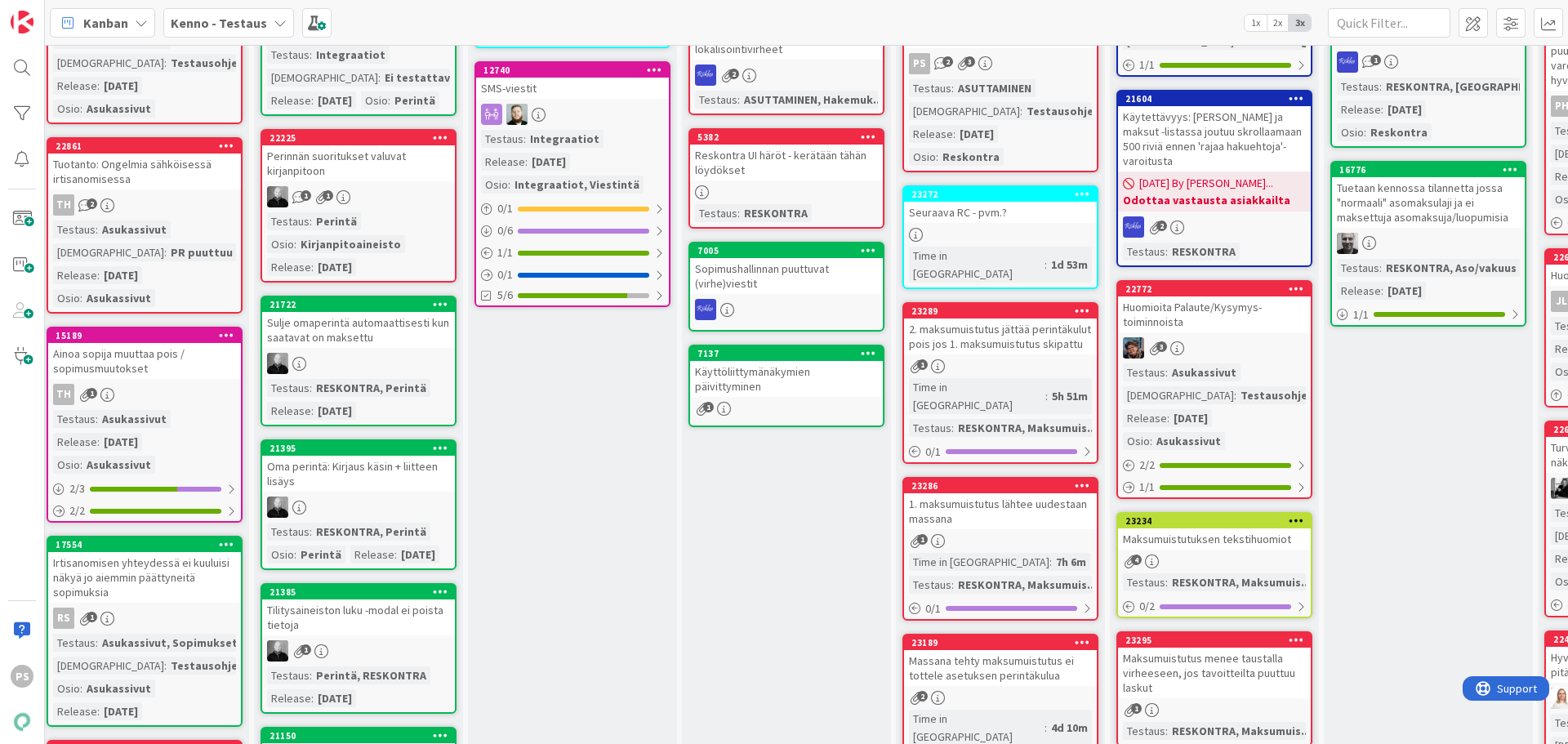
scroll to position [0, 653]
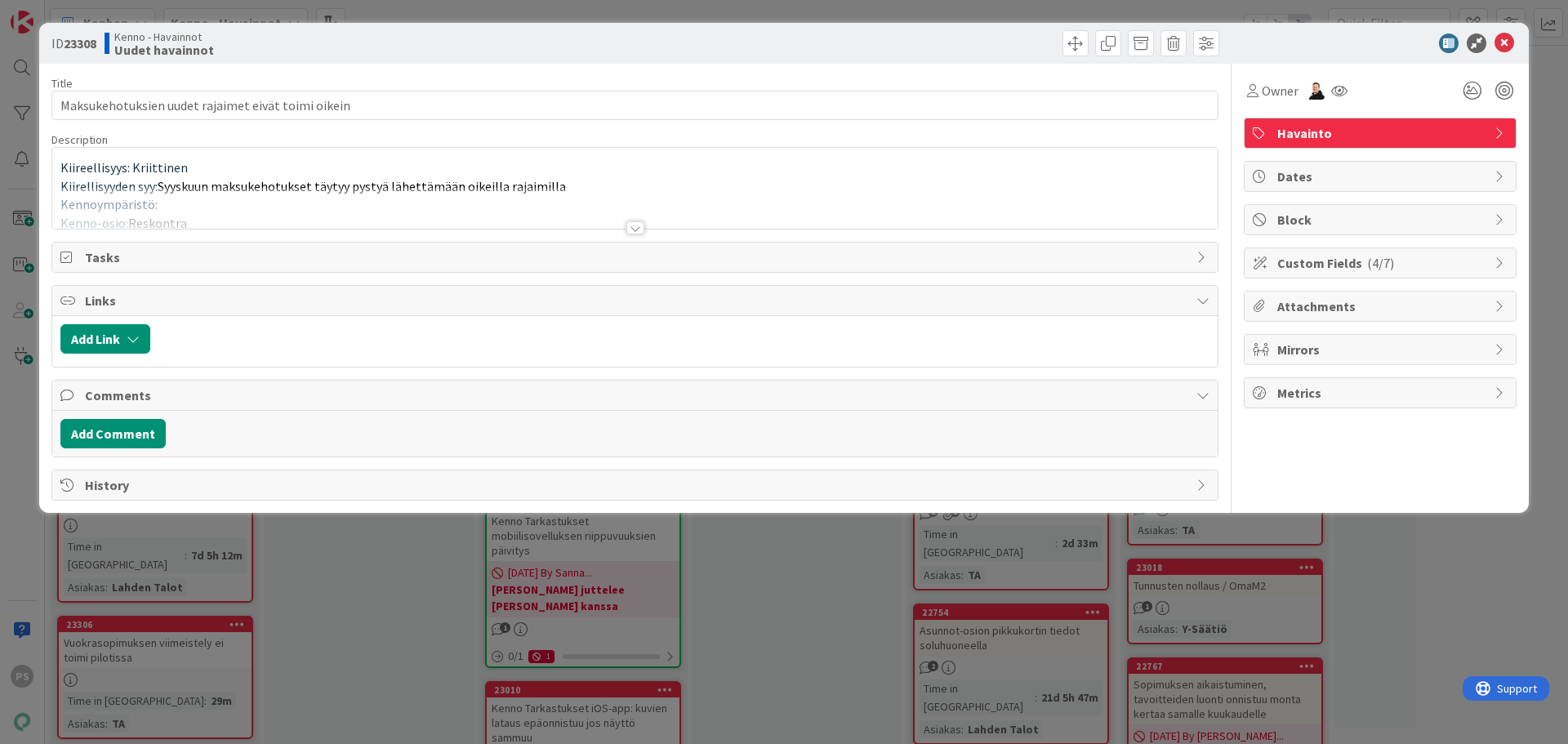
click at [639, 226] on div at bounding box center [635, 228] width 18 height 13
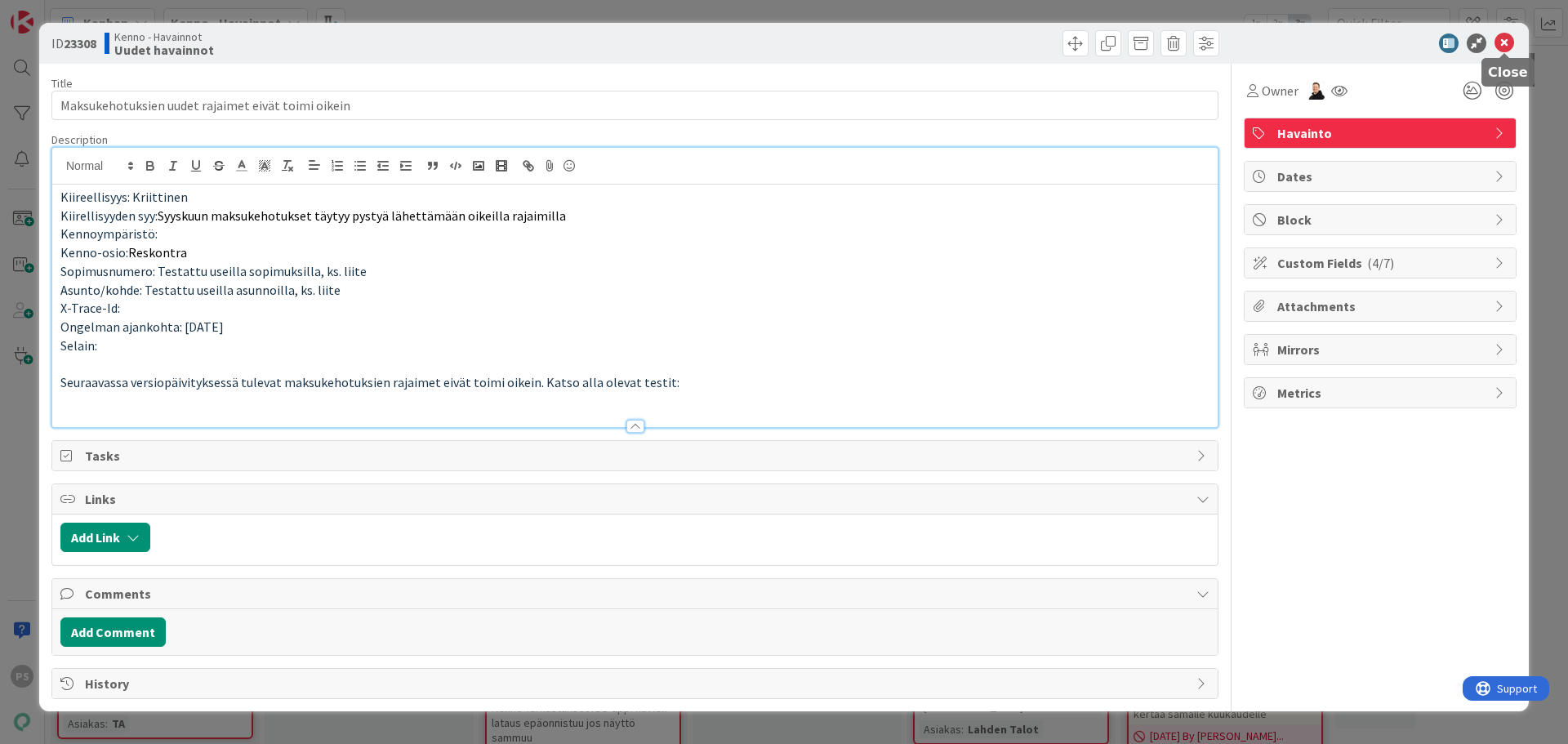
click at [1509, 40] on icon at bounding box center [1505, 44] width 20 height 20
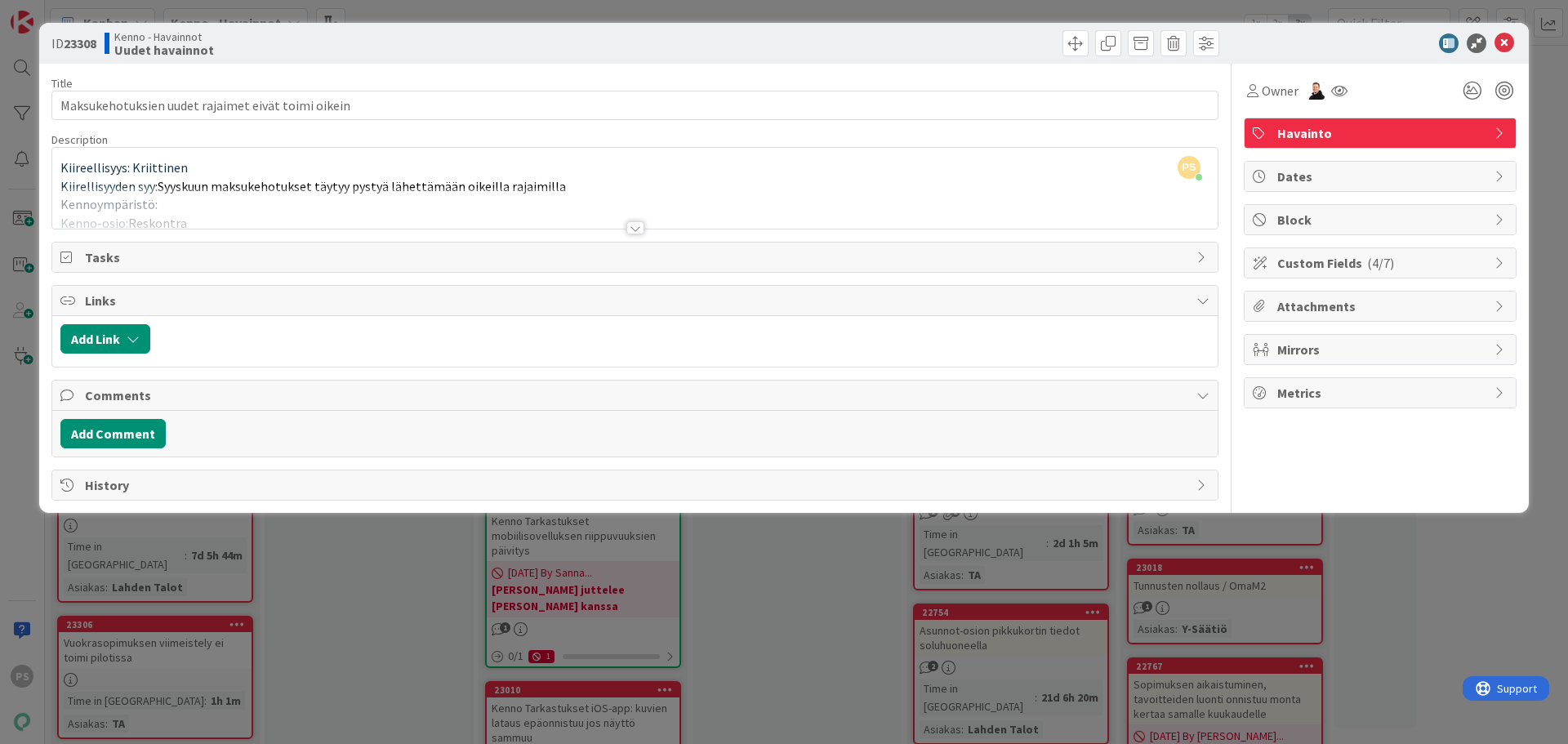
click at [638, 228] on div at bounding box center [635, 228] width 18 height 13
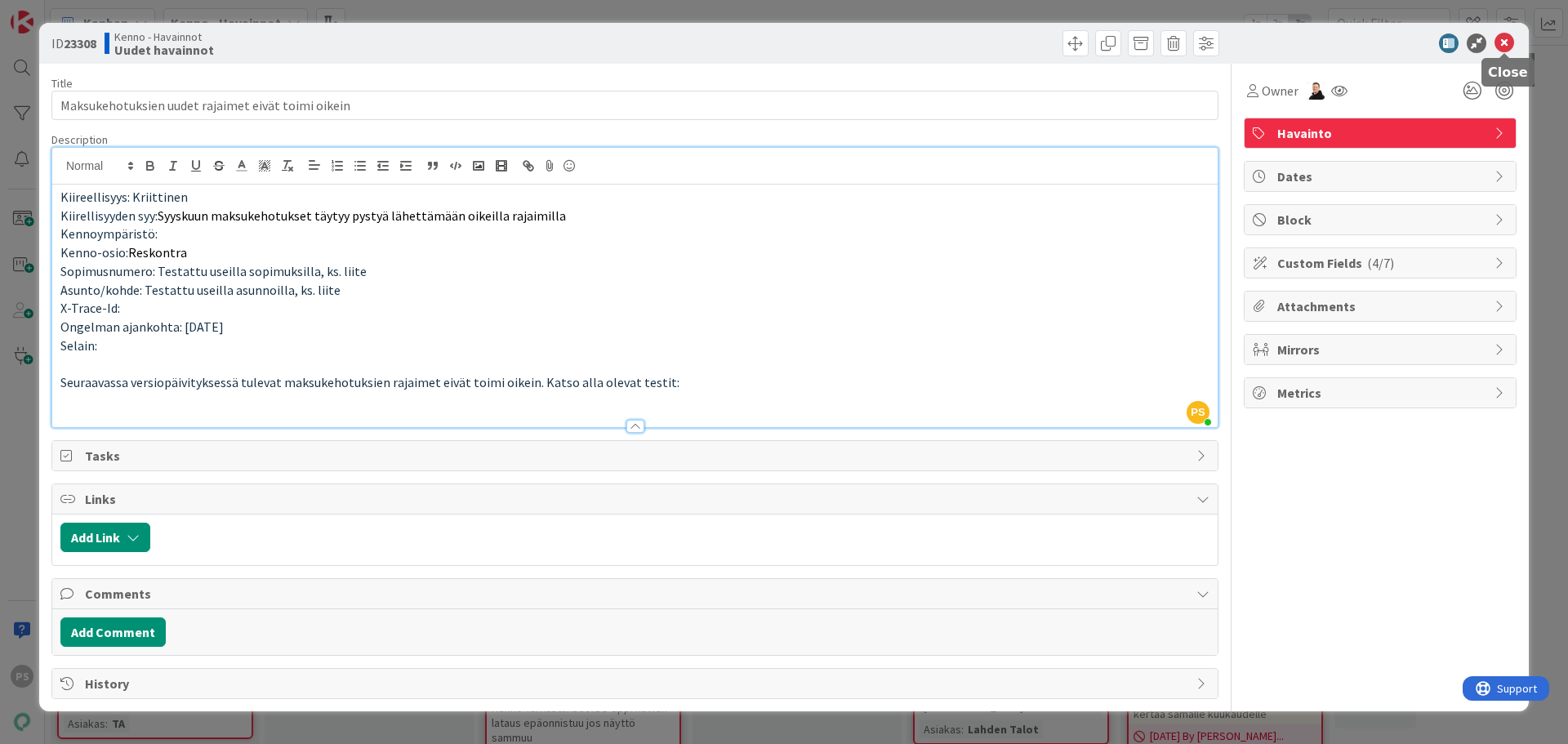
click at [1505, 43] on icon at bounding box center [1505, 44] width 20 height 20
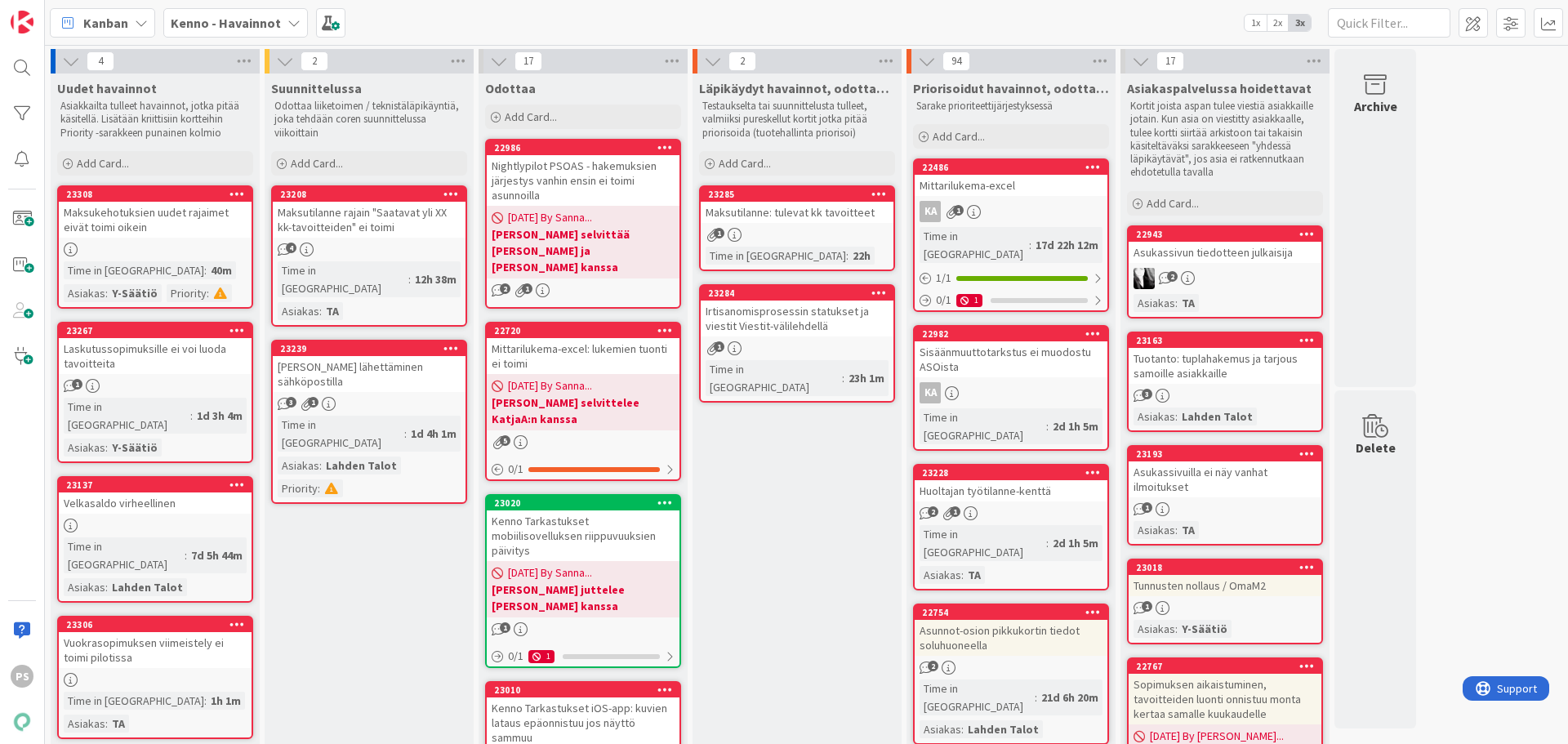
drag, startPoint x: 288, startPoint y: 18, endPoint x: 282, endPoint y: 30, distance: 13.4
click at [288, 18] on icon at bounding box center [294, 23] width 13 height 13
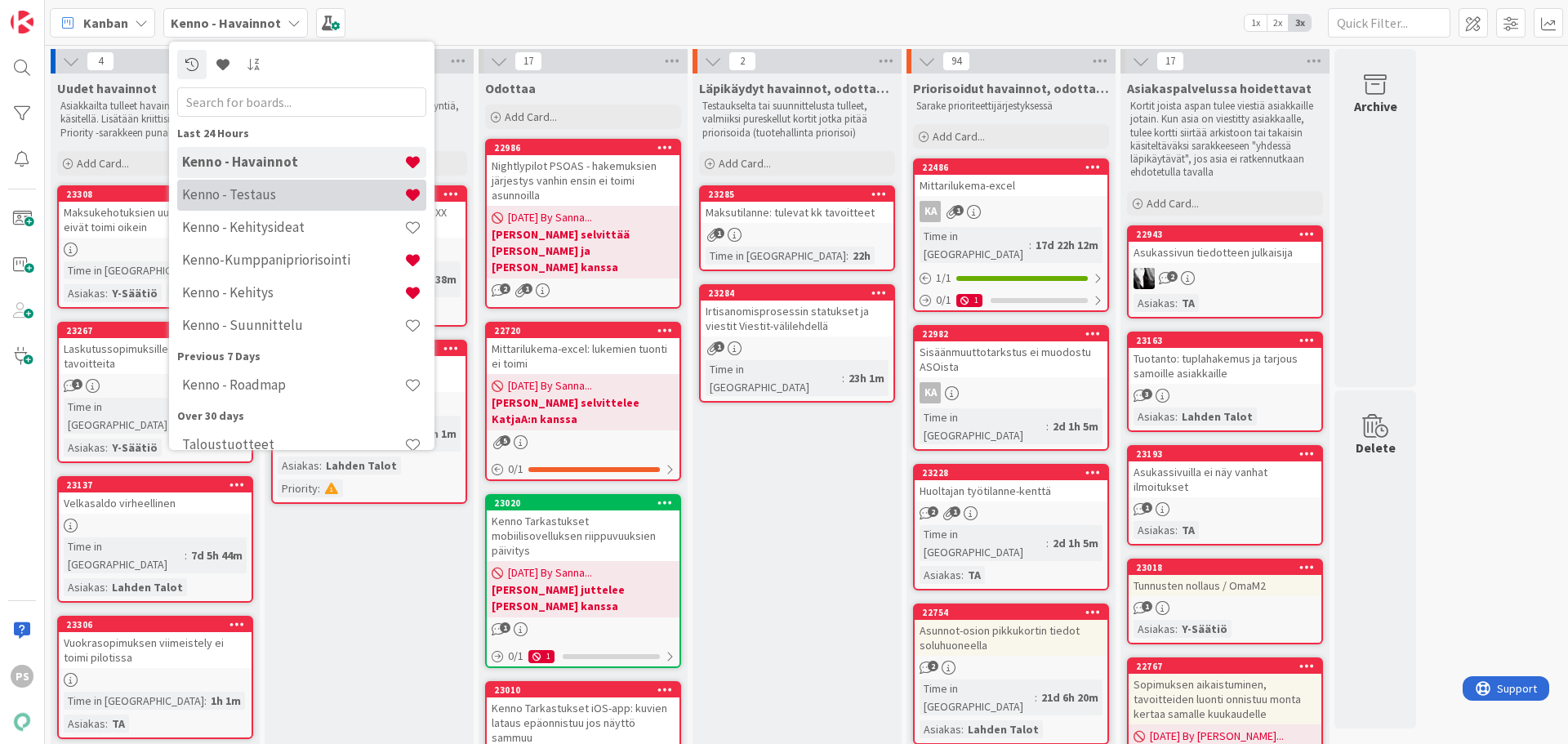
click at [303, 195] on h4 "Kenno - Testaus" at bounding box center [293, 194] width 222 height 16
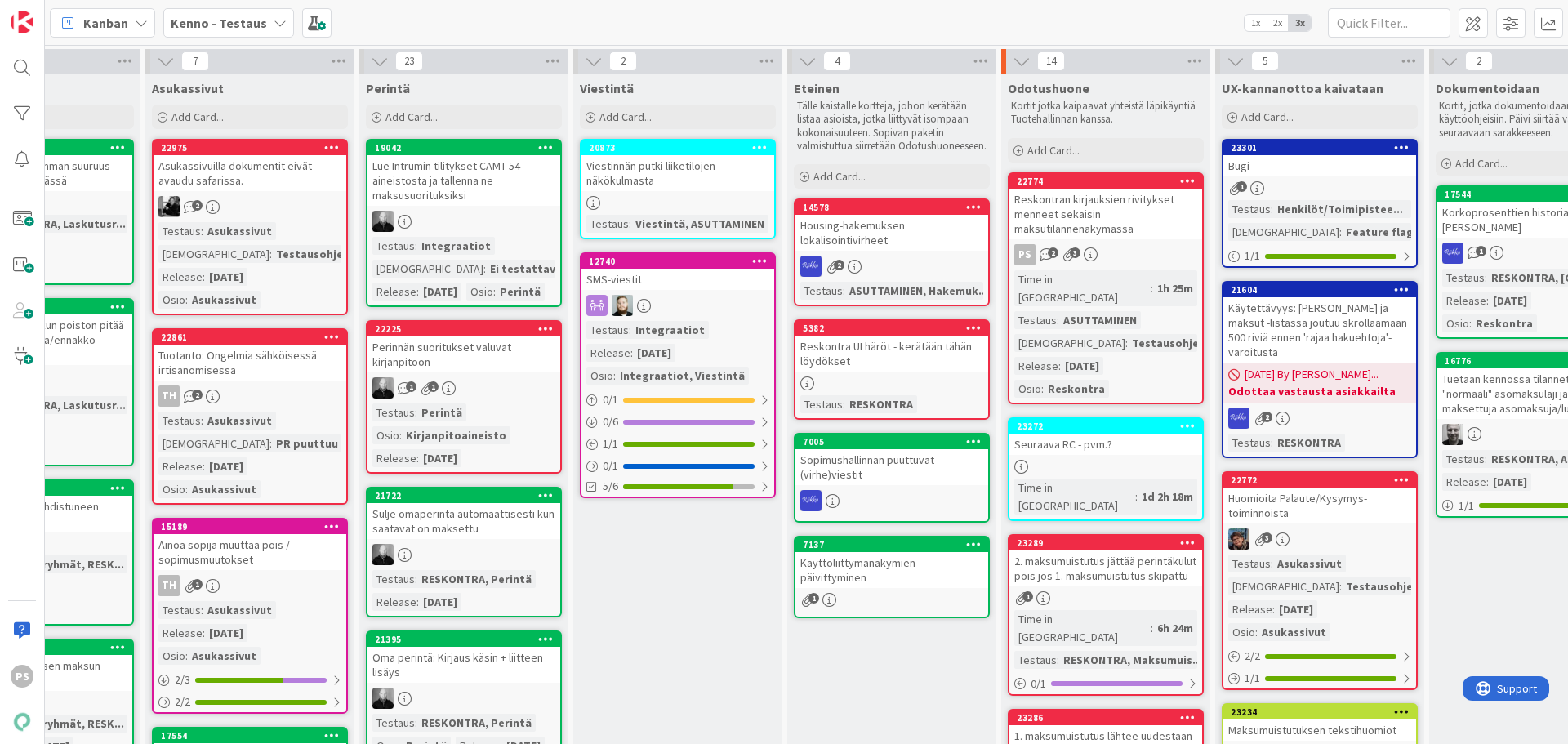
scroll to position [0, 585]
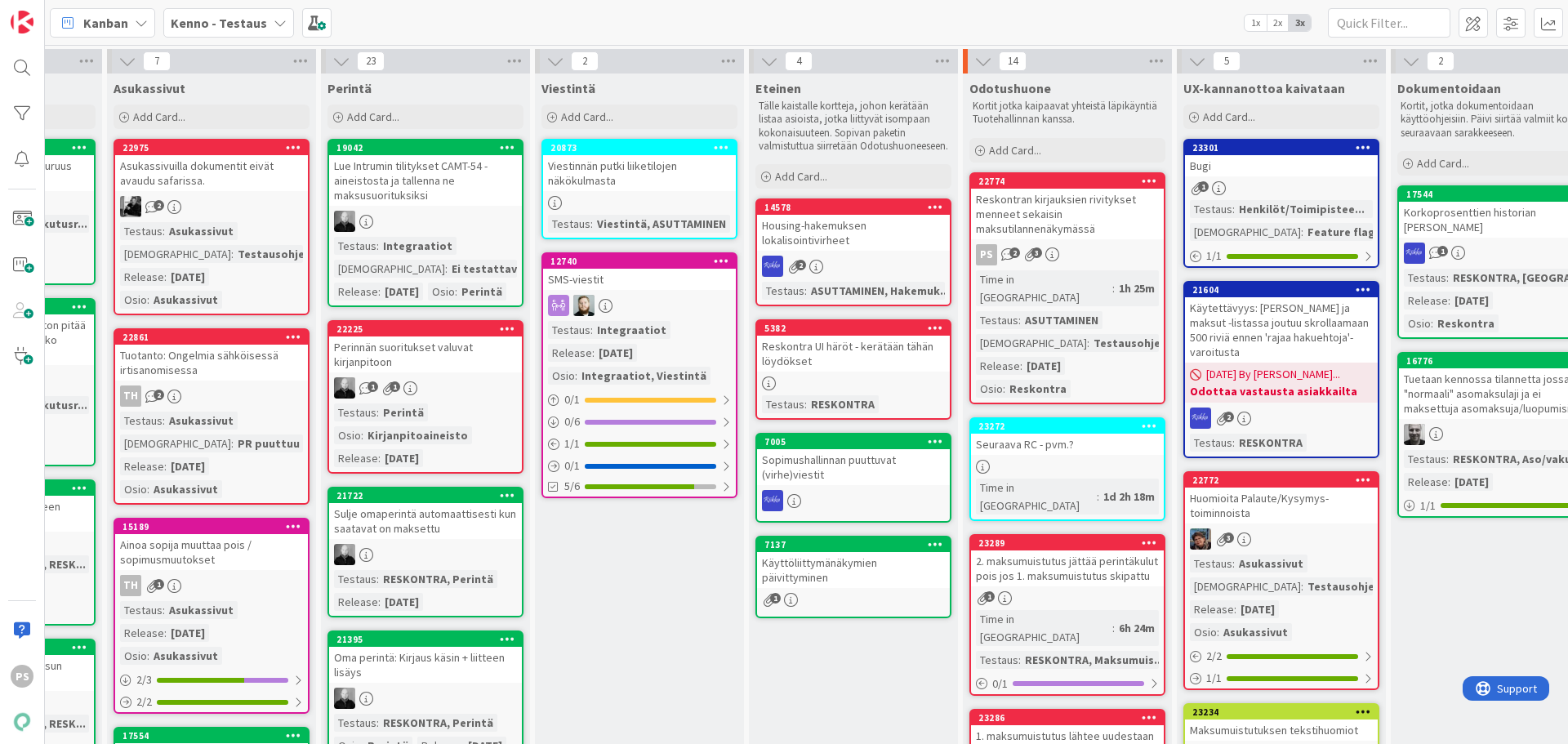
click at [1100, 551] on div "2. maksumuistutus jättää perintäkulut pois jos 1. maksumuistutus skipattu" at bounding box center [1068, 569] width 193 height 36
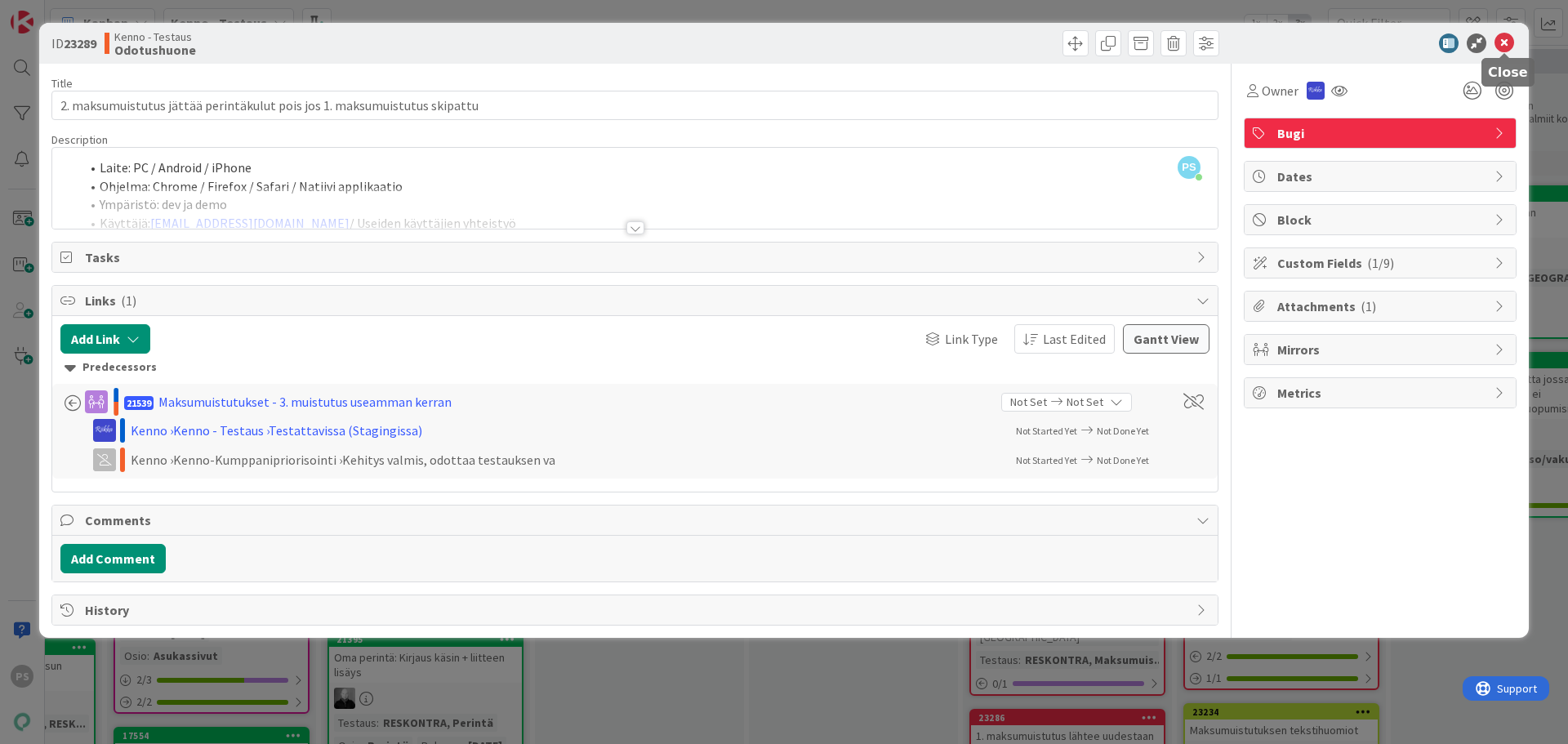
click at [1504, 41] on icon at bounding box center [1505, 44] width 20 height 20
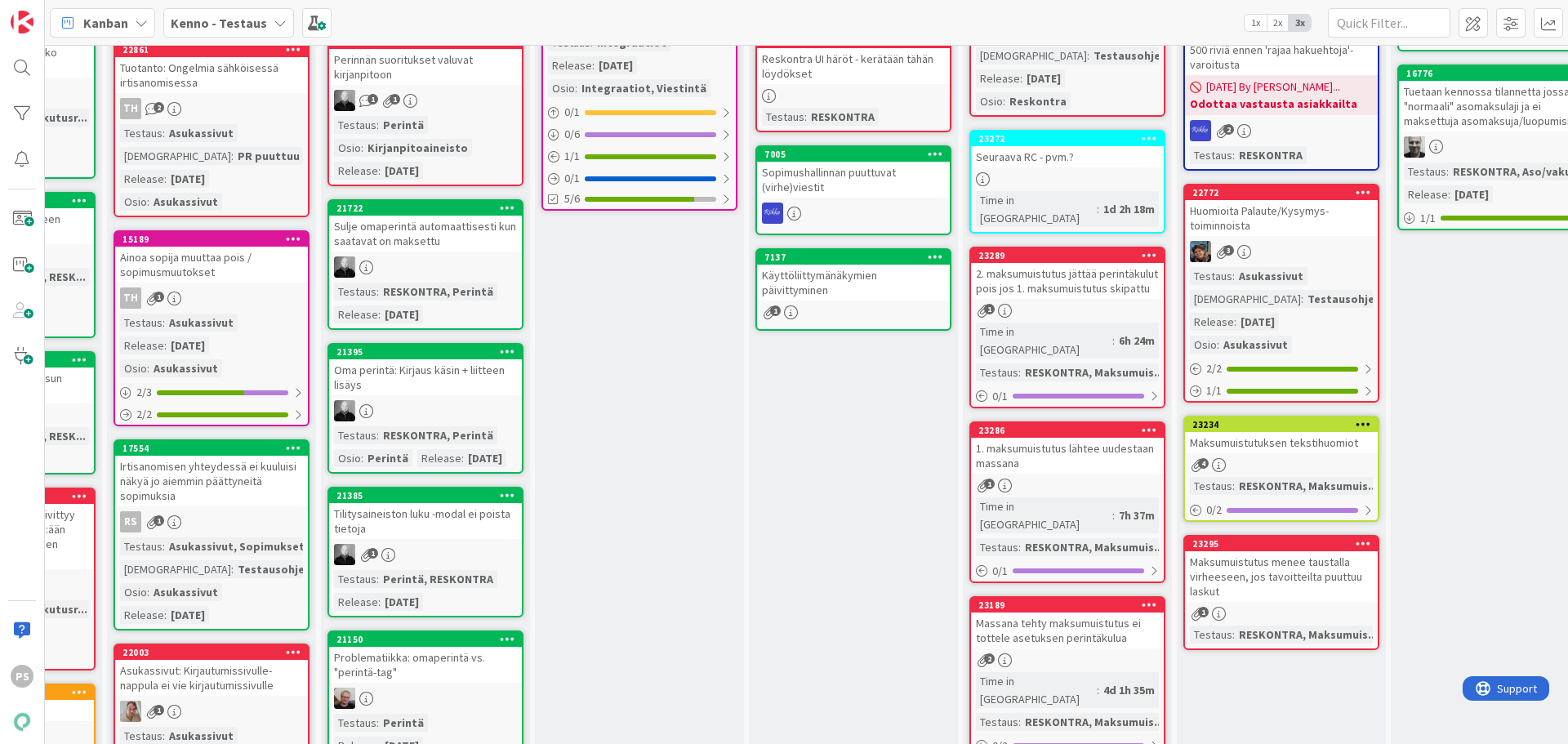
scroll to position [327, 585]
